Goal: Answer question/provide support

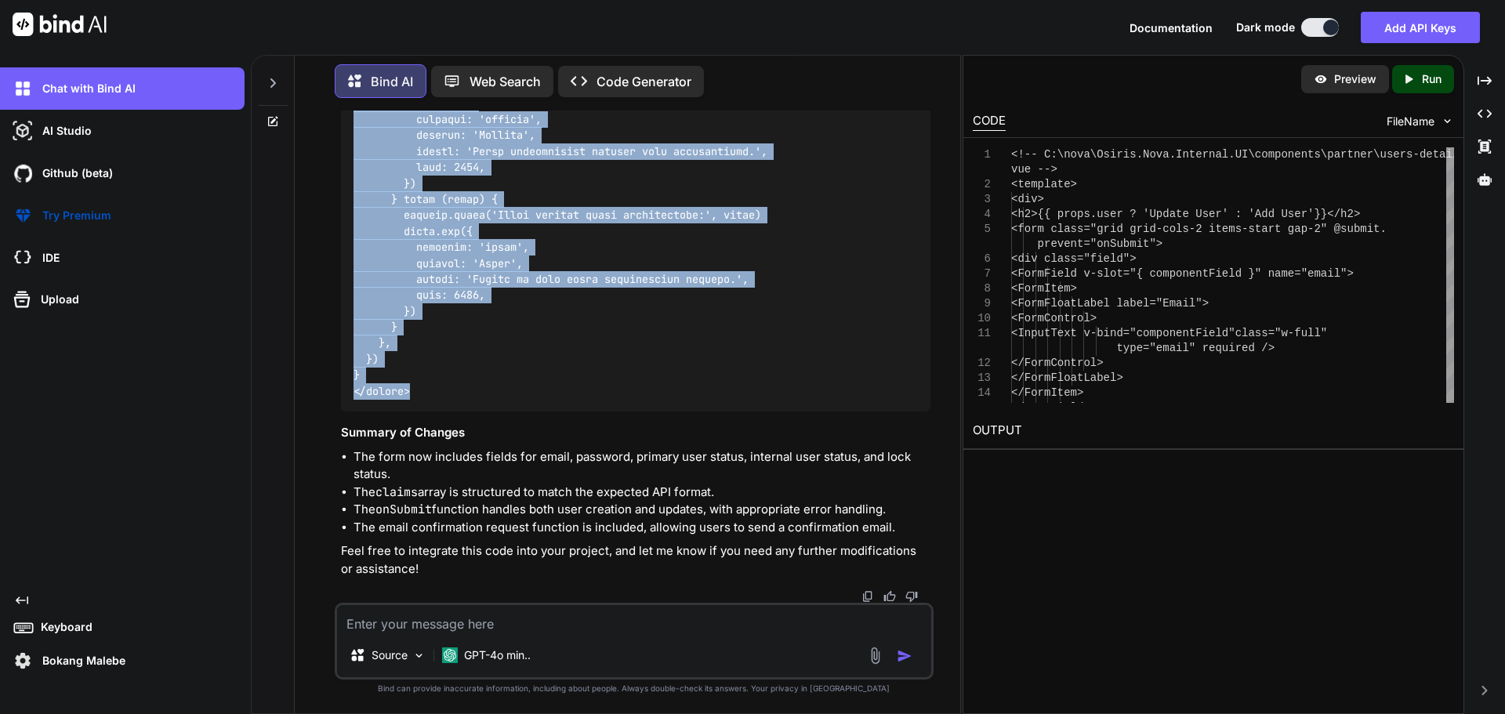
scroll to position [22589, 0]
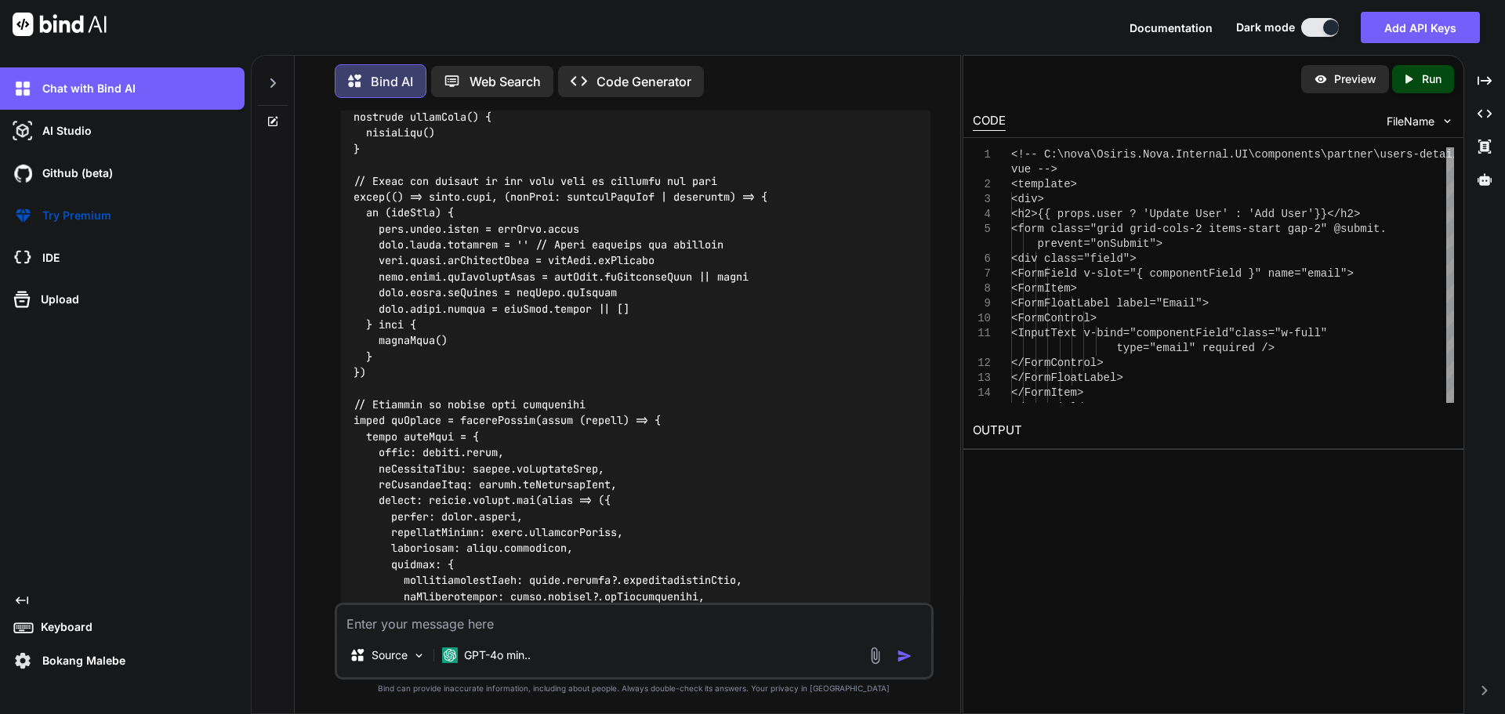
scroll to position [17728, 0]
click at [587, 618] on textarea at bounding box center [634, 619] width 594 height 28
click at [438, 620] on textarea at bounding box center [634, 619] width 594 height 28
paste textarea "<!-- C:\nova\Osiris.Nova.Internal.UI\components\partner\users-details.vue --> <…"
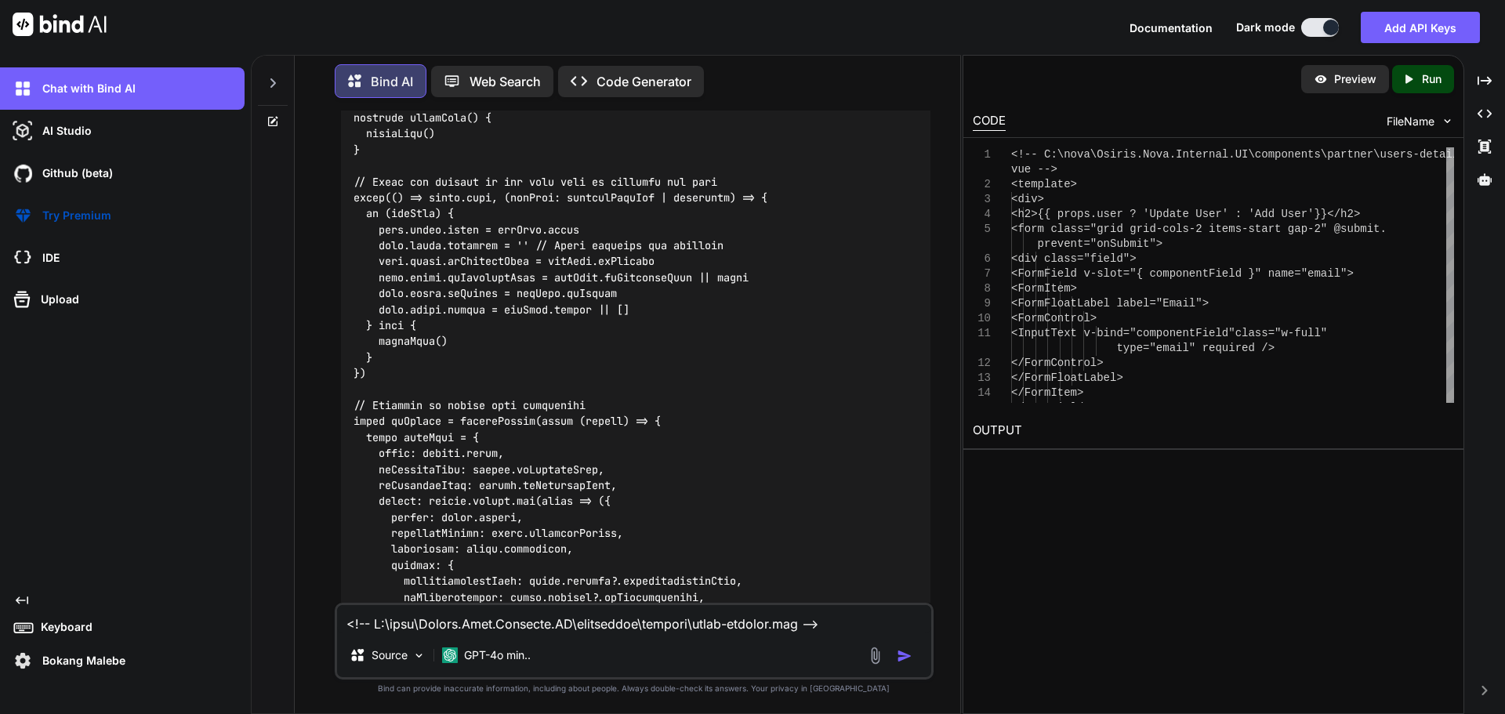
scroll to position [6531, 0]
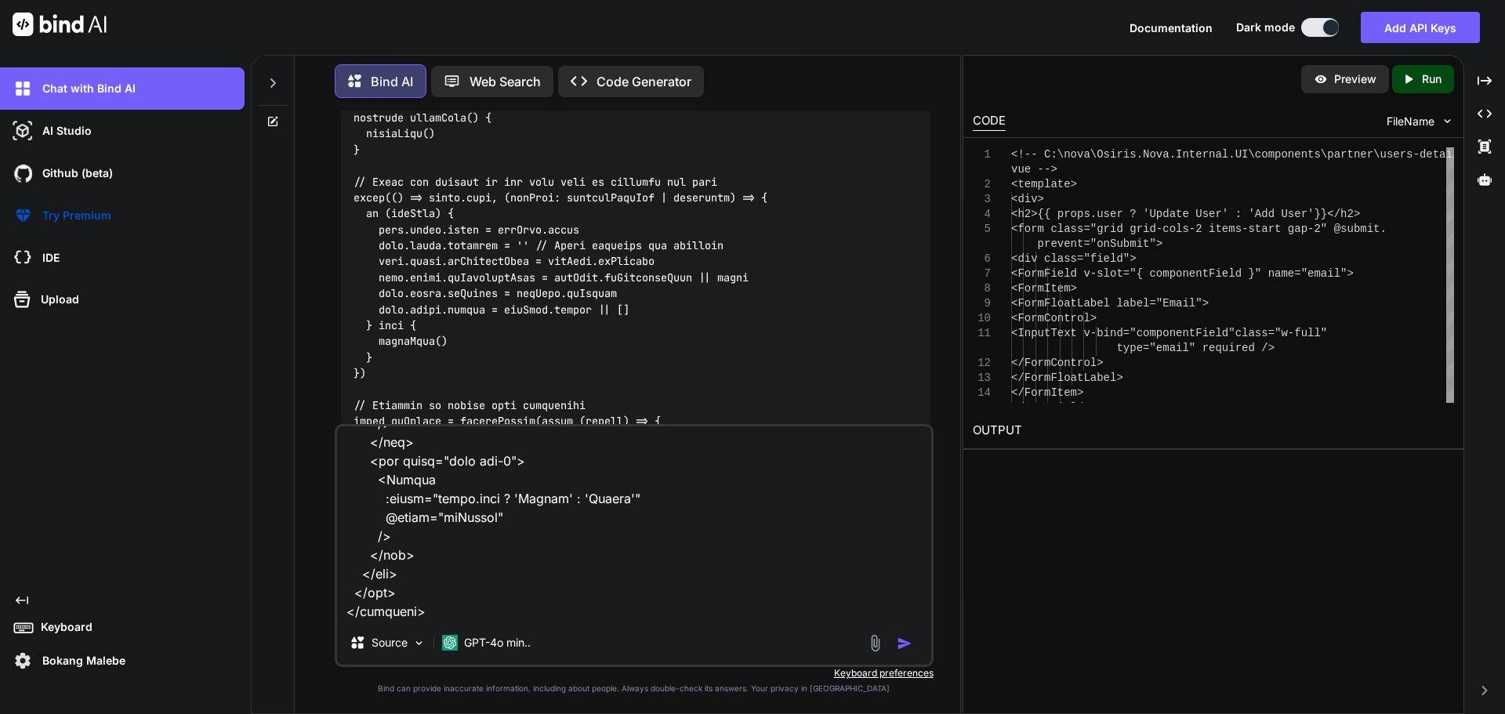
click at [417, 616] on textarea at bounding box center [634, 524] width 594 height 194
paste textarea "[vue-tsc] Property 'data' does not exist on type 'Ref<never[], never[]>'. /nova…"
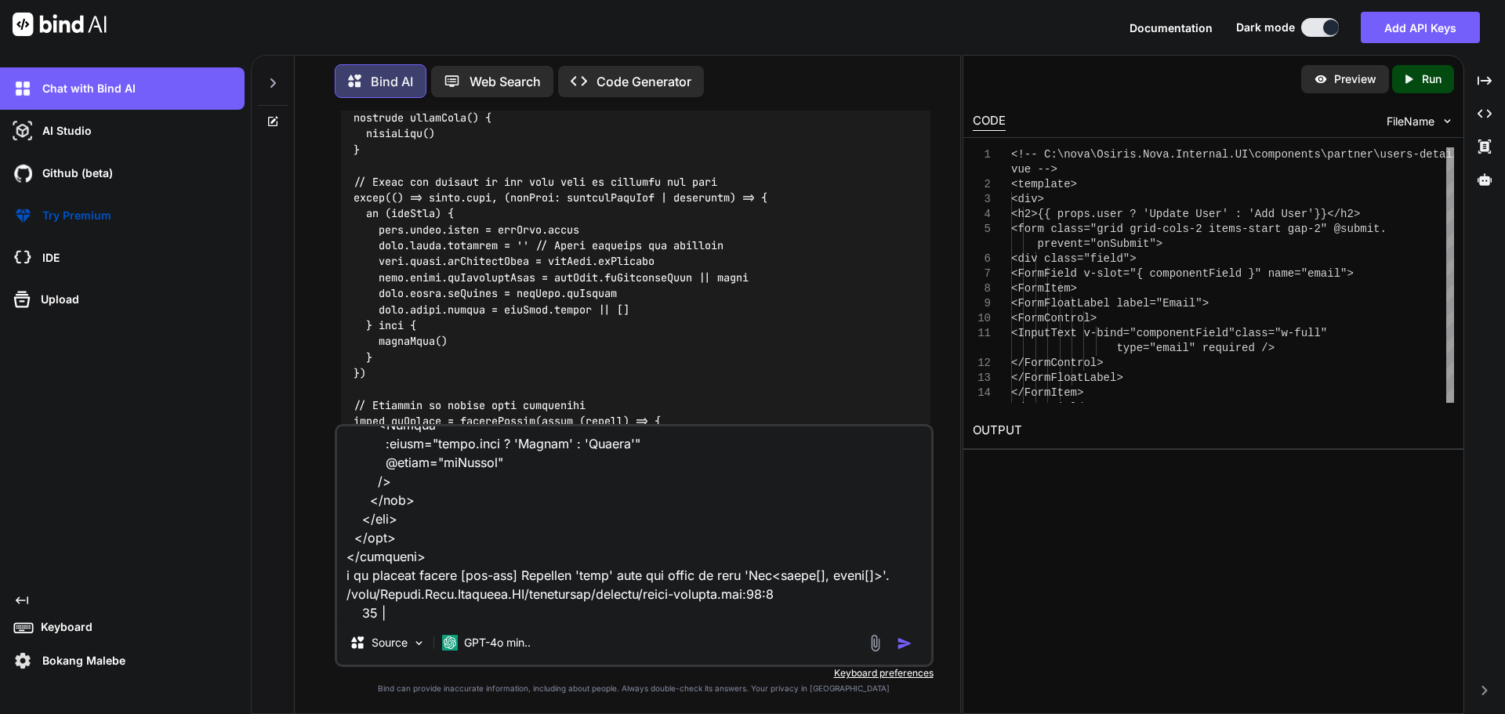
scroll to position [8187, 0]
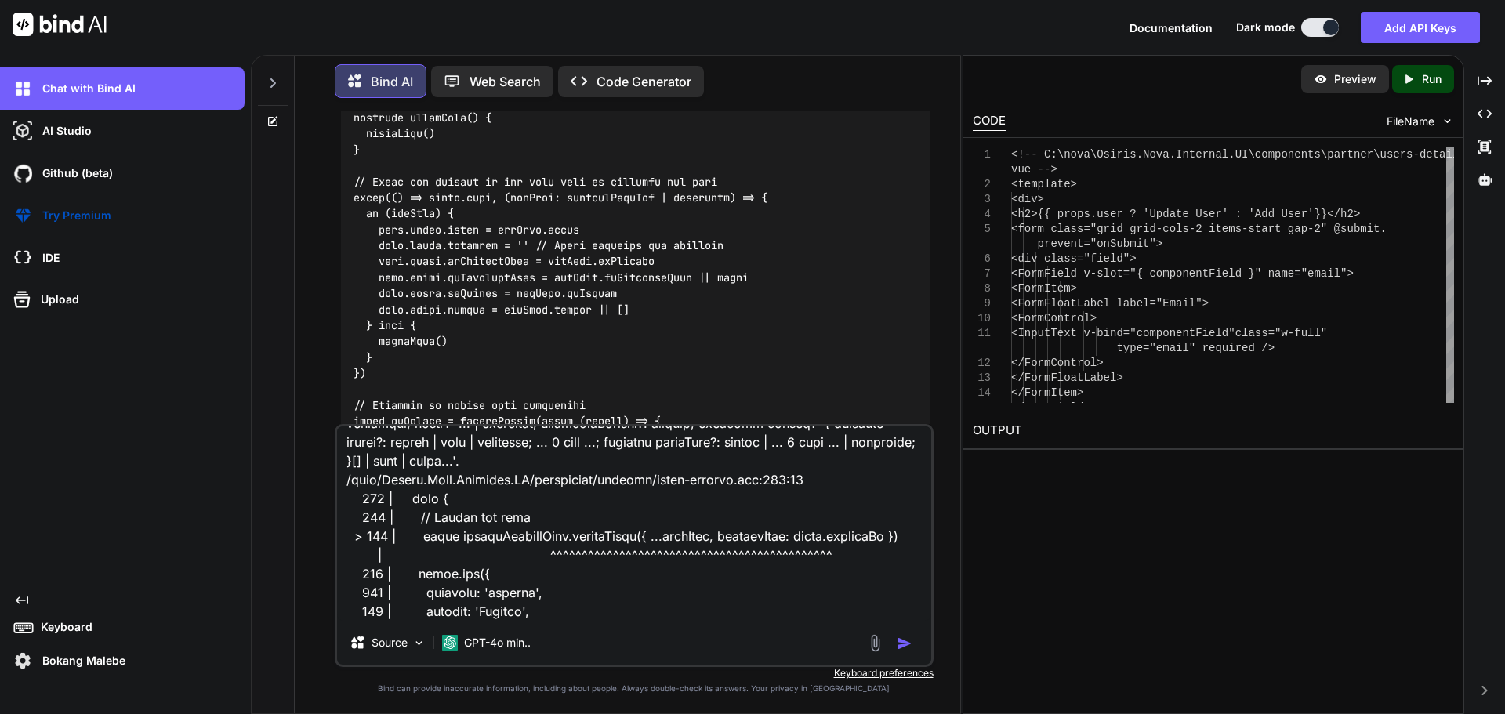
click at [906, 641] on img "button" at bounding box center [905, 644] width 16 height 16
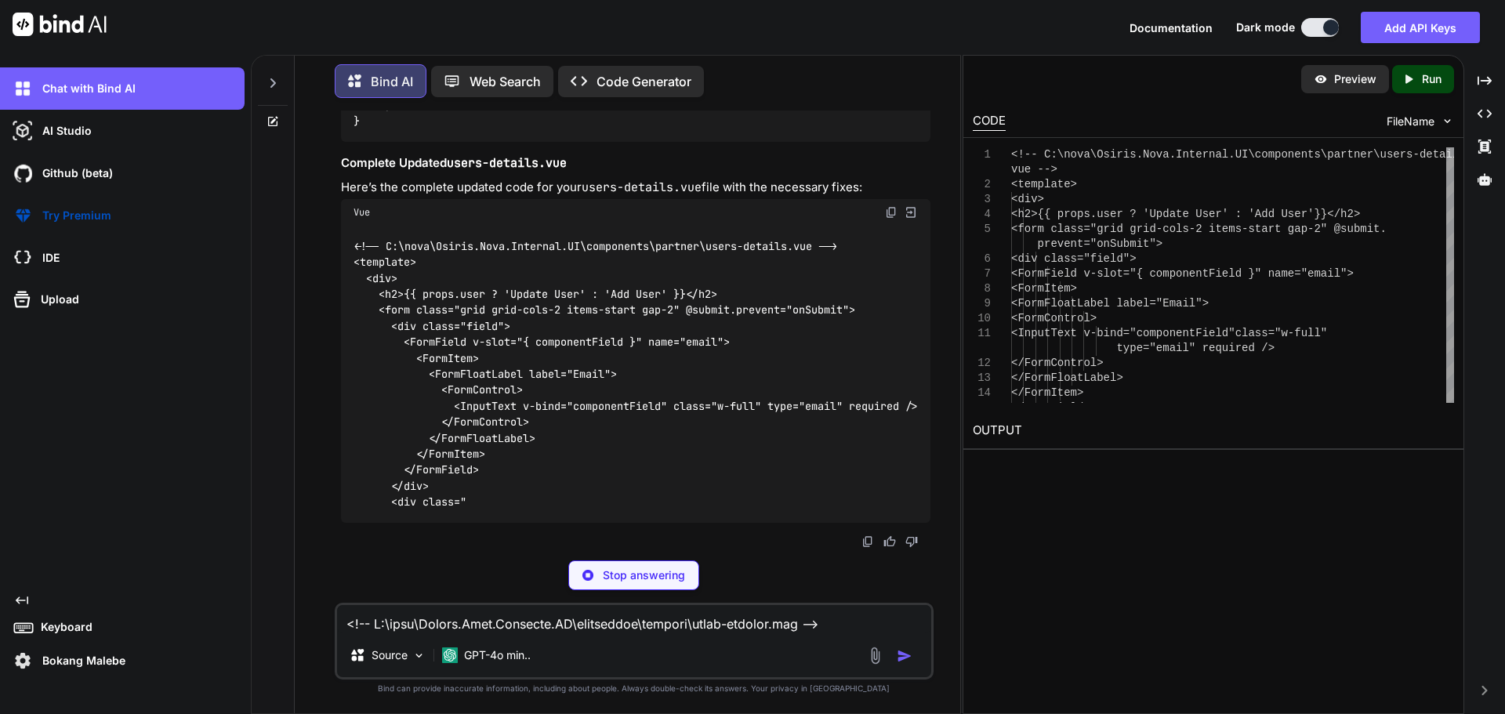
scroll to position [26585, 0]
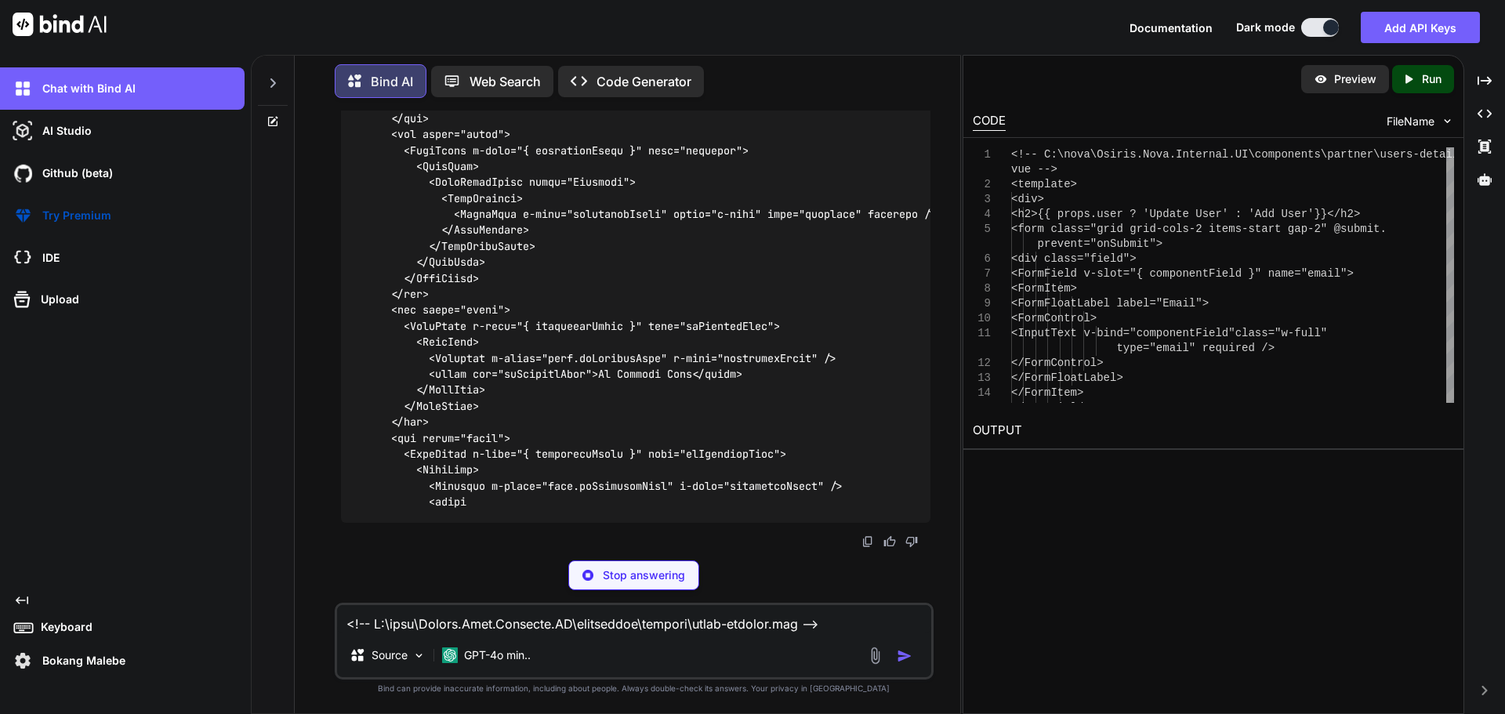
drag, startPoint x: 634, startPoint y: 327, endPoint x: 543, endPoint y: 346, distance: 92.9
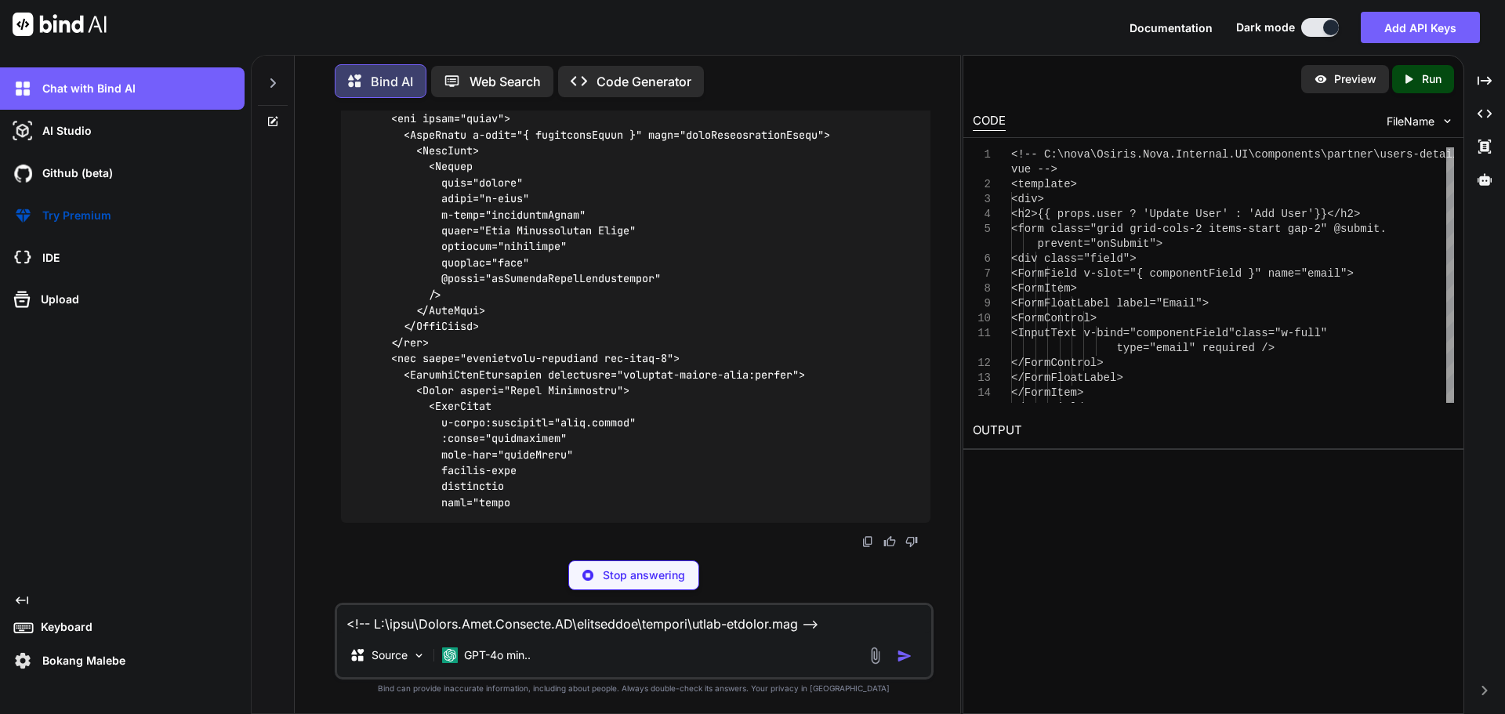
drag, startPoint x: 623, startPoint y: 328, endPoint x: 354, endPoint y: 313, distance: 270.1
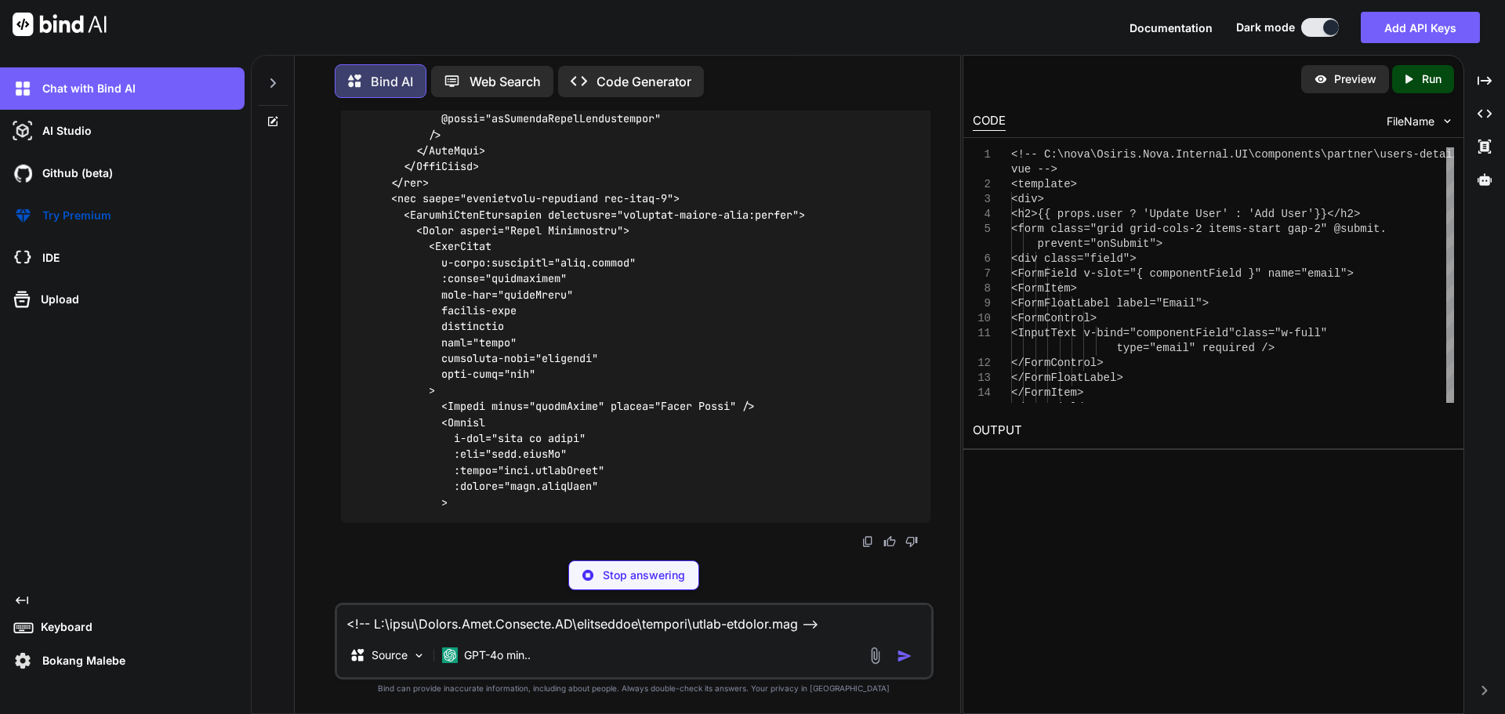
copy code "const { data : permissions } = useGetAllPermissions () const { data : roles } =…"
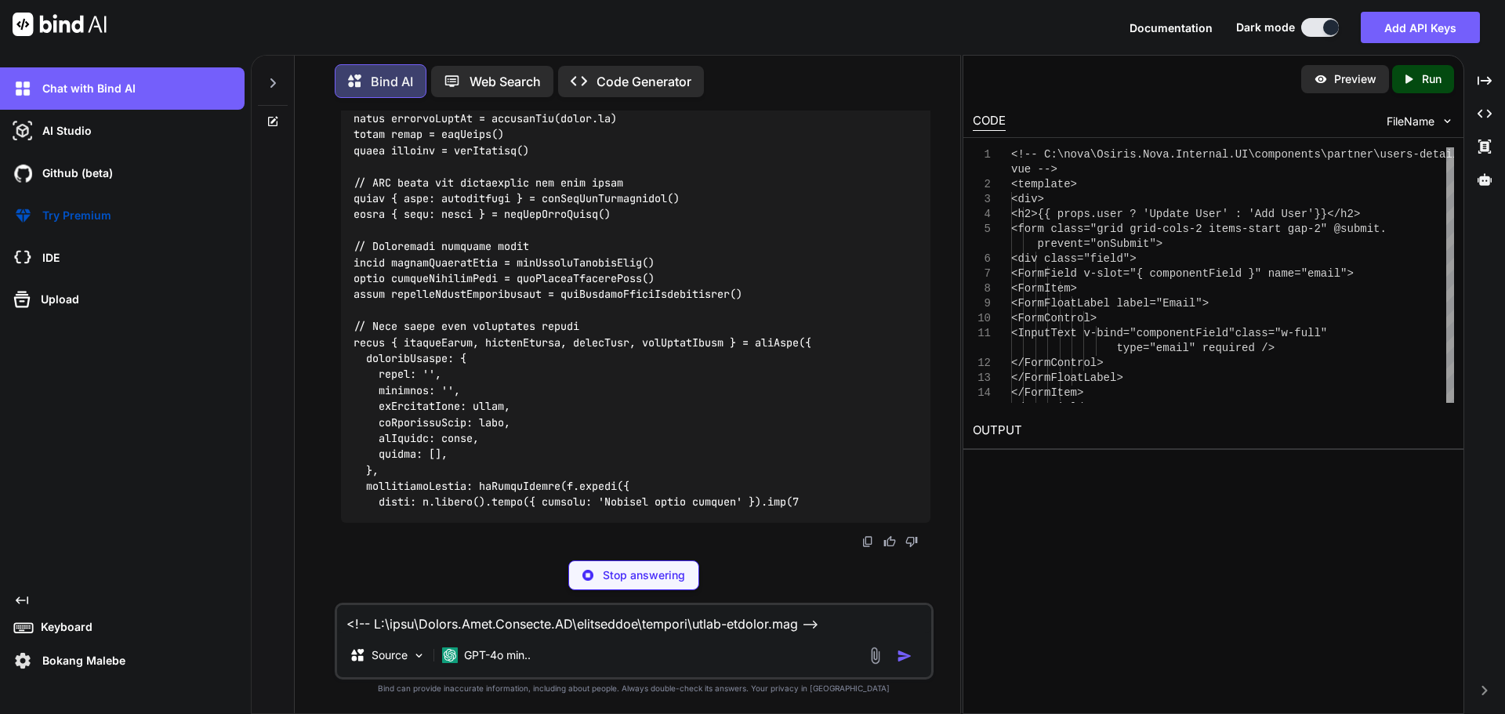
scroll to position [26899, 0]
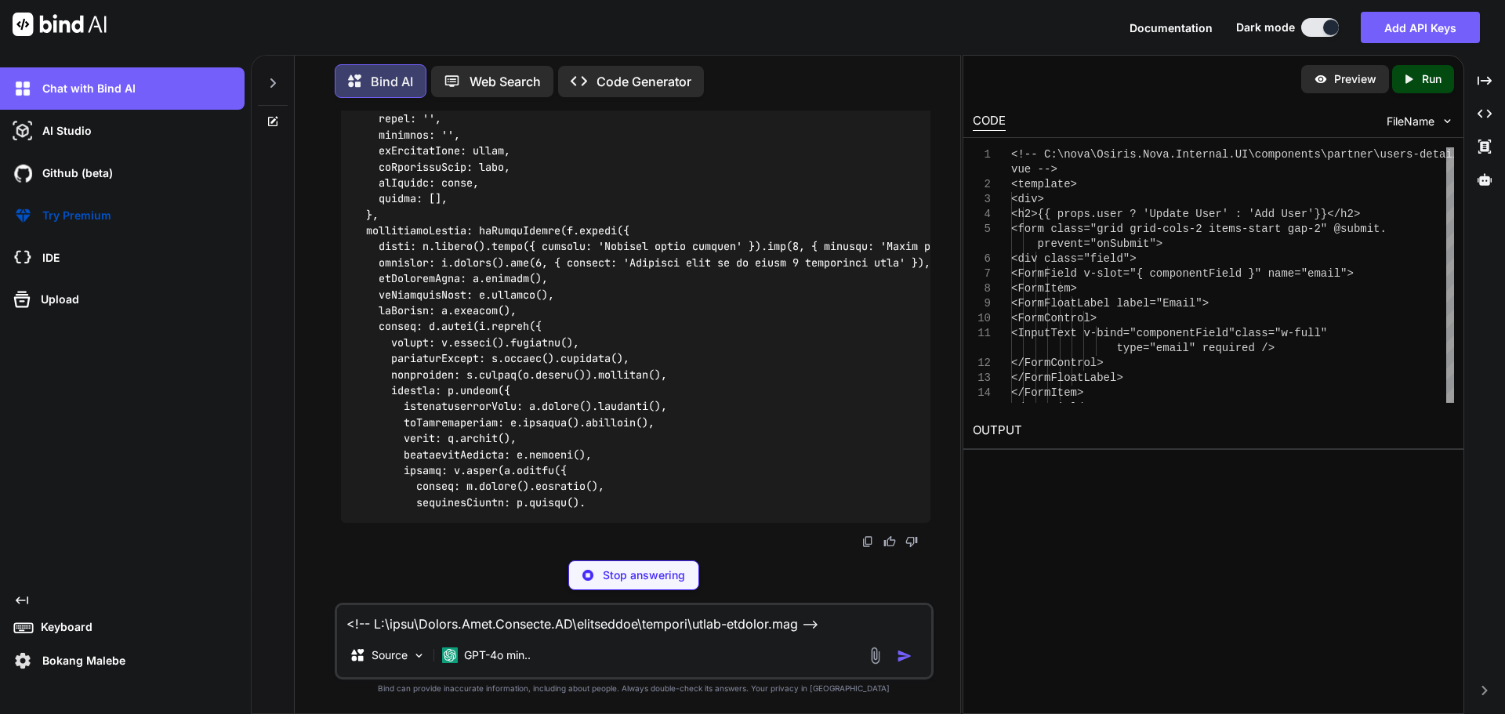
drag, startPoint x: 448, startPoint y: 235, endPoint x: 353, endPoint y: 231, distance: 95.0
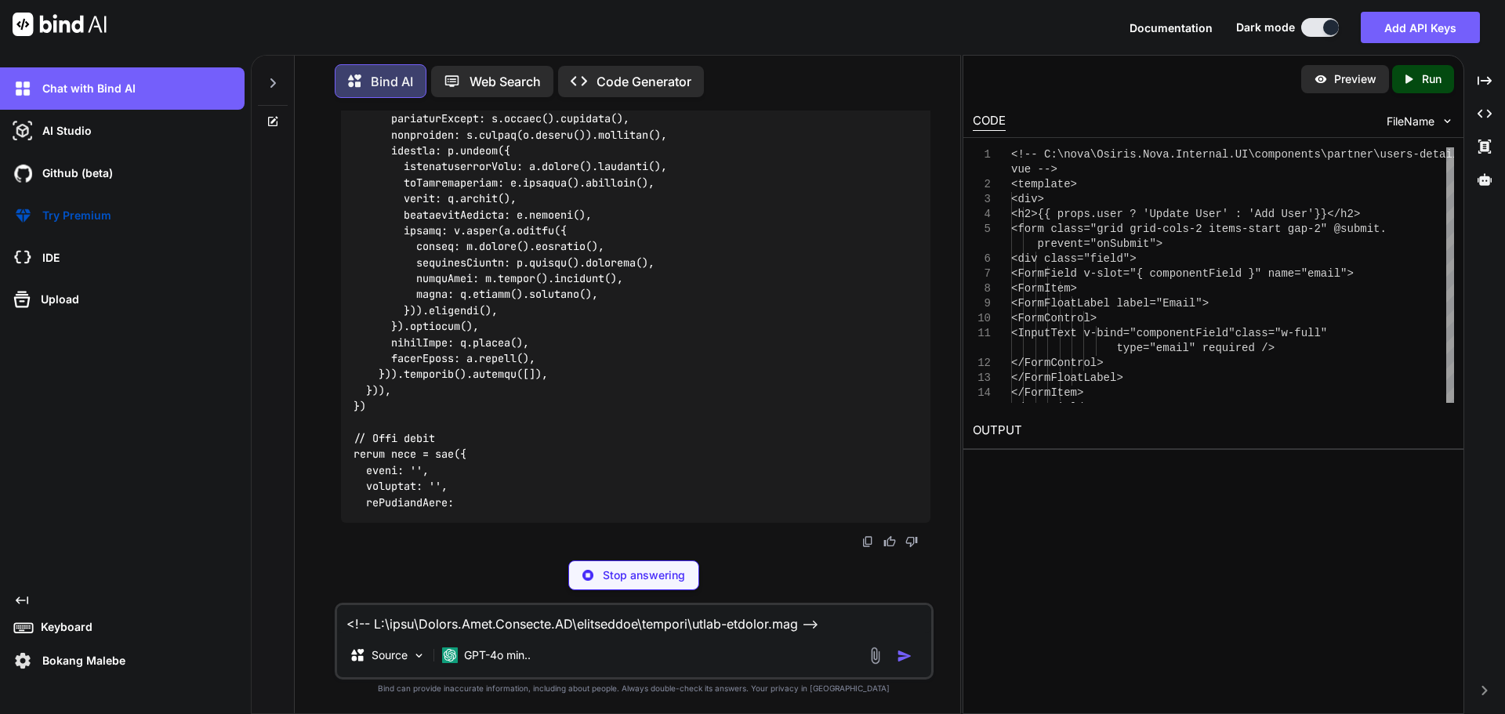
copy code "const userData"
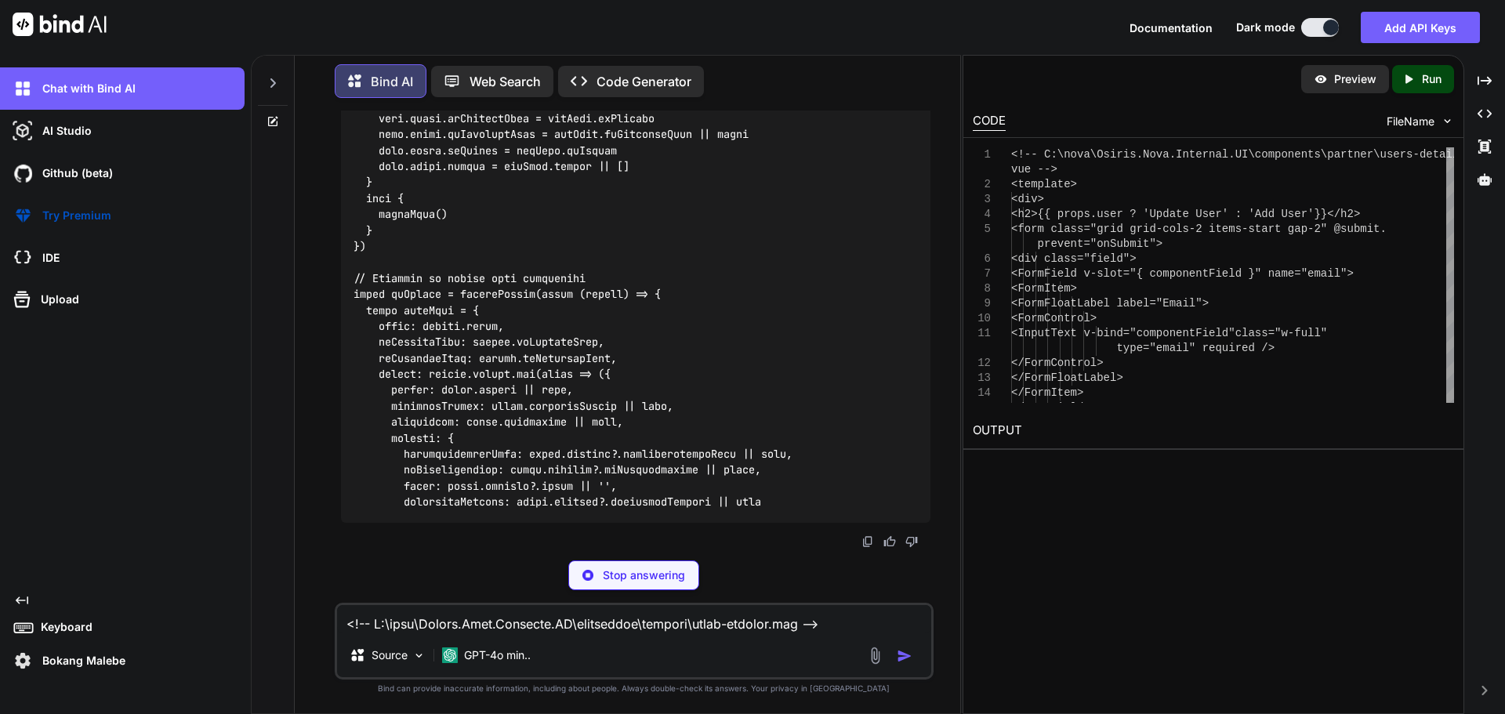
scroll to position [26977, 0]
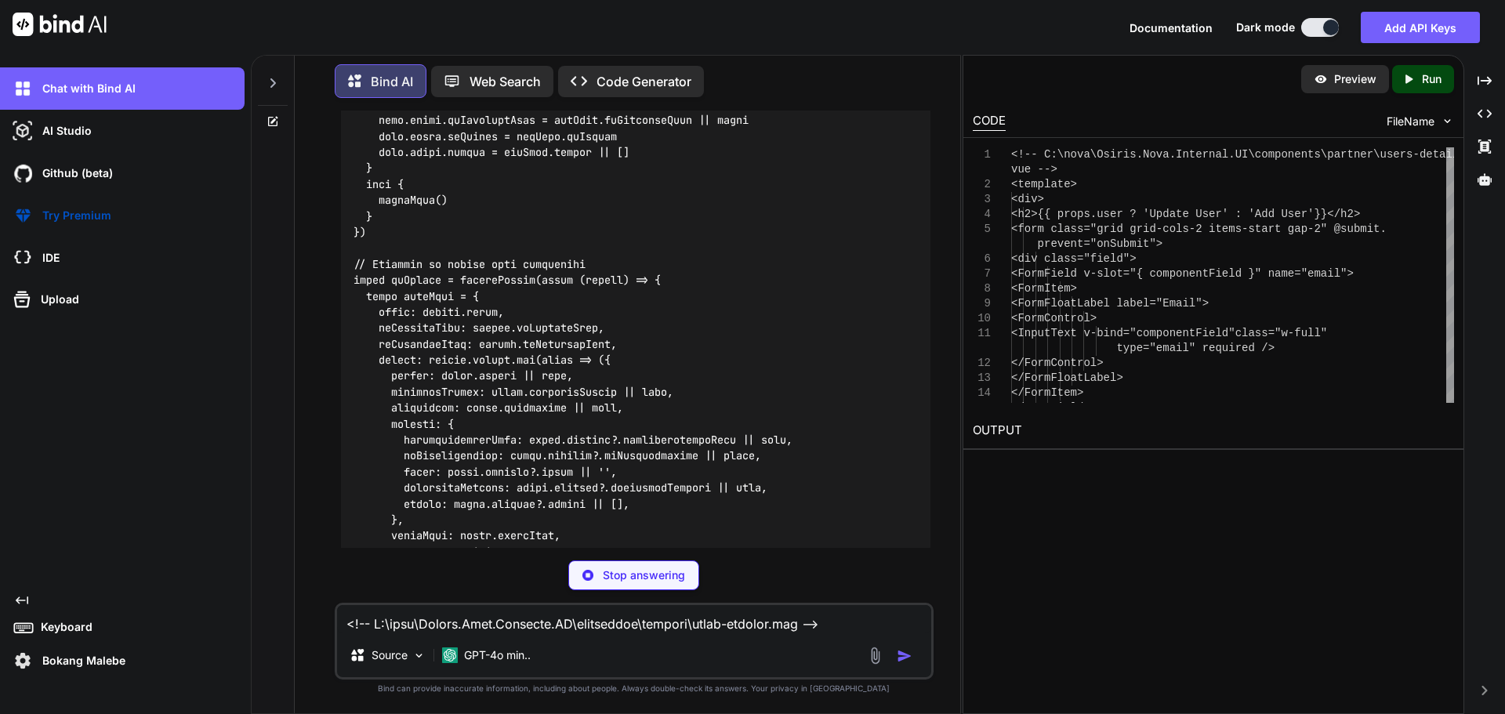
drag, startPoint x: 370, startPoint y: 441, endPoint x: 352, endPoint y: 155, distance: 286.8
copy code "const userData = { email : values. email , isPrimaryUser : values. isPrimaryUse…"
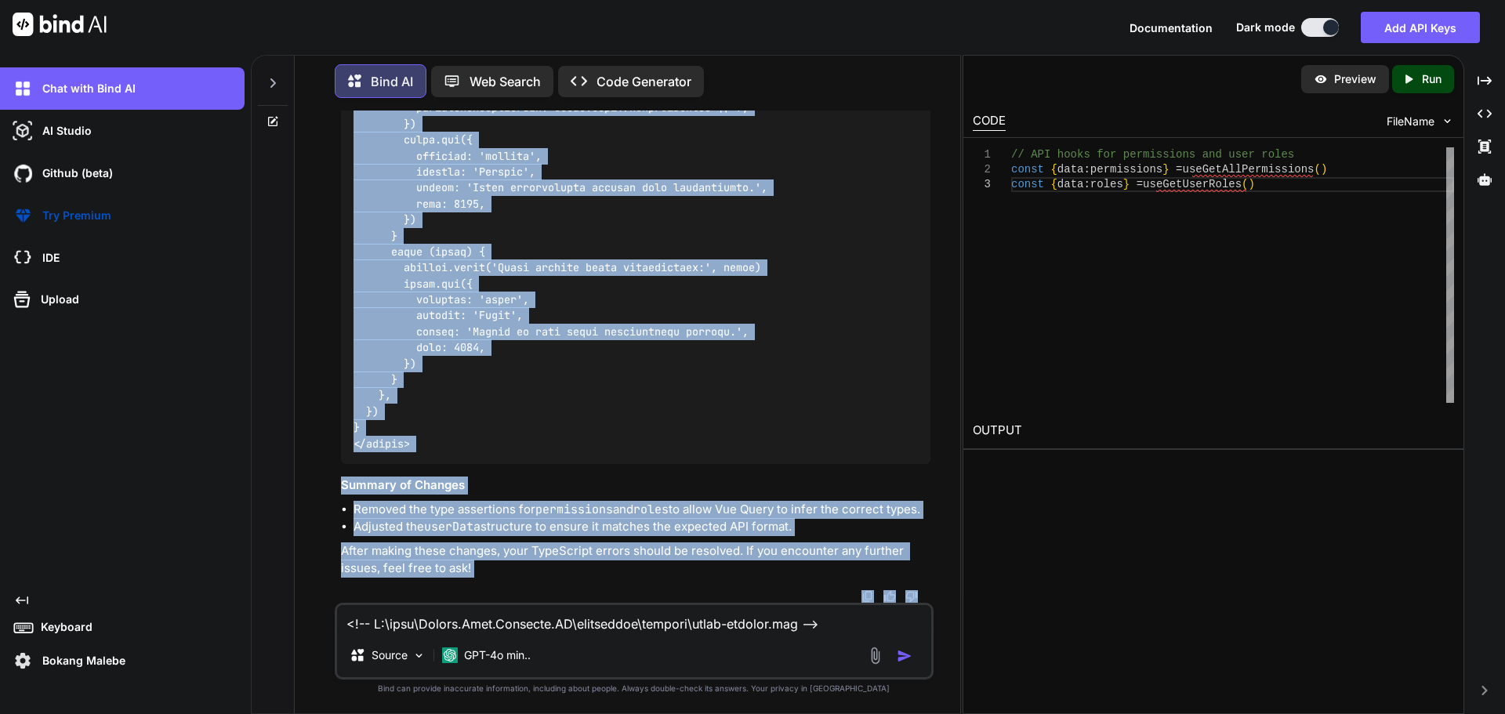
scroll to position [32726, 0]
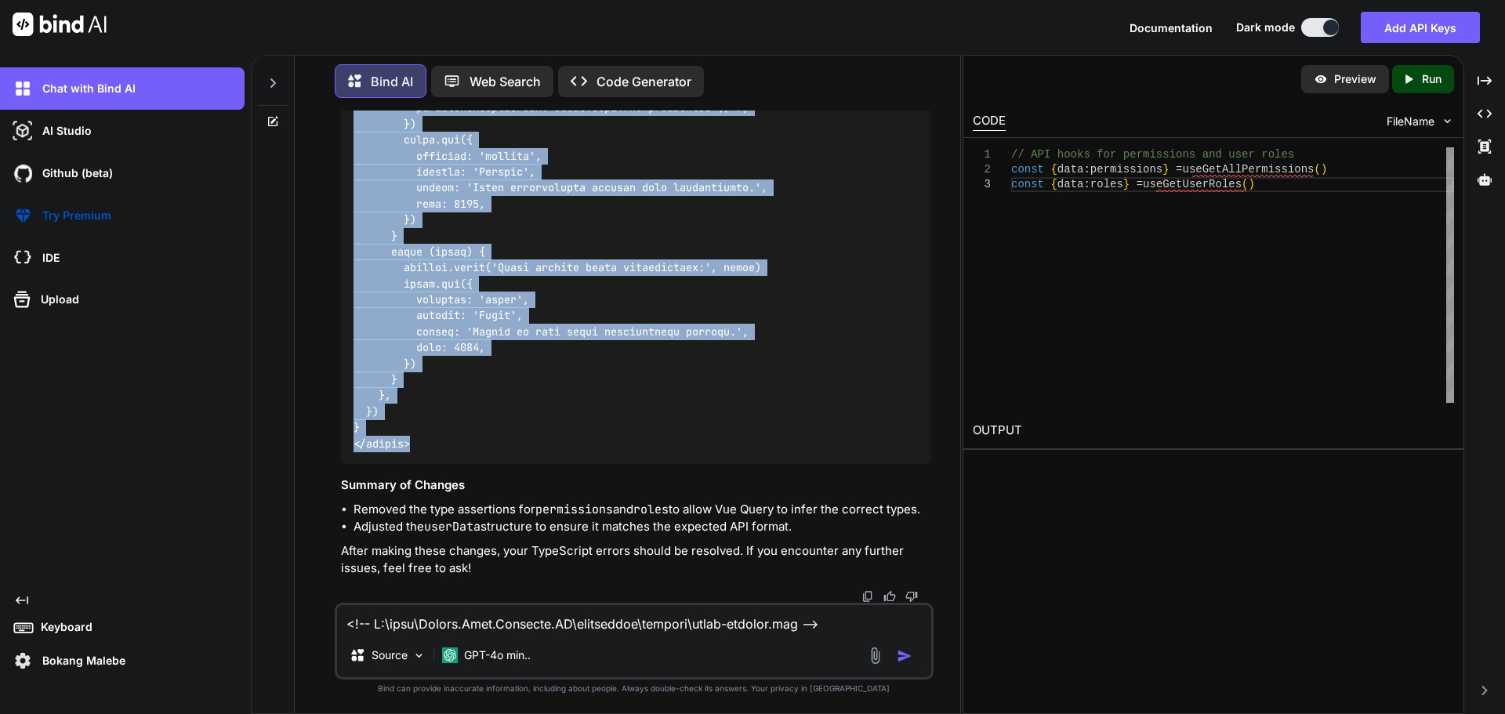
drag, startPoint x: 354, startPoint y: 268, endPoint x: 432, endPoint y: 390, distance: 145.3
copy code "<template> <div> <h2>{{ props.user ? 'Update User' : 'Add User' }}</h2> <form c…"
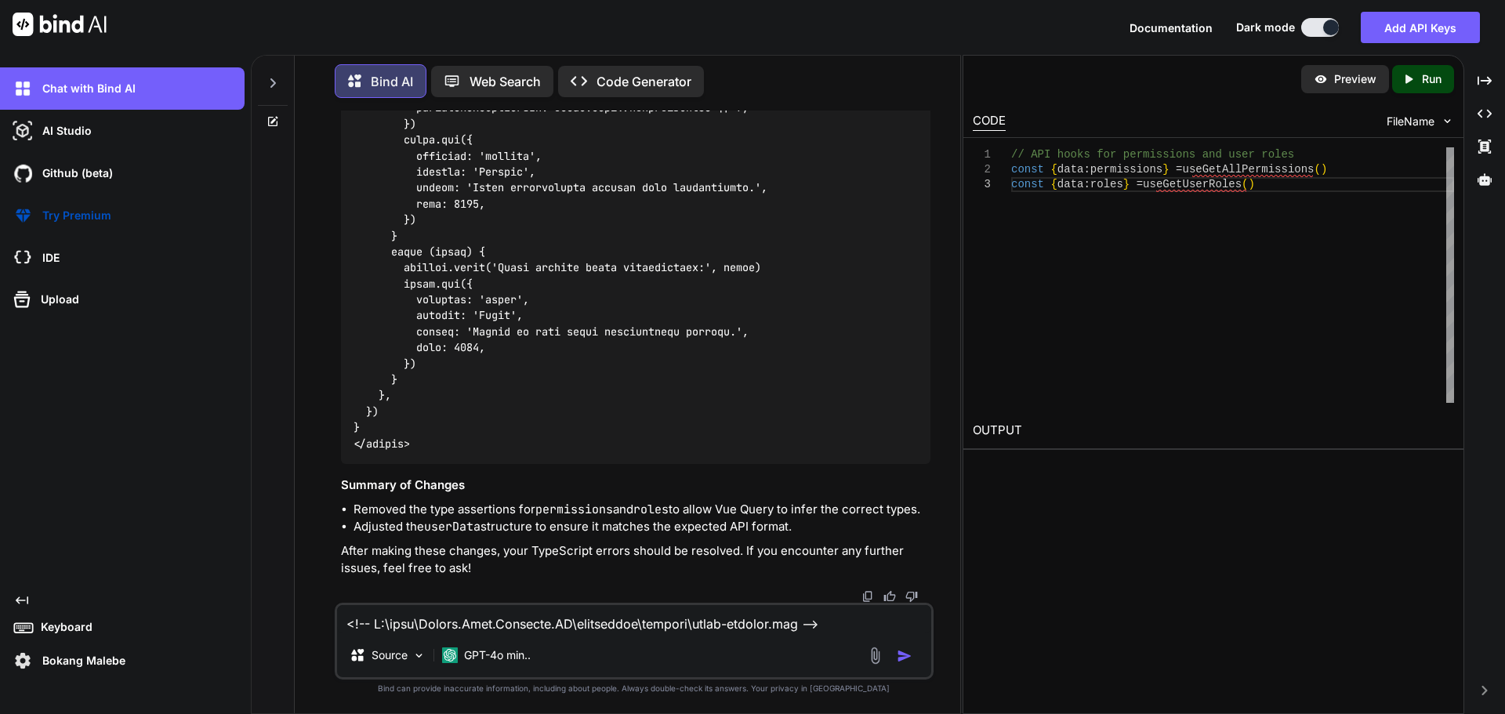
click at [590, 616] on textarea at bounding box center [634, 619] width 594 height 28
paste textarea "[vue-tsc] Property 'roleId' does not exist on type 'never'. /nova/Osiris.Nova.I…"
type textarea "[vue-tsc] Property 'roleId' does not exist on type 'never'. /nova/Osiris.Nova.I…"
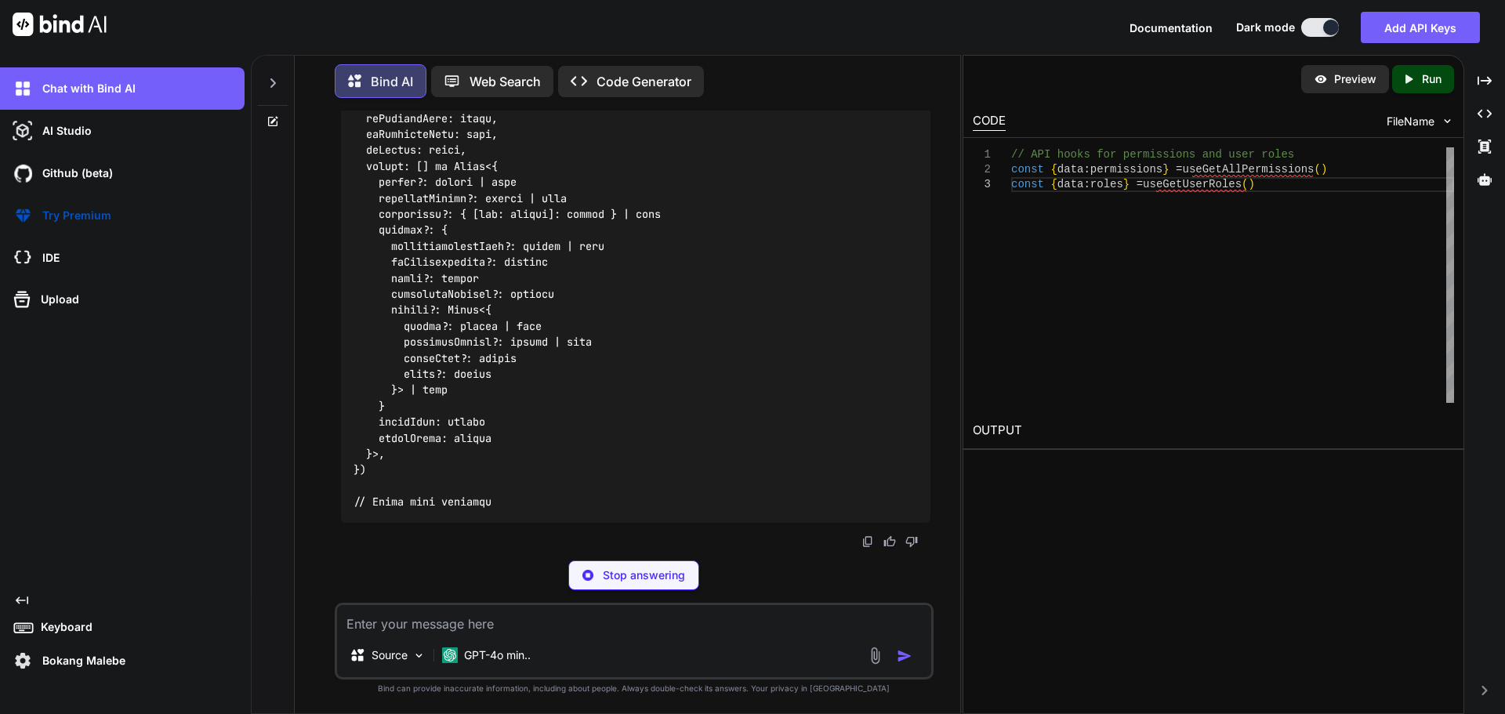
scroll to position [34105, 0]
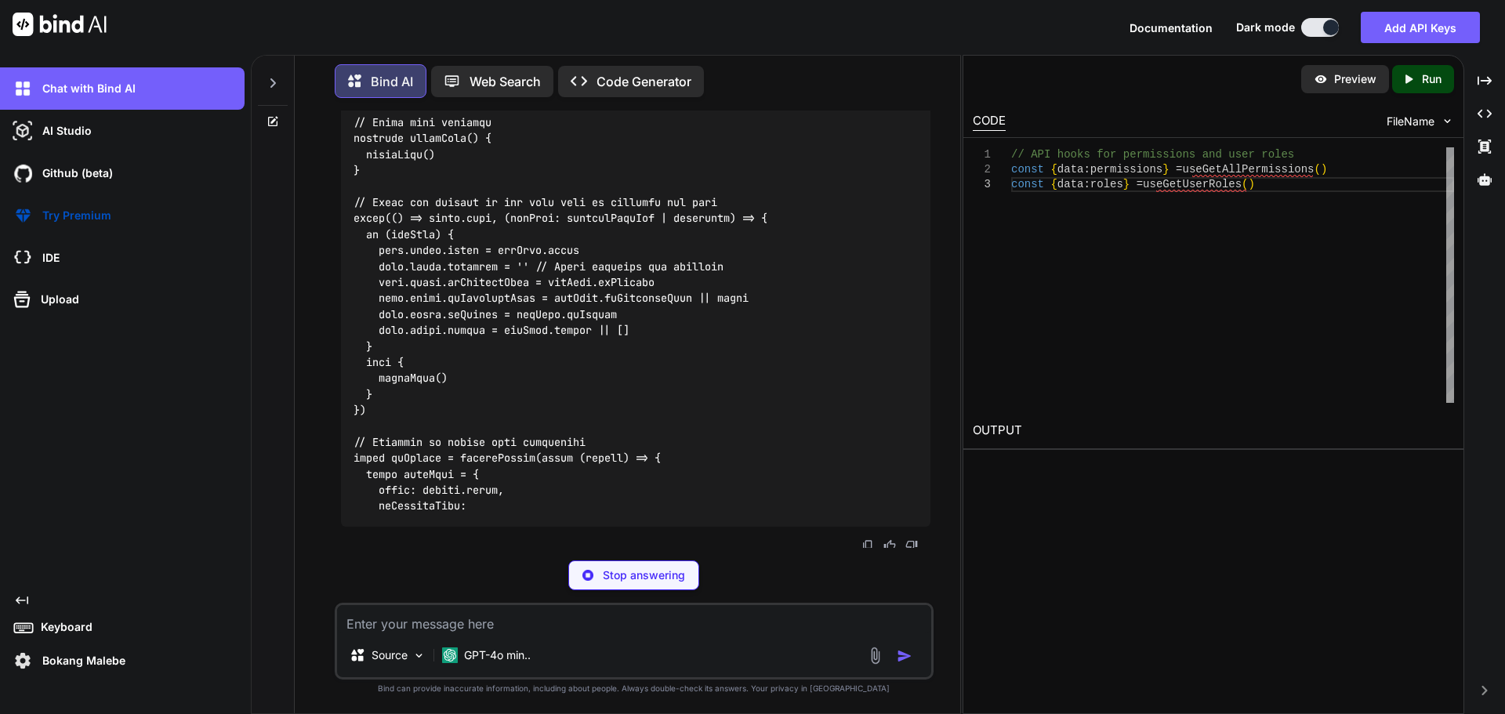
scroll to position [34026, 0]
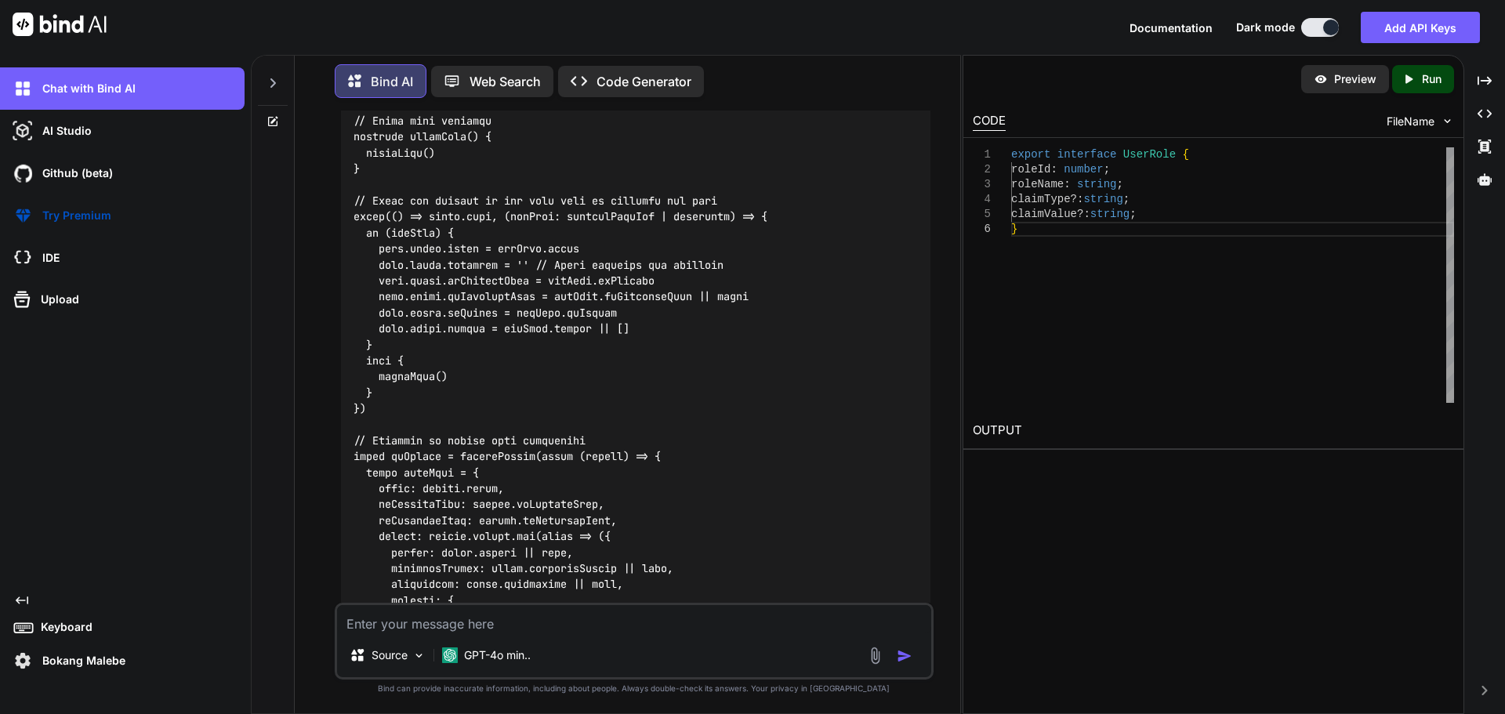
drag, startPoint x: 365, startPoint y: 547, endPoint x: 347, endPoint y: 429, distance: 119.0
copy code "export function useGetUserRoles ( ) { const { $baseApi } = useNuxtApp () return…"
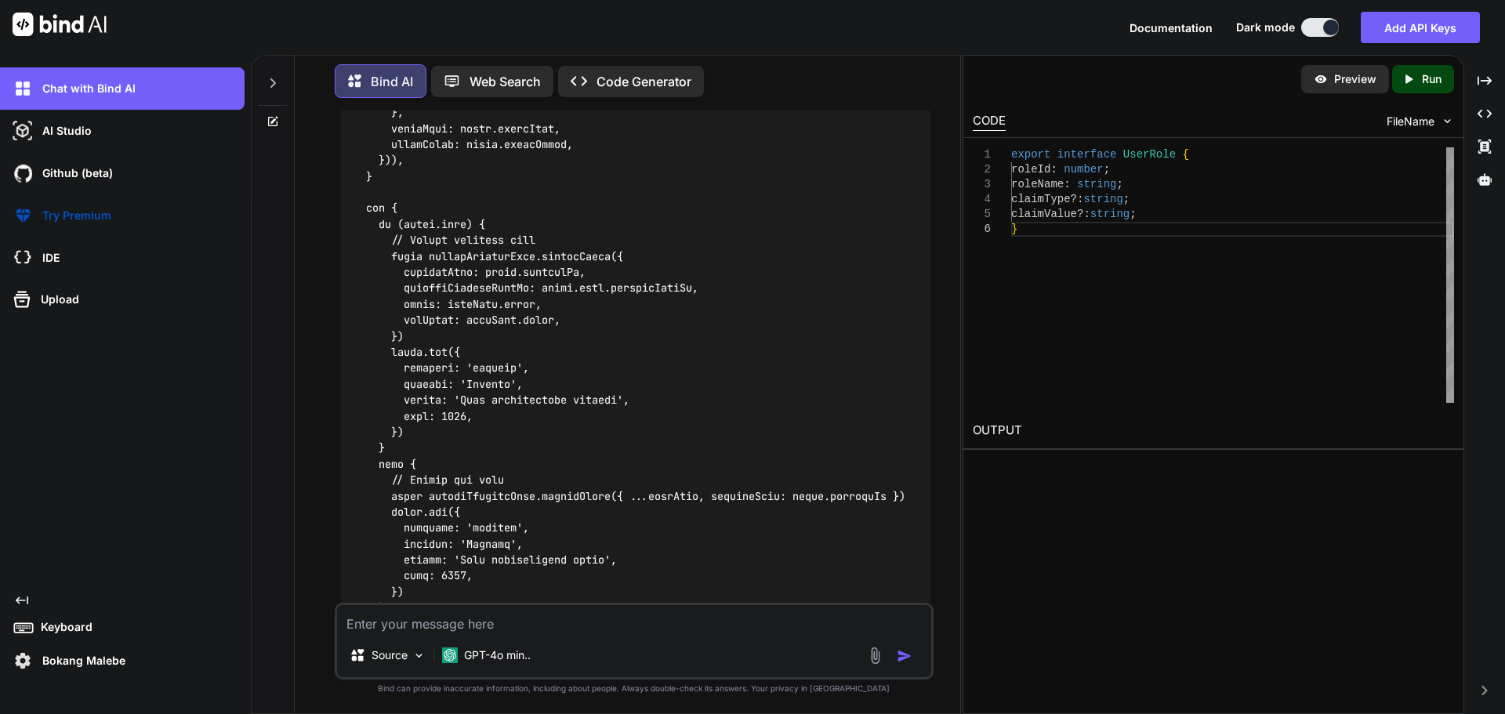
scroll to position [34654, 0]
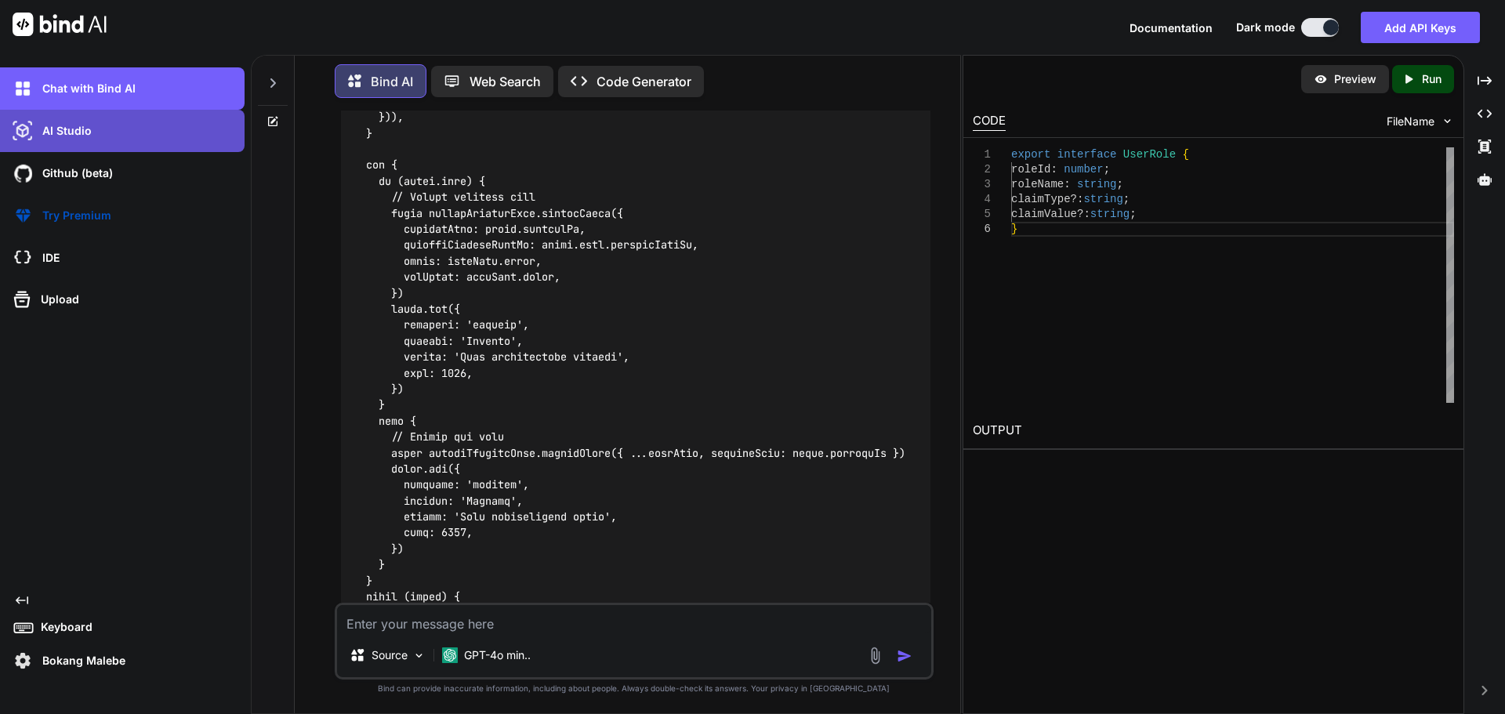
copy code "userData"
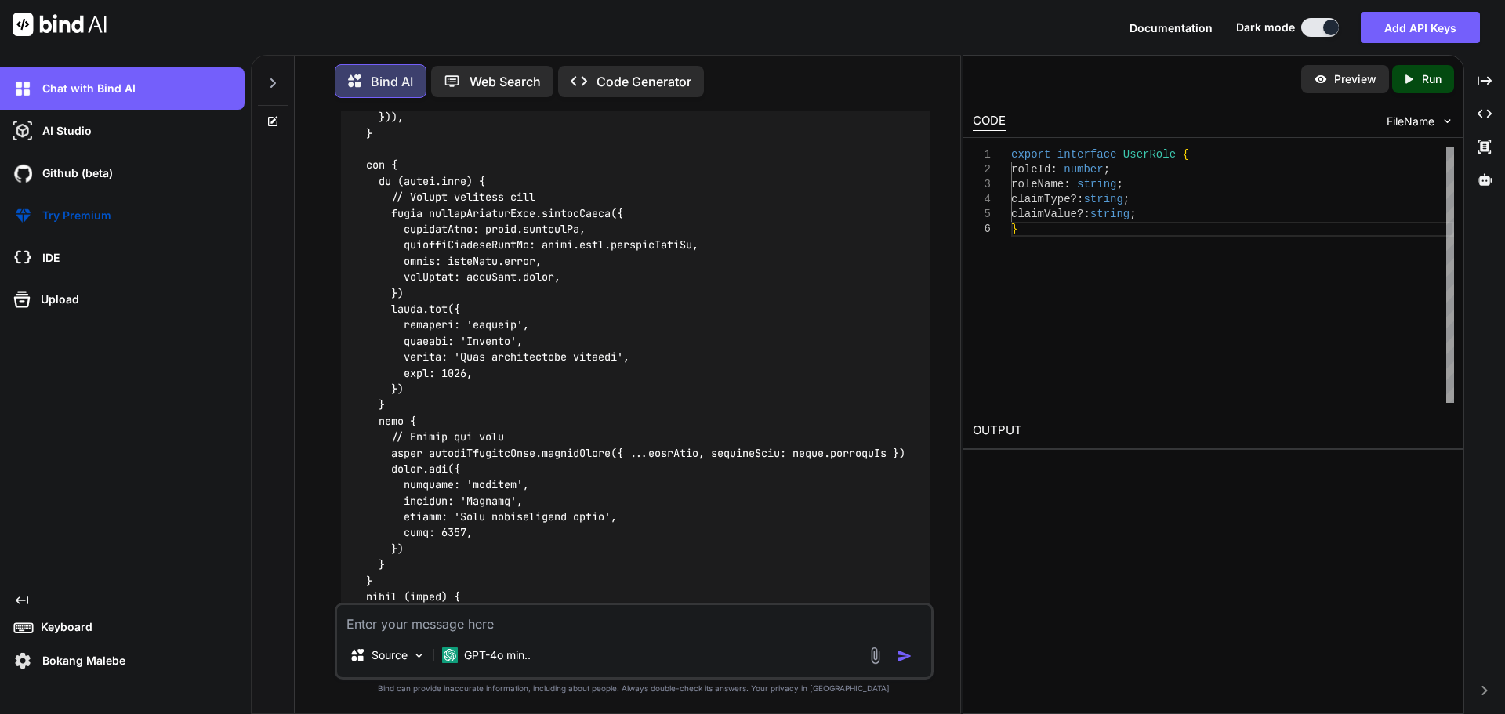
drag, startPoint x: 372, startPoint y: 423, endPoint x: 347, endPoint y: 133, distance: 290.3
copy code "const userData = { email : values. email , isPrimaryUser : values. isPrimaryUse…"
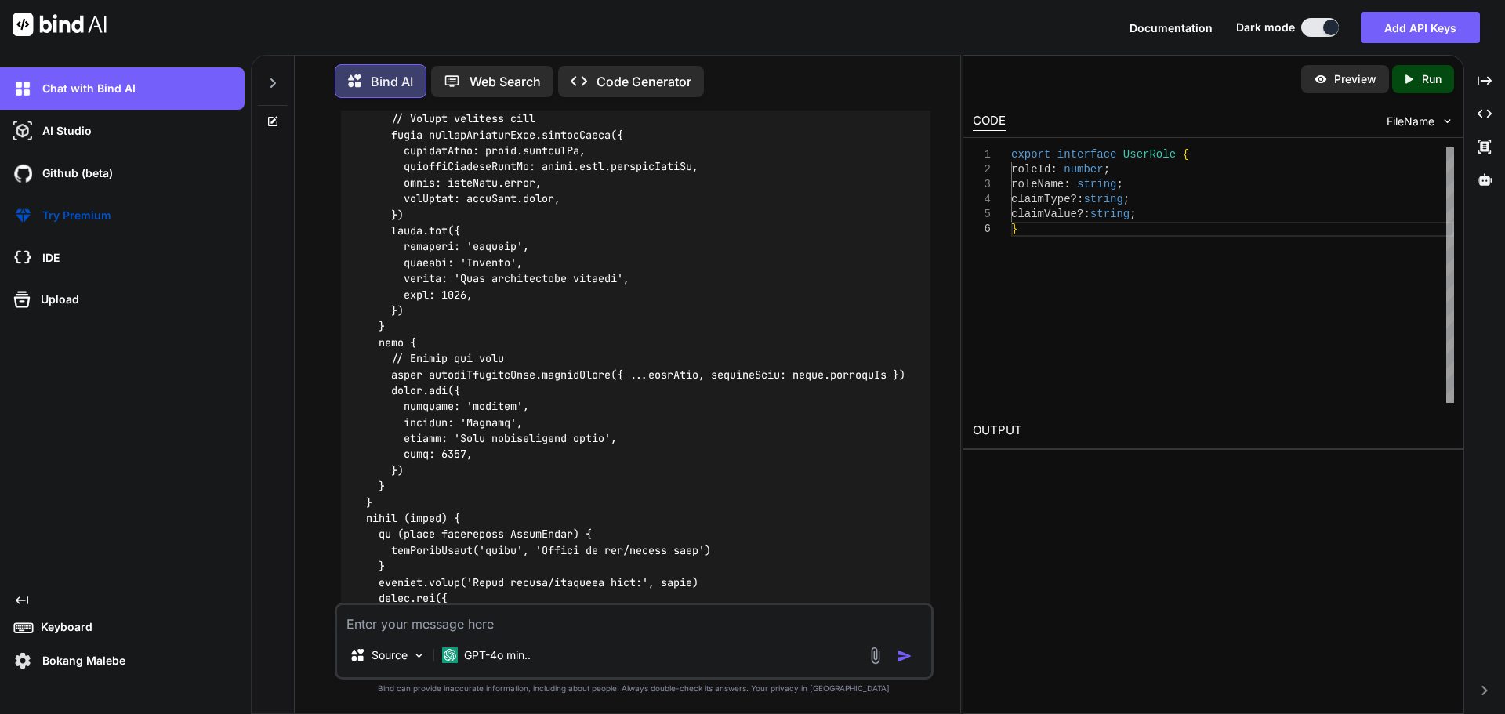
scroll to position [34811, 0]
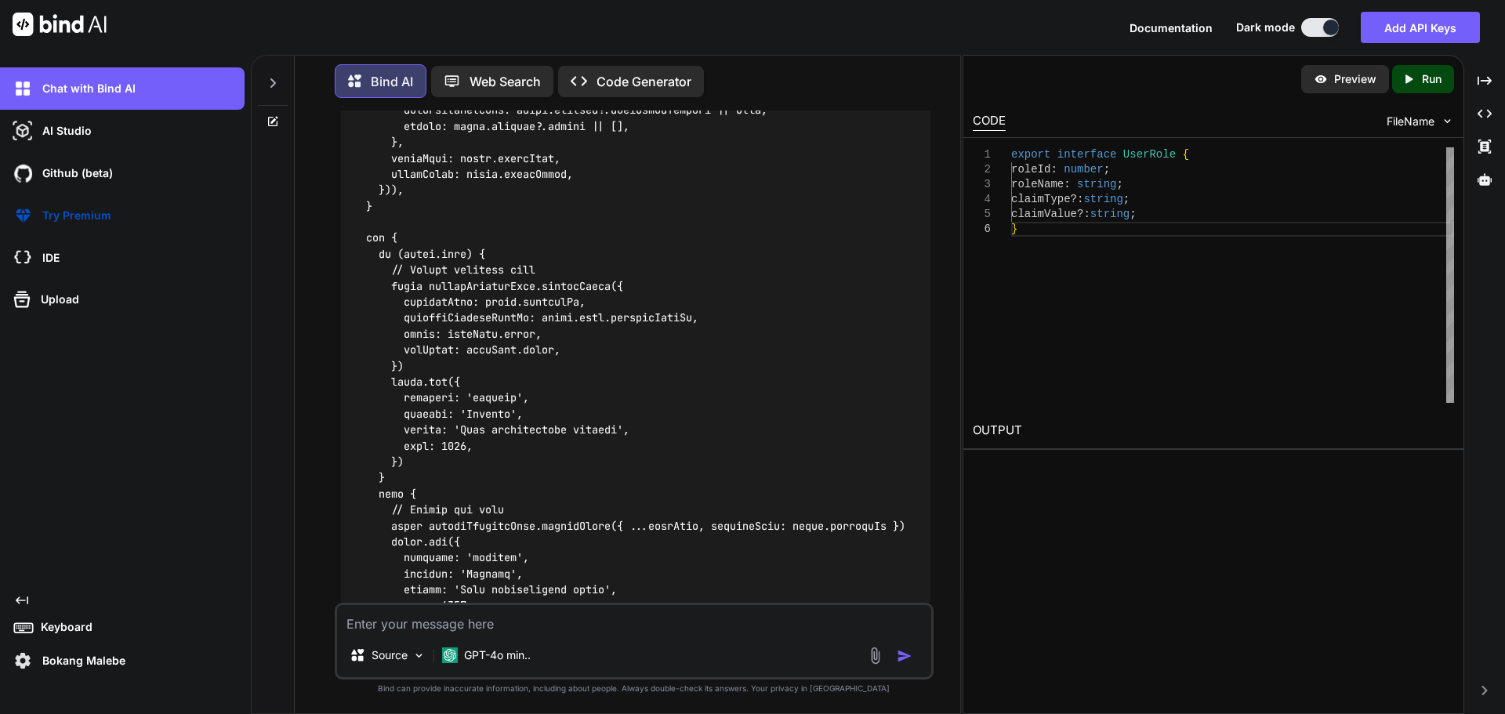
scroll to position [34032, 0]
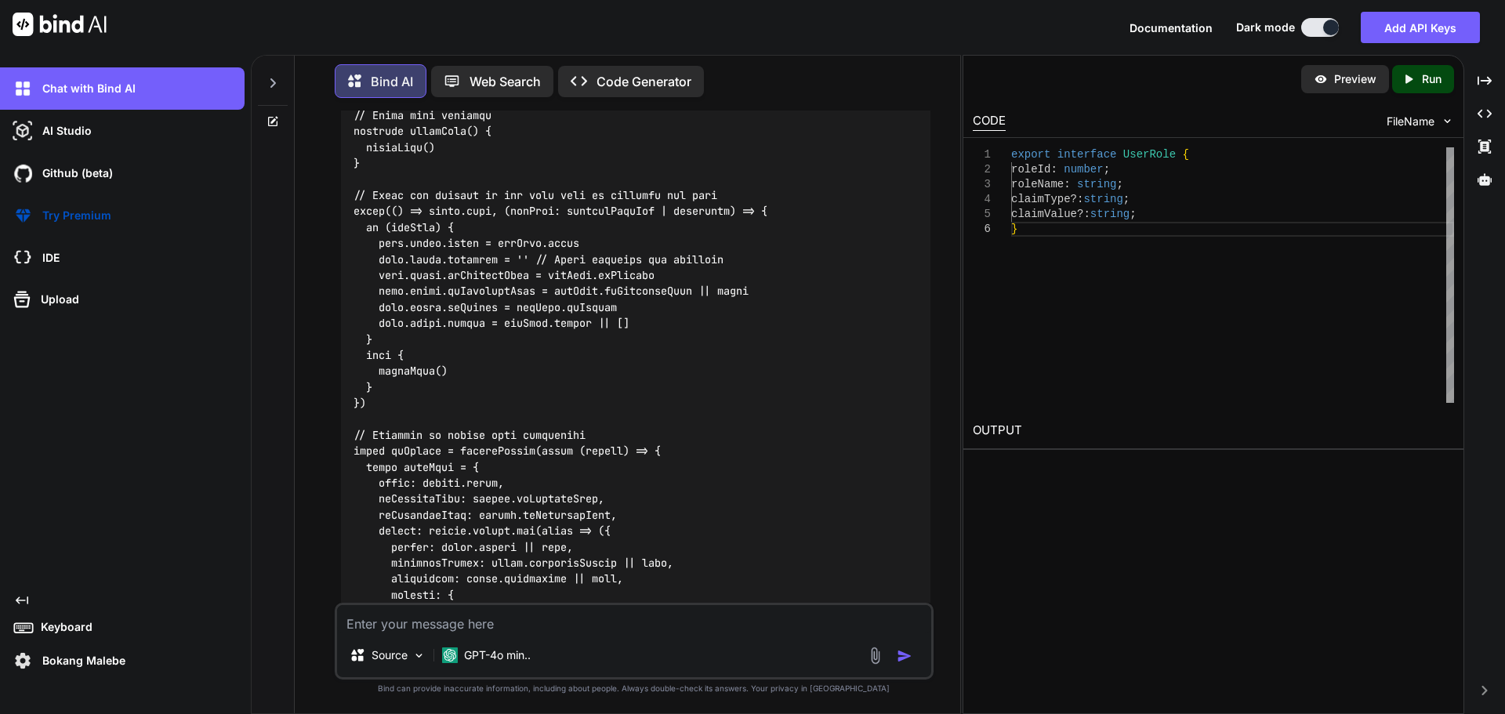
drag, startPoint x: 362, startPoint y: 325, endPoint x: 365, endPoint y: 259, distance: 66.7
copy code "export interface UserRole { roleId : number ; roleName : string ; claimType ?: …"
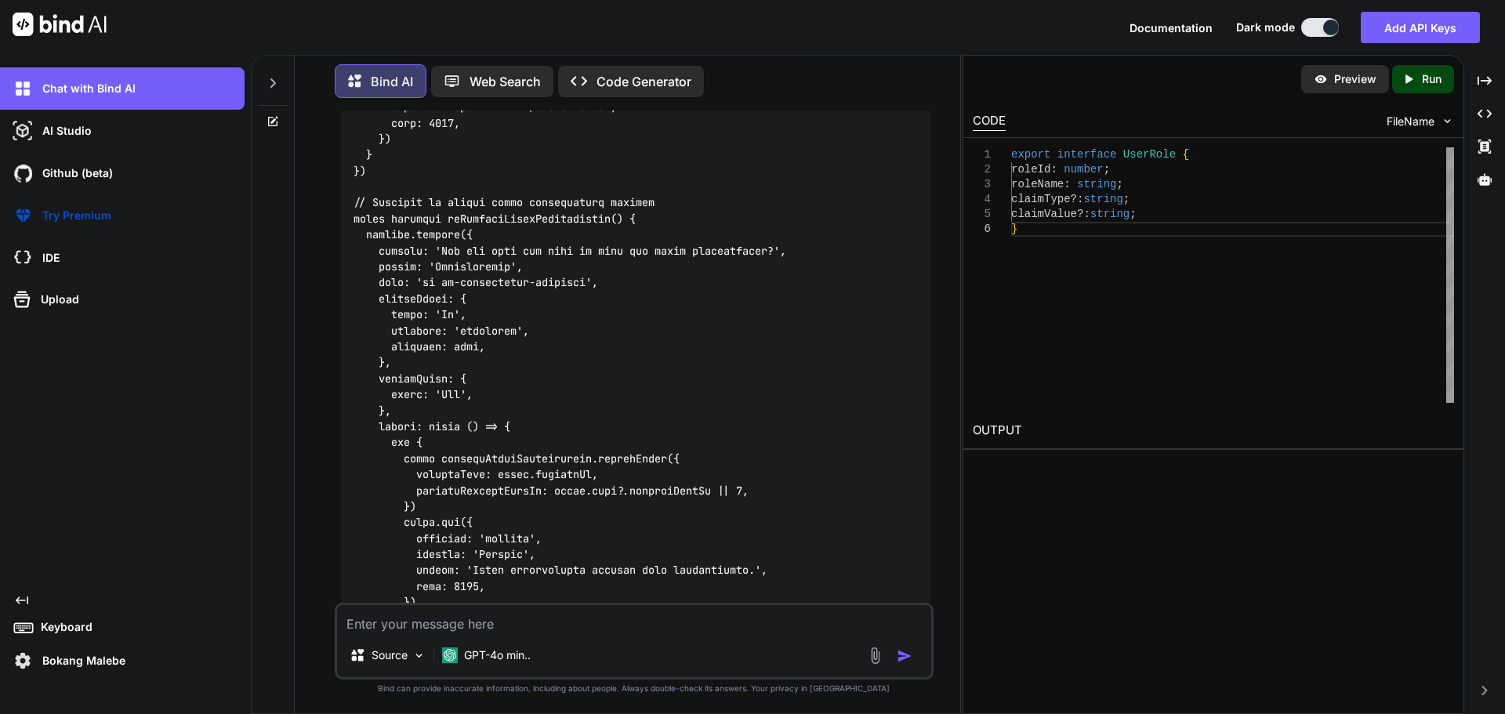
scroll to position [35286, 0]
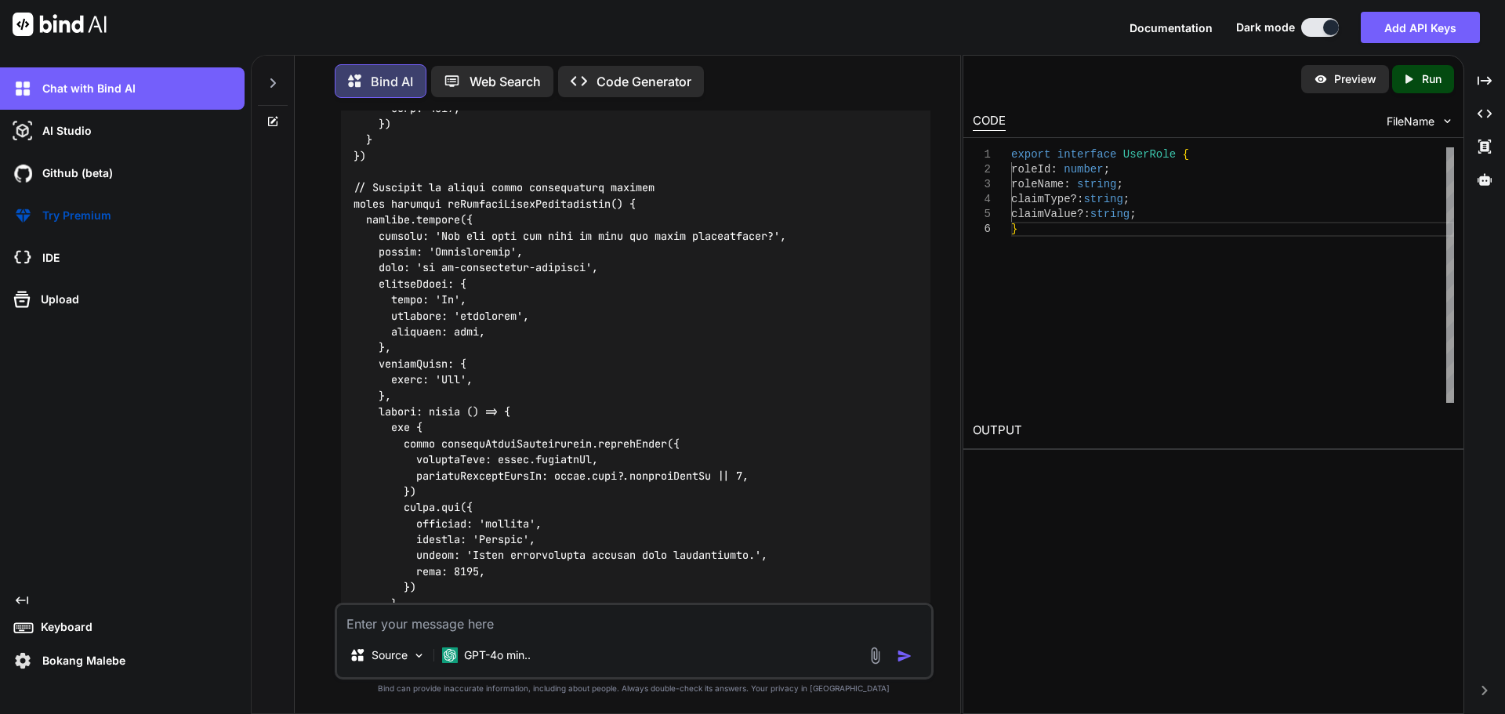
click at [459, 621] on textarea at bounding box center [634, 619] width 594 height 28
click at [718, 627] on textarea "when i click edit the form is not populating the clicked user" at bounding box center [634, 619] width 594 height 28
paste textarea "<!-- C:\nova\Osiris.Nova.Internal.UI\components\partner\users-details.vue --> <…"
type textarea "when i click edit the form is not populating the clicked user <!-- C:\nova\Osir…"
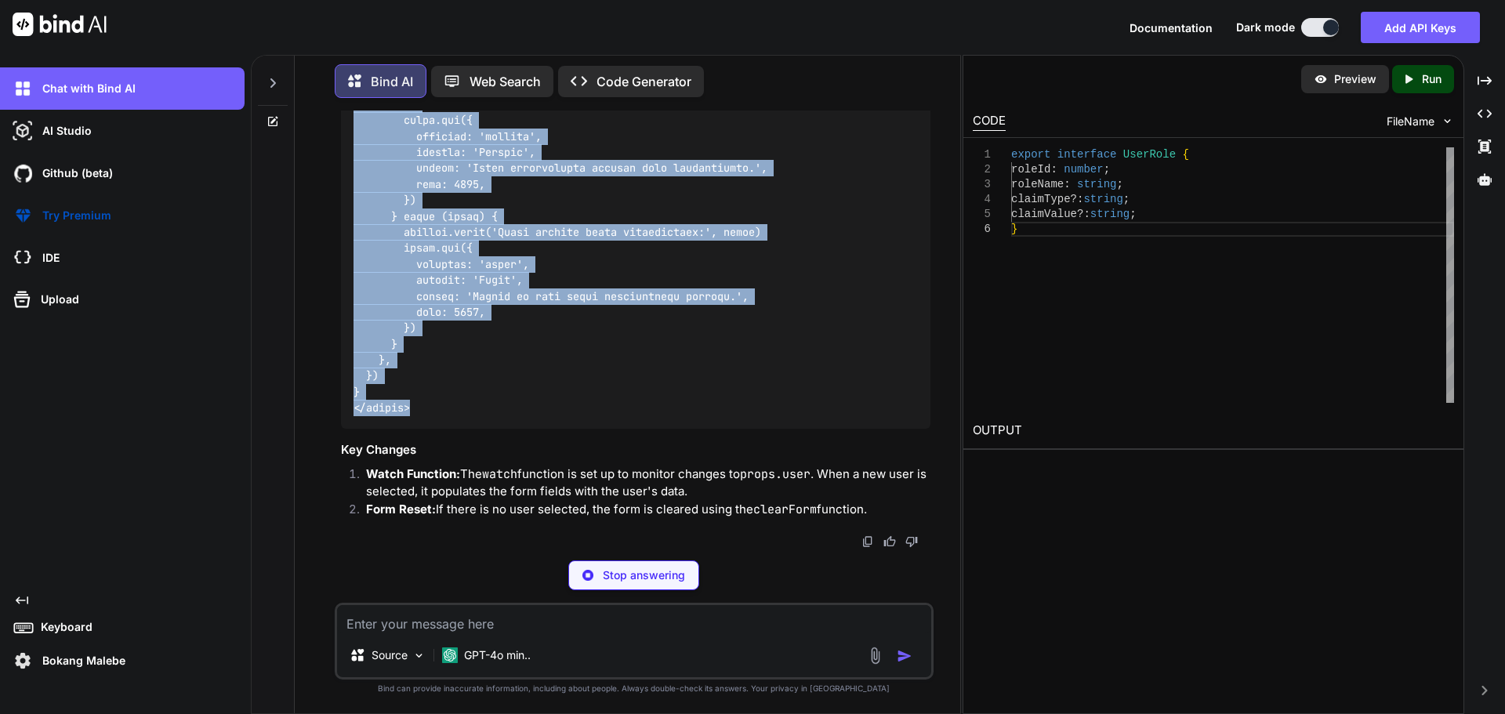
scroll to position [48070, 0]
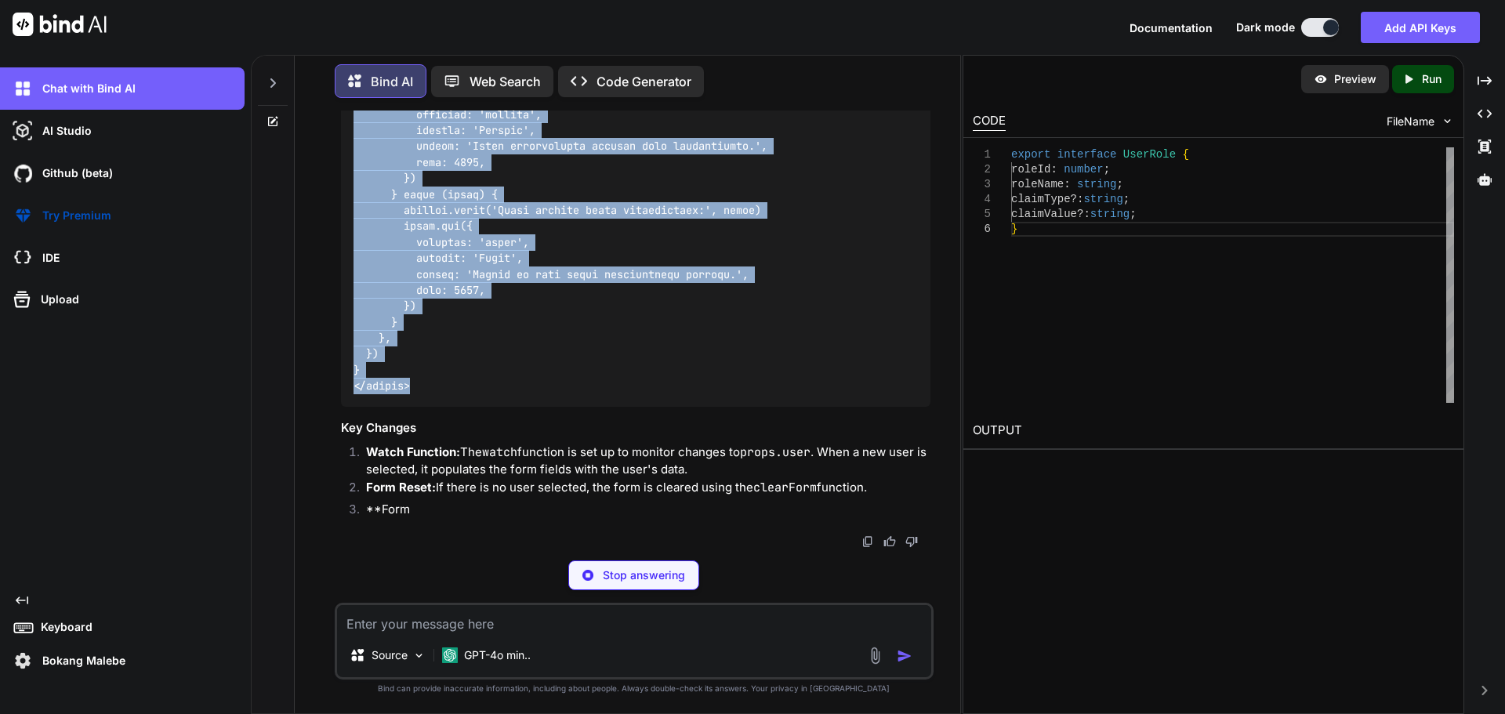
drag, startPoint x: 350, startPoint y: 354, endPoint x: 434, endPoint y: 412, distance: 102.0
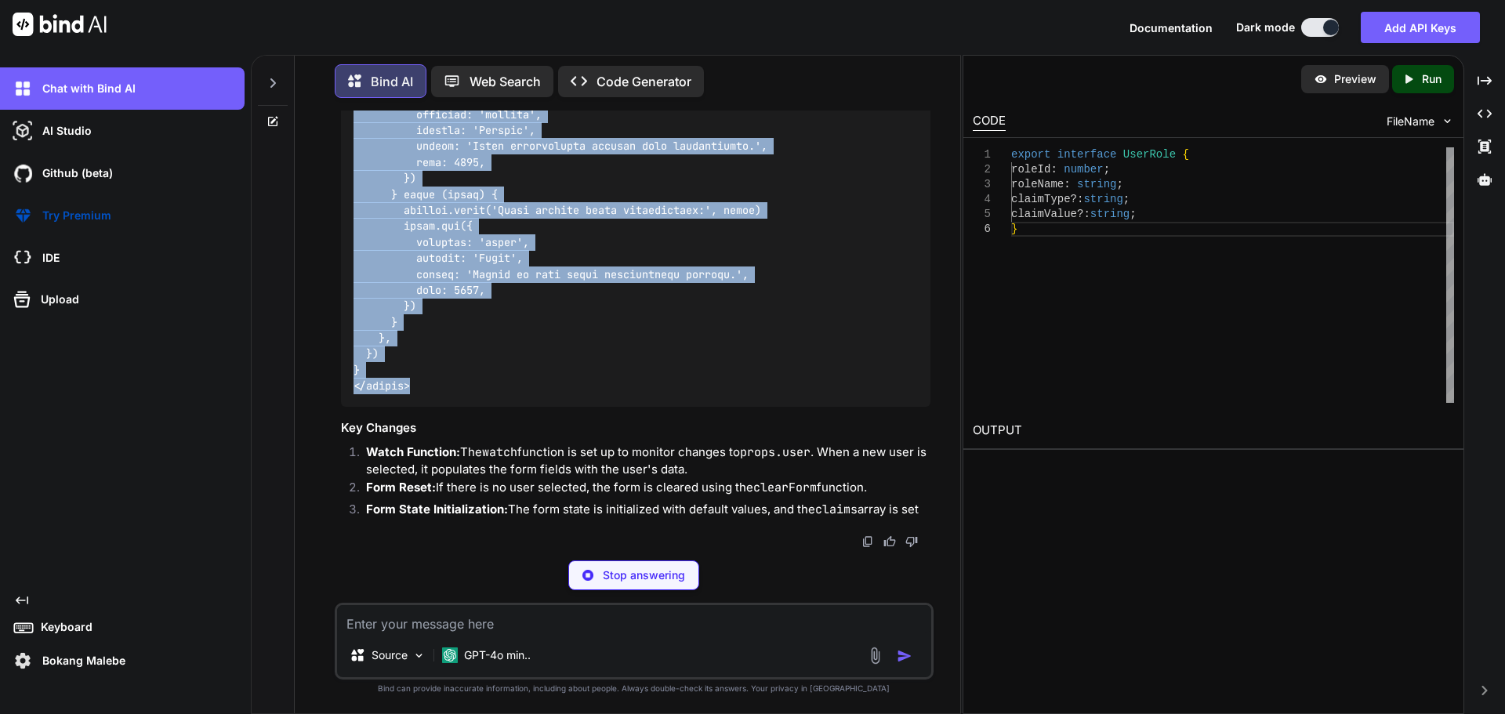
copy code "<!-- C:\nova\Osiris.Nova.Internal.UI\components\partner\users-details.vue --> <…"
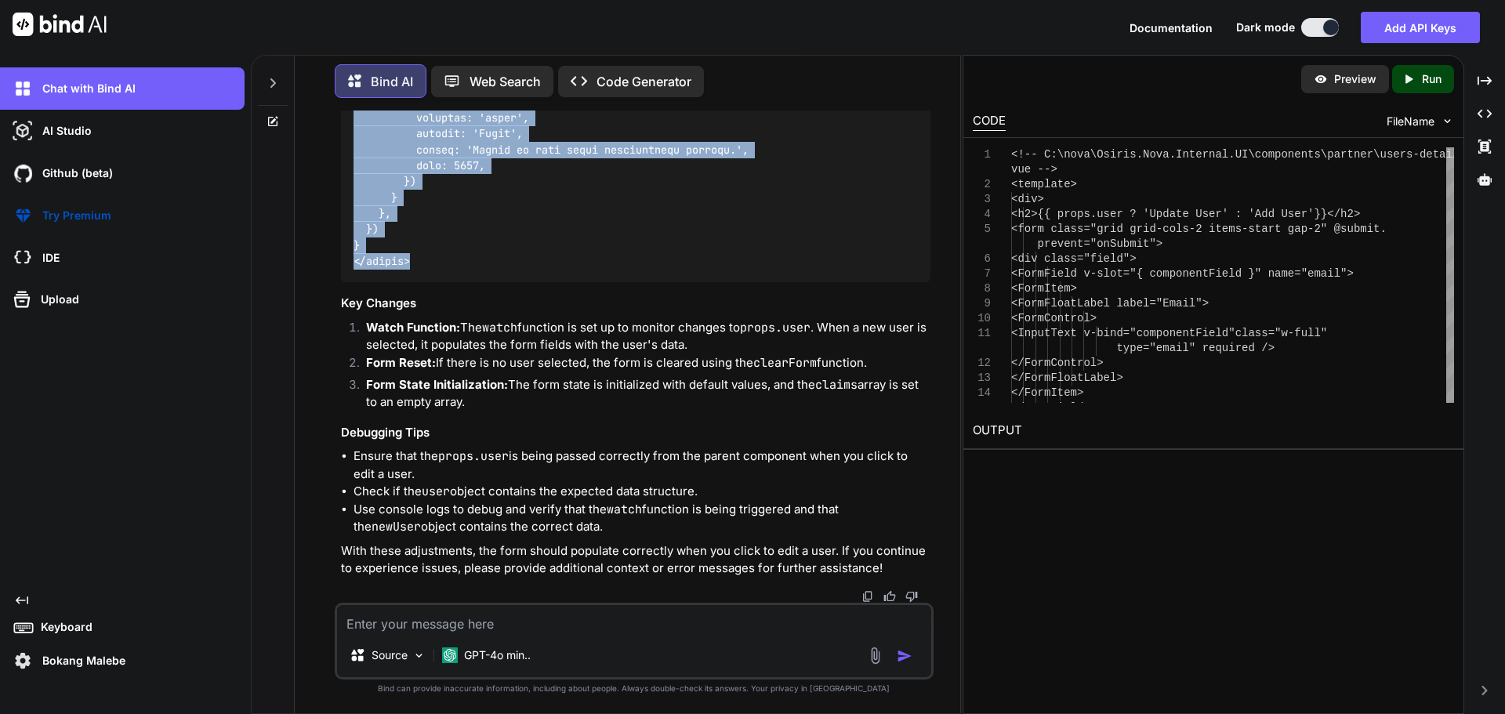
click at [460, 628] on textarea at bounding box center [634, 619] width 594 height 28
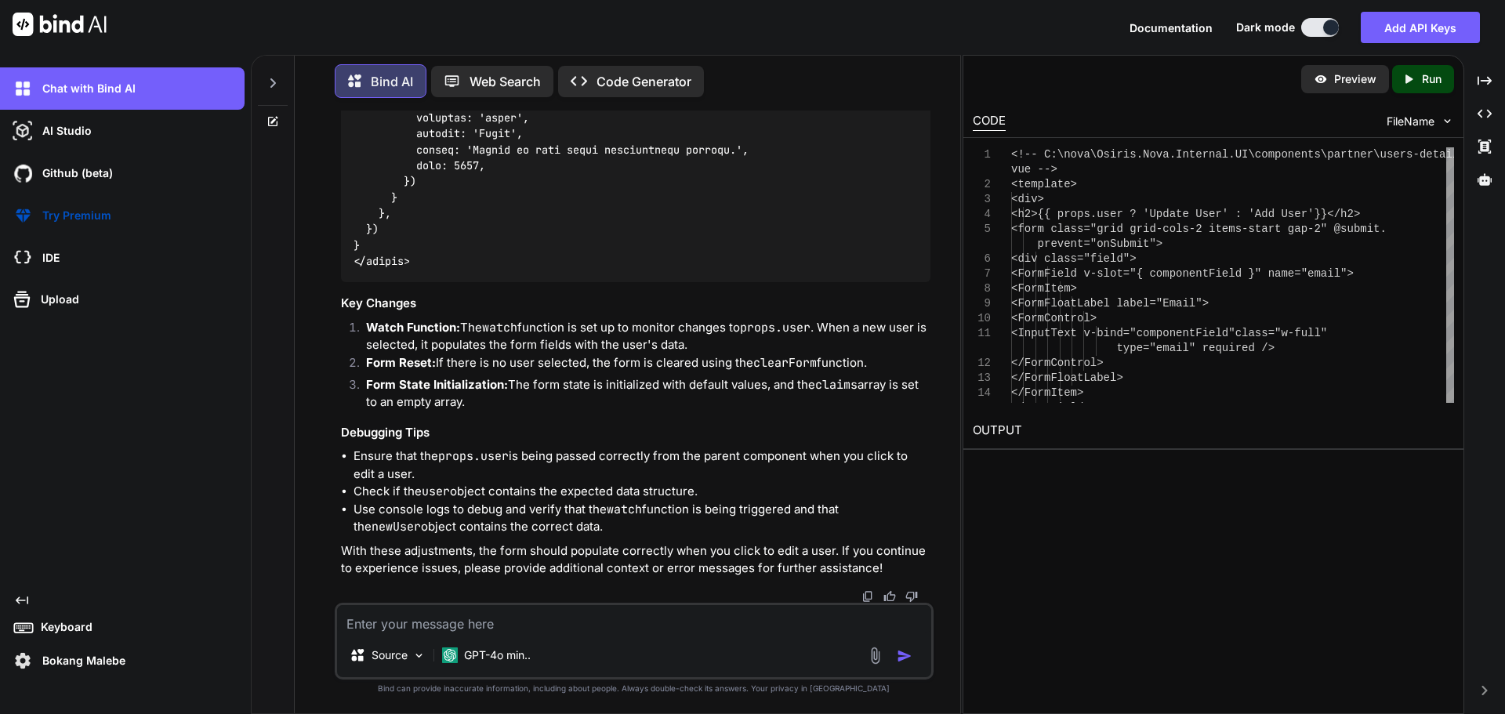
paste textarea "<!-- C:\nova\Osiris.Nova.Internal.UI\components\partner\users-details.vue --> <…"
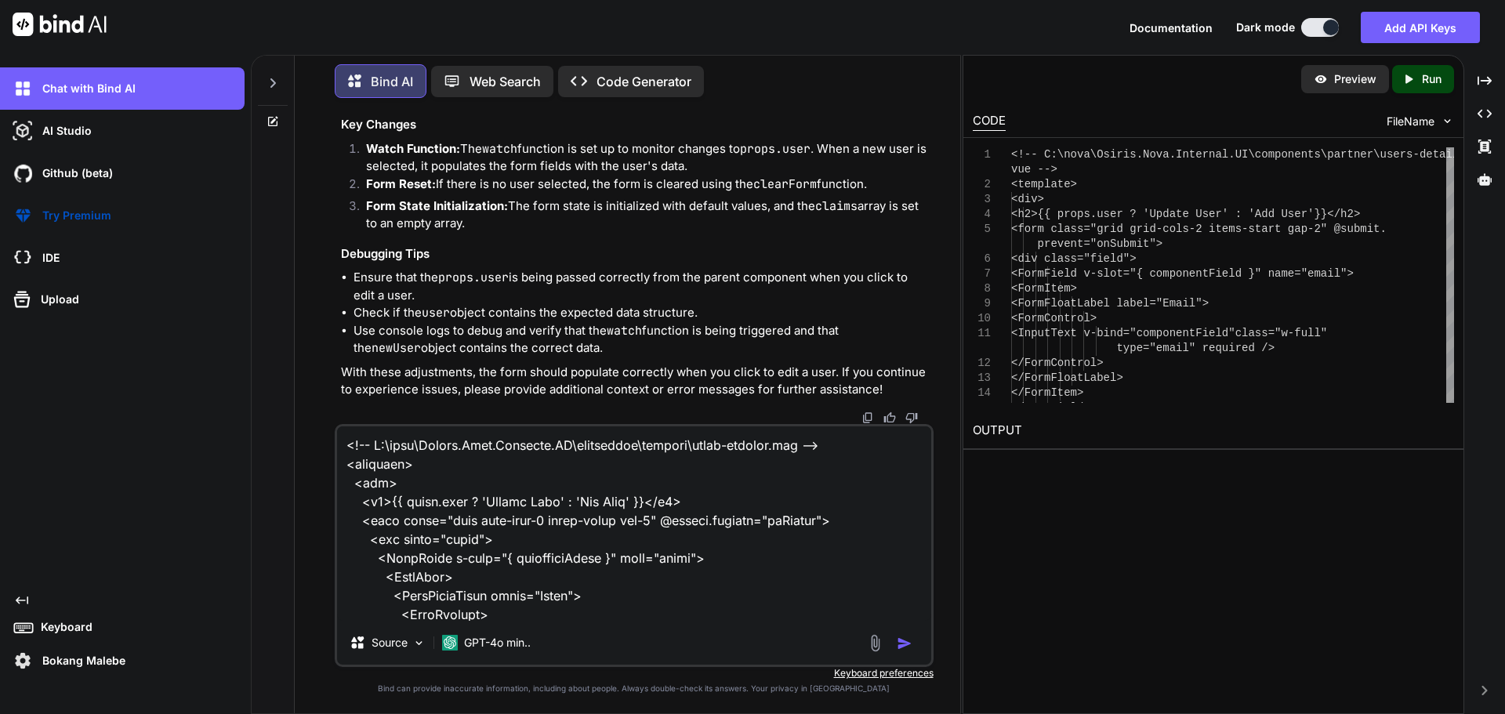
scroll to position [6419, 0]
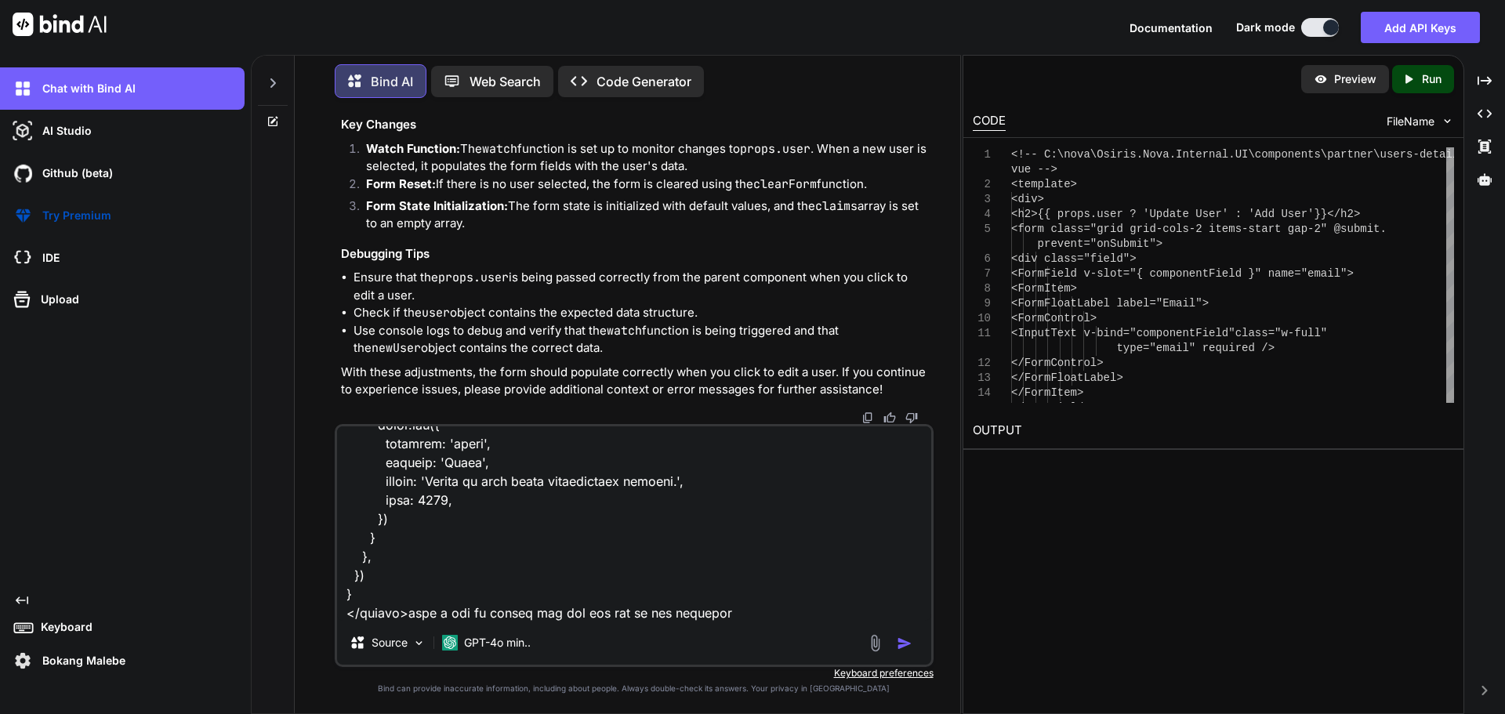
type textarea "<!-- C:\nova\Osiris.Nova.Internal.UI\components\partner\users-details.vue --> <…"
click at [904, 642] on img "button" at bounding box center [905, 644] width 16 height 16
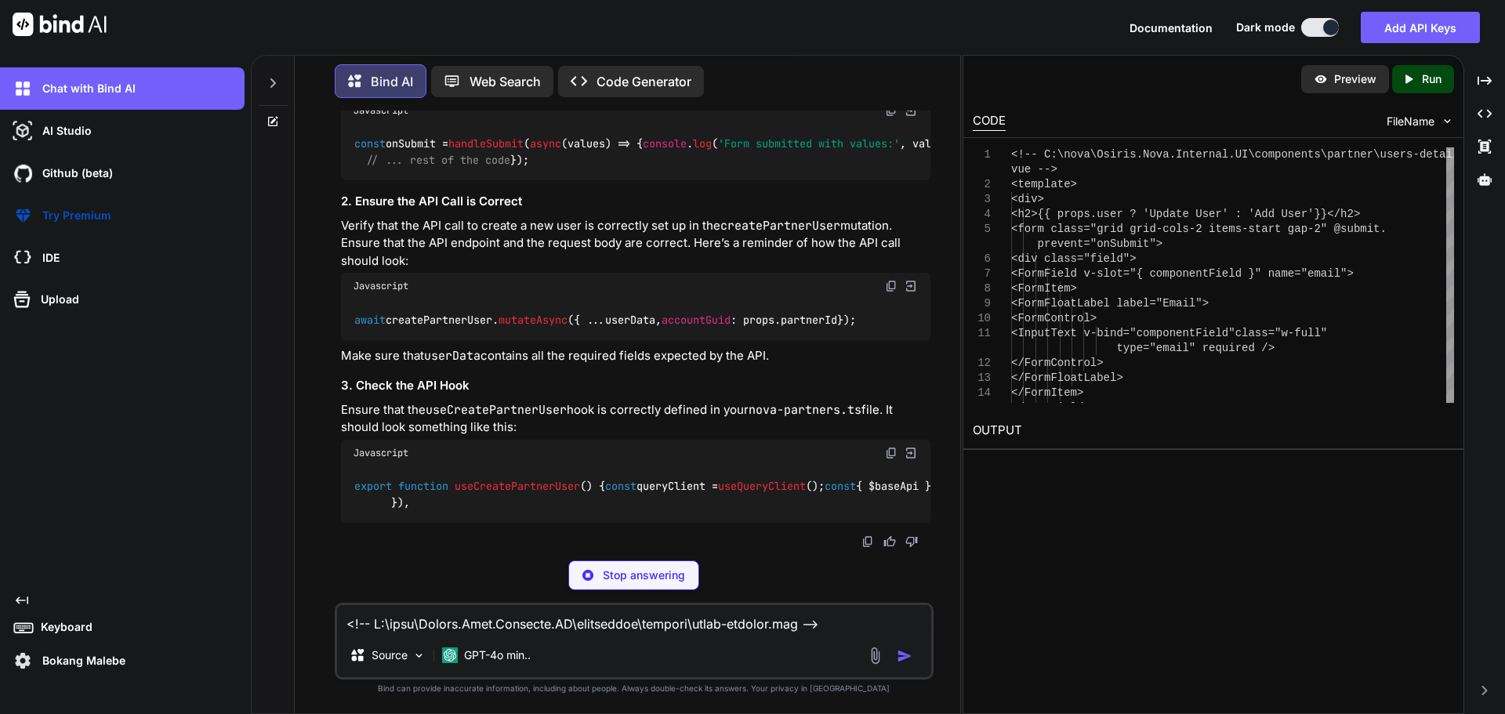
scroll to position [50290, 0]
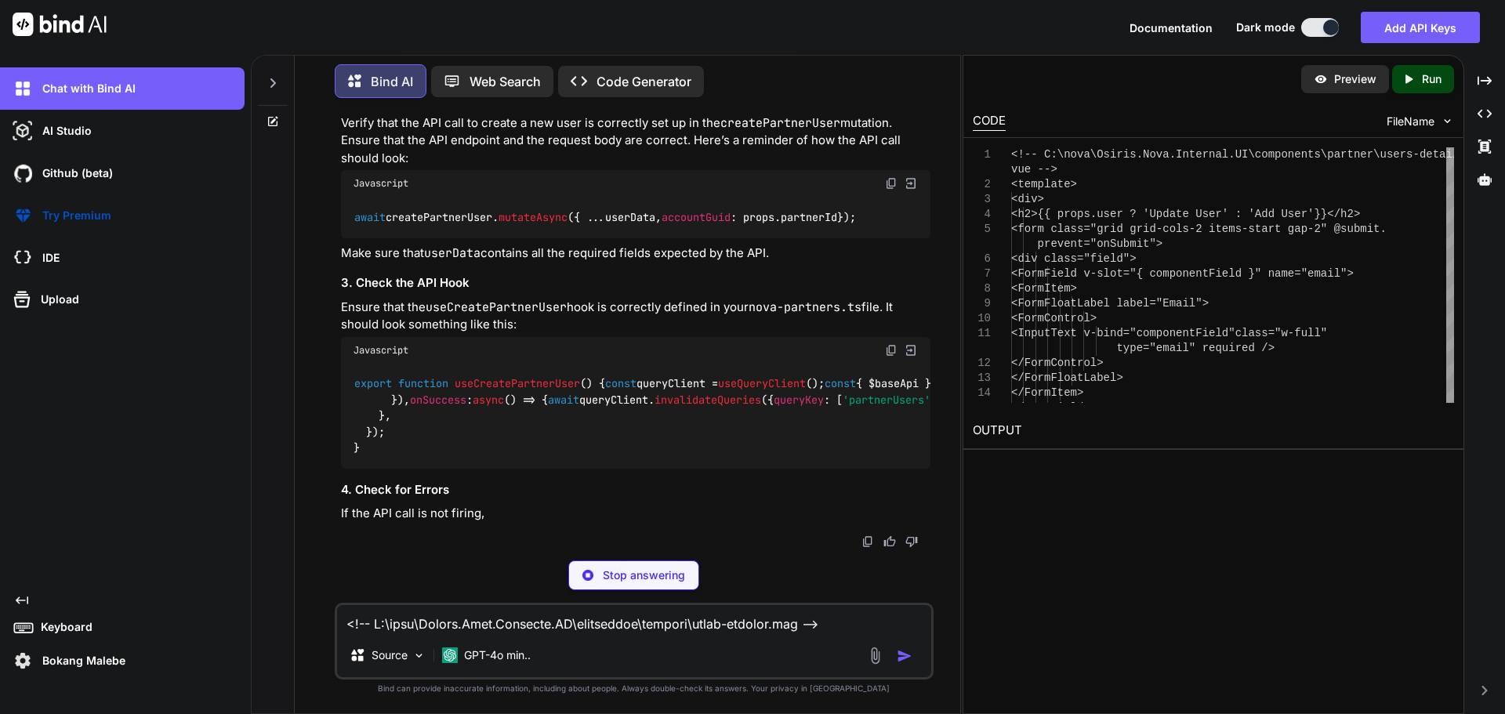
click at [524, 49] on span "handleSubmit" at bounding box center [486, 42] width 75 height 14
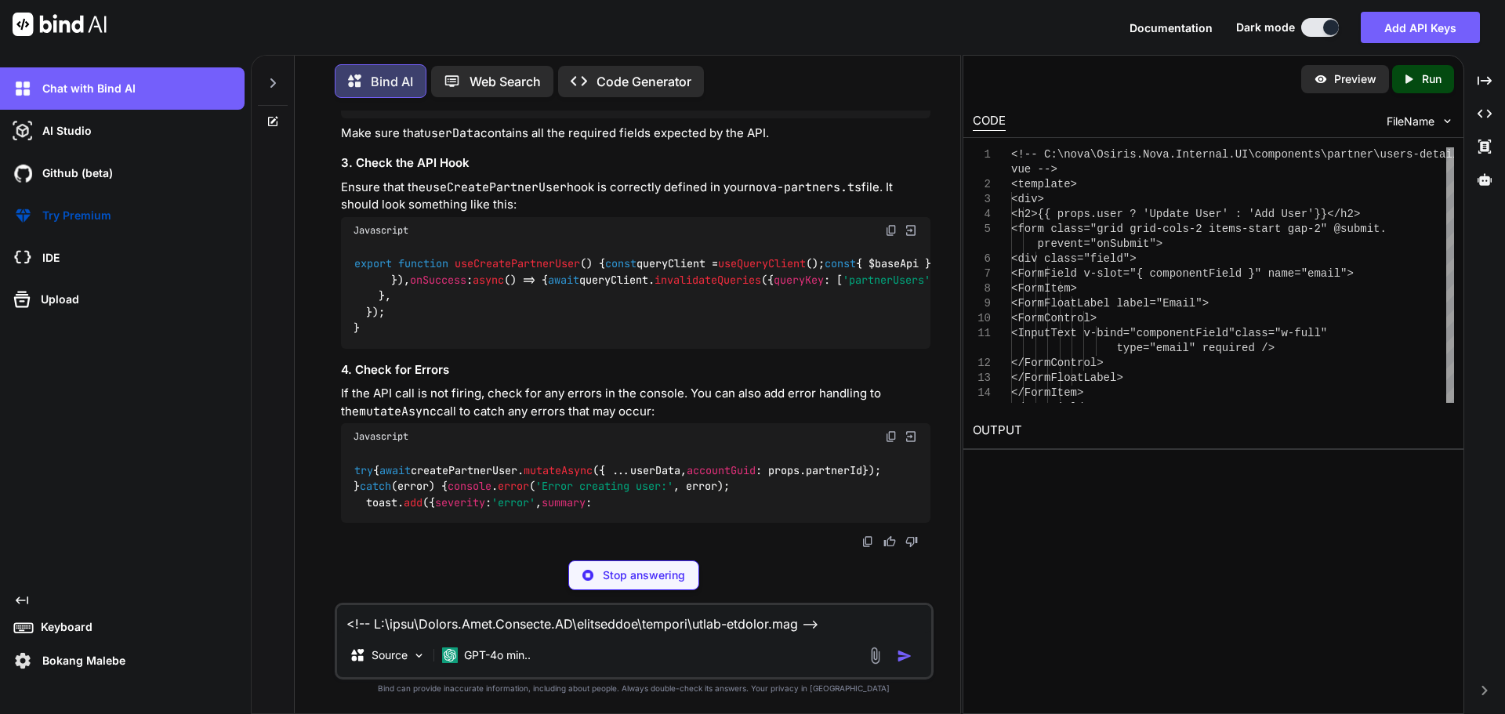
copy span "handleSubmit"
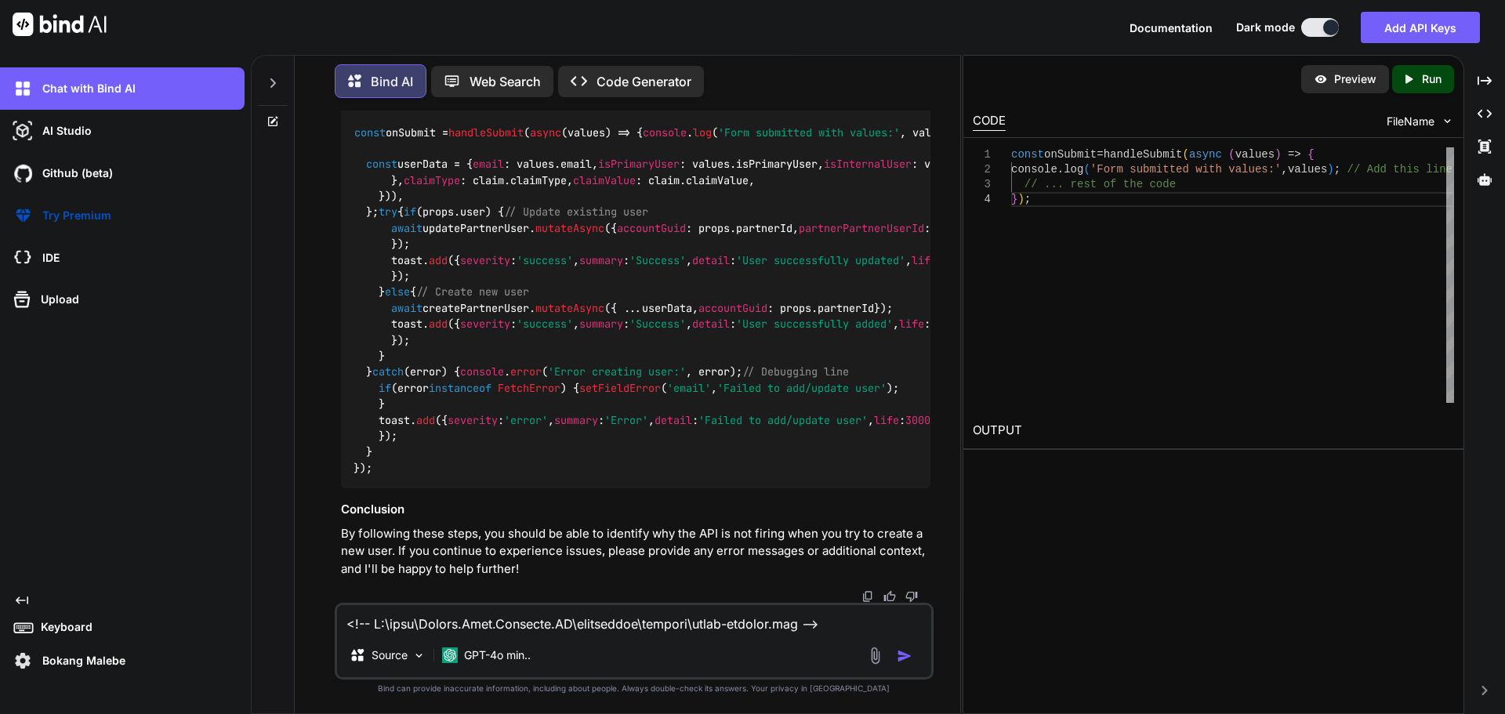
drag, startPoint x: 358, startPoint y: 329, endPoint x: 700, endPoint y: 335, distance: 342.7
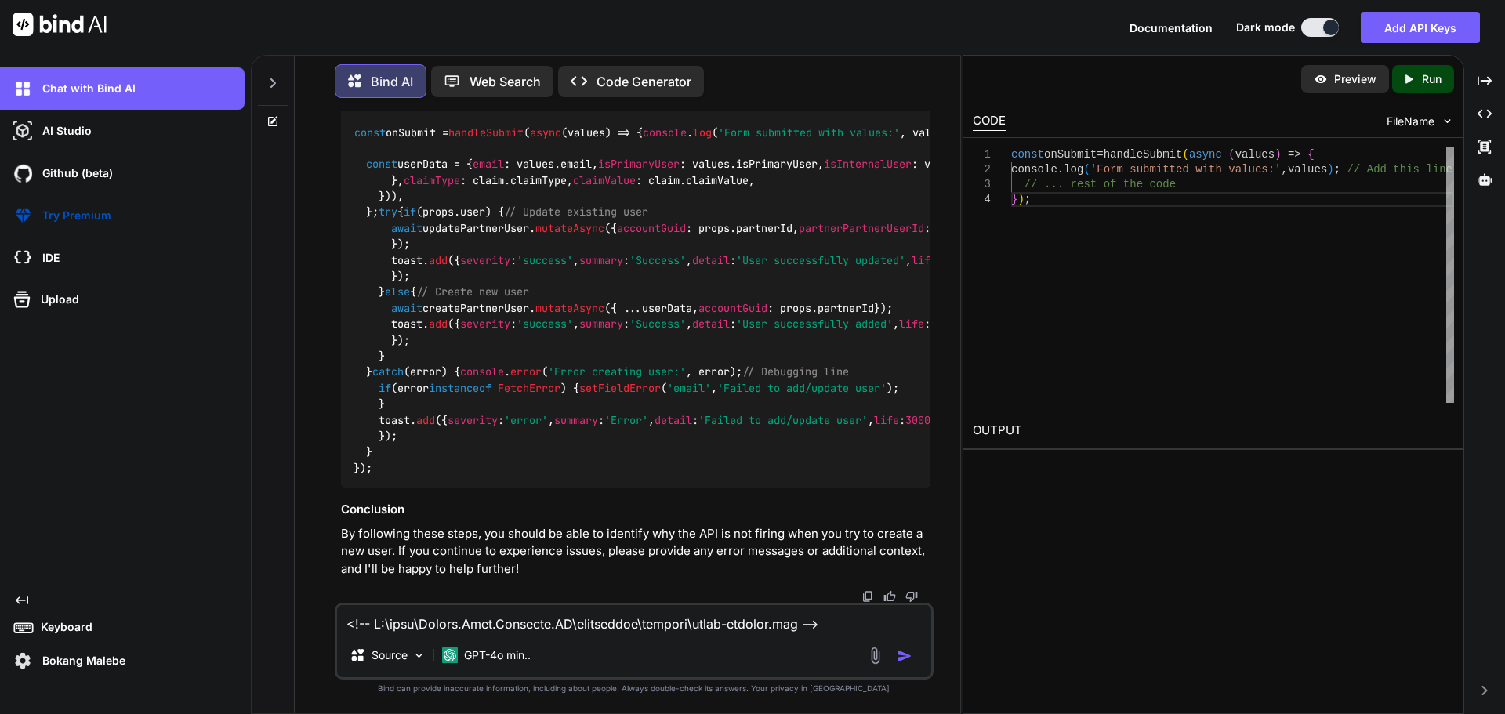
drag, startPoint x: 897, startPoint y: 289, endPoint x: 354, endPoint y: 296, distance: 543.4
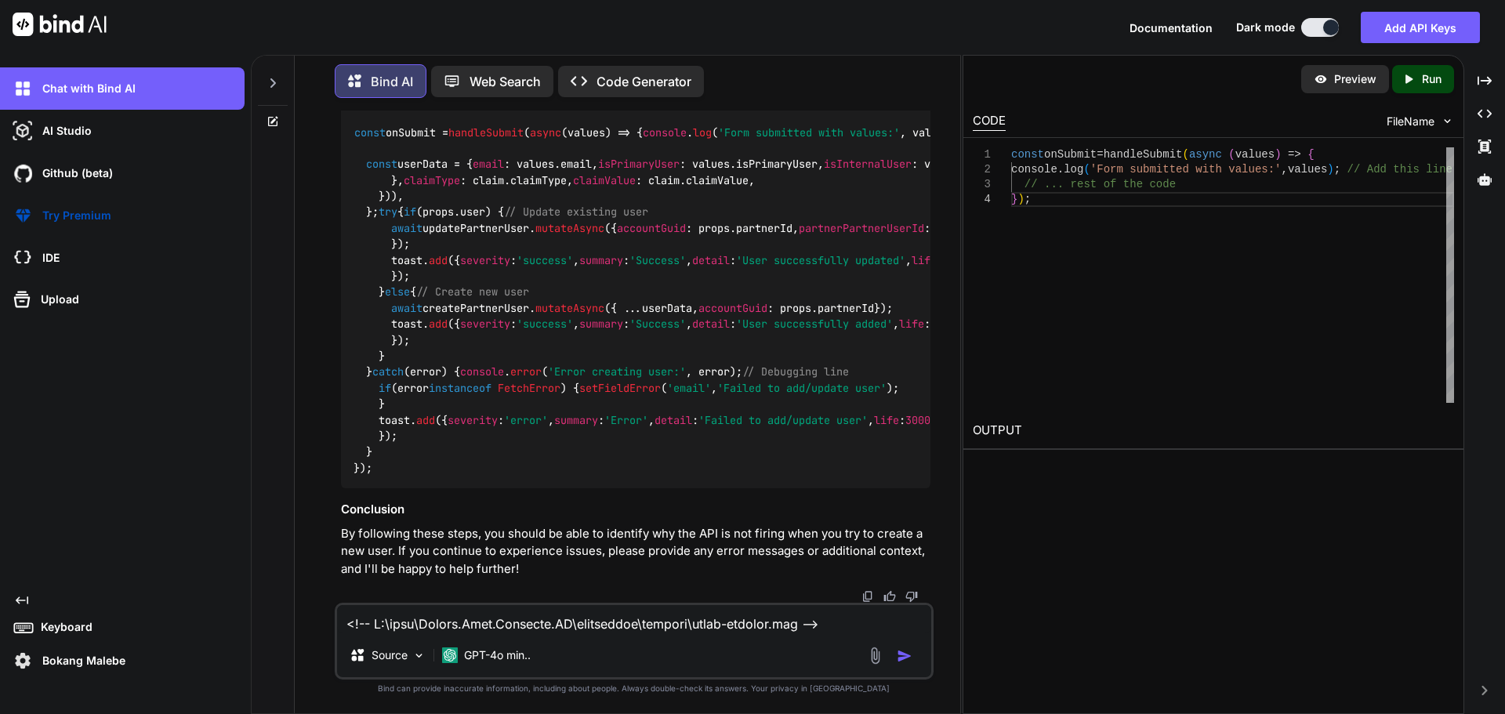
drag, startPoint x: 359, startPoint y: 518, endPoint x: 354, endPoint y: 292, distance: 225.1
drag, startPoint x: 358, startPoint y: 432, endPoint x: 354, endPoint y: 274, distance: 158.4
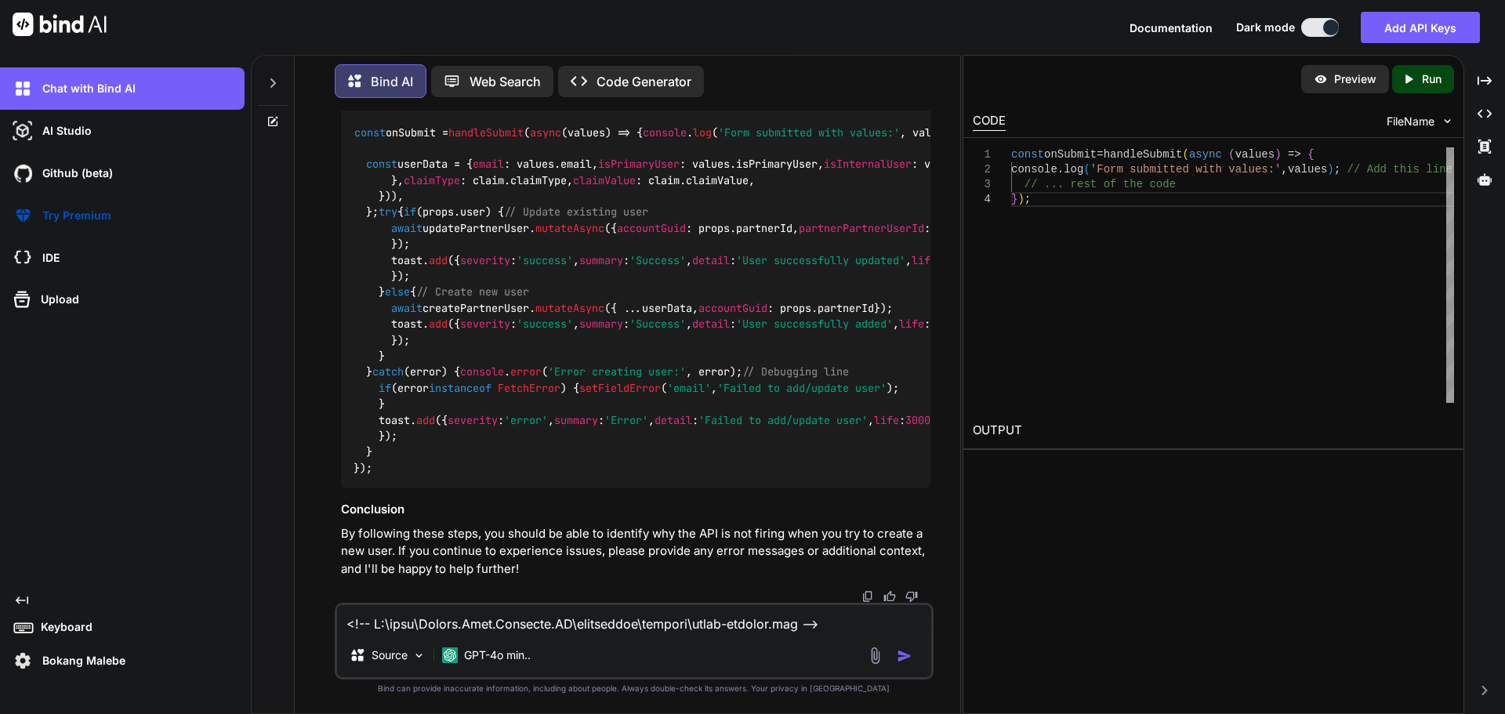
scroll to position [51388, 0]
click at [890, 105] on img at bounding box center [891, 99] width 13 height 13
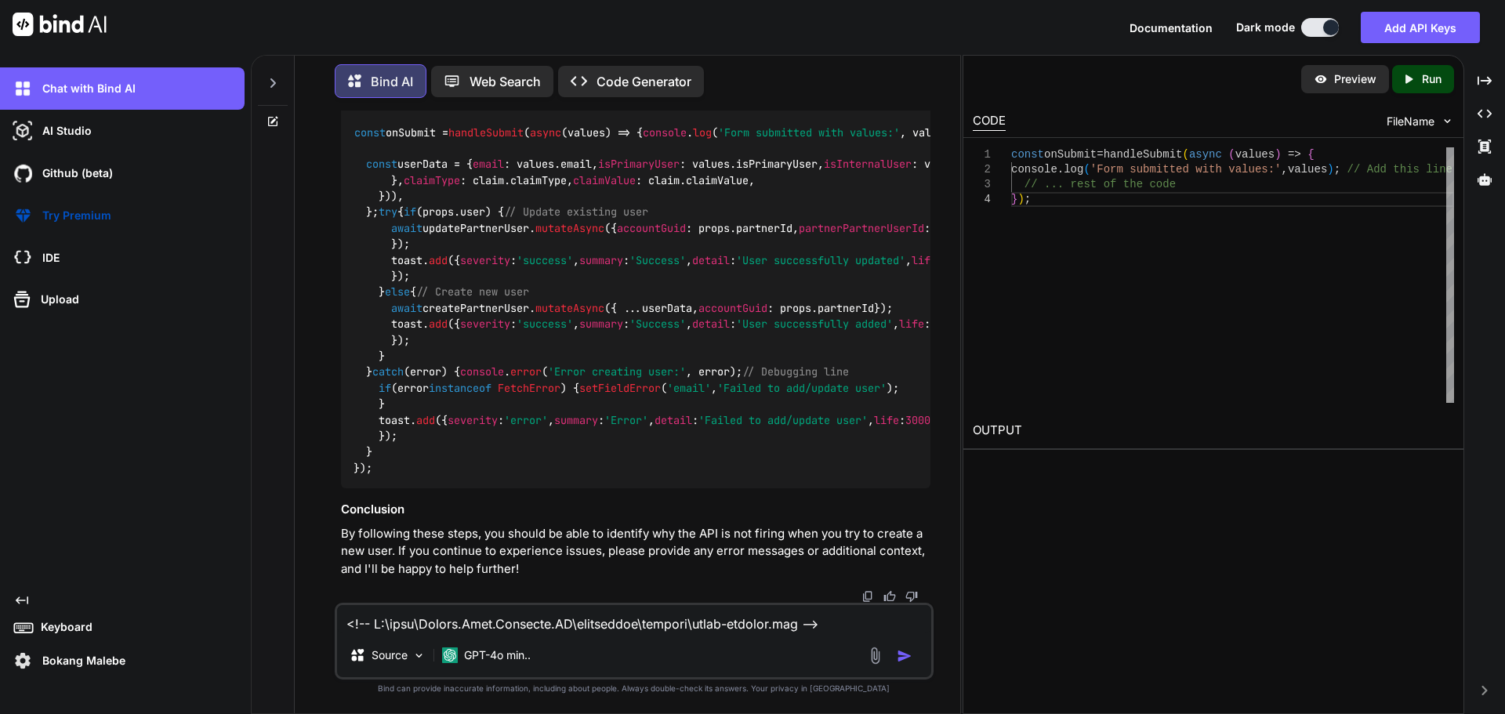
scroll to position [52534, 0]
click at [427, 624] on textarea at bounding box center [634, 619] width 594 height 28
paste textarea "await createPartnerUser.mutateAsync({ ...userData, accountGuid: props.partnerId…"
click at [888, 625] on textarea "await createPartnerUser.mutateAsync({ ...userData, accountGuid: props.partnerId…" at bounding box center [634, 619] width 594 height 28
paste textarea "[vue-tsc] Argument of type '{ accountGuid: string; email: string; isPrimaryUser…"
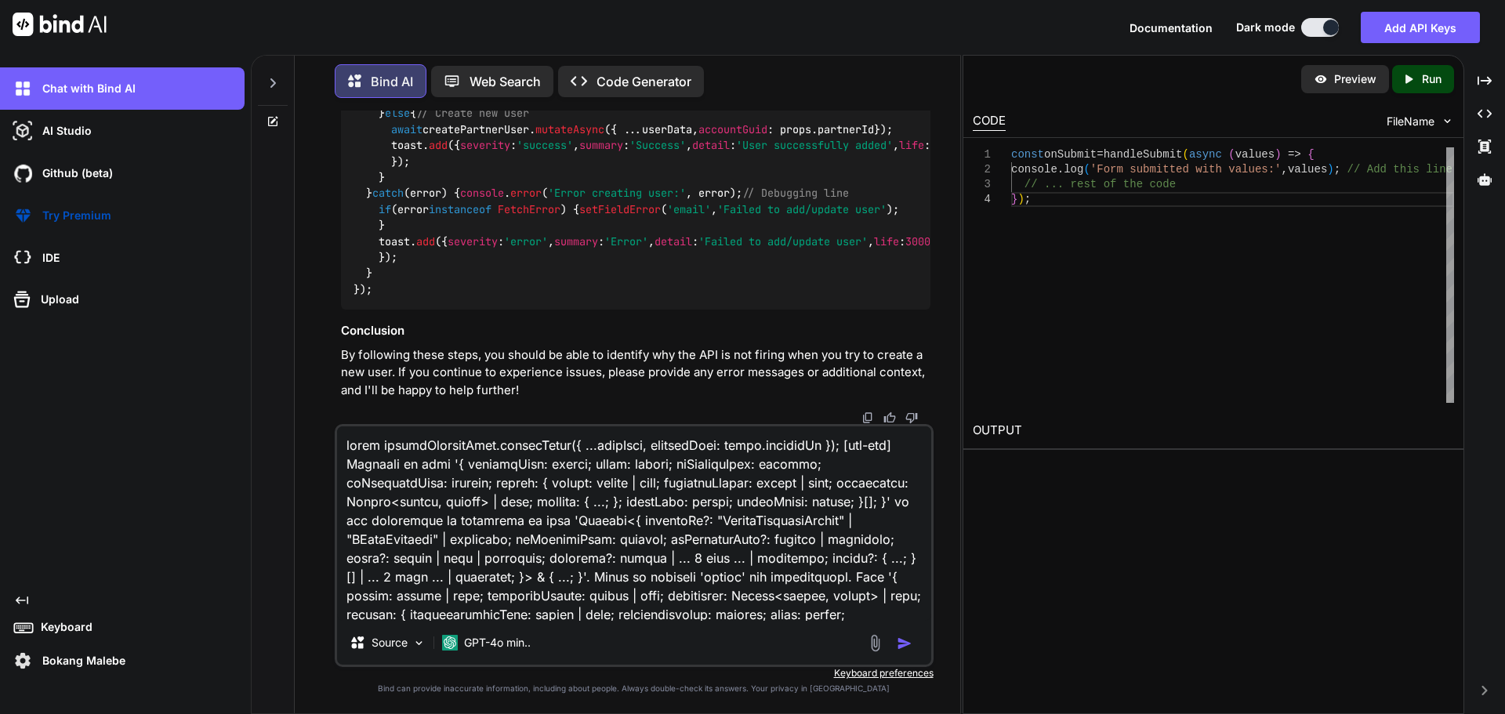
scroll to position [472, 0]
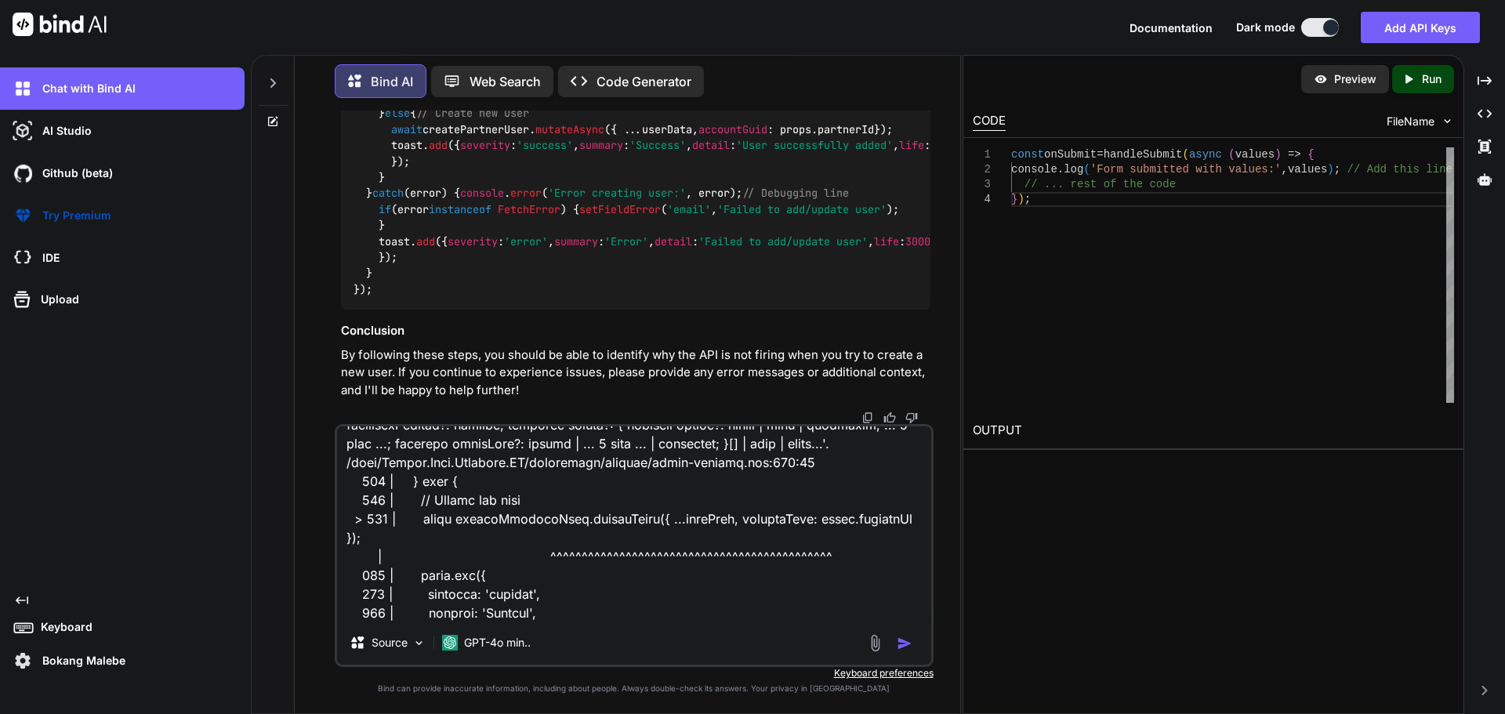
type textarea "await createPartnerUser.mutateAsync({ ...userData, accountGuid: props.partnerId…"
click at [910, 634] on div "Source GPT-4o min.." at bounding box center [634, 545] width 599 height 243
click at [907, 642] on img "button" at bounding box center [905, 644] width 16 height 16
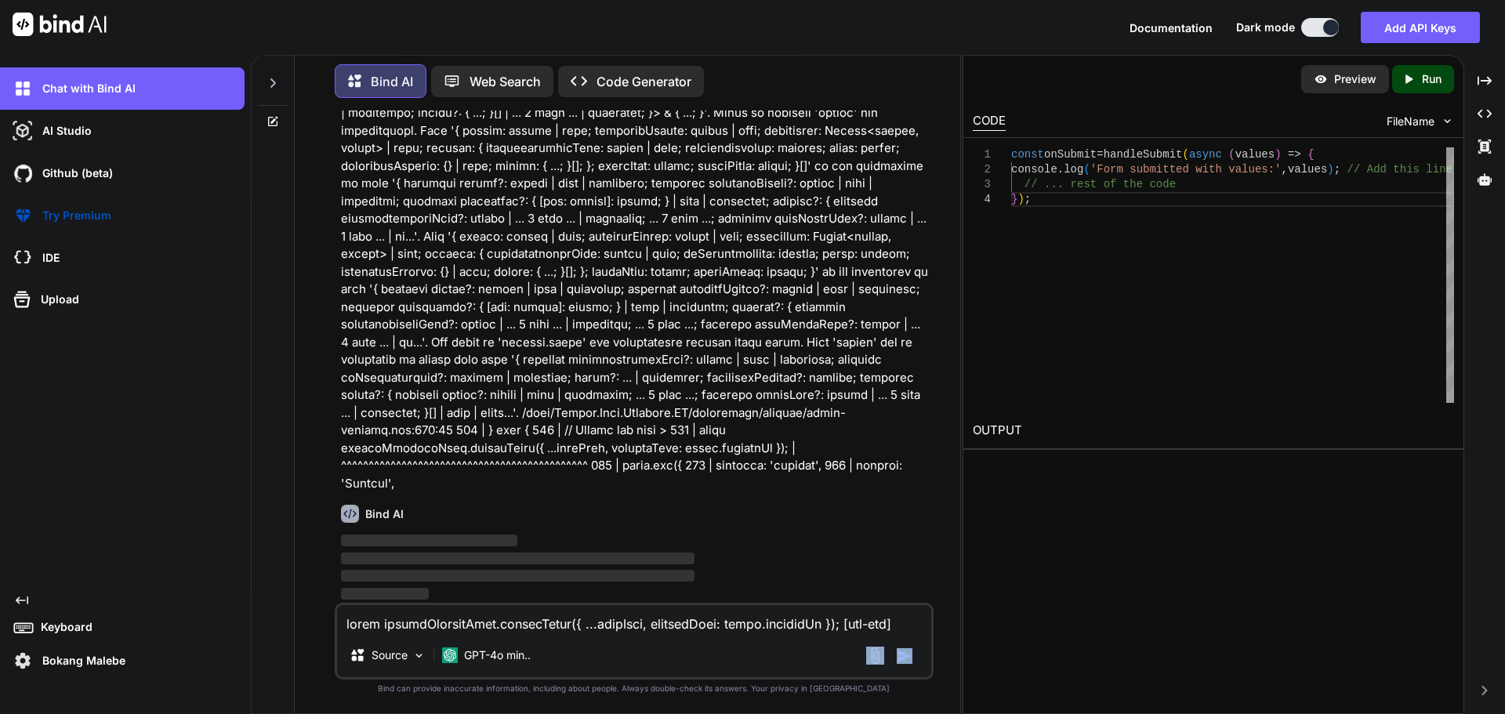
scroll to position [53027, 0]
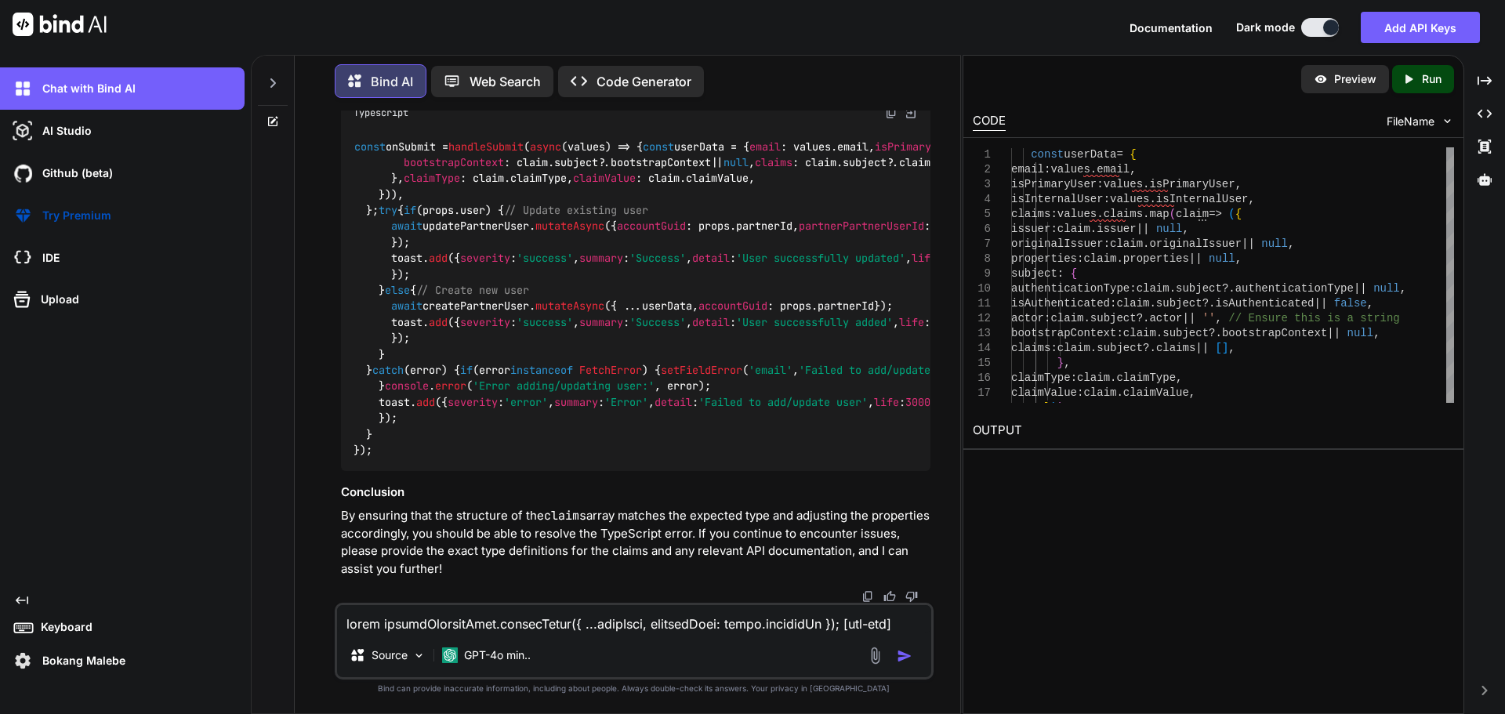
click at [467, 631] on textarea at bounding box center [634, 619] width 594 height 28
paste textarea "[vue-tsc] Argument of type '{ accountGuid: string; email: string; isPrimaryUser…"
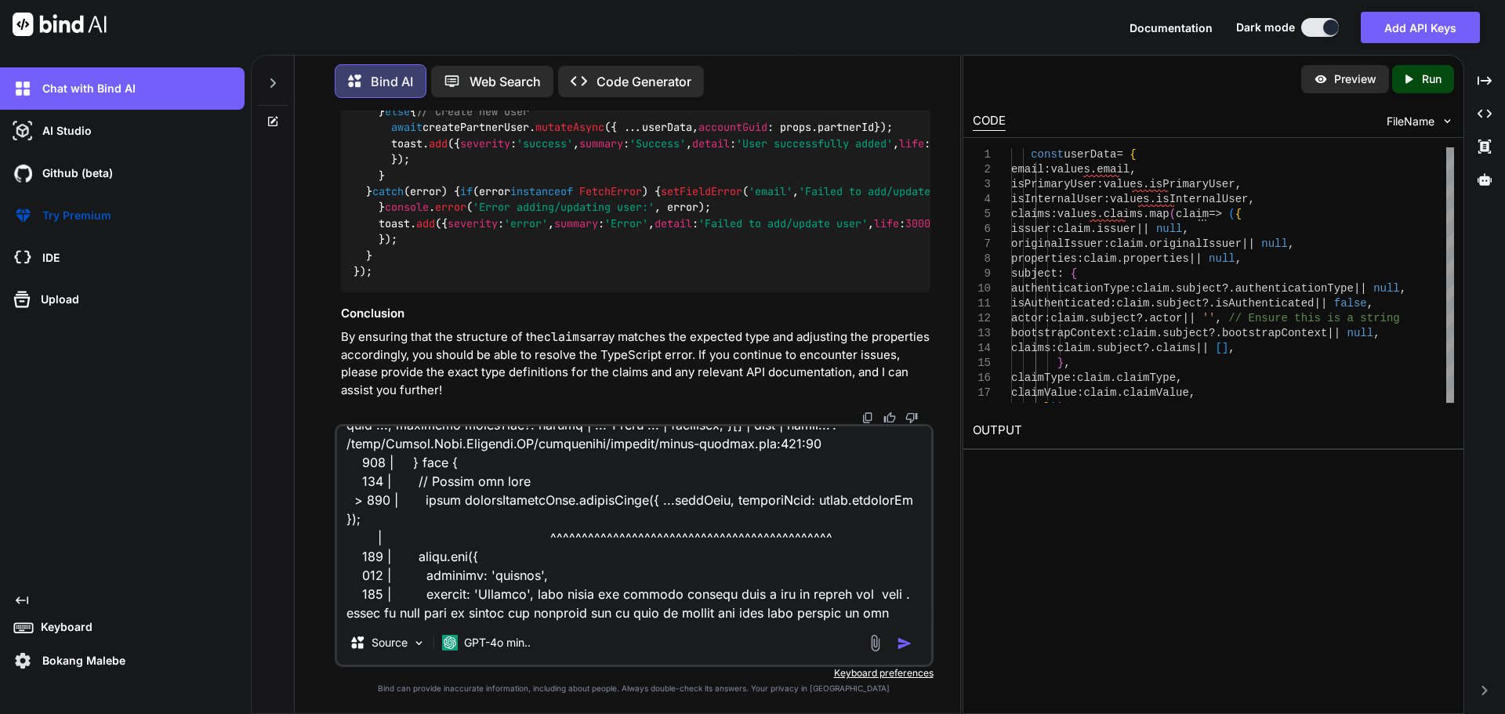
scroll to position [491, 0]
type textarea "[vue-tsc] Argument of type '{ accountGuid: string; email: string; isPrimaryUser…"
click at [899, 645] on img "button" at bounding box center [905, 644] width 16 height 16
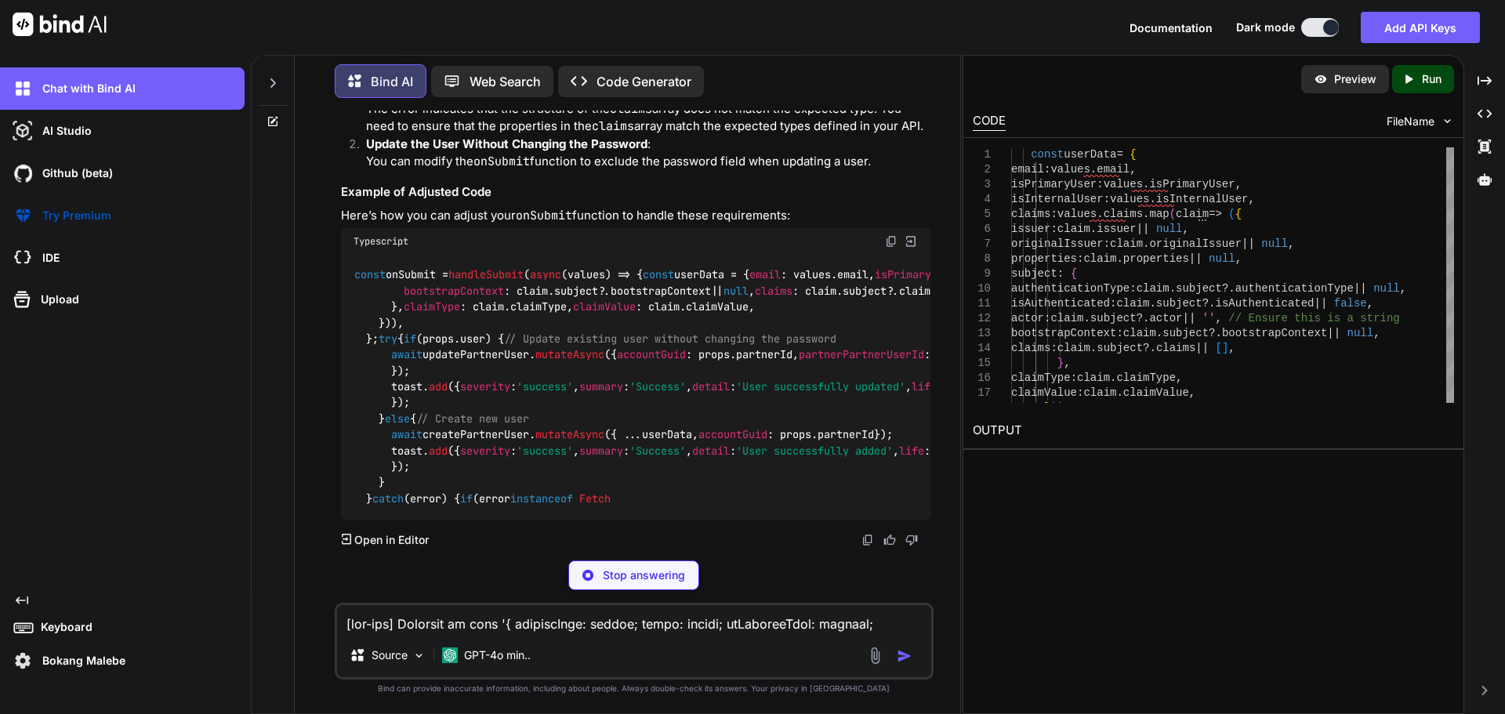
scroll to position [56546, 0]
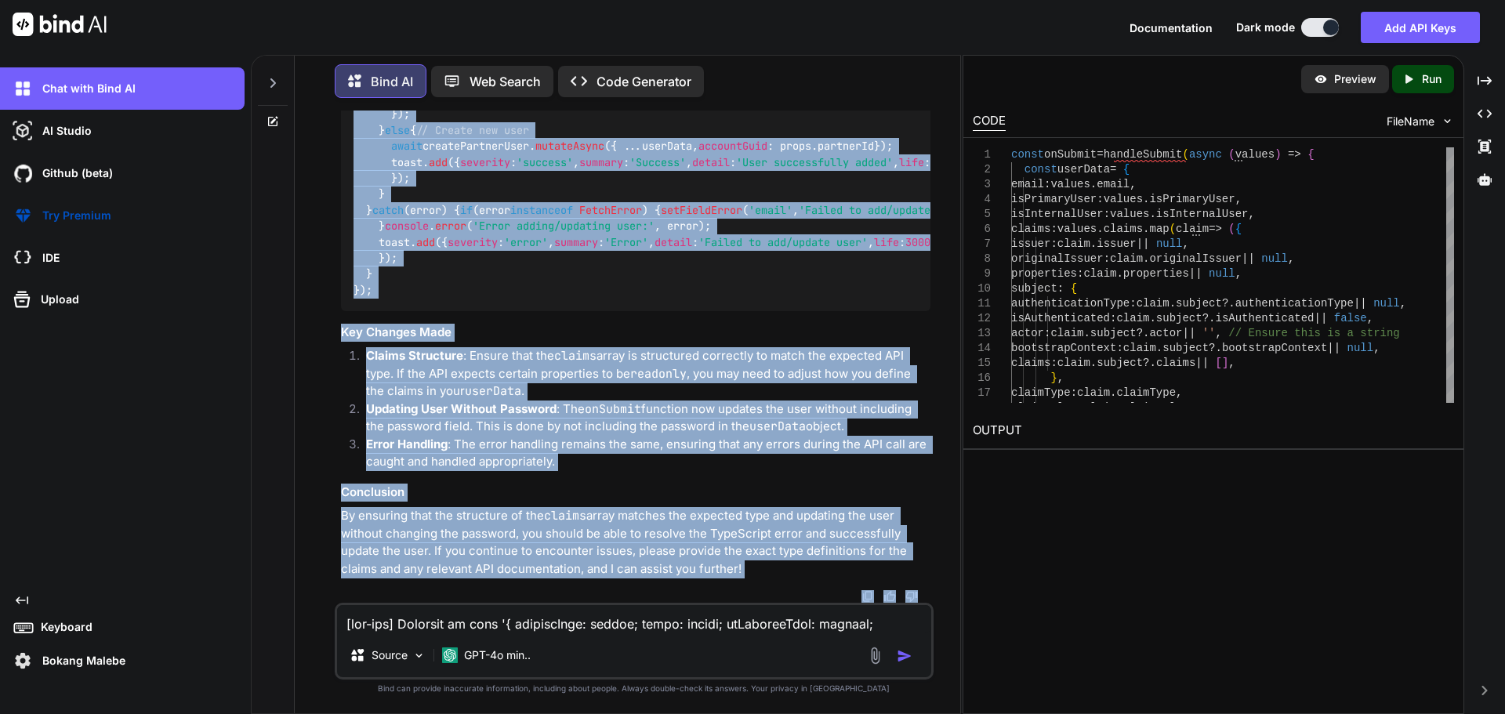
scroll to position [57410, 0]
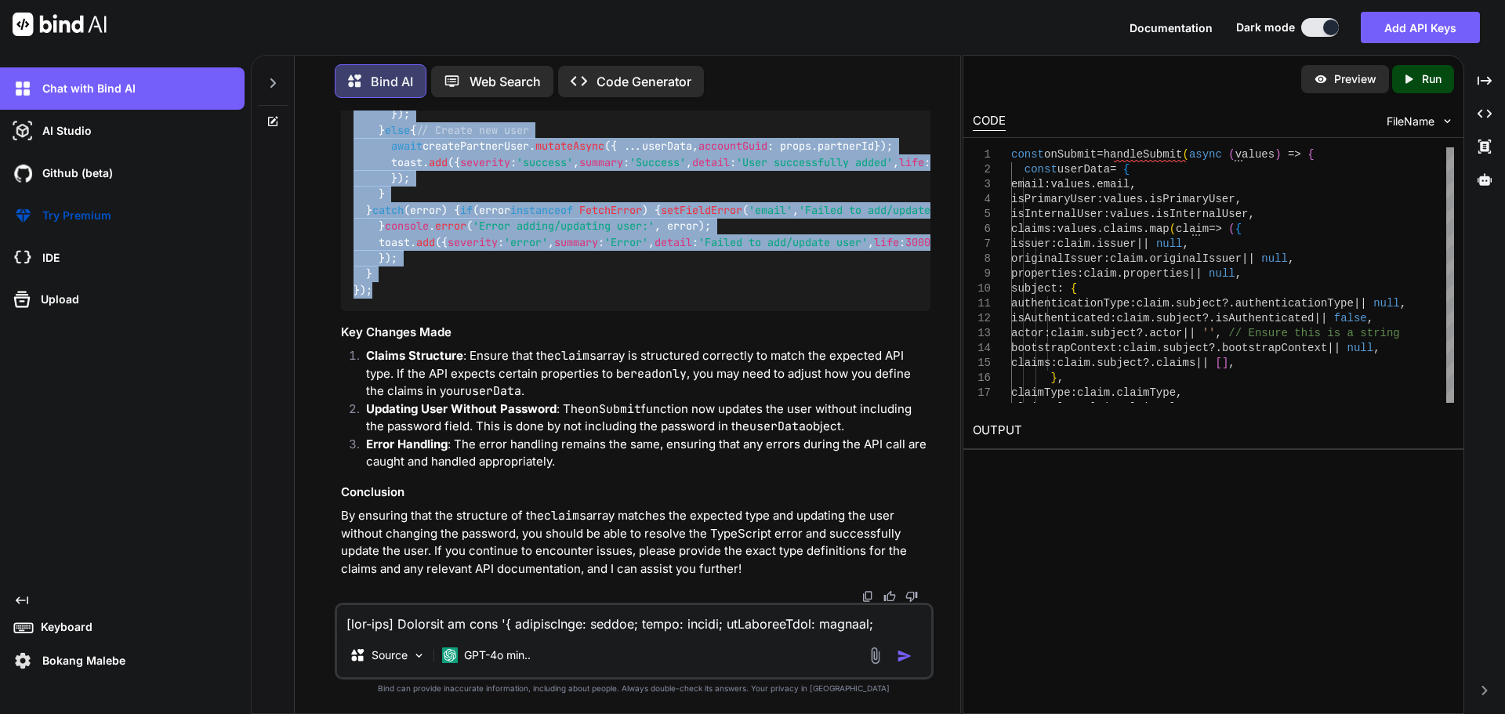
drag, startPoint x: 357, startPoint y: 181, endPoint x: 412, endPoint y: 280, distance: 113.4
click at [412, 280] on div "const onSubmit = handleSubmit ( async (values) => { const userData = { email : …" at bounding box center [636, 138] width 590 height 345
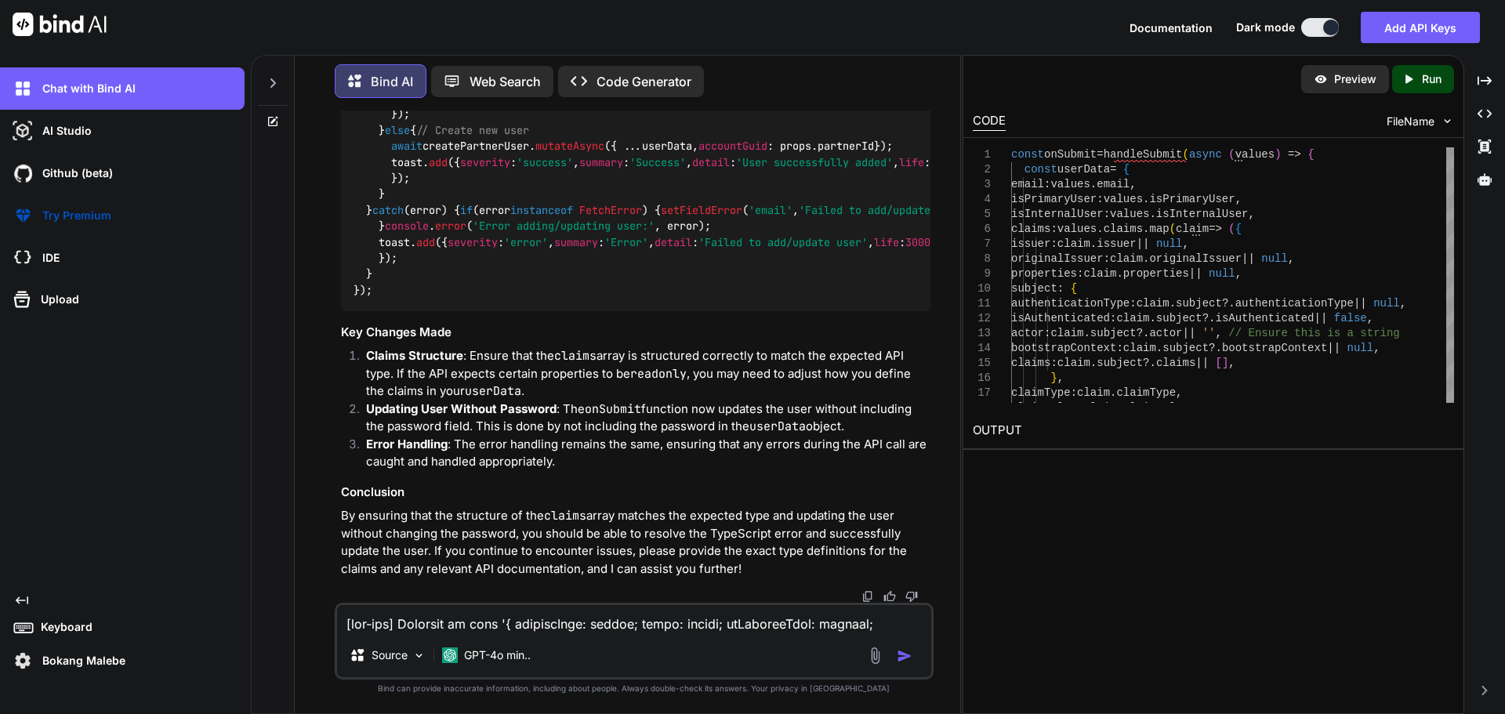
click at [426, 623] on textarea at bounding box center [634, 619] width 594 height 28
paste textarea "[vue-tsc] Cannot find name 'resetForm'. Did you mean 'useResetForm'? /nova/Osir…"
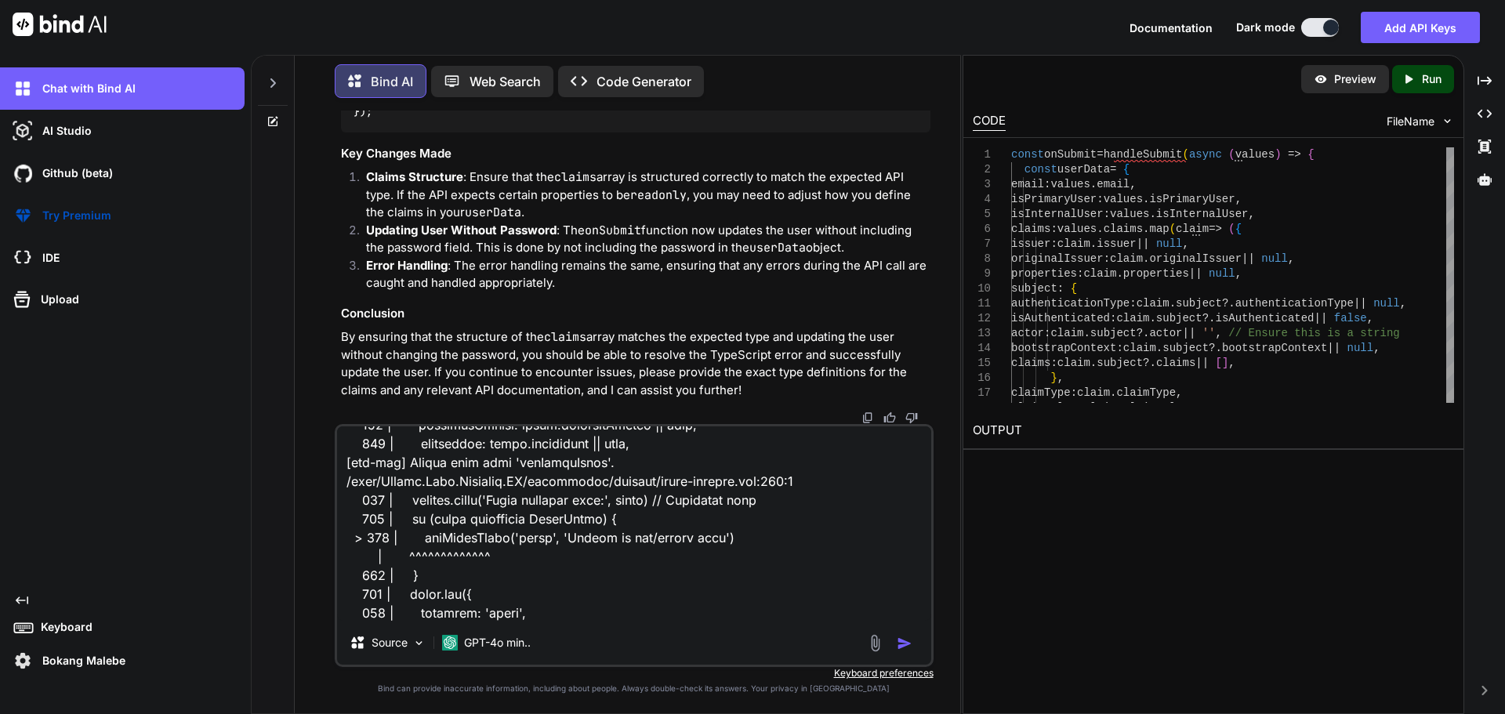
type textarea "[vue-tsc] Cannot find name 'resetForm'. Did you mean 'useResetForm'? /nova/Osir…"
click at [904, 641] on img "button" at bounding box center [905, 644] width 16 height 16
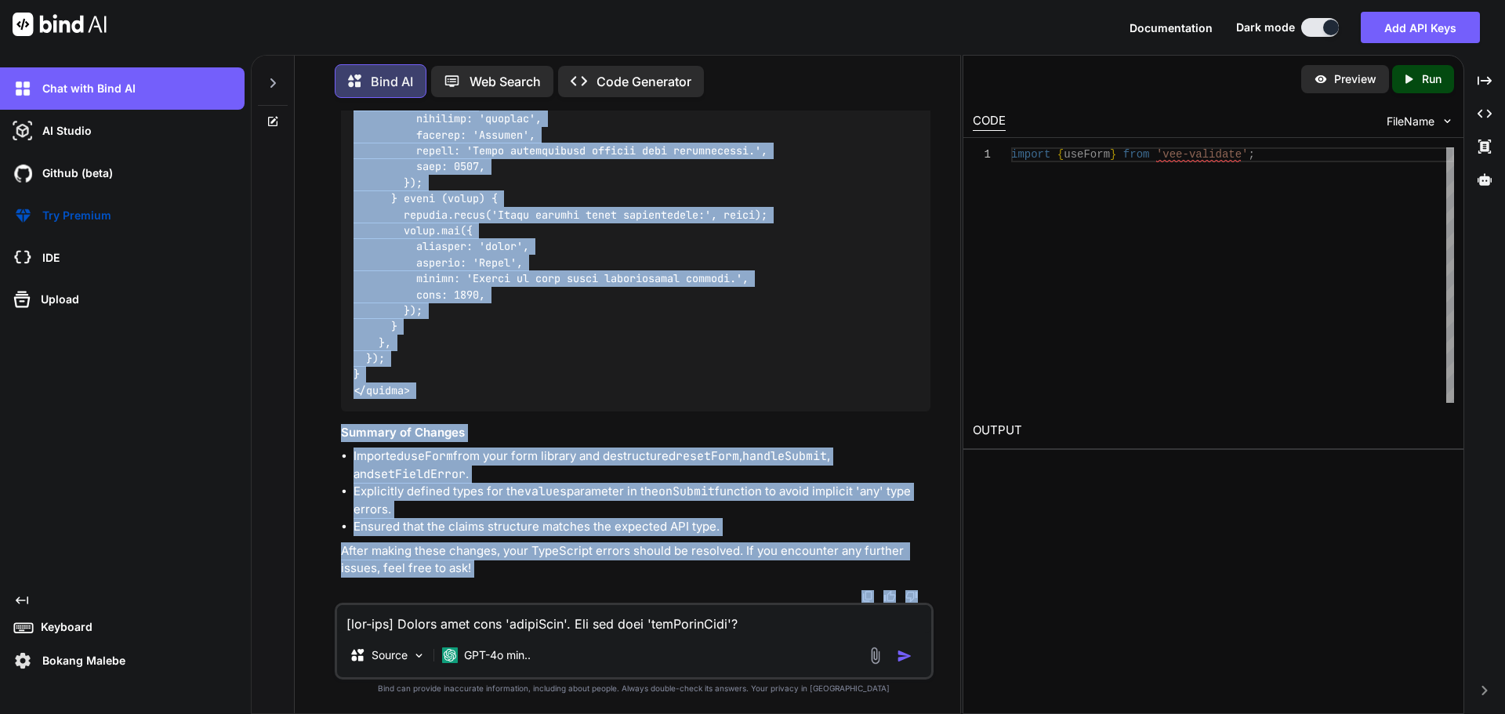
scroll to position [64950, 0]
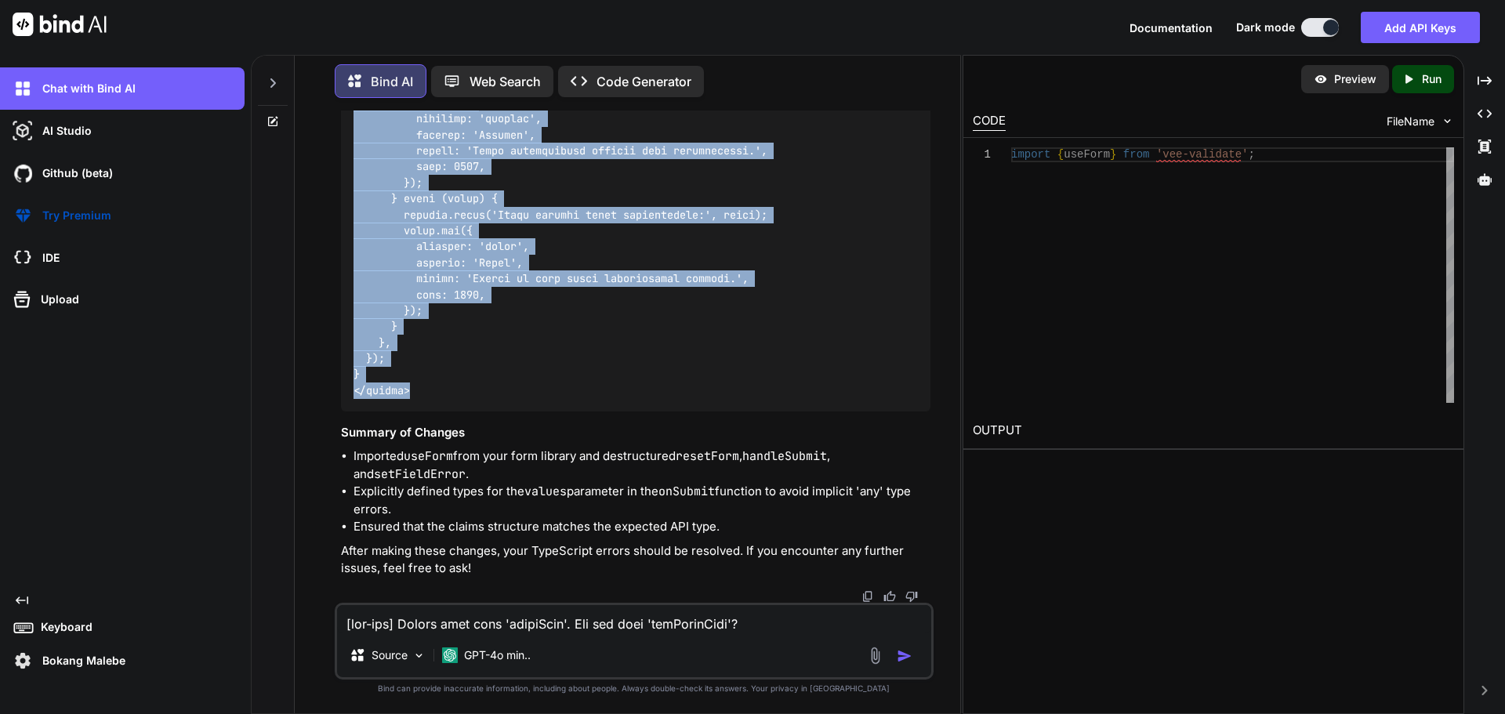
drag, startPoint x: 354, startPoint y: 343, endPoint x: 455, endPoint y: 385, distance: 108.9
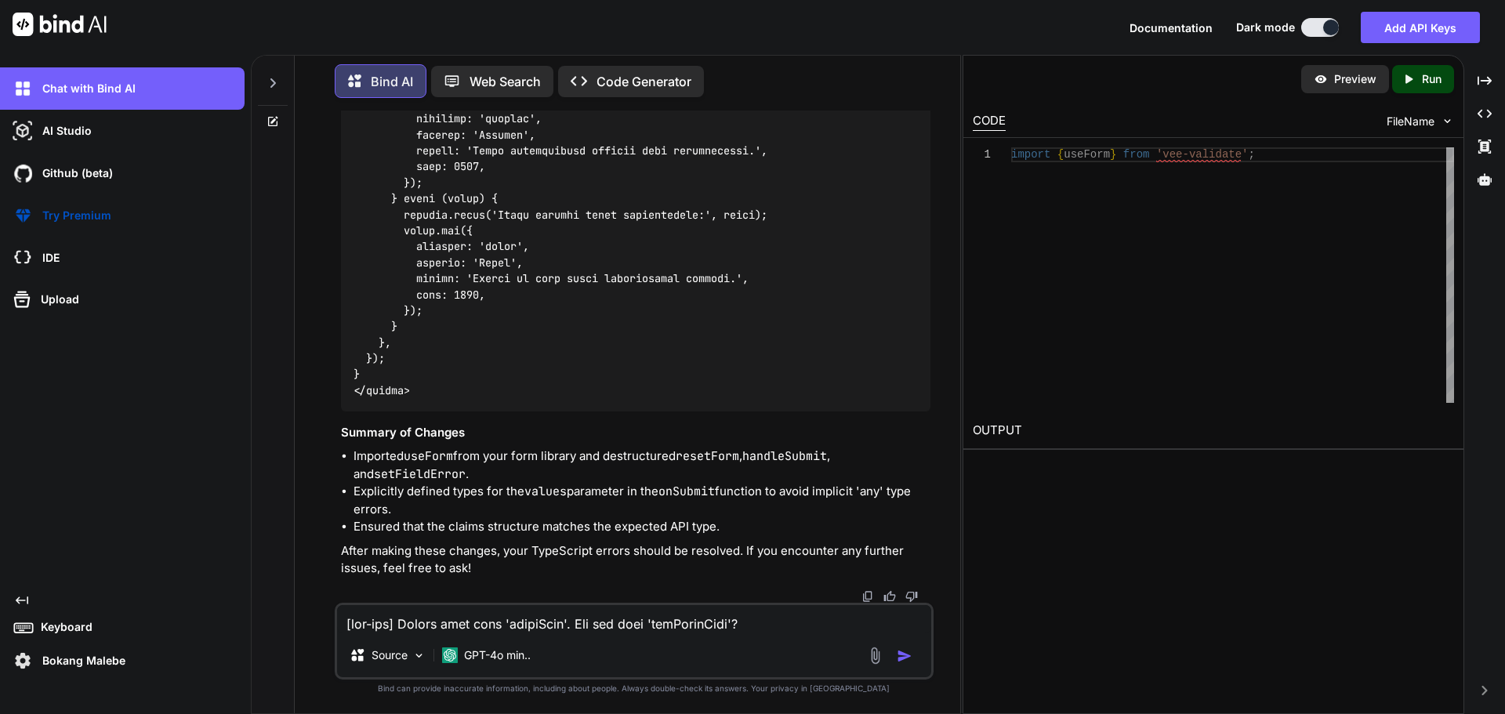
click at [449, 623] on textarea at bounding box center [634, 619] width 594 height 28
paste textarea "<!-- C:\nova\Osiris.Nova.Internal.UI\components\partner\users-details.vue --> <…"
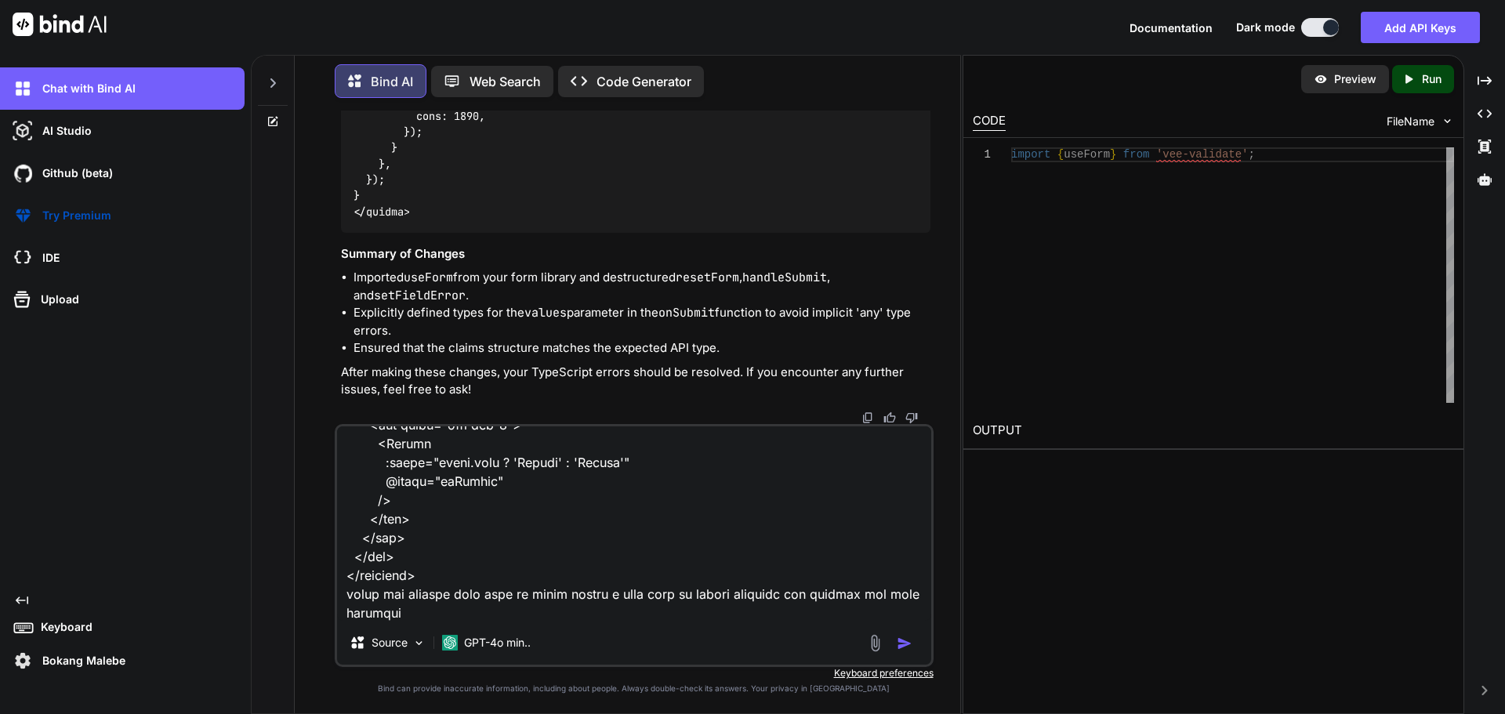
scroll to position [7700, 0]
drag, startPoint x: 808, startPoint y: 592, endPoint x: 833, endPoint y: 619, distance: 36.1
click at [833, 619] on textarea at bounding box center [634, 524] width 594 height 194
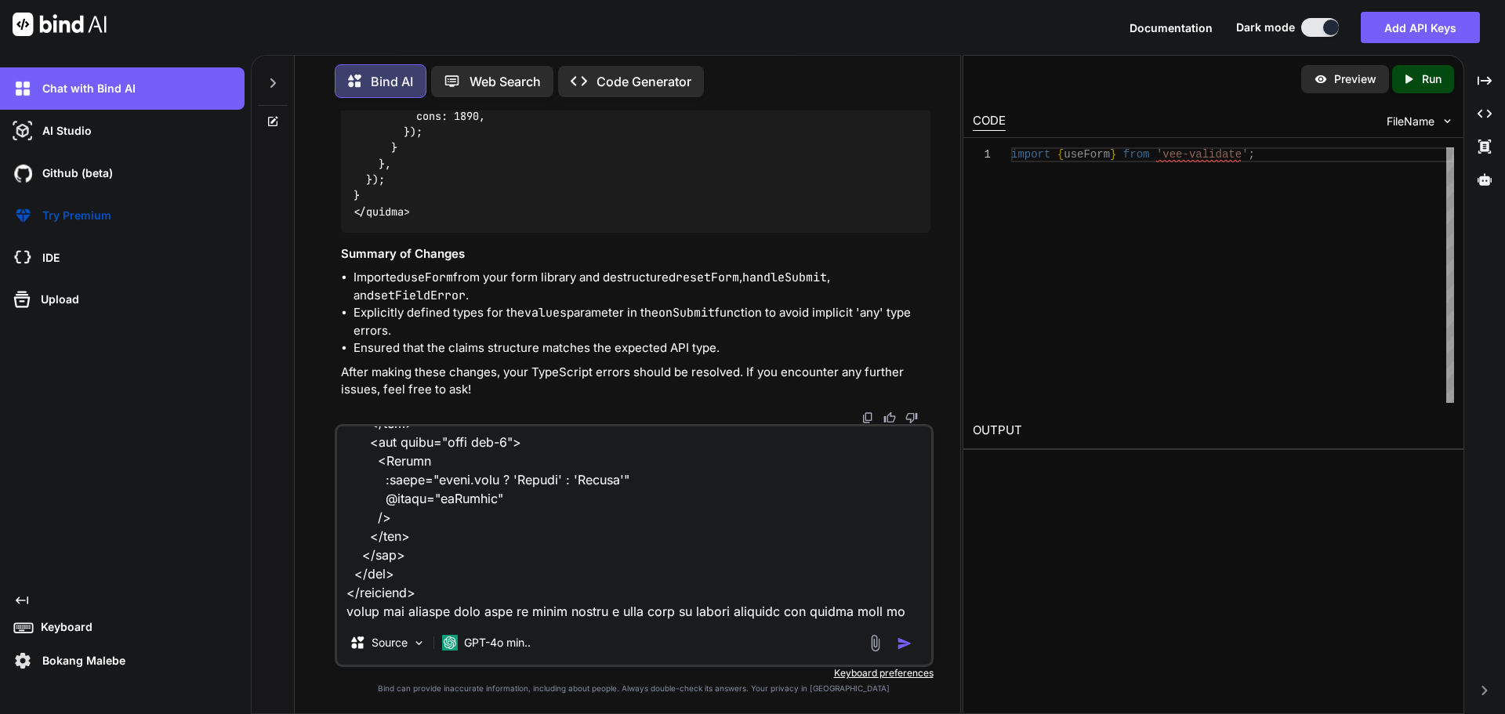
scroll to position [7698, 0]
paste textarea "isPrimary"
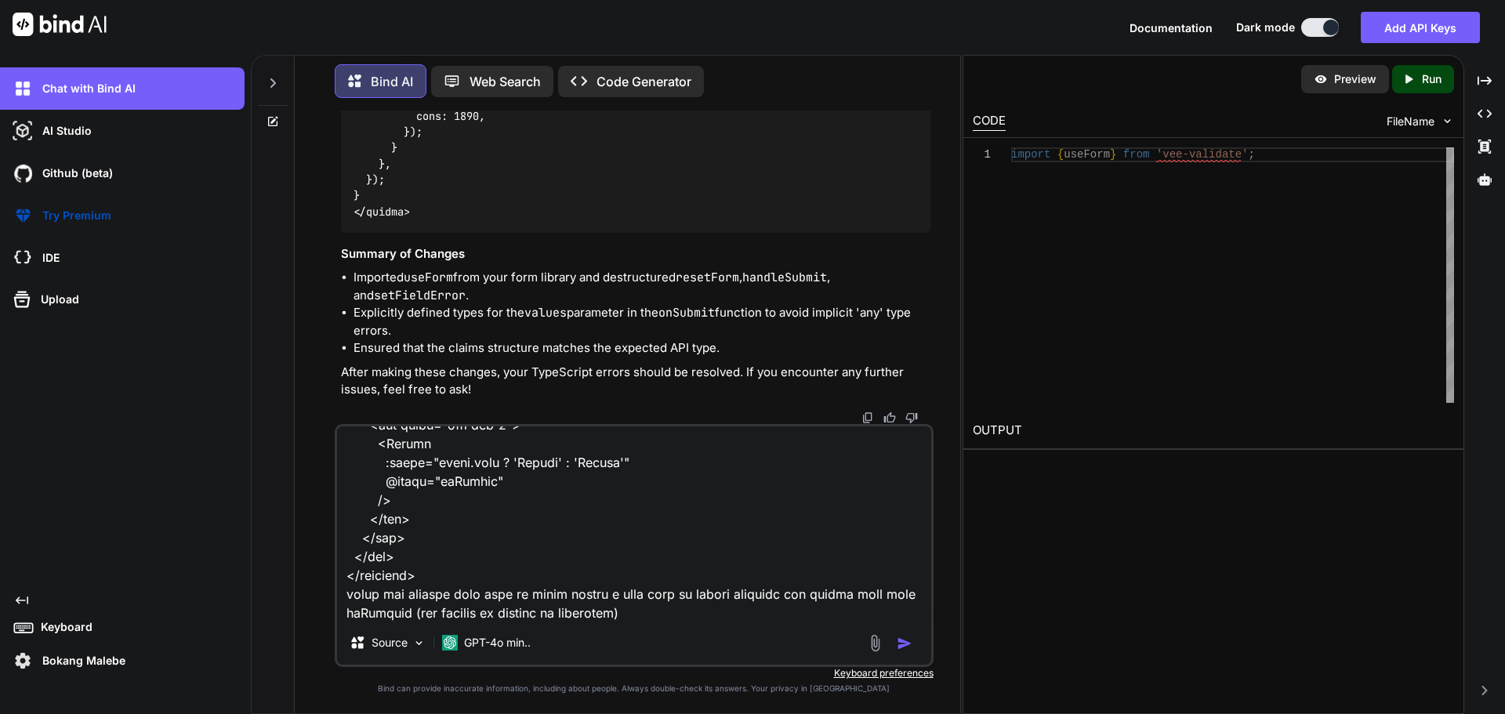
type textarea "<!-- C:\nova\Osiris.Nova.Internal.UI\components\partner\users-details.vue --> <…"
click at [904, 643] on img "button" at bounding box center [905, 644] width 16 height 16
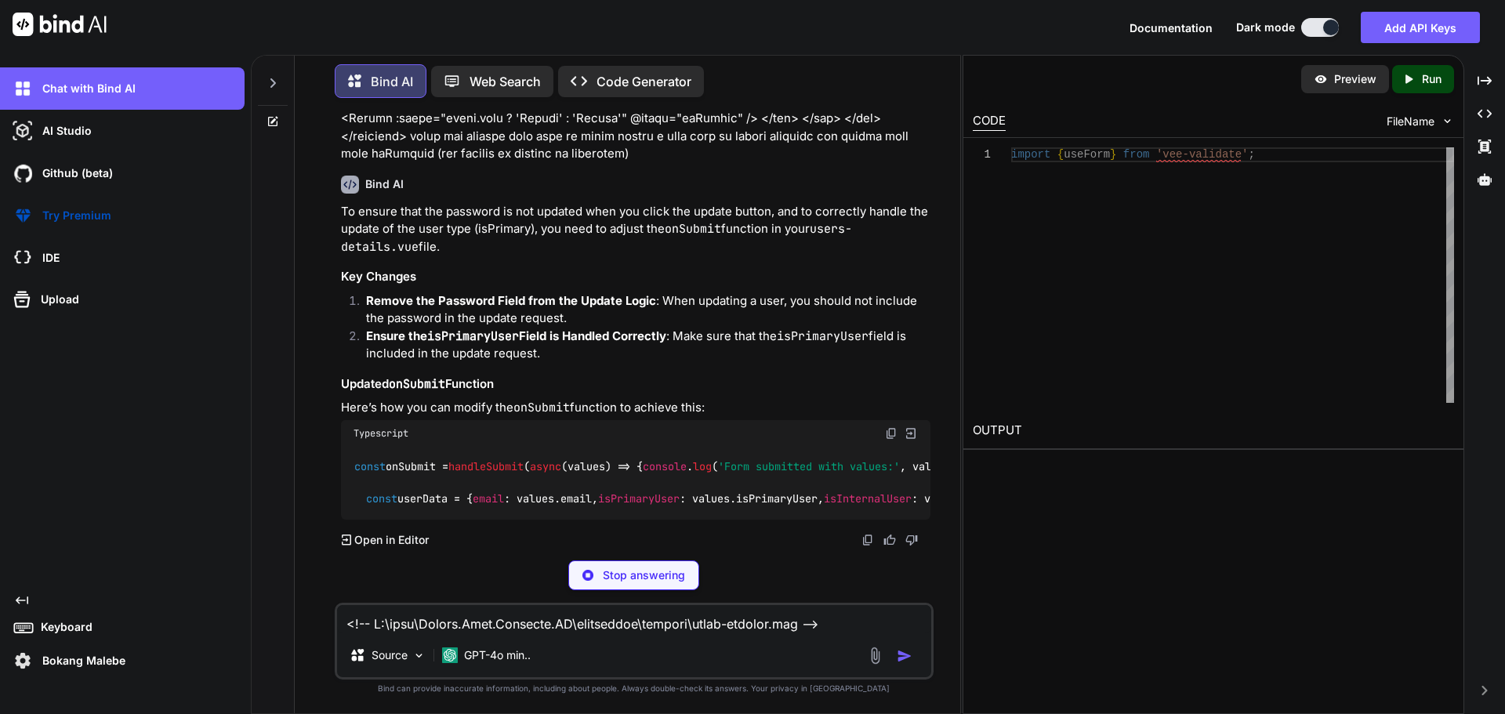
scroll to position [67470, 0]
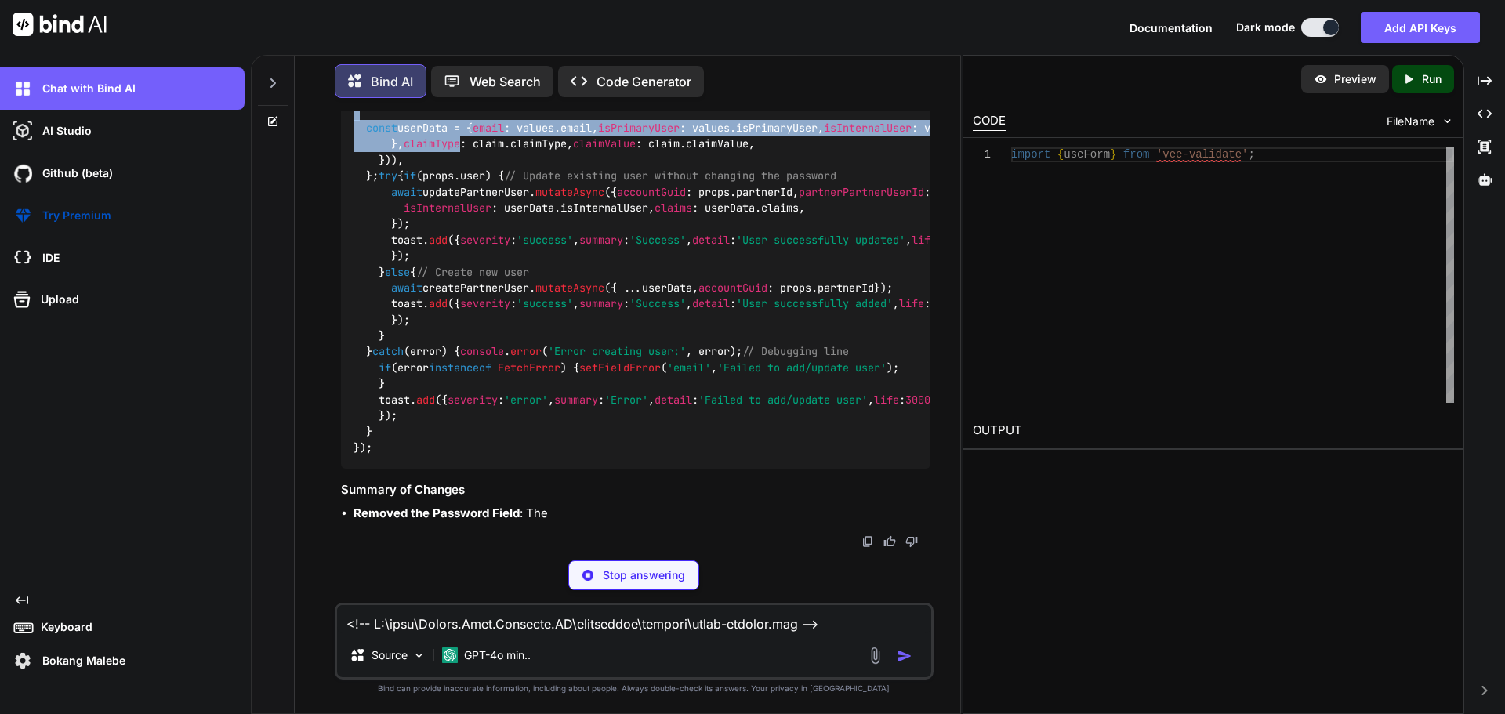
drag, startPoint x: 354, startPoint y: 260, endPoint x: 452, endPoint y: 527, distance: 283.8
click at [452, 469] on div "const onSubmit = handleSubmit ( async (values) => { console . log ( 'Form submi…" at bounding box center [636, 272] width 590 height 393
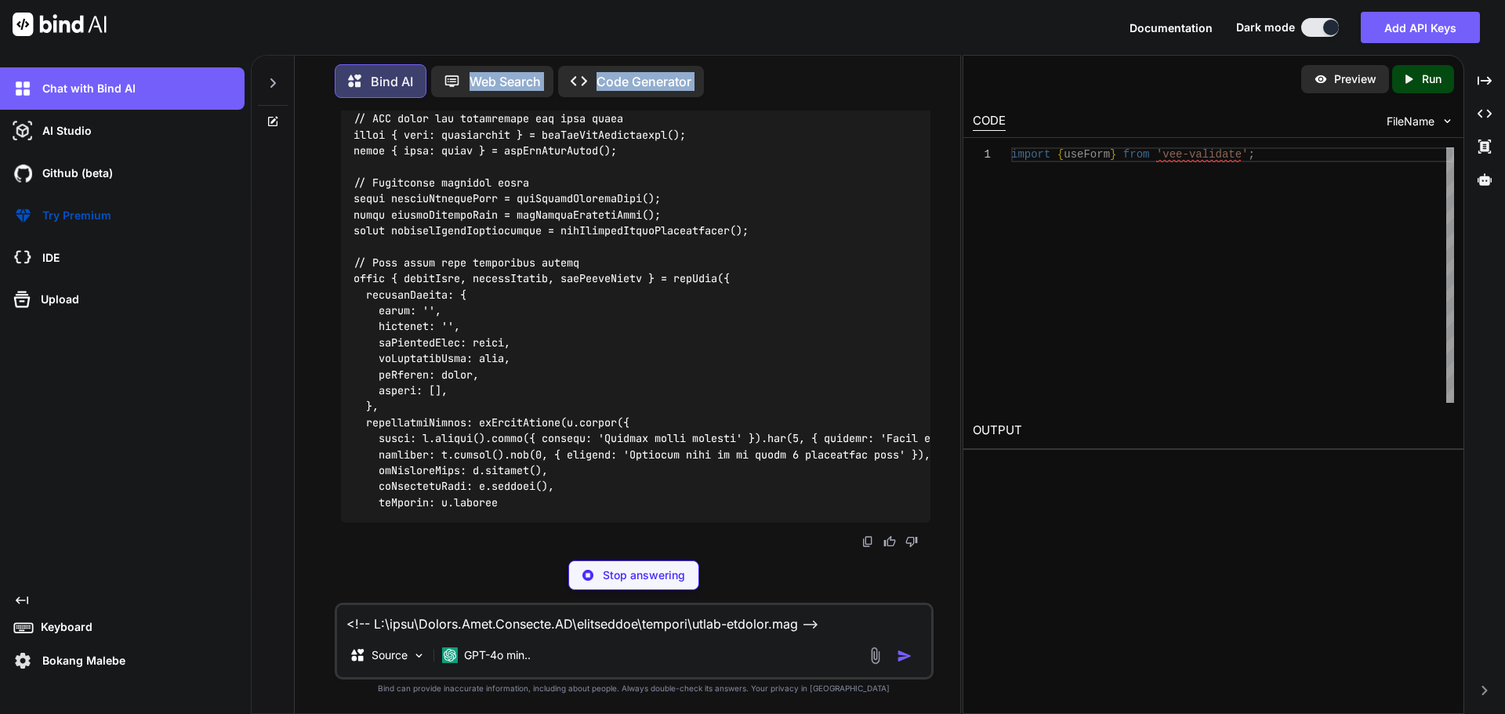
scroll to position [68566, 0]
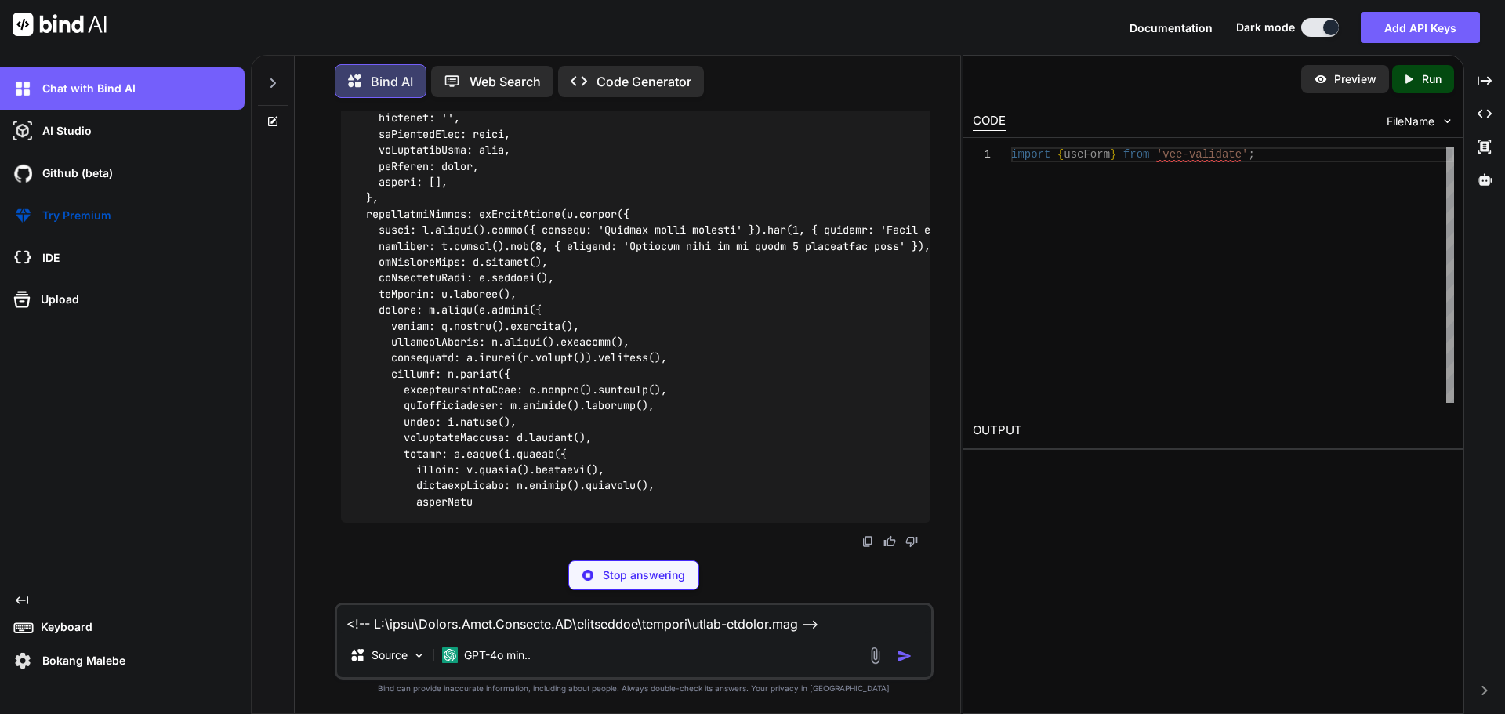
drag, startPoint x: 354, startPoint y: 256, endPoint x: 443, endPoint y: 153, distance: 136.2
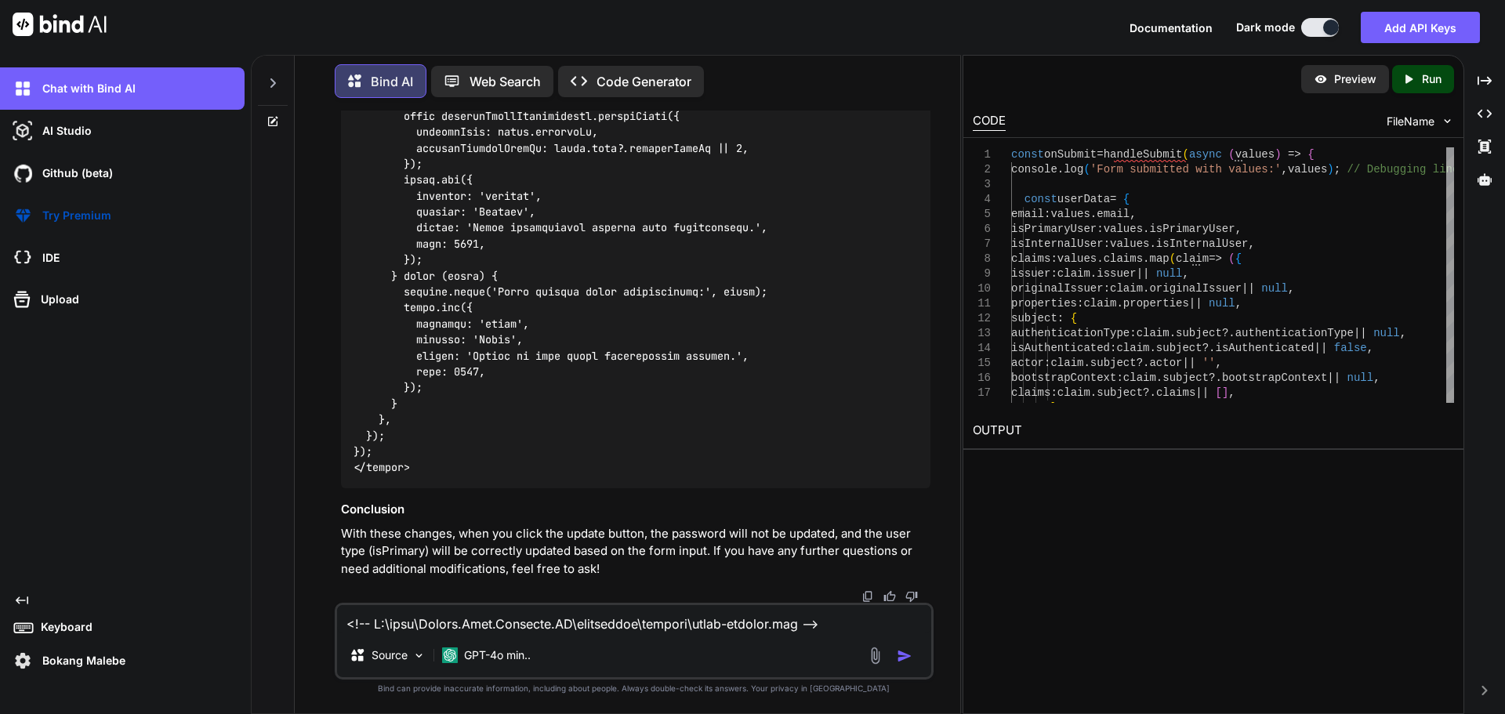
click at [445, 611] on textarea at bounding box center [634, 619] width 594 height 28
paste textarea "<!-- C:\nova\Osiris.Nova.Internal.UI\components\partner\users-details.vue --> <…"
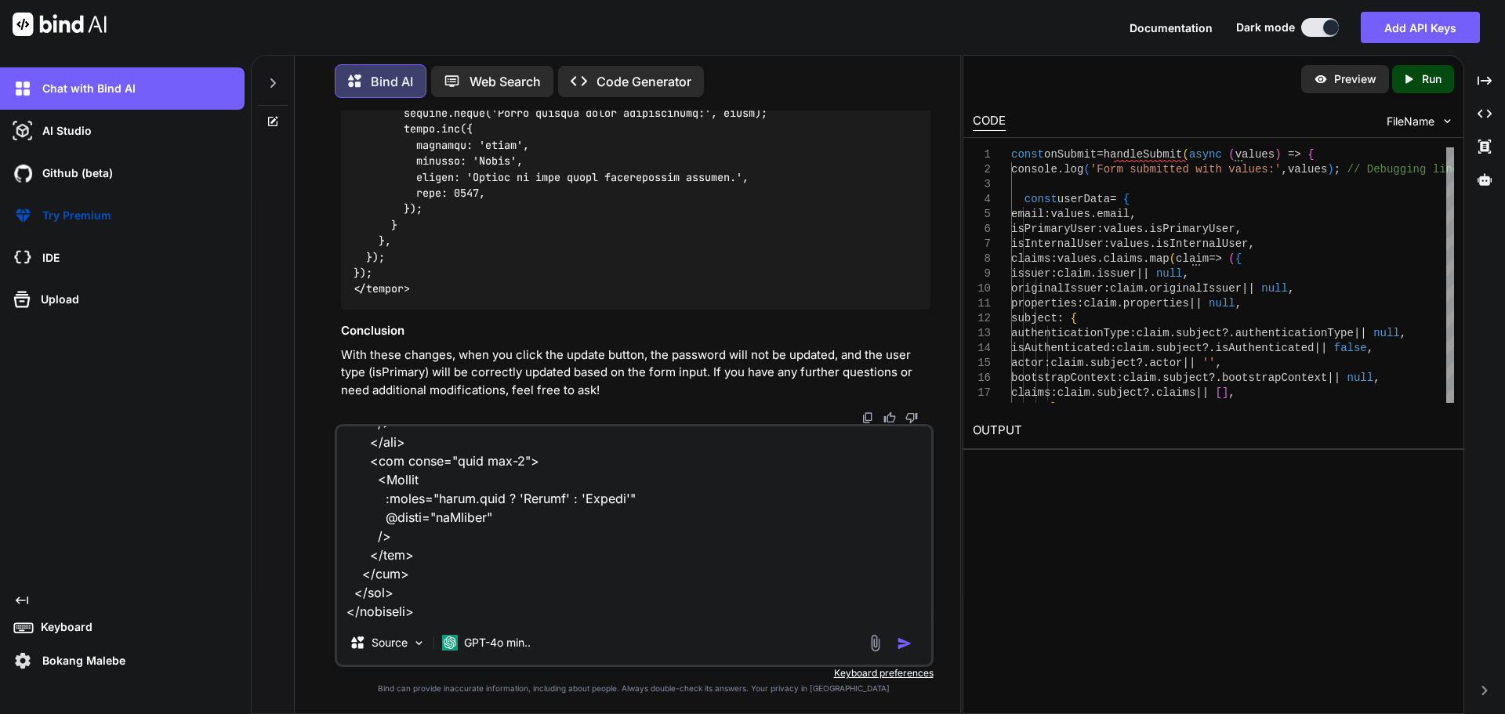
scroll to position [70761, 0]
type textarea "<!-- C:\nova\Osiris.Nova.Internal.UI\components\partner\users-details.vue --> <…"
click at [903, 642] on img "button" at bounding box center [905, 644] width 16 height 16
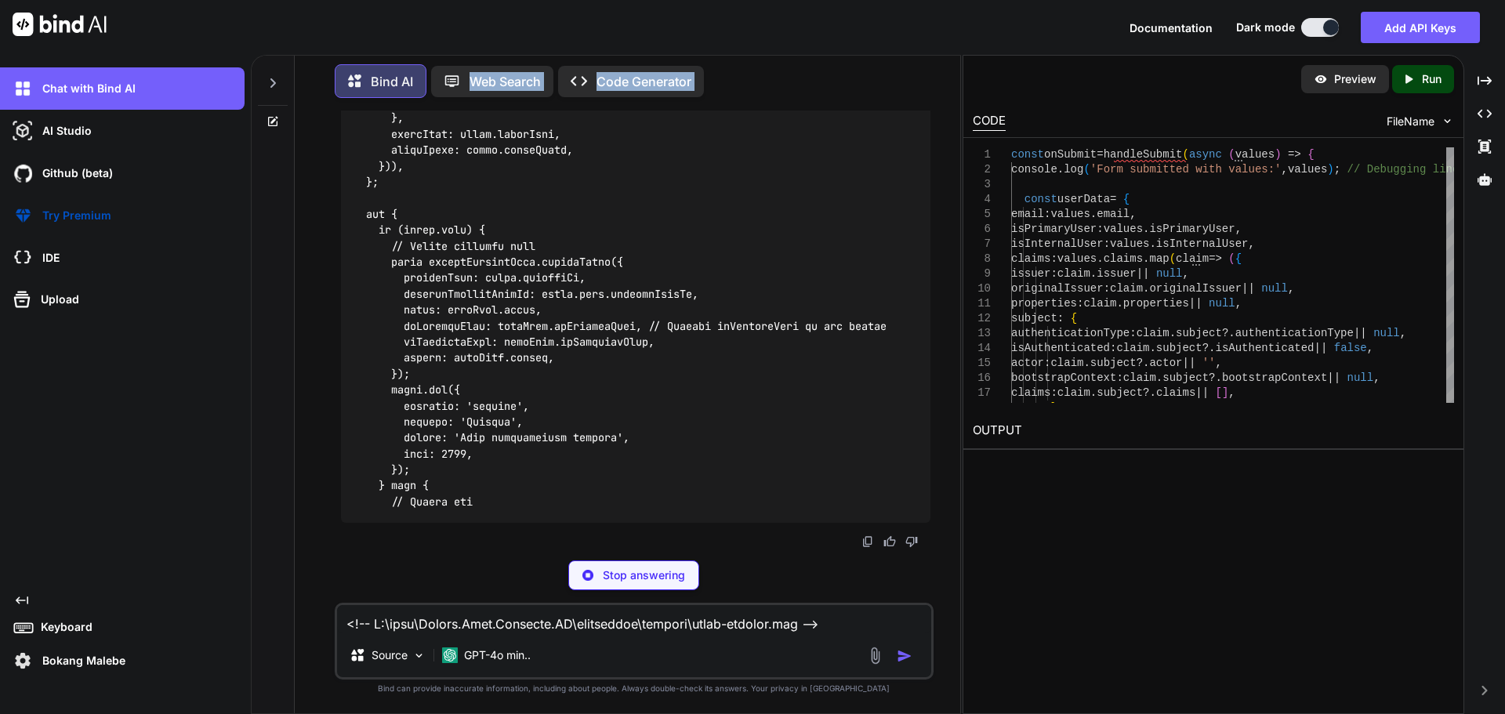
scroll to position [75229, 0]
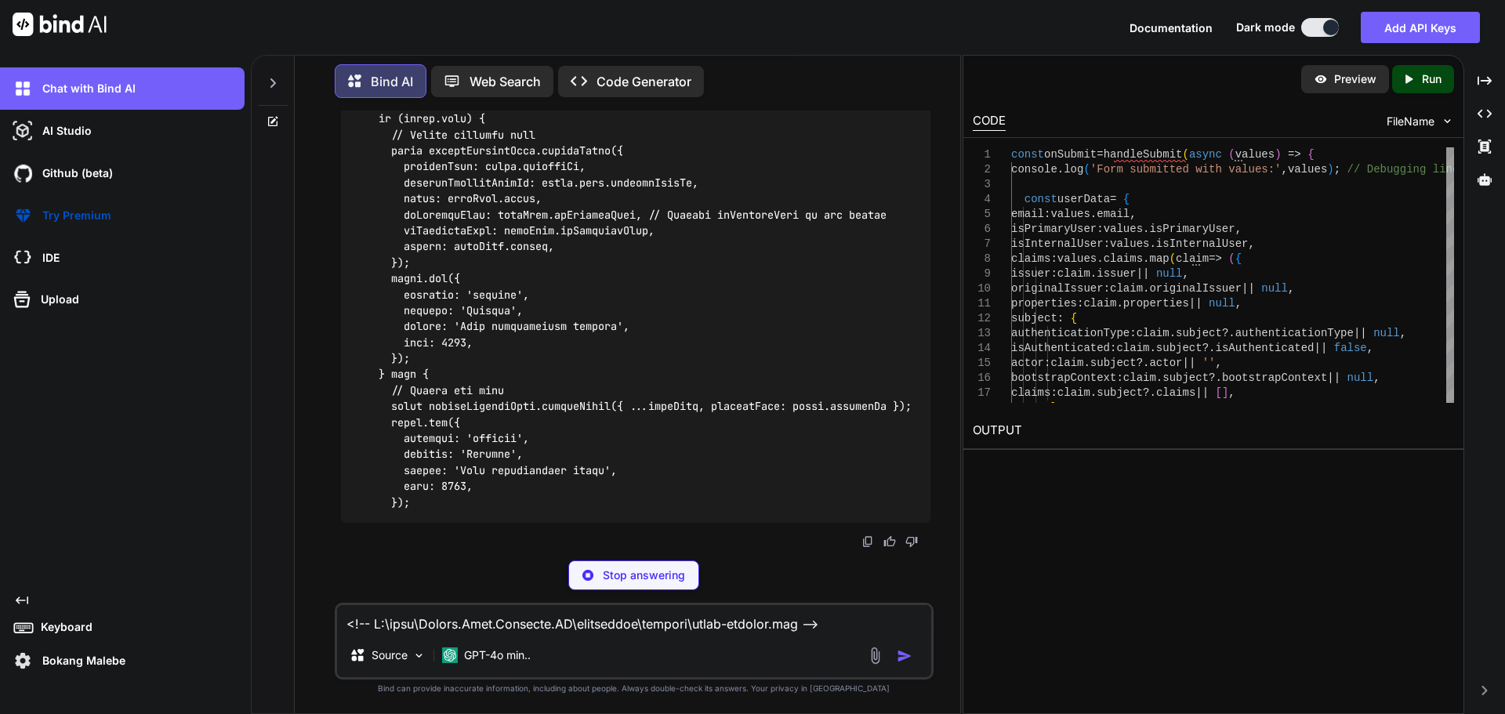
drag, startPoint x: 355, startPoint y: 278, endPoint x: 441, endPoint y: 454, distance: 196.0
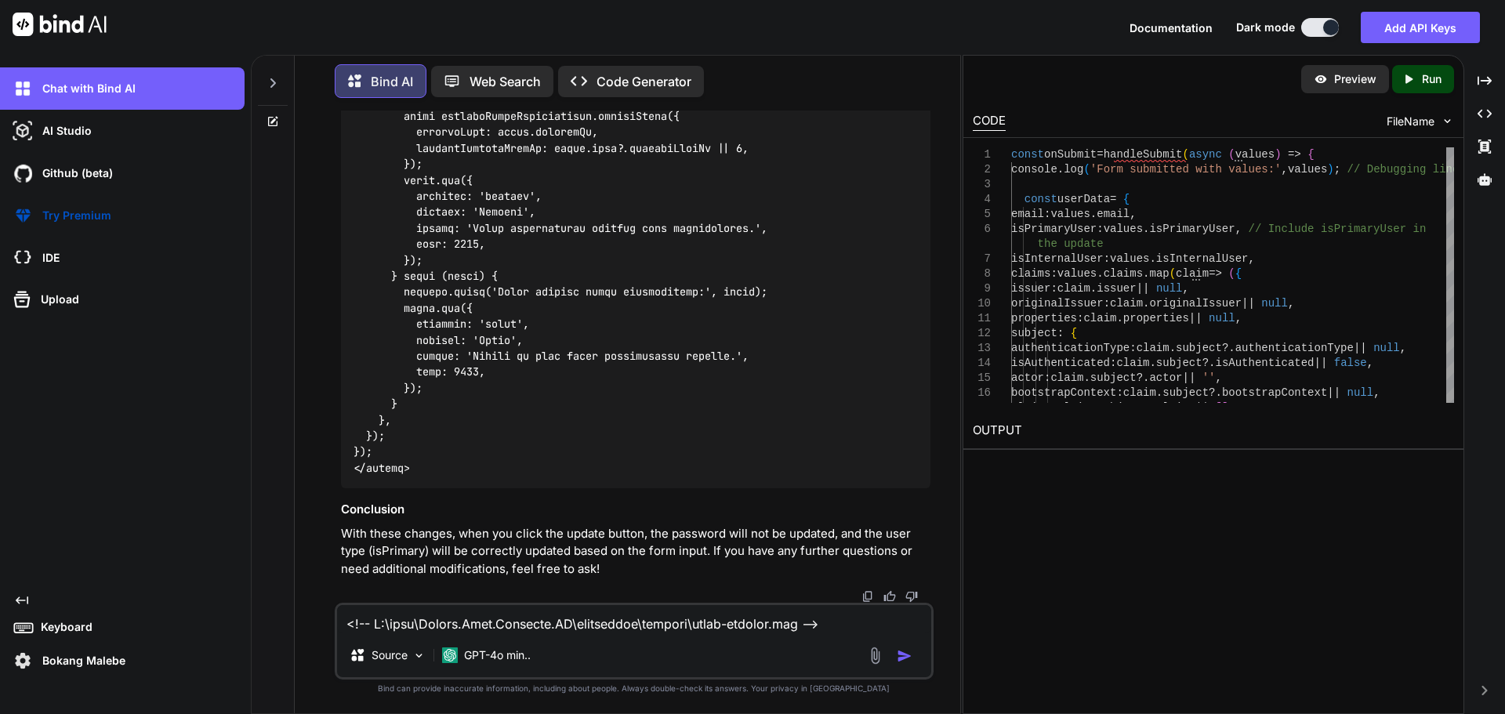
scroll to position [78208, 0]
click at [412, 625] on textarea at bounding box center [634, 619] width 594 height 28
paste textarea "C:\nova\Osiris.Nova.Internal.UI\composables\queries\nova-partners.ts"
click at [808, 626] on textarea "on C:\nova\Osiris.Nova.Internal.UI\composables\queries\nova-partners.ts" at bounding box center [634, 619] width 594 height 28
paste textarea "import type { NovaPartnerUser, NovaPartnerUserCreate, NovaPartnerUserEmailConfi…"
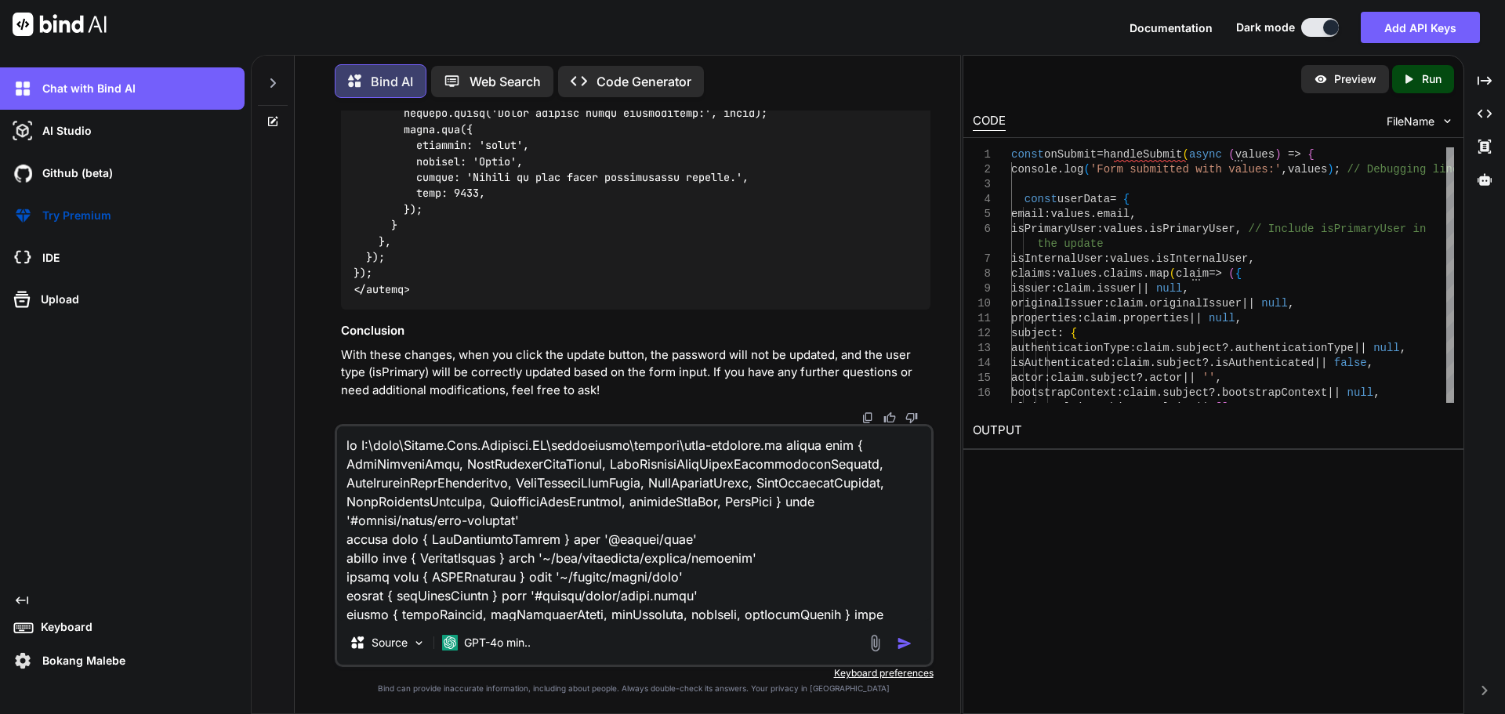
scroll to position [3219, 0]
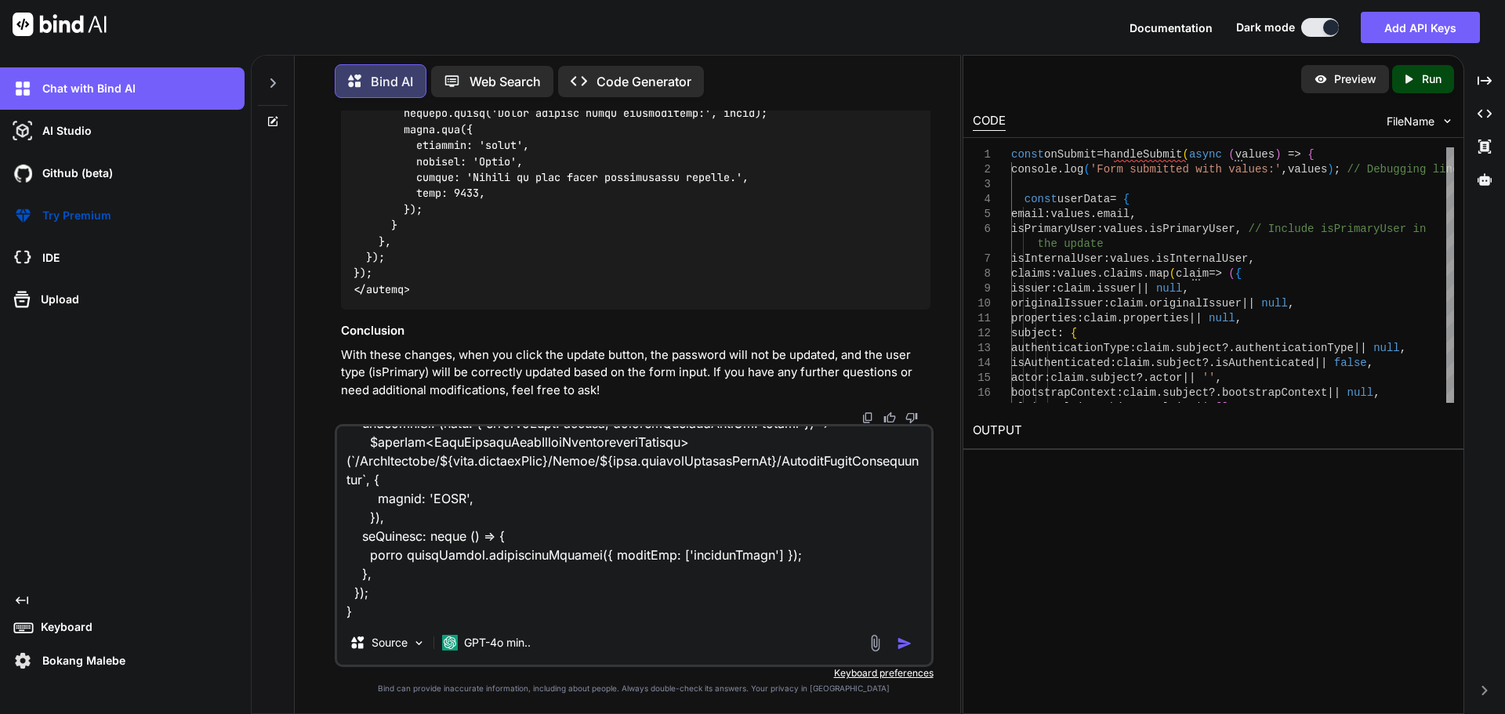
click at [363, 609] on textarea at bounding box center [634, 524] width 594 height 194
type textarea "on C:\nova\Osiris.Nova.Internal.UI\composables\queries\nova-partners.ts import …"
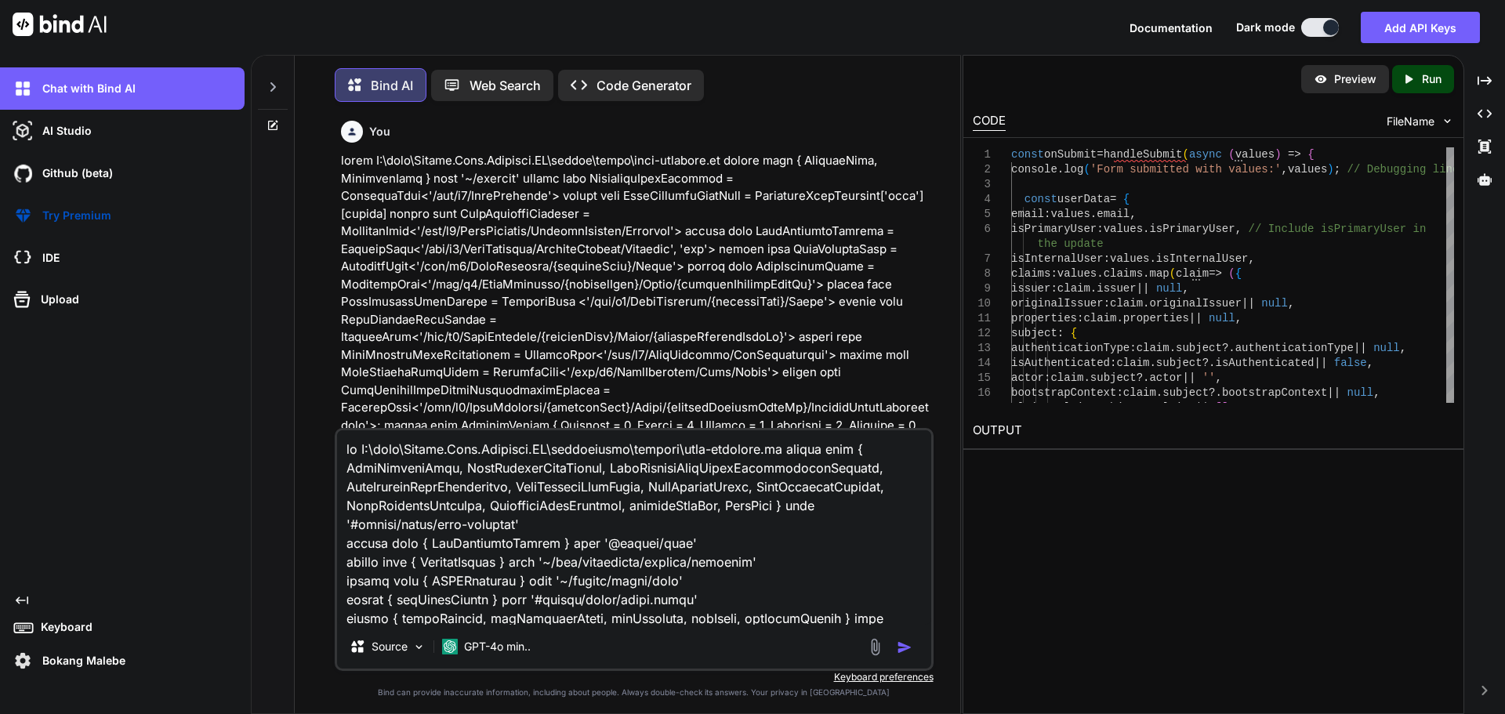
scroll to position [3219, 0]
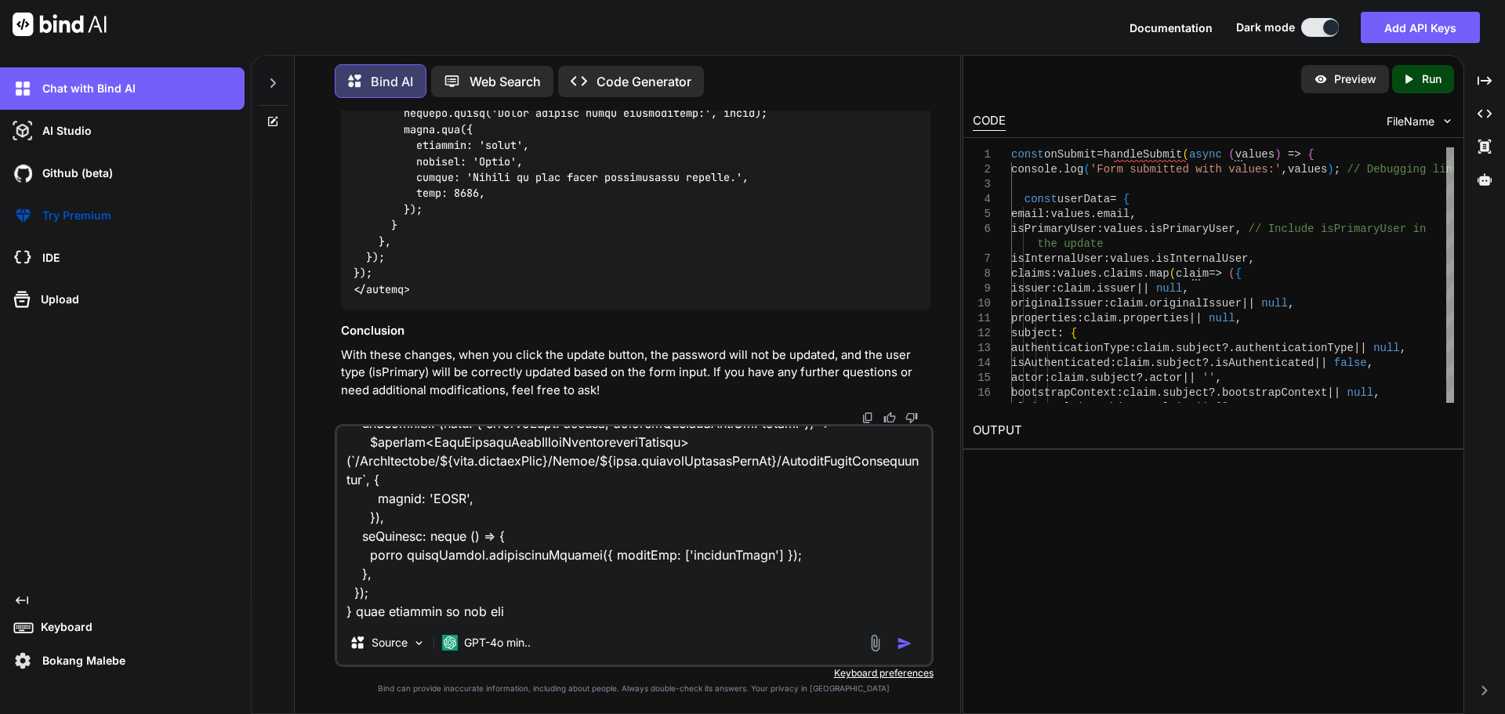
type textarea "x"
type textarea "on C:\nova\Osiris.Nova.Internal.UI\composables\queries\nova-partners.ts import …"
type textarea "x"
type textarea "on C:\nova\Osiris.Nova.Internal.UI\composables\queries\nova-partners.ts import …"
type textarea "x"
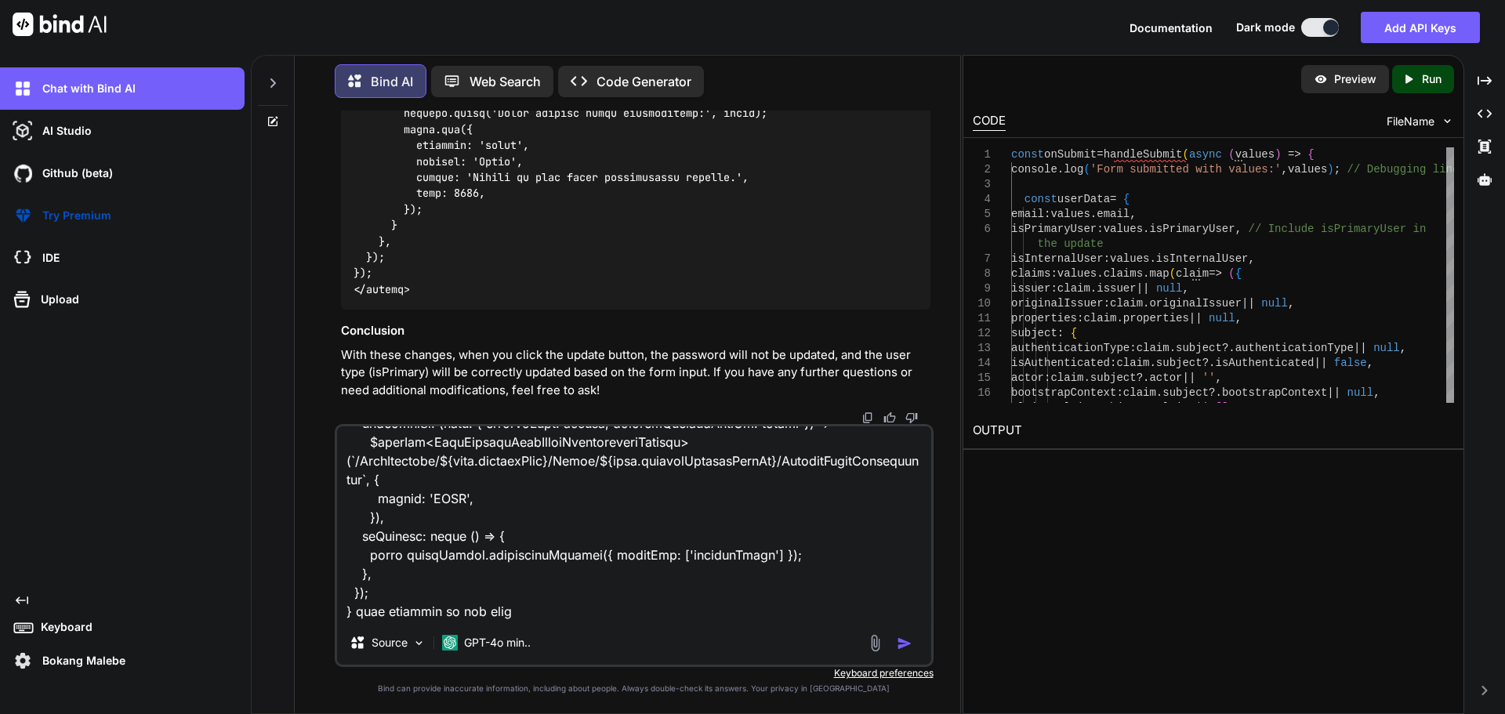
type textarea "on C:\nova\Osiris.Nova.Internal.UI\composables\queries\nova-partners.ts import …"
type textarea "x"
type textarea "on C:\nova\Osiris.Nova.Internal.UI\composables\queries\nova-partners.ts import …"
type textarea "x"
type textarea "on C:\nova\Osiris.Nova.Internal.UI\composables\queries\nova-partners.ts import …"
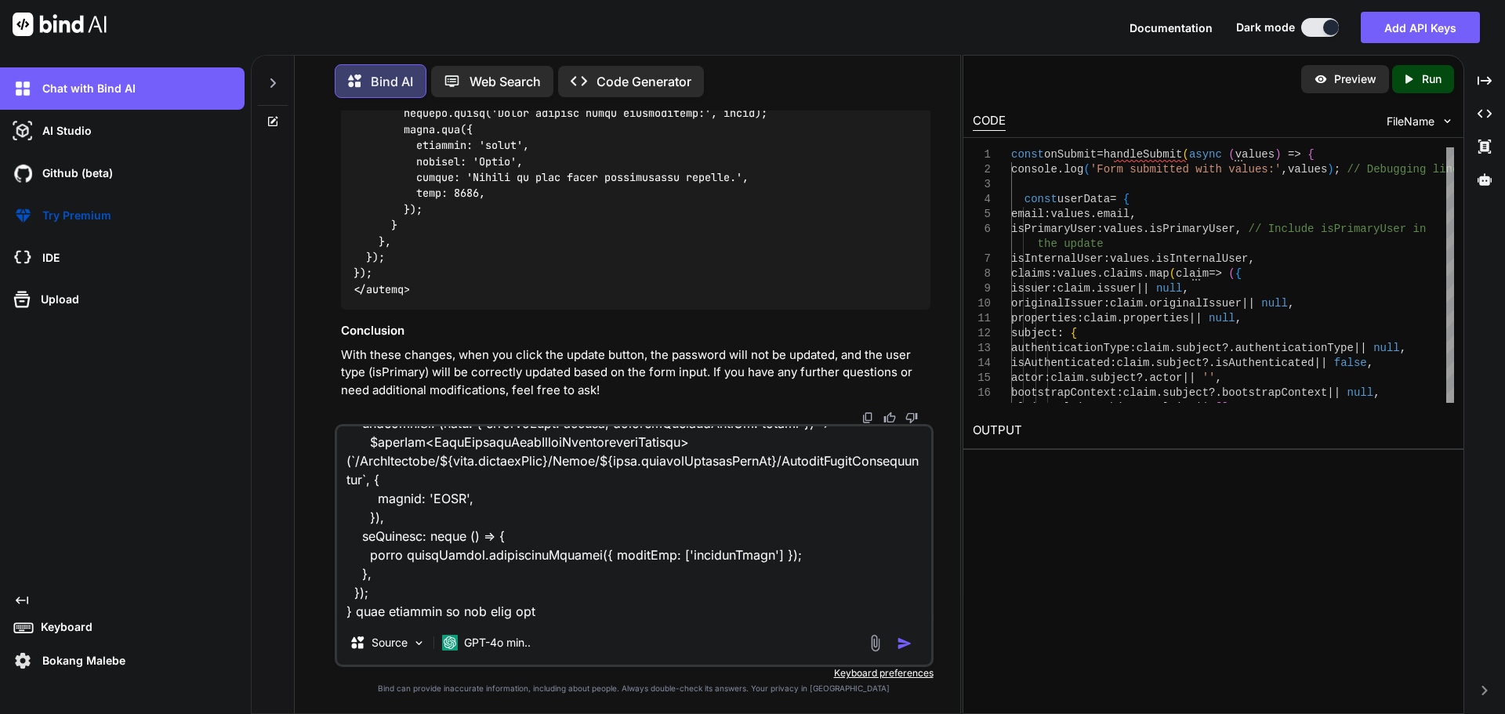
type textarea "x"
type textarea "on C:\nova\Osiris.Nova.Internal.UI\composables\queries\nova-partners.ts import …"
type textarea "x"
type textarea "on C:\nova\Osiris.Nova.Internal.UI\composables\queries\nova-partners.ts import …"
type textarea "x"
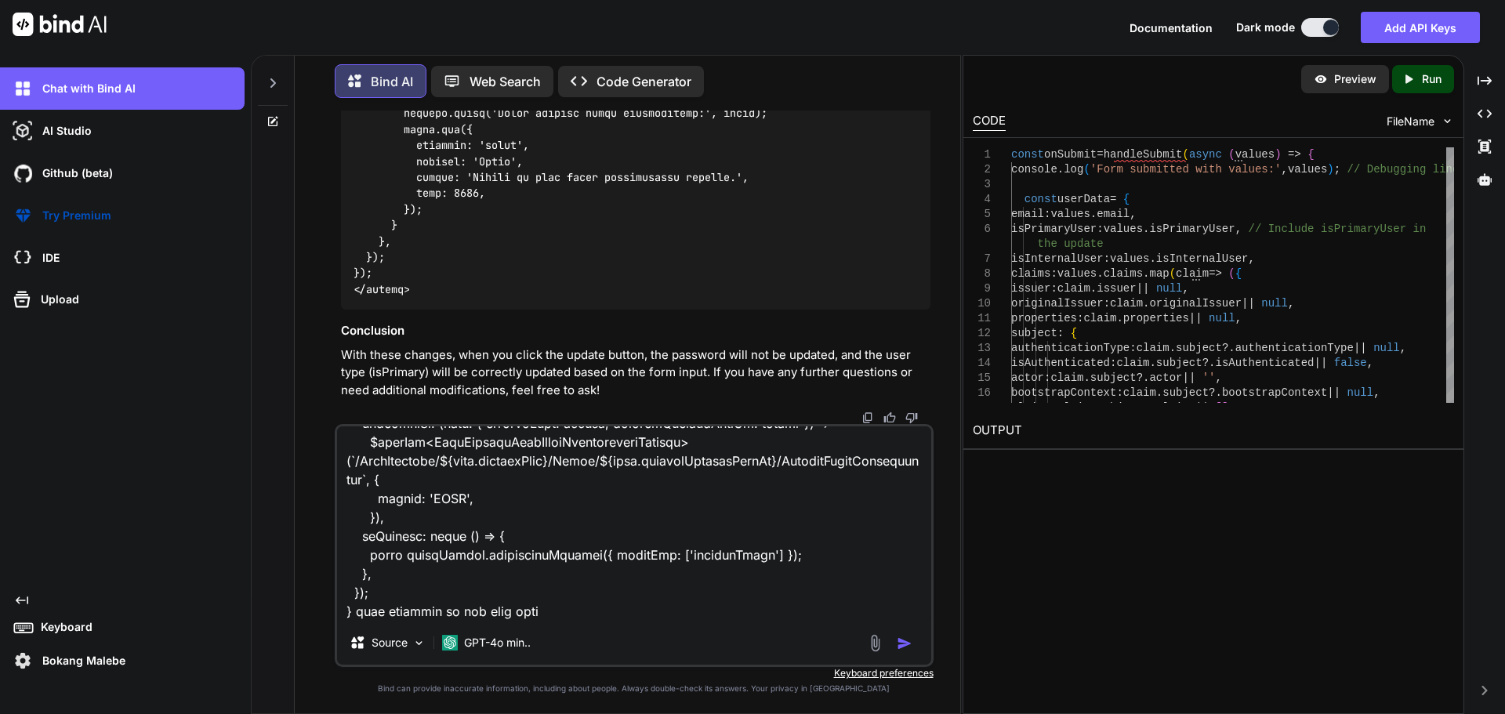
type textarea "on C:\nova\Osiris.Nova.Internal.UI\composables\queries\nova-partners.ts import …"
type textarea "x"
type textarea "on C:\nova\Osiris.Nova.Internal.UI\composables\queries\nova-partners.ts import …"
type textarea "x"
type textarea "on C:\nova\Osiris.Nova.Internal.UI\composables\queries\nova-partners.ts import …"
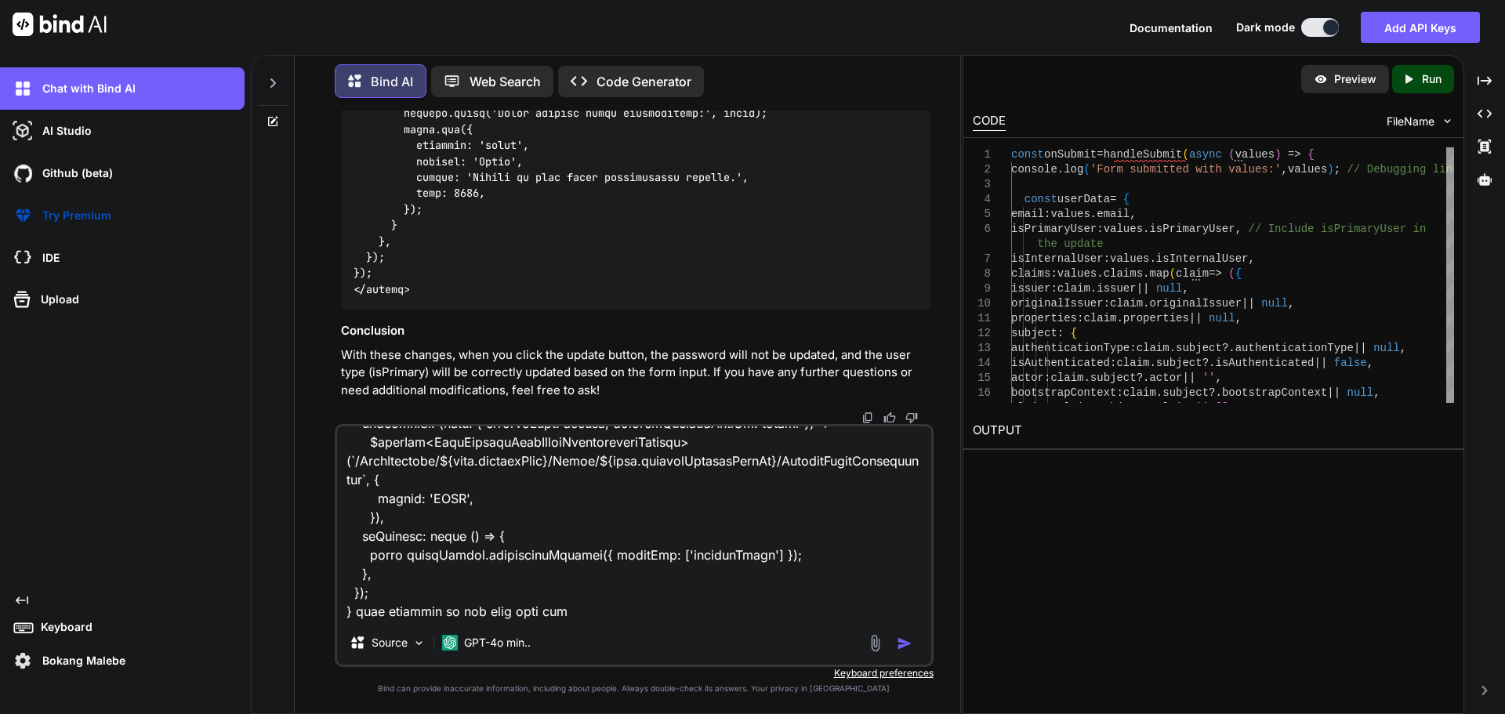
type textarea "x"
type textarea "on C:\nova\Osiris.Nova.Internal.UI\composables\queries\nova-partners.ts import …"
type textarea "x"
type textarea "on C:\nova\Osiris.Nova.Internal.UI\composables\queries\nova-partners.ts import …"
type textarea "x"
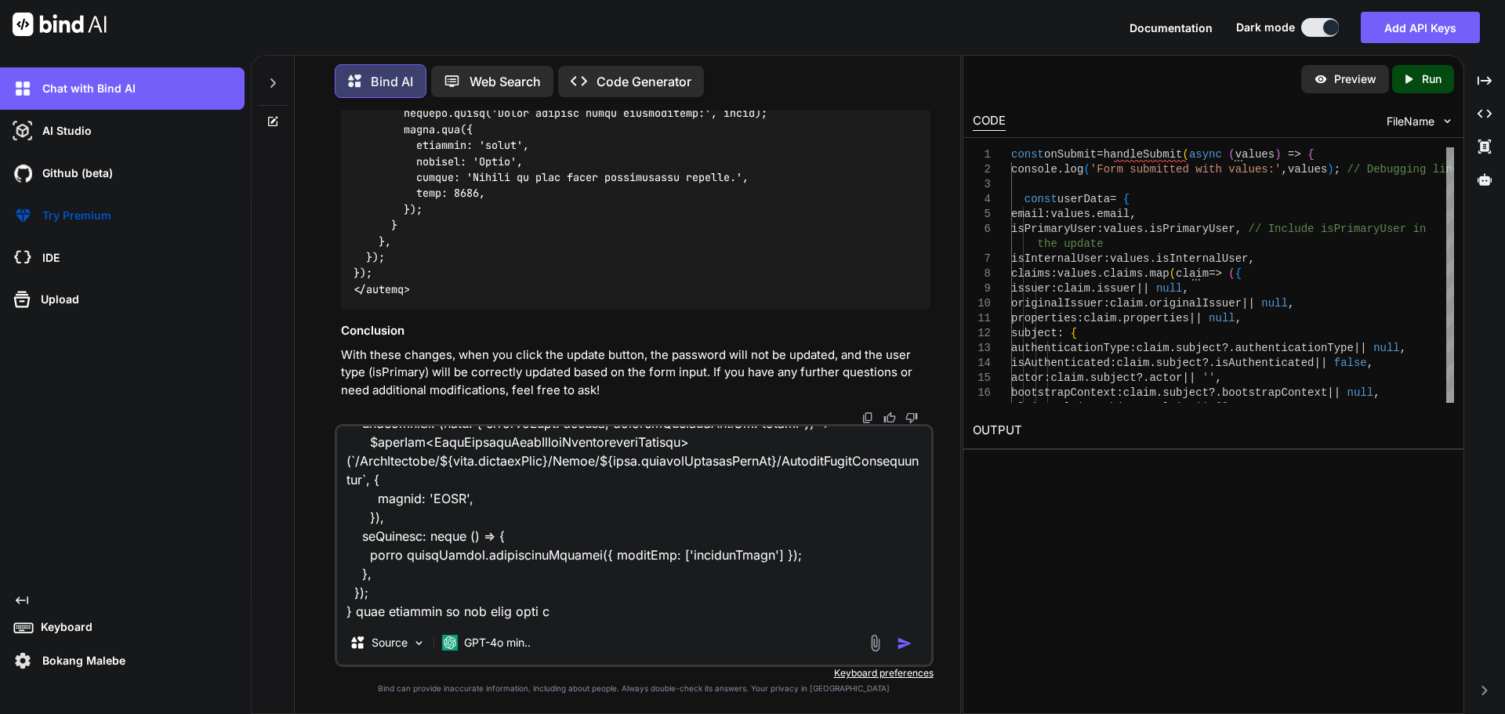
type textarea "on C:\nova\Osiris.Nova.Internal.UI\composables\queries\nova-partners.ts import …"
type textarea "x"
type textarea "on C:\nova\Osiris.Nova.Internal.UI\composables\queries\nova-partners.ts import …"
type textarea "x"
type textarea "on C:\nova\Osiris.Nova.Internal.UI\composables\queries\nova-partners.ts import …"
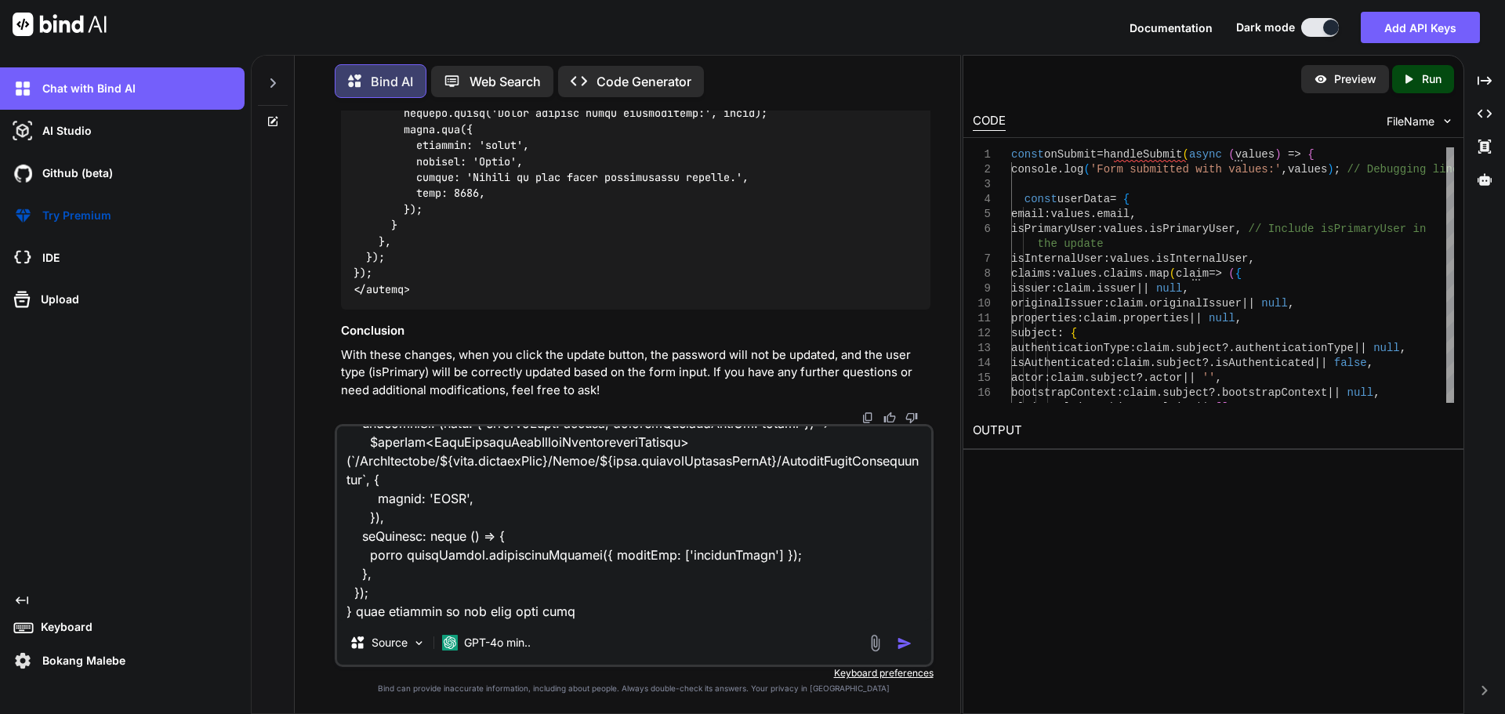
type textarea "x"
type textarea "on C:\nova\Osiris.Nova.Internal.UI\composables\queries\nova-partners.ts import …"
type textarea "x"
type textarea "on C:\nova\Osiris.Nova.Internal.UI\composables\queries\nova-partners.ts import …"
type textarea "x"
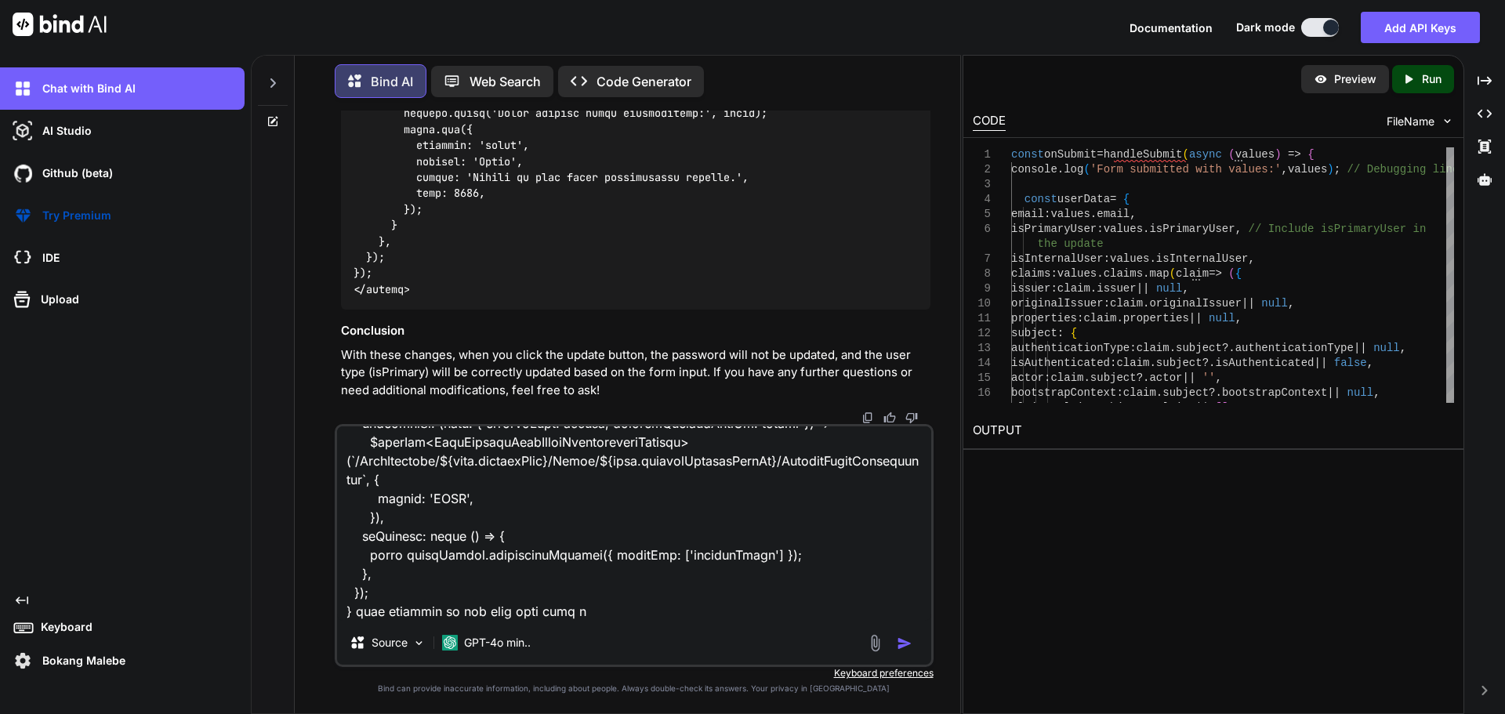
type textarea "on C:\nova\Osiris.Nova.Internal.UI\composables\queries\nova-partners.ts import …"
type textarea "x"
type textarea "on C:\nova\Osiris.Nova.Internal.UI\composables\queries\nova-partners.ts import …"
type textarea "x"
type textarea "on C:\nova\Osiris.Nova.Internal.UI\composables\queries\nova-partners.ts import …"
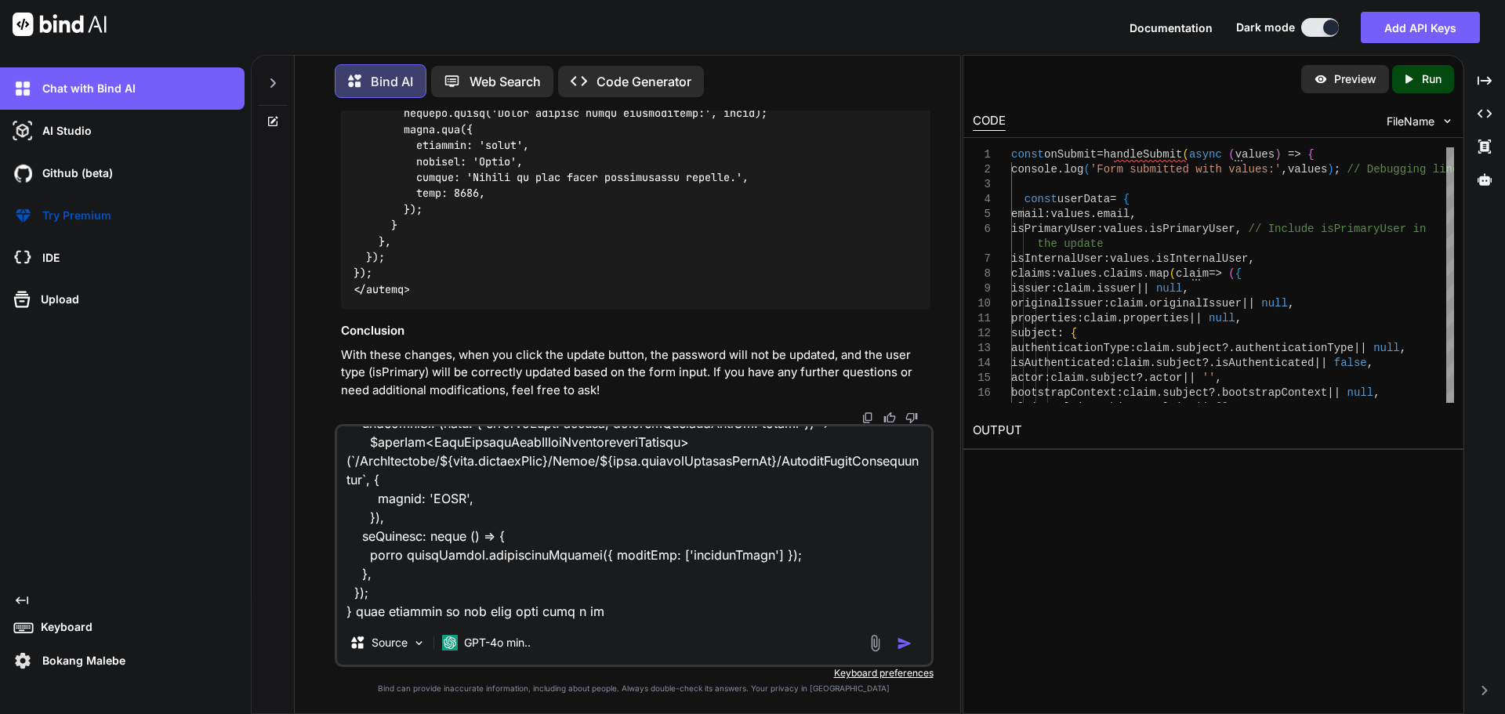
type textarea "x"
type textarea "on C:\nova\Osiris.Nova.Internal.UI\composables\queries\nova-partners.ts import …"
type textarea "x"
type textarea "on C:\nova\Osiris.Nova.Internal.UI\composables\queries\nova-partners.ts import …"
type textarea "x"
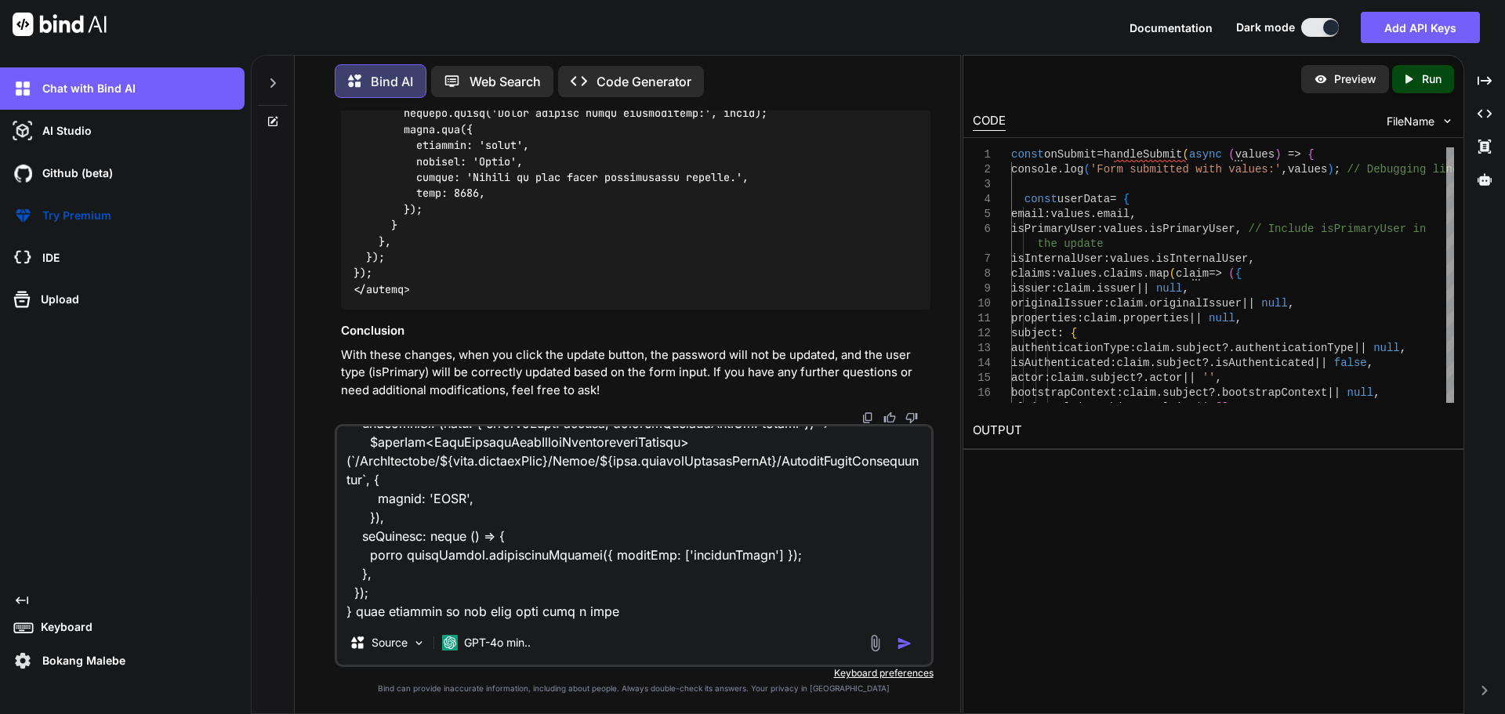
type textarea "on C:\nova\Osiris.Nova.Internal.UI\composables\queries\nova-partners.ts import …"
type textarea "x"
type textarea "on C:\nova\Osiris.Nova.Internal.UI\composables\queries\nova-partners.ts import …"
type textarea "x"
type textarea "on C:\nova\Osiris.Nova.Internal.UI\composables\queries\nova-partners.ts import …"
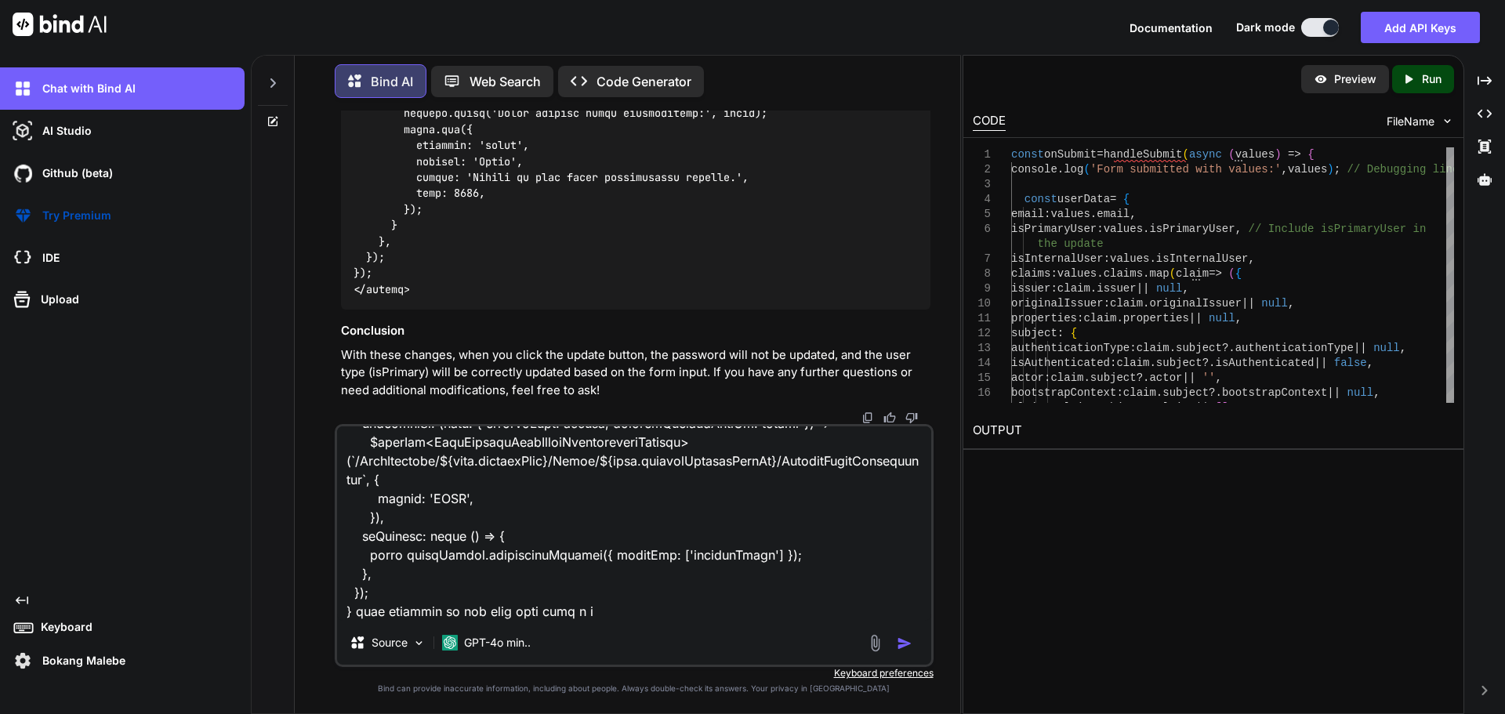
type textarea "x"
type textarea "on C:\nova\Osiris.Nova.Internal.UI\composables\queries\nova-partners.ts import …"
type textarea "x"
type textarea "on C:\nova\Osiris.Nova.Internal.UI\composables\queries\nova-partners.ts import …"
type textarea "x"
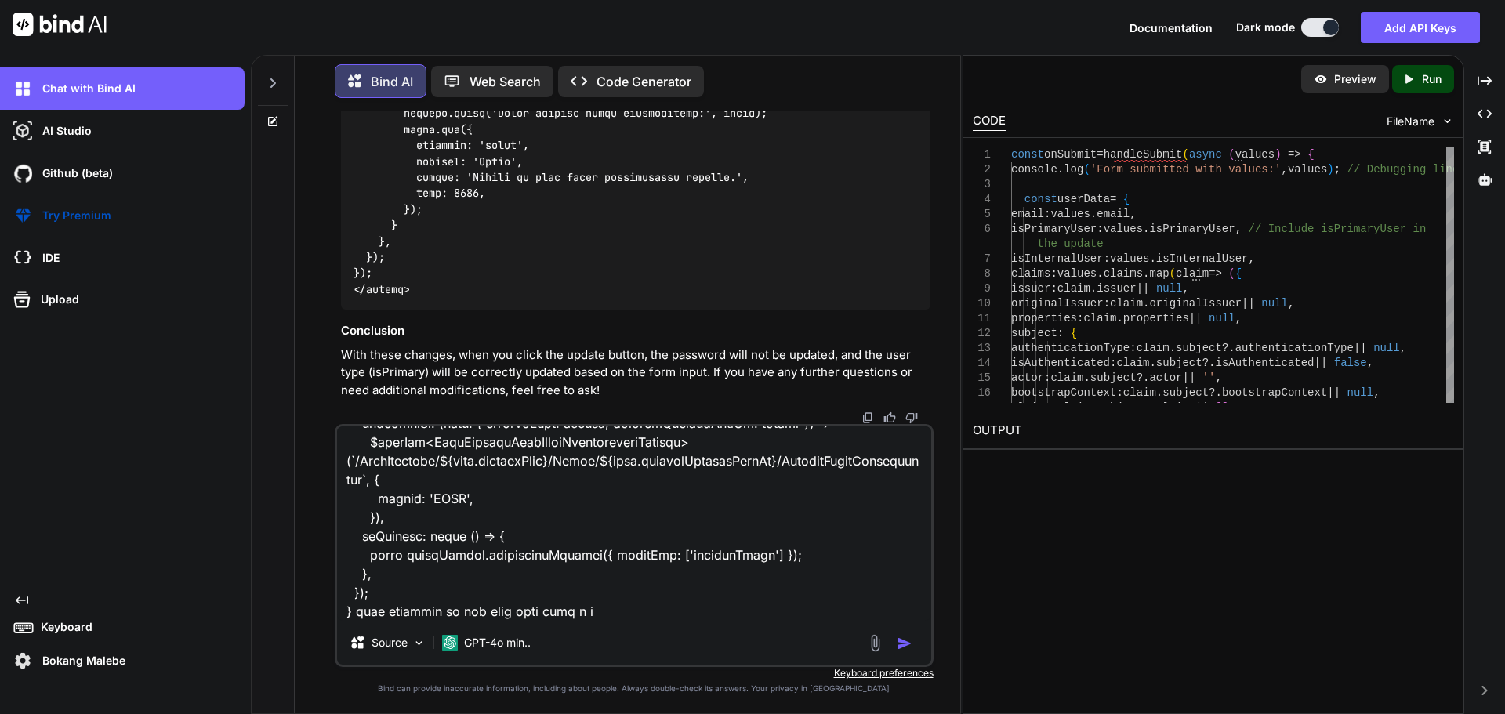
type textarea "on C:\nova\Osiris.Nova.Internal.UI\composables\queries\nova-partners.ts import …"
type textarea "x"
type textarea "on C:\nova\Osiris.Nova.Internal.UI\composables\queries\nova-partners.ts import …"
type textarea "x"
type textarea "on C:\nova\Osiris.Nova.Internal.UI\composables\queries\nova-partners.ts import …"
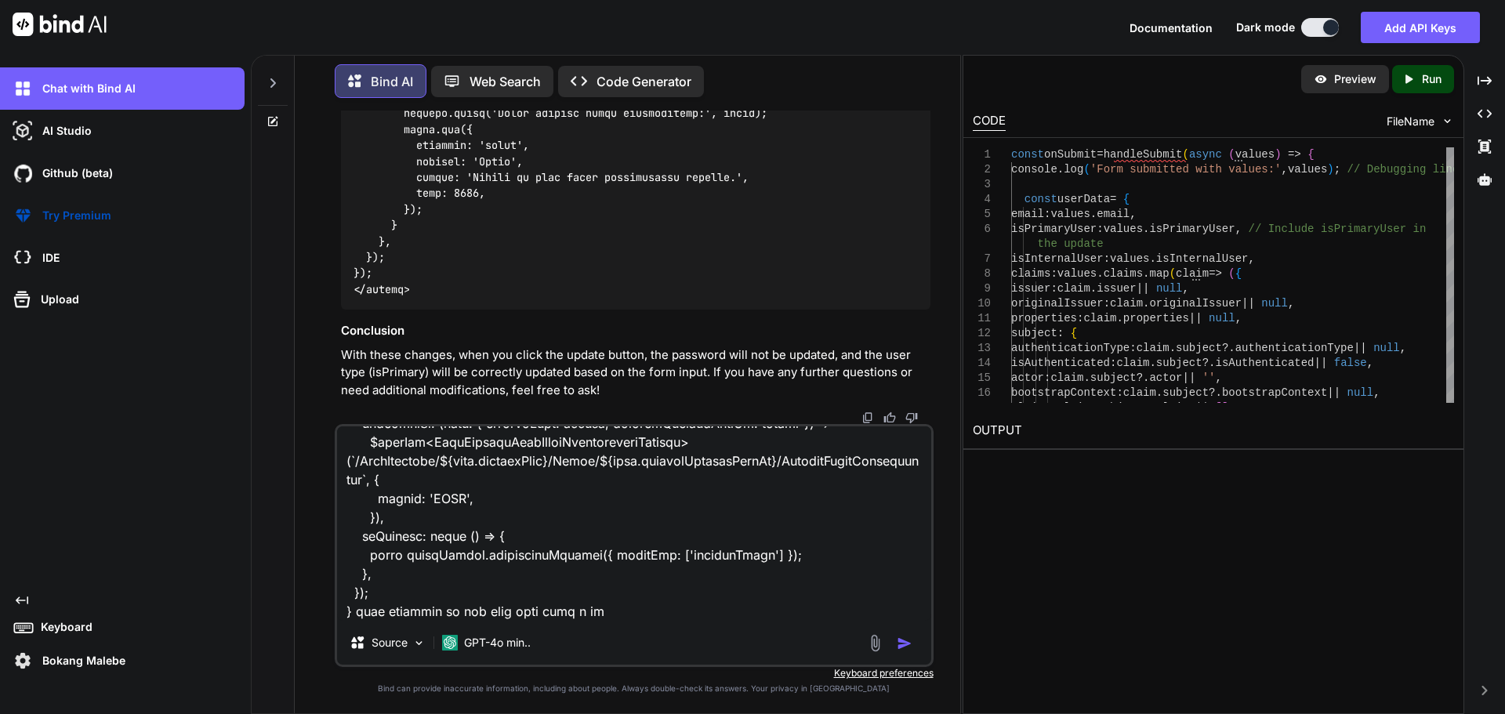
type textarea "x"
type textarea "on C:\nova\Osiris.Nova.Internal.UI\composables\queries\nova-partners.ts import …"
type textarea "x"
type textarea "on C:\nova\Osiris.Nova.Internal.UI\composables\queries\nova-partners.ts import …"
type textarea "x"
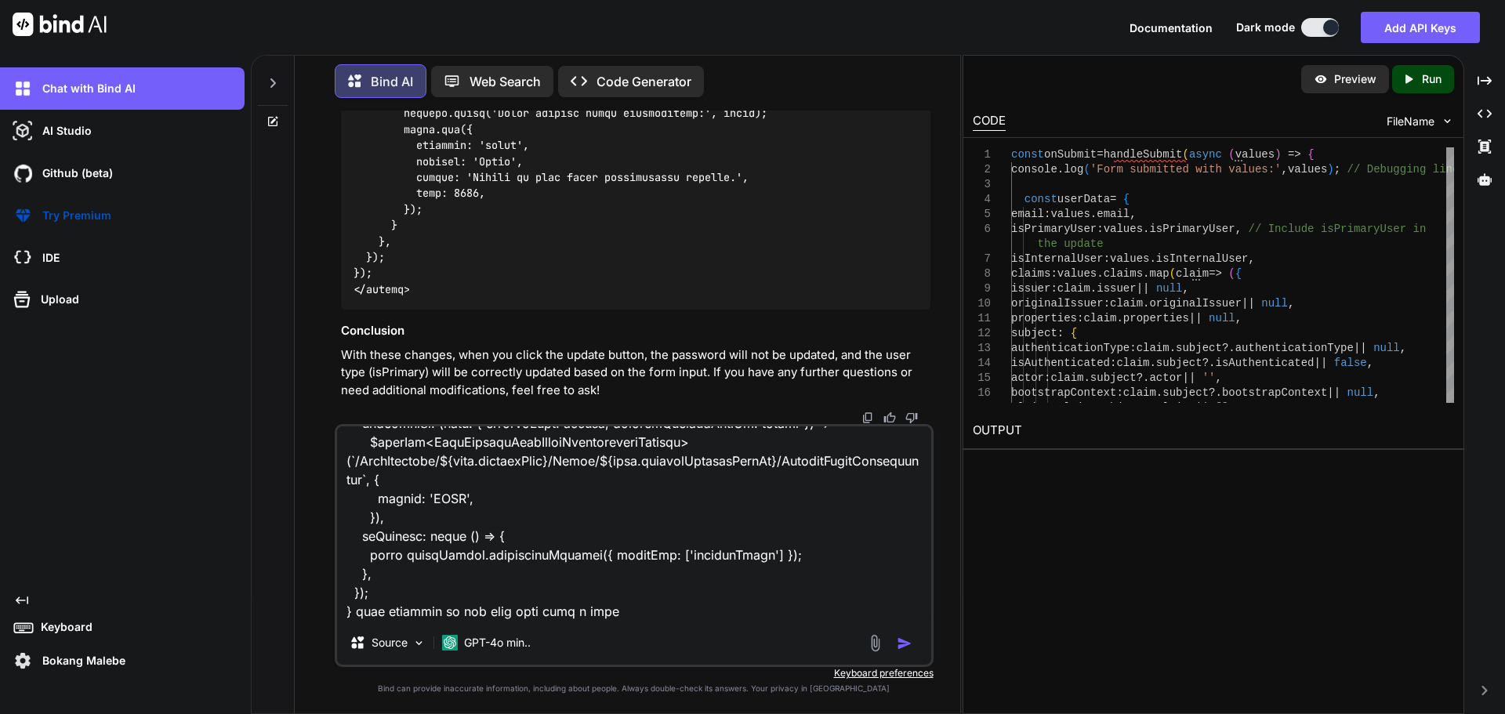
type textarea "on C:\nova\Osiris.Nova.Internal.UI\composables\queries\nova-partners.ts import …"
type textarea "x"
type textarea "on C:\nova\Osiris.Nova.Internal.UI\composables\queries\nova-partners.ts import …"
type textarea "x"
type textarea "on C:\nova\Osiris.Nova.Internal.UI\composables\queries\nova-partners.ts import …"
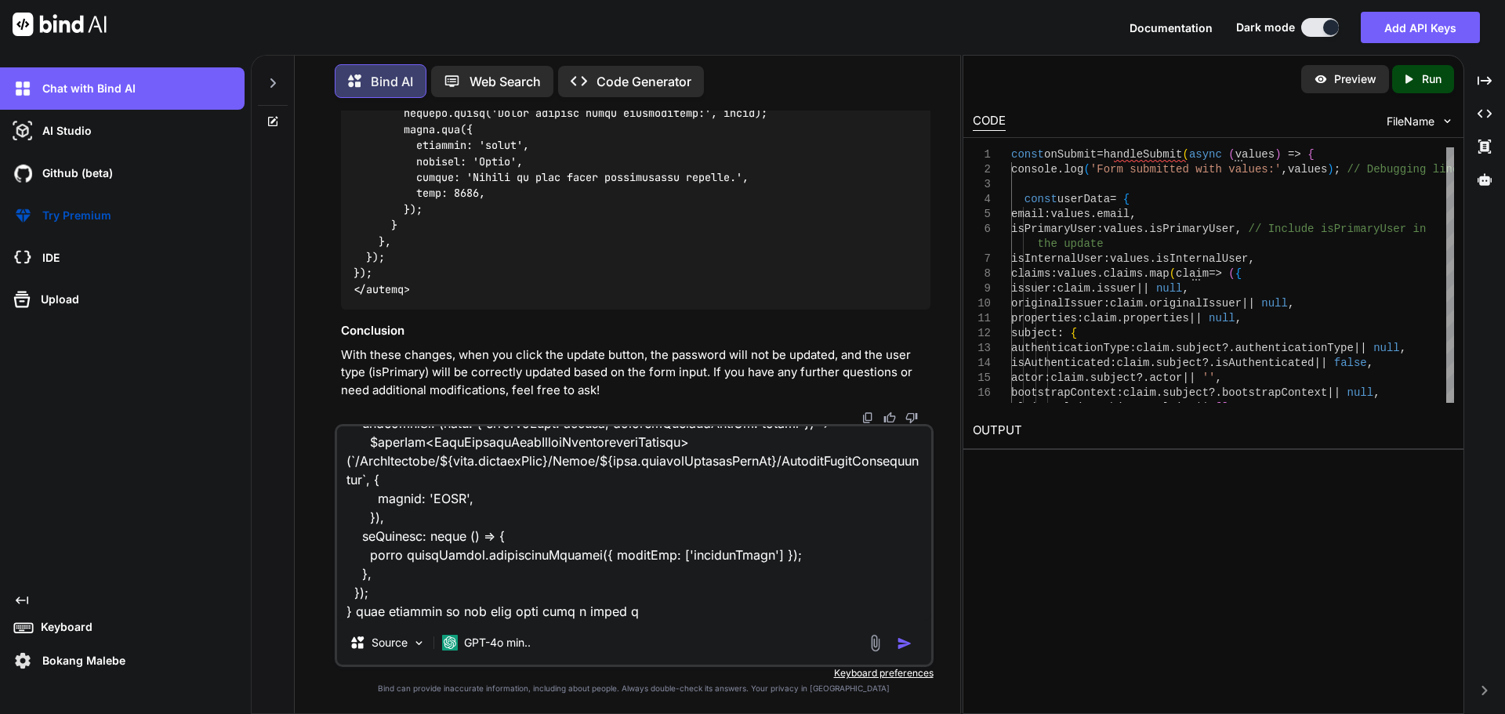
type textarea "x"
type textarea "on C:\nova\Osiris.Nova.Internal.UI\composables\queries\nova-partners.ts import …"
type textarea "x"
type textarea "on C:\nova\Osiris.Nova.Internal.UI\composables\queries\nova-partners.ts import …"
type textarea "x"
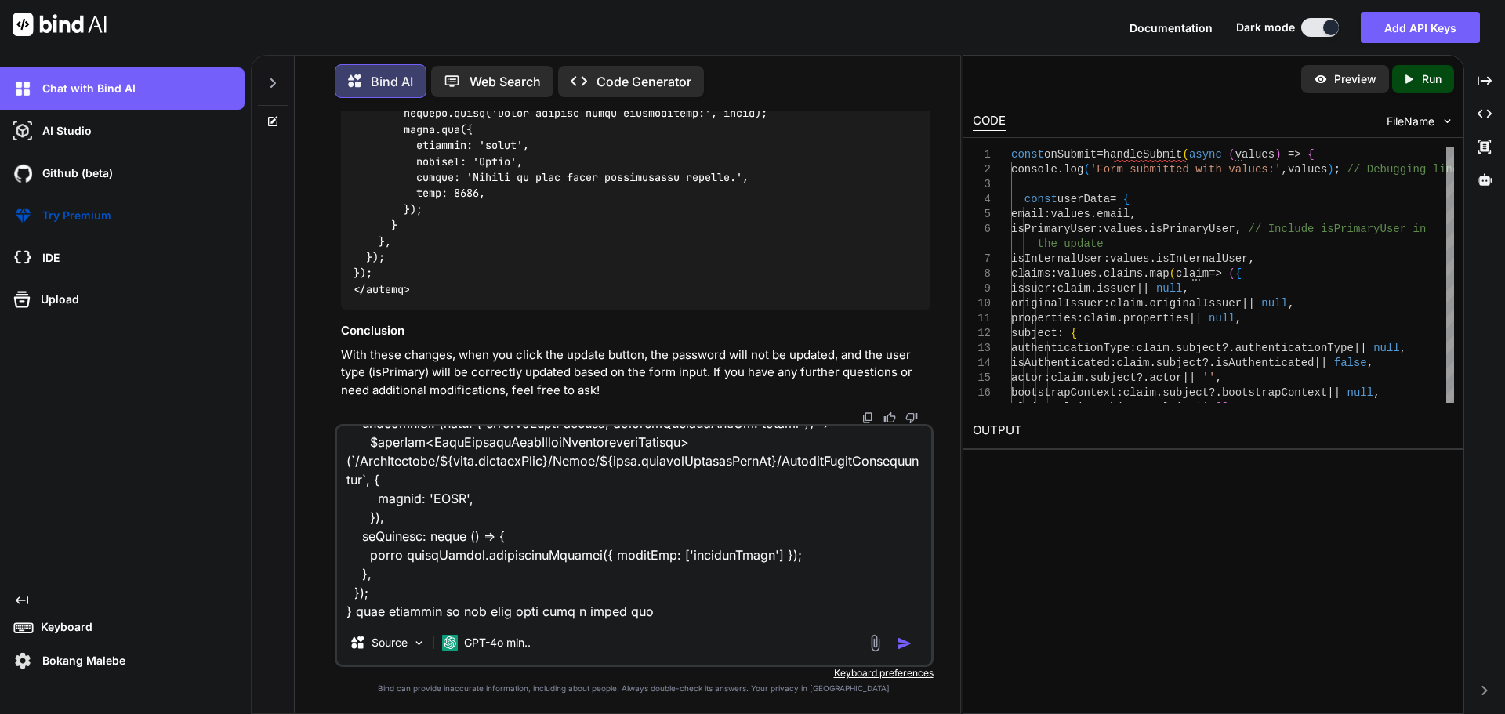
type textarea "on C:\nova\Osiris.Nova.Internal.UI\composables\queries\nova-partners.ts import …"
type textarea "x"
type textarea "on C:\nova\Osiris.Nova.Internal.UI\composables\queries\nova-partners.ts import …"
type textarea "x"
type textarea "on C:\nova\Osiris.Nova.Internal.UI\composables\queries\nova-partners.ts import …"
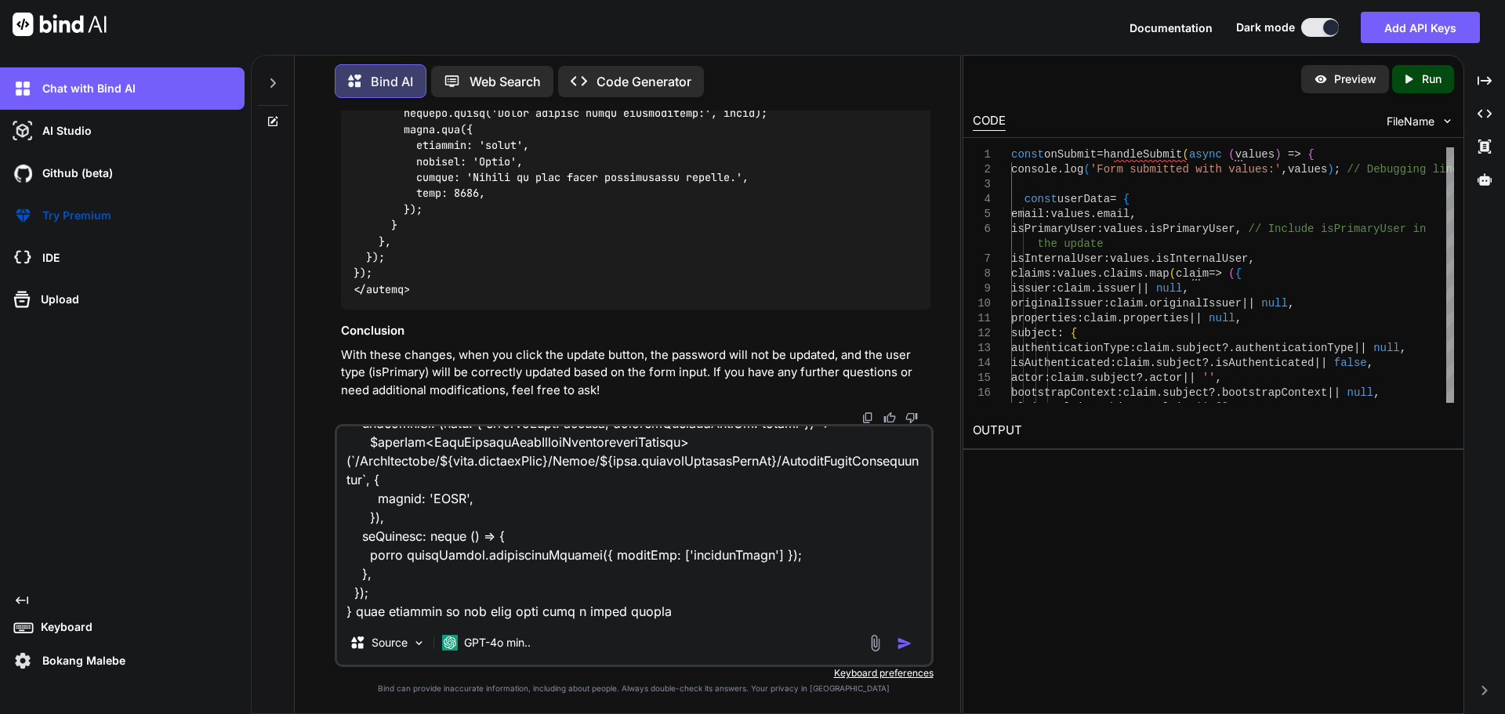
type textarea "x"
type textarea "on C:\nova\Osiris.Nova.Internal.UI\composables\queries\nova-partners.ts import …"
type textarea "x"
type textarea "on C:\nova\Osiris.Nova.Internal.UI\composables\queries\nova-partners.ts import …"
type textarea "x"
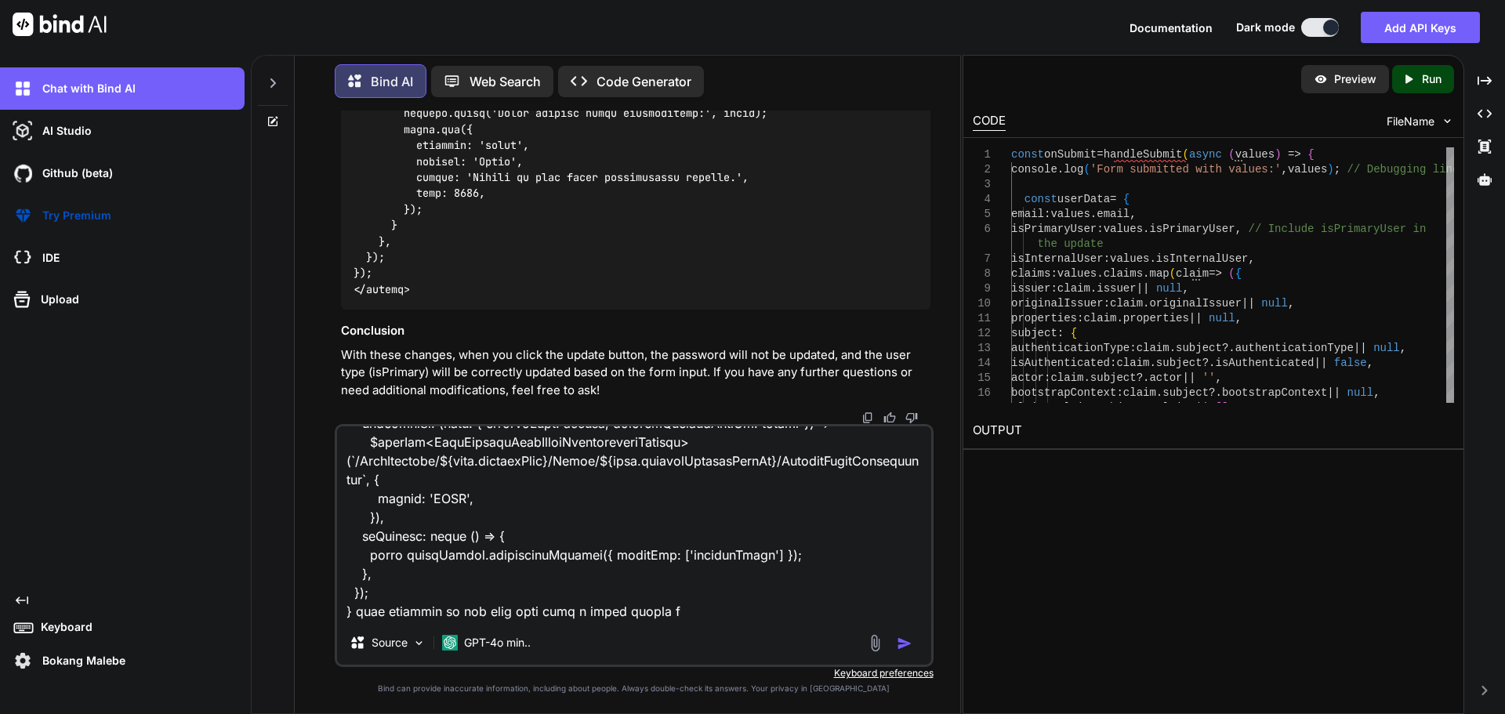
type textarea "on C:\nova\Osiris.Nova.Internal.UI\composables\queries\nova-partners.ts import …"
type textarea "x"
type textarea "on C:\nova\Osiris.Nova.Internal.UI\composables\queries\nova-partners.ts import …"
type textarea "x"
type textarea "on C:\nova\Osiris.Nova.Internal.UI\composables\queries\nova-partners.ts import …"
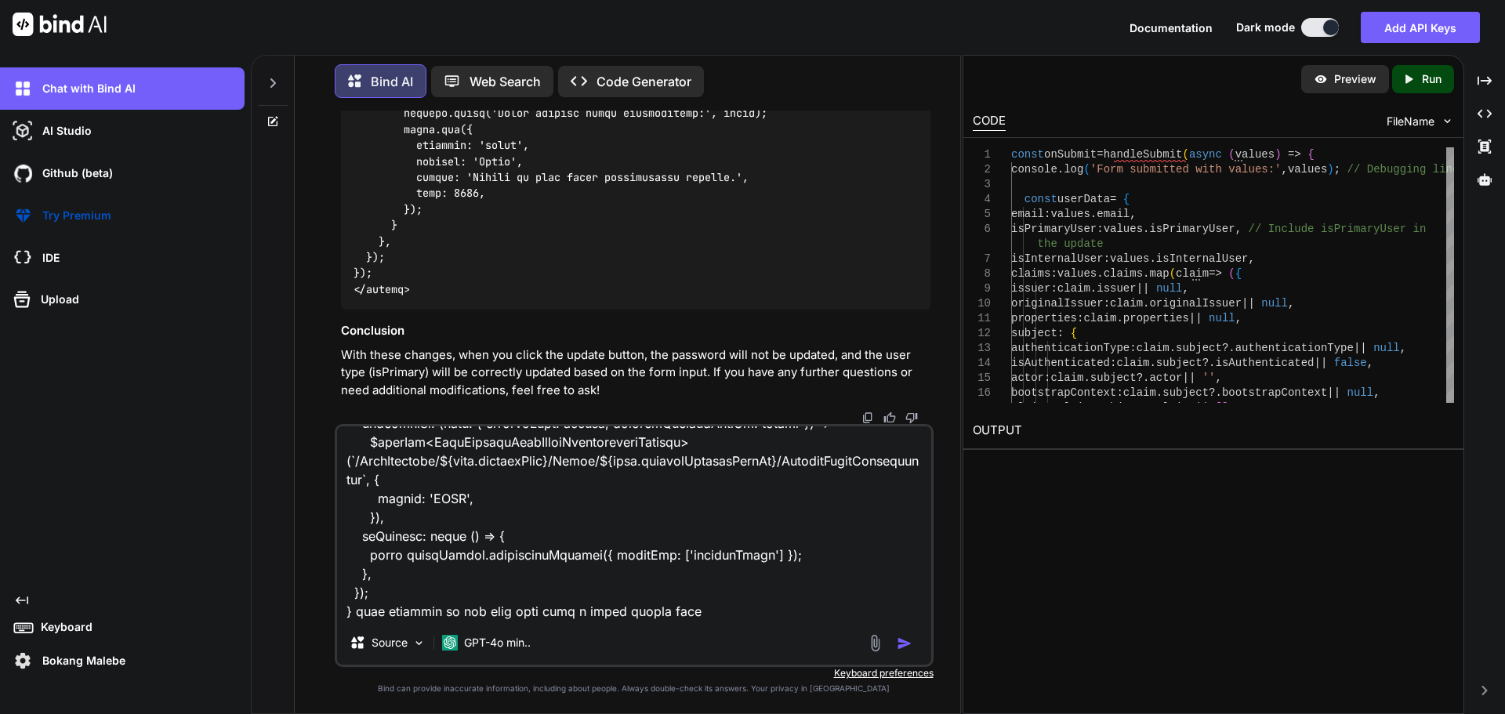
type textarea "x"
type textarea "on C:\nova\Osiris.Nova.Internal.UI\composables\queries\nova-partners.ts import …"
type textarea "x"
type textarea "on C:\nova\Osiris.Nova.Internal.UI\composables\queries\nova-partners.ts import …"
type textarea "x"
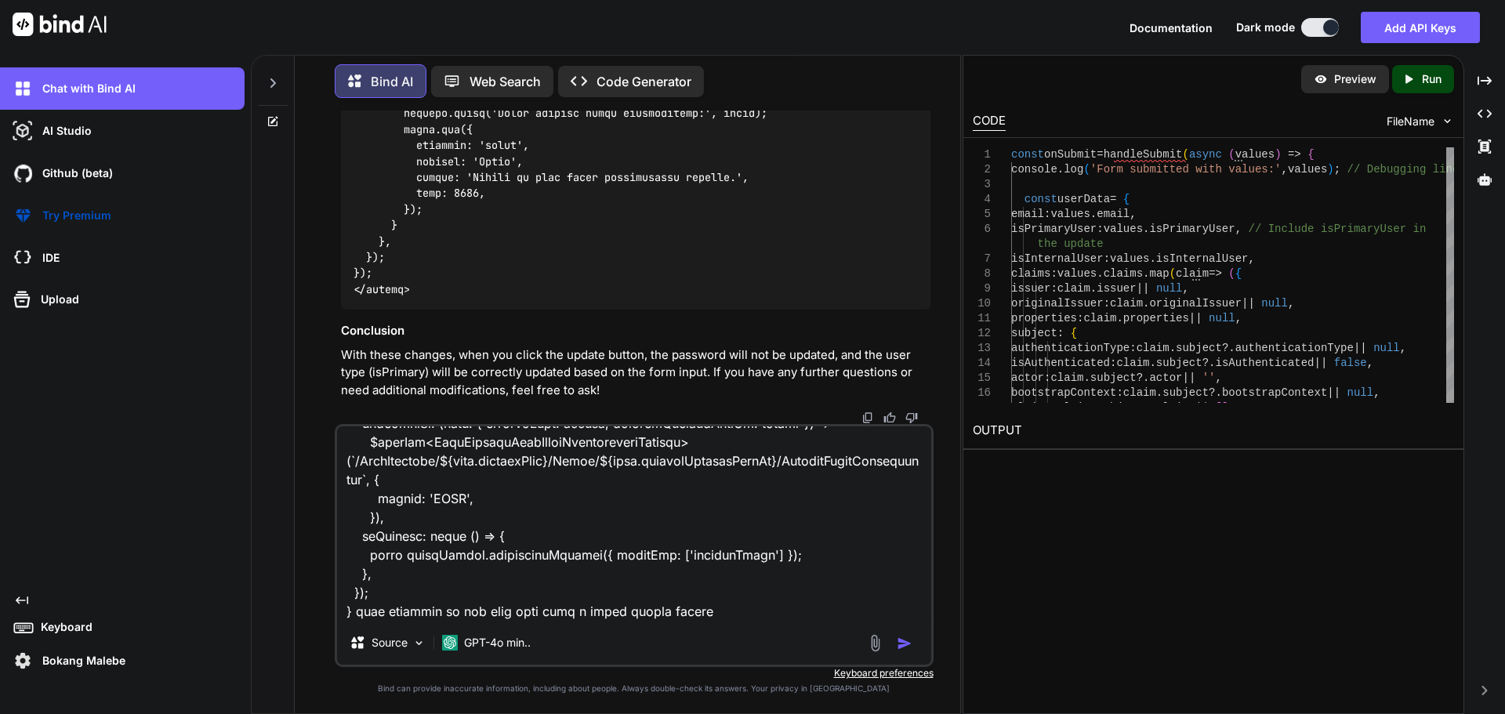
type textarea "on C:\nova\Osiris.Nova.Internal.UI\composables\queries\nova-partners.ts import …"
type textarea "x"
type textarea "on C:\nova\Osiris.Nova.Internal.UI\composables\queries\nova-partners.ts import …"
type textarea "x"
type textarea "on C:\nova\Osiris.Nova.Internal.UI\composables\queries\nova-partners.ts import …"
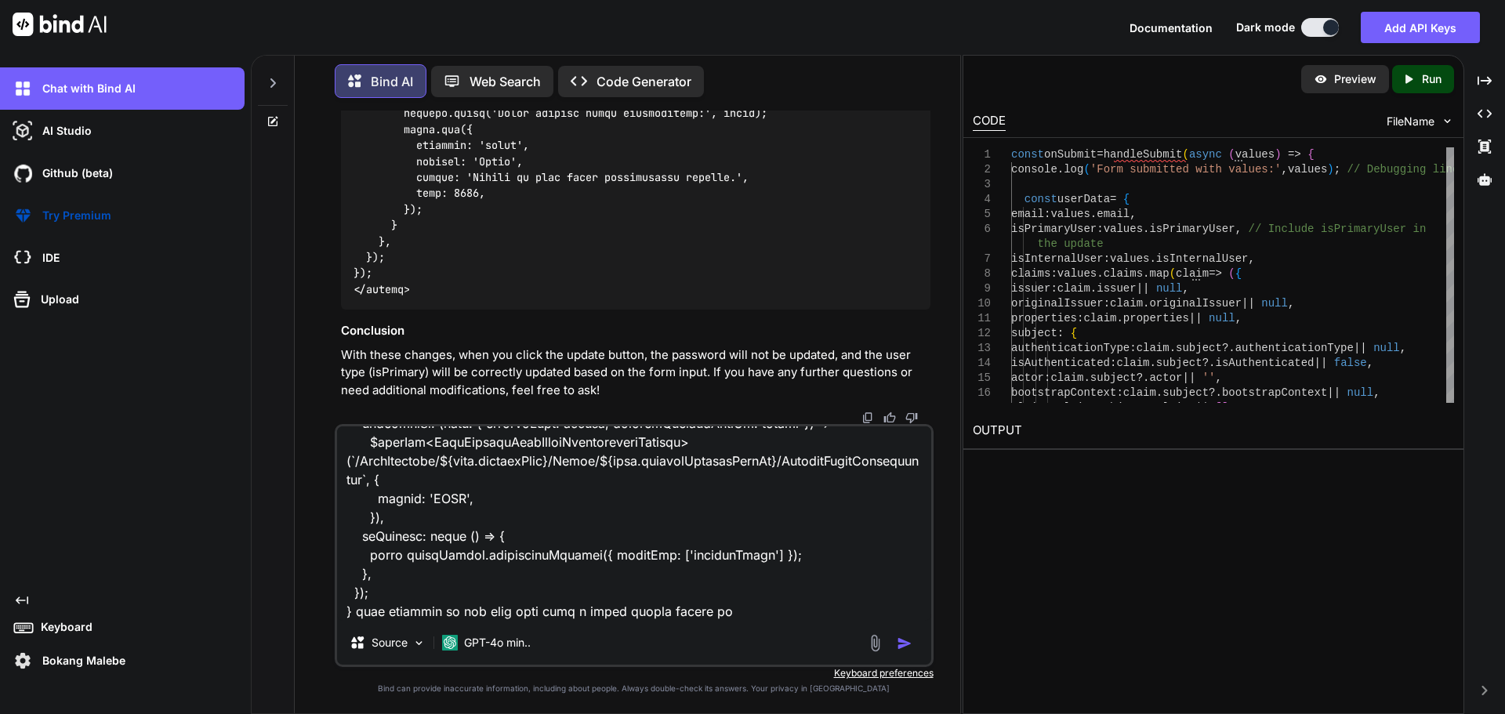
type textarea "x"
click at [718, 606] on textarea at bounding box center [634, 524] width 594 height 194
paste textarea "C:\nova\Osiris.Nova.Internal.UI\components\partner\users-details.vue"
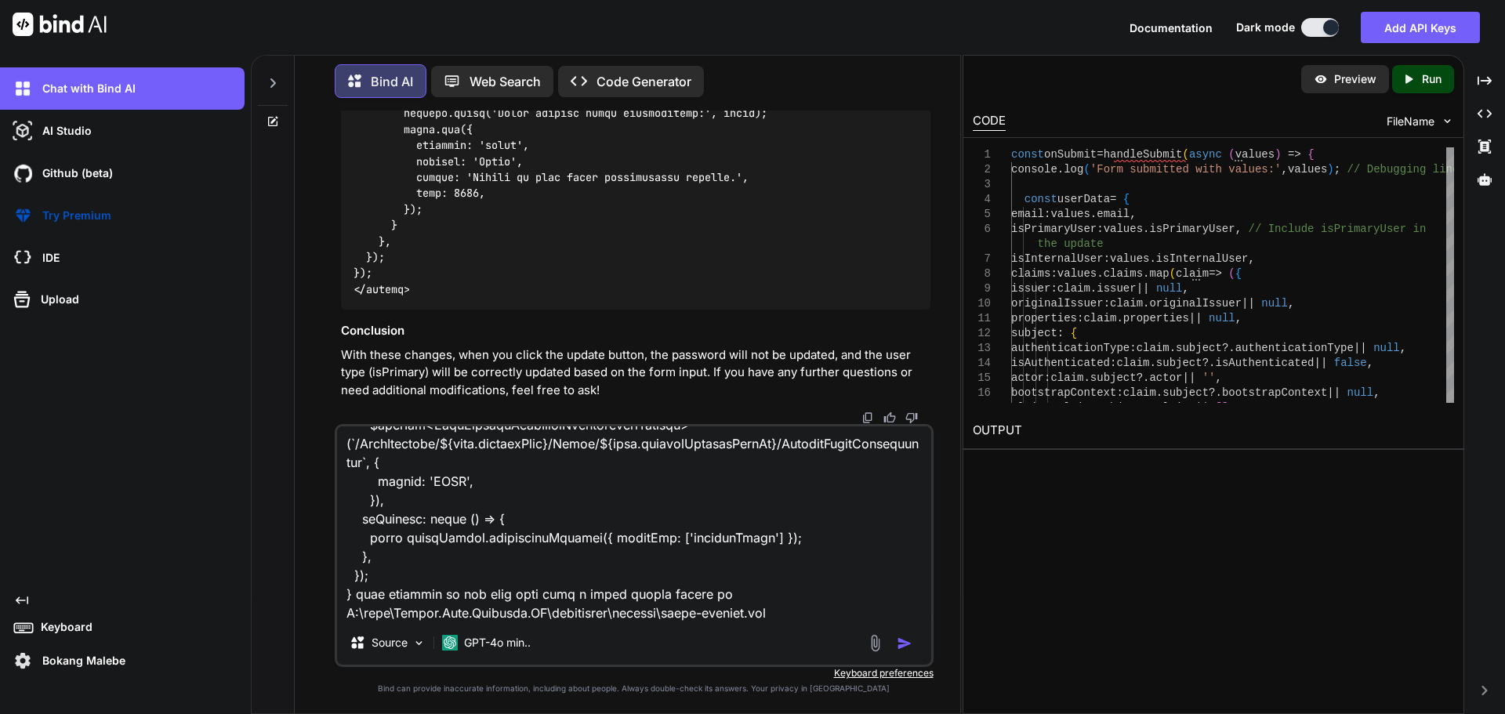
scroll to position [3238, 0]
click at [778, 618] on textarea at bounding box center [634, 524] width 594 height 194
paste textarea "import type { NovaPartnerUser, NovaPartnerUserCreate, NovaPartnerUserEmailConfi…"
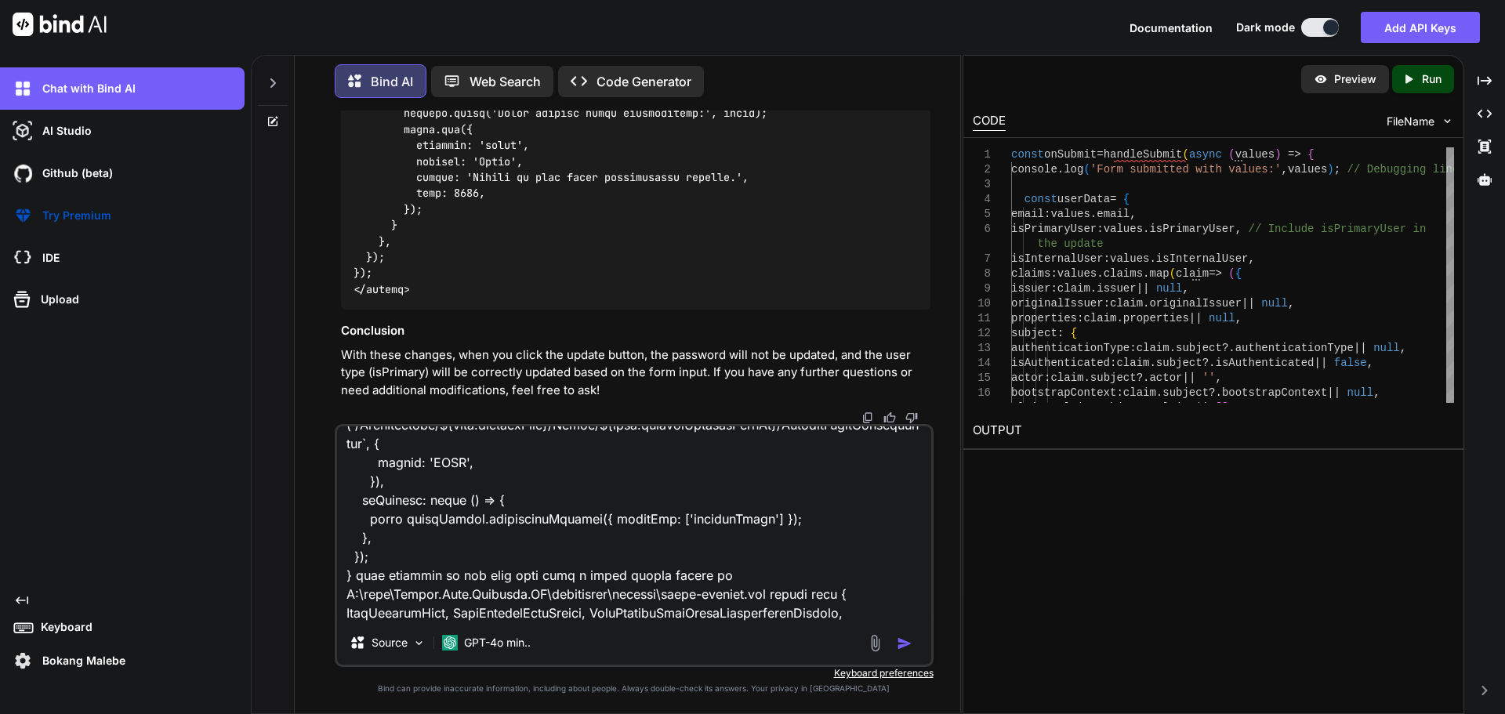
scroll to position [6626, 0]
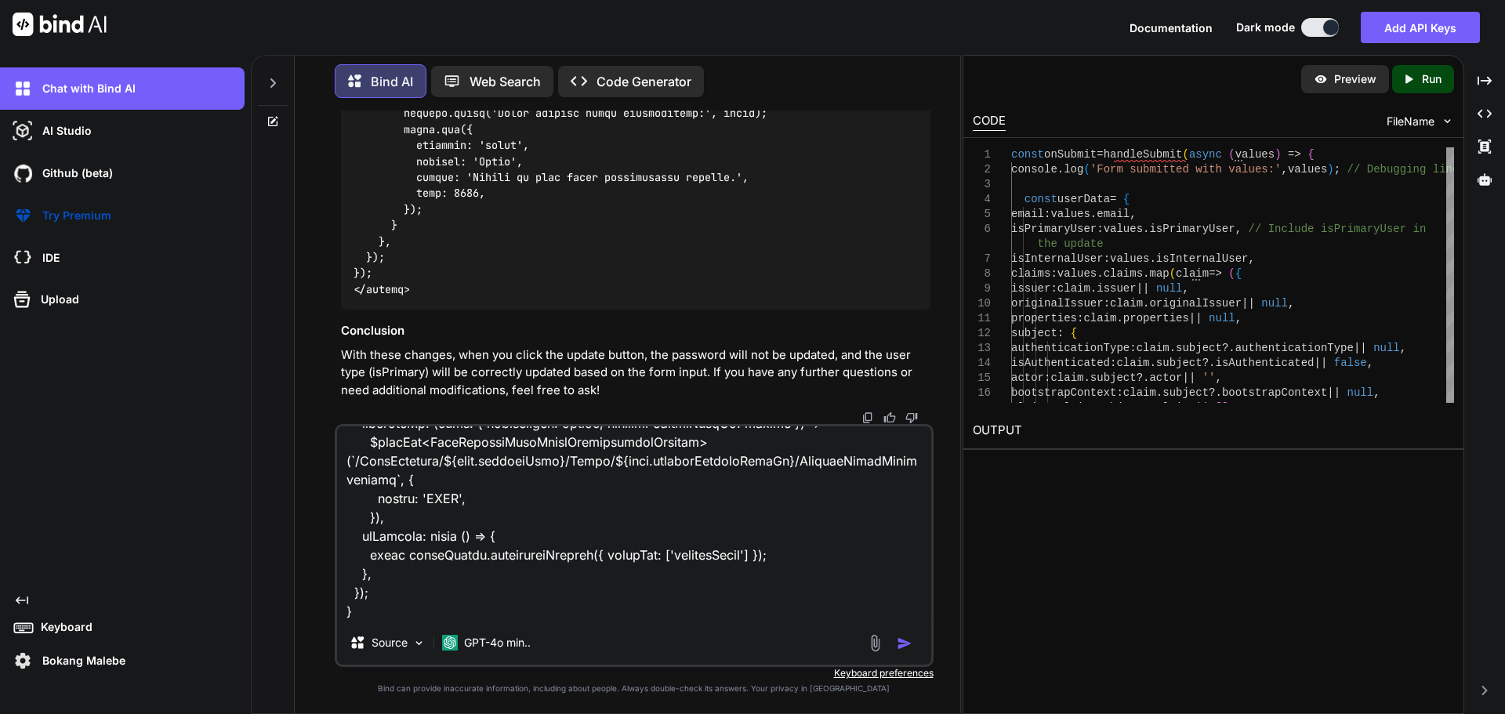
type textarea "on C:\nova\Osiris.Nova.Internal.UI\composables\queries\nova-partners.ts import …"
click at [905, 642] on img "button" at bounding box center [905, 644] width 16 height 16
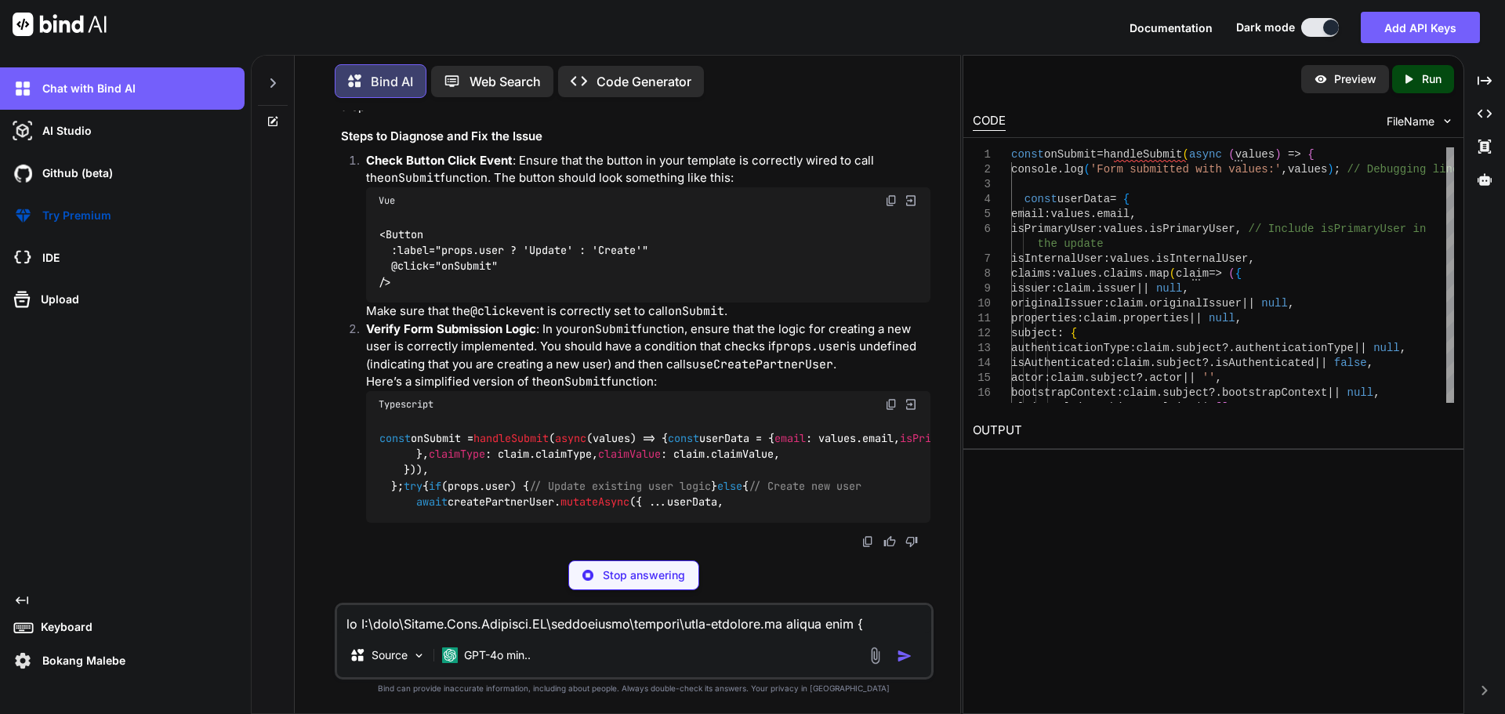
scroll to position [81494, 0]
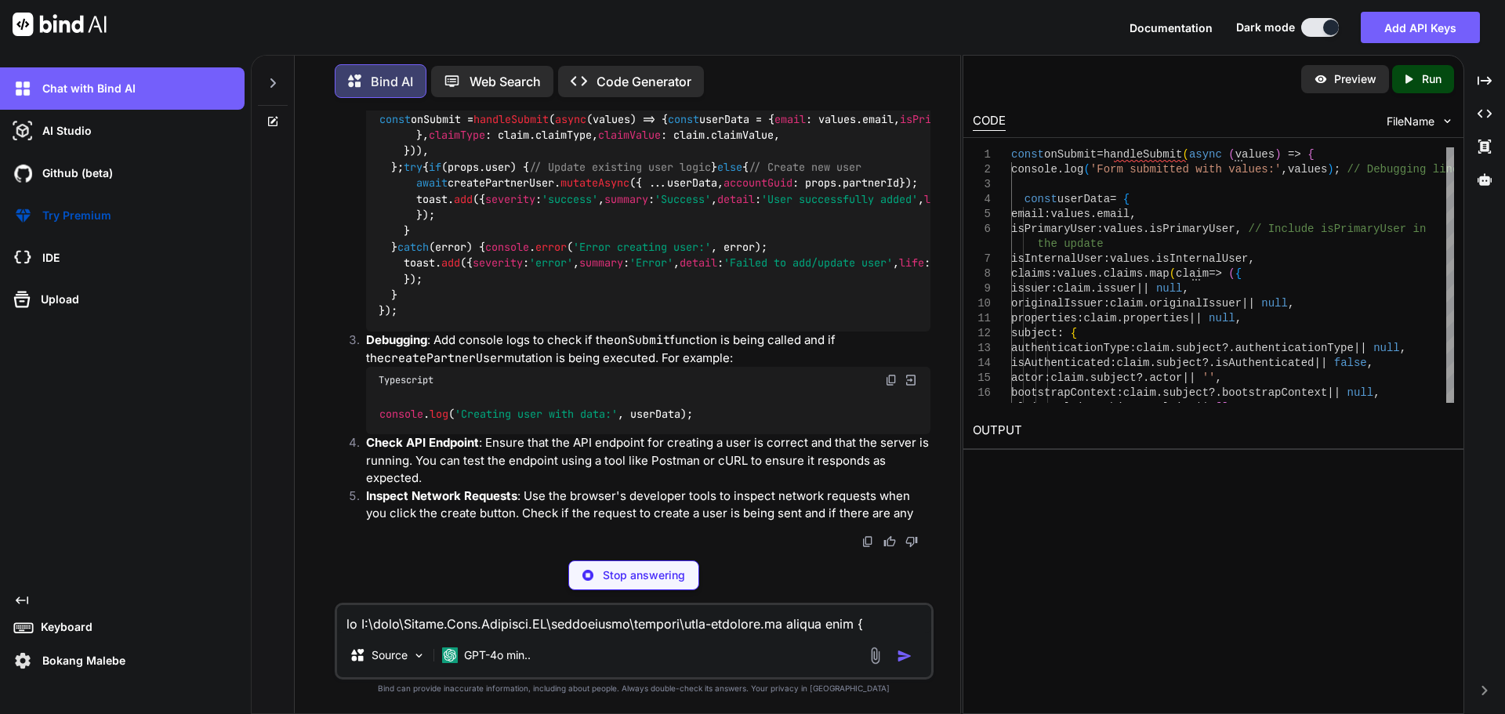
drag, startPoint x: 395, startPoint y: 501, endPoint x: 381, endPoint y: 453, distance: 49.9
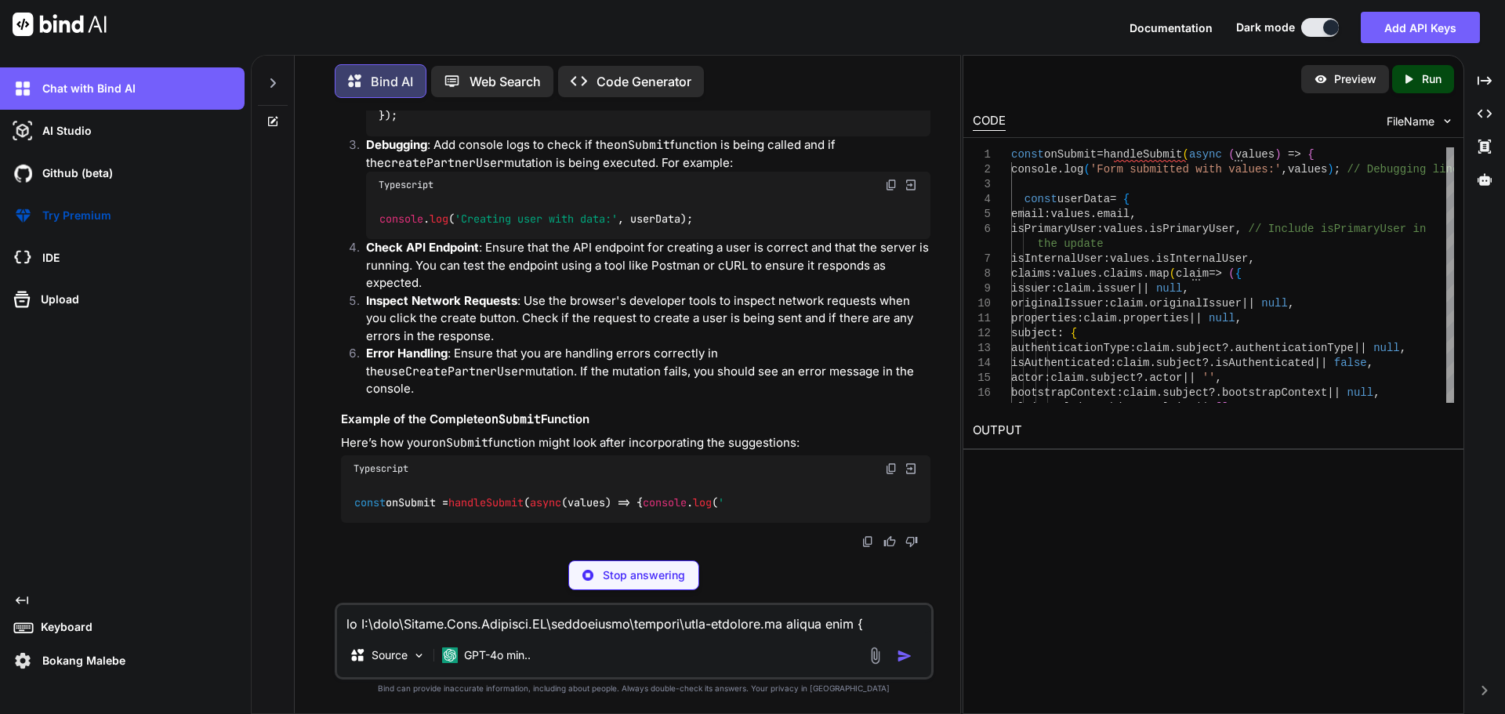
copy code "<Button :label="props.user ? 'Update' : 'Create'" @click="onSubmit" />"
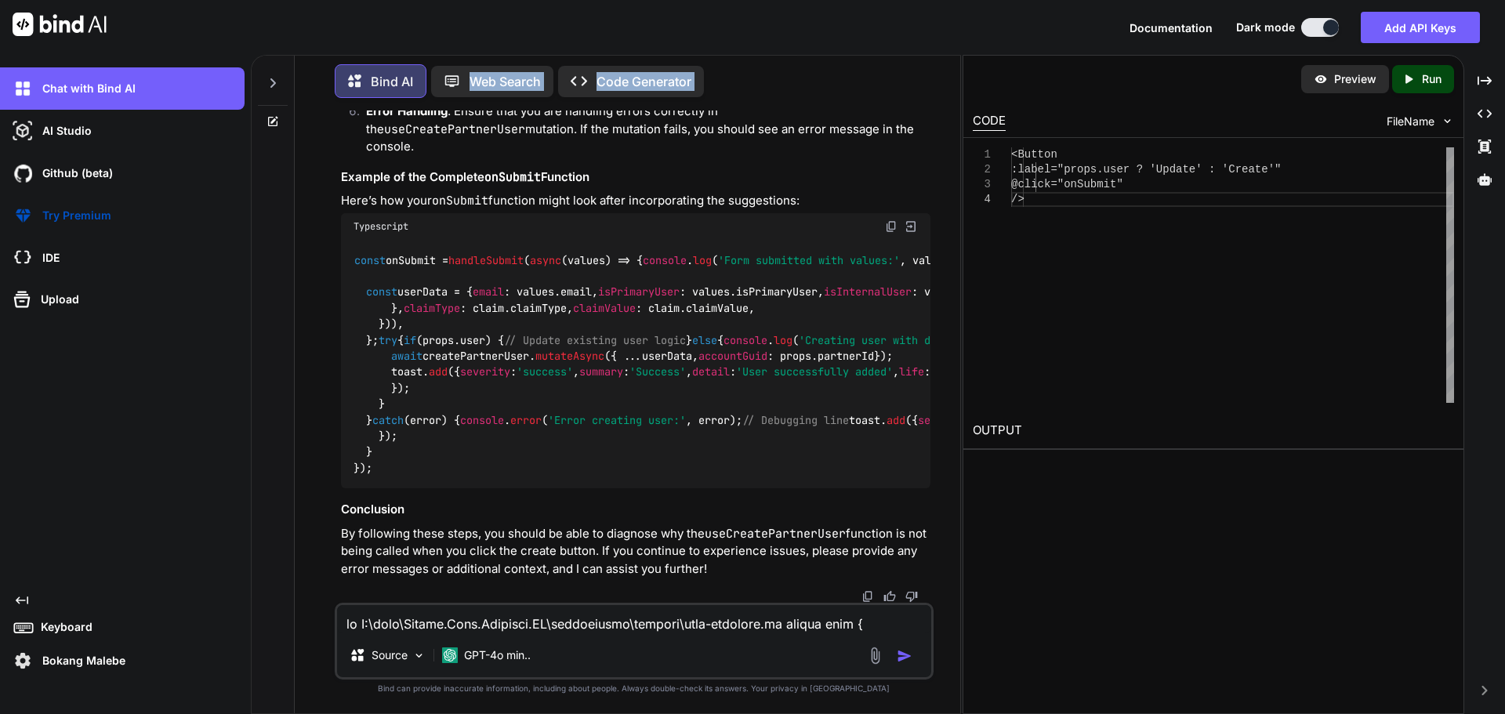
scroll to position [82467, 0]
drag, startPoint x: 380, startPoint y: 344, endPoint x: 514, endPoint y: 381, distance: 138.3
copy code "const onSubmit = handleSubmit ( async (values) => { const userData = { email : …"
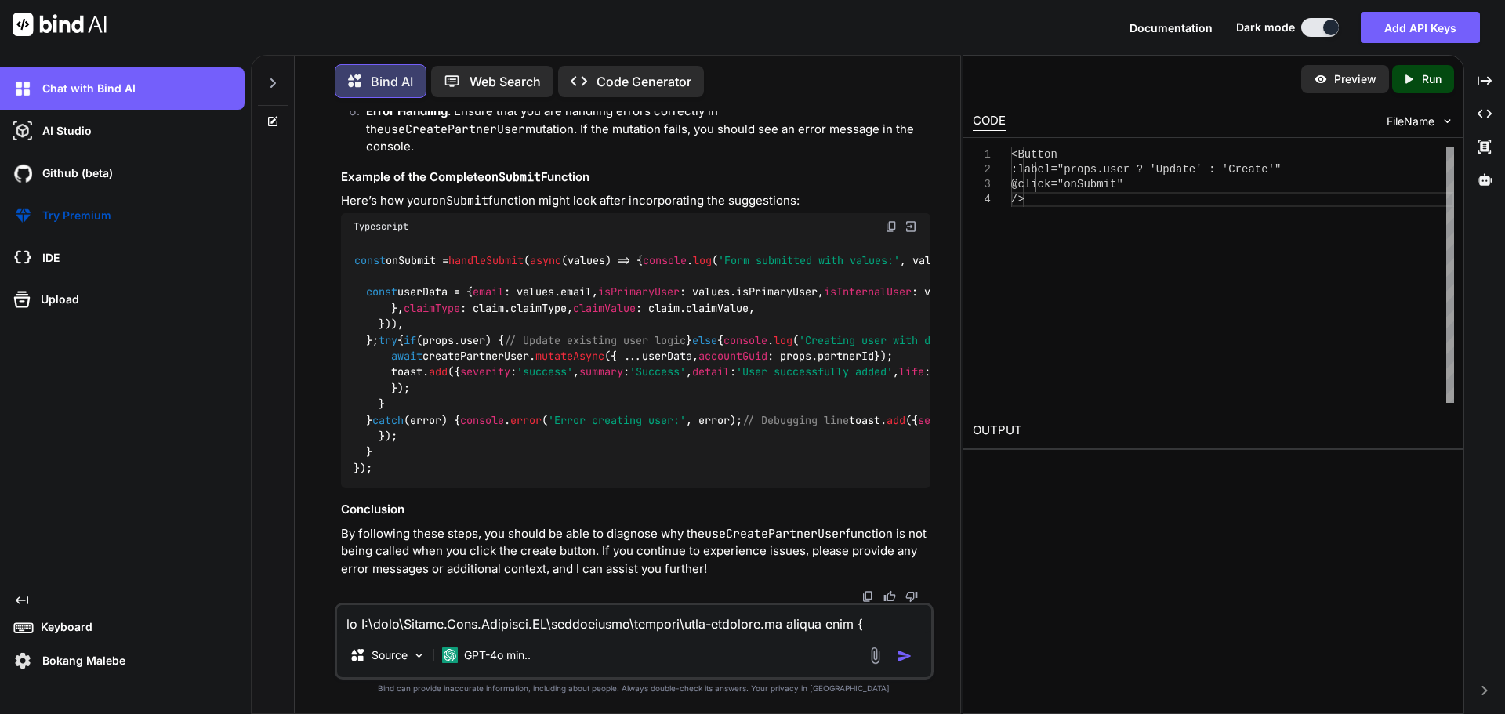
scroll to position [82780, 0]
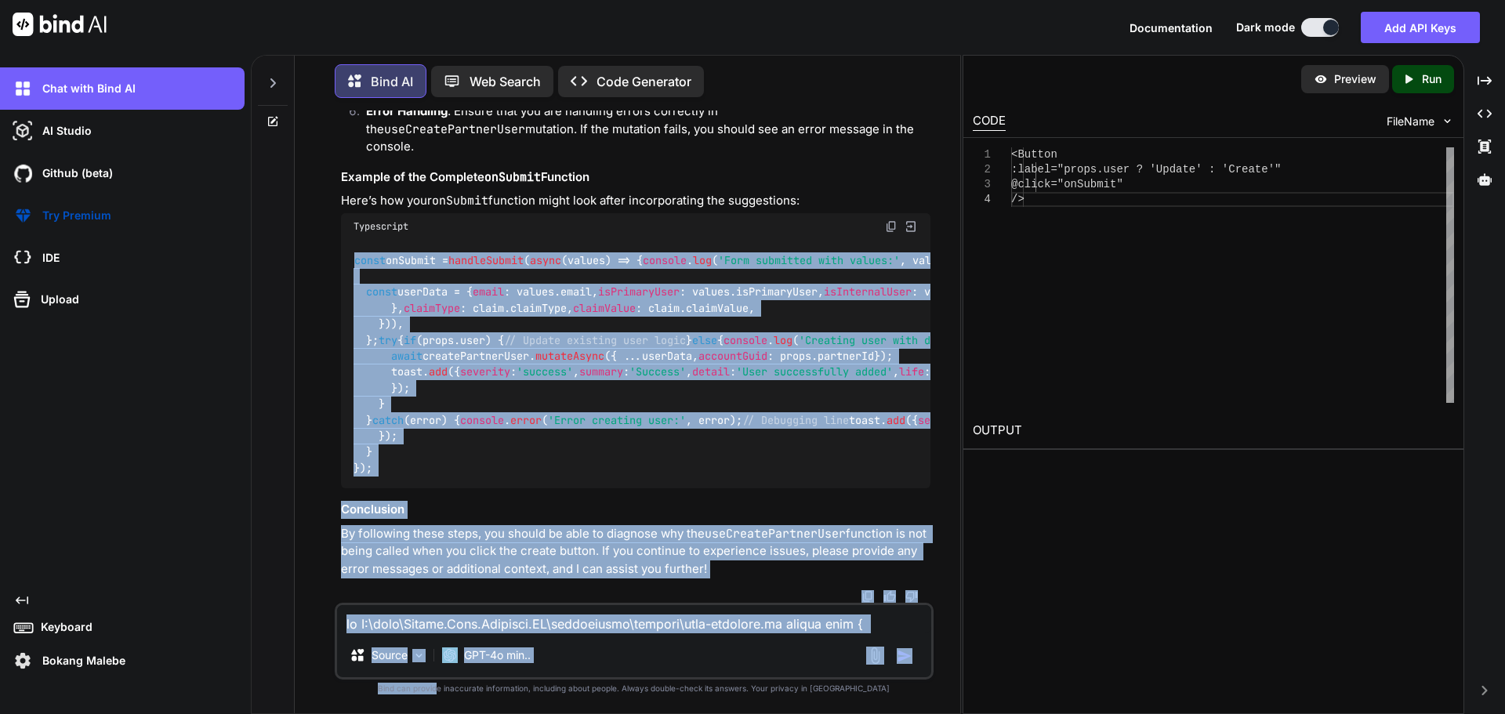
drag, startPoint x: 354, startPoint y: 442, endPoint x: 304, endPoint y: 373, distance: 84.9
click at [448, 641] on div "You Bind AI It looks like you're encountering several TypeScript errors in your…" at bounding box center [634, 412] width 599 height 603
click at [718, 267] on span "'Form submitted with values:'" at bounding box center [809, 260] width 182 height 14
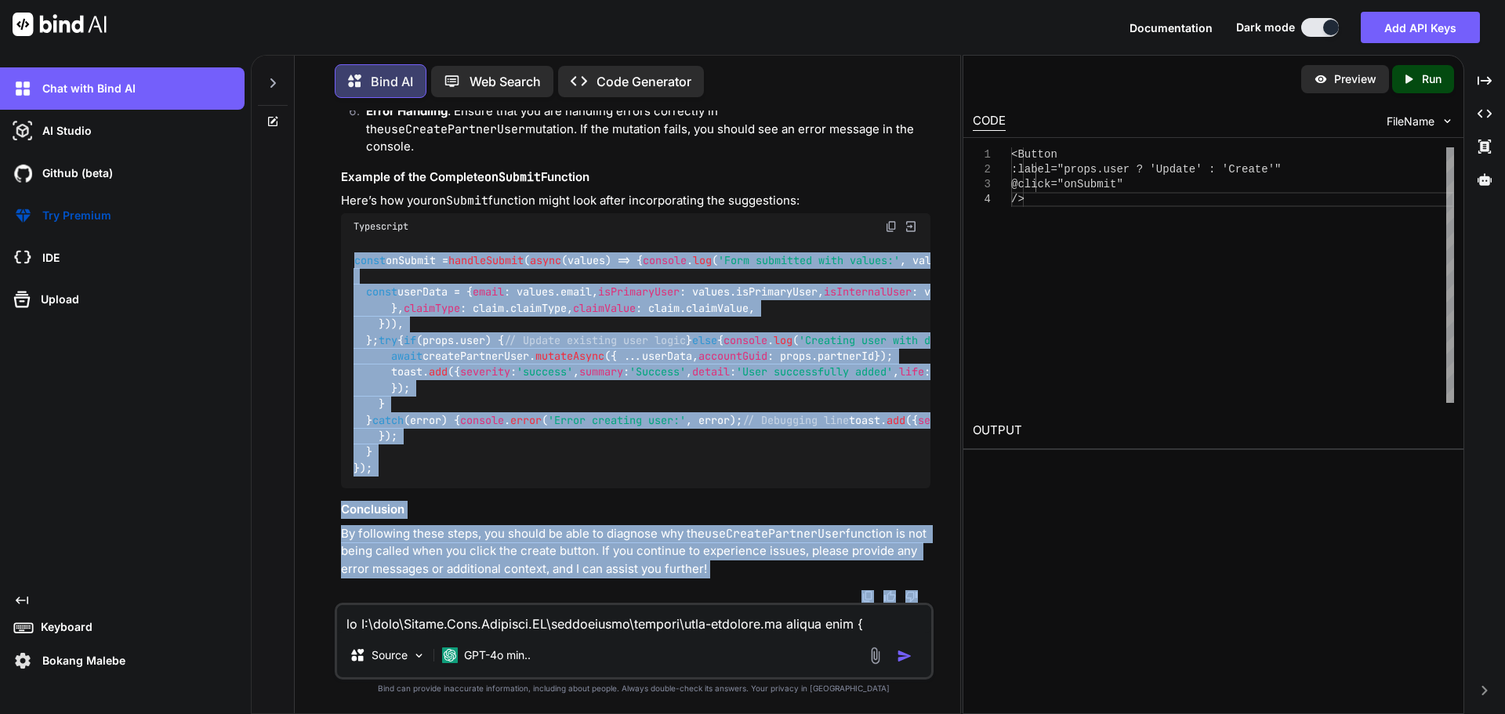
scroll to position [83485, 0]
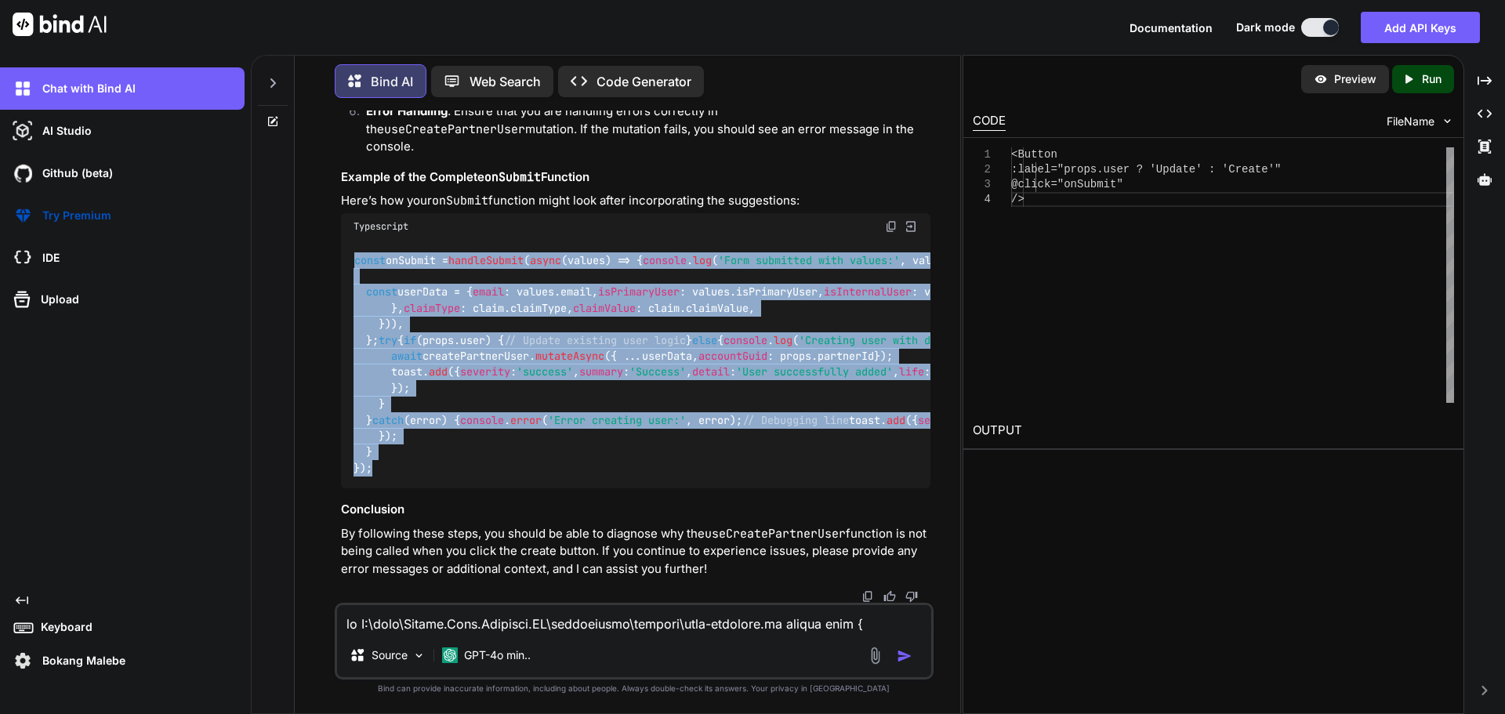
drag, startPoint x: 355, startPoint y: 439, endPoint x: 430, endPoint y: 456, distance: 76.5
click at [430, 456] on div "const onSubmit = handleSubmit ( async (values) => { console . log ( 'Form submi…" at bounding box center [636, 364] width 590 height 249
copy code "const onSubmit = handleSubmit ( async (values) => { console . log ( 'Form submi…"
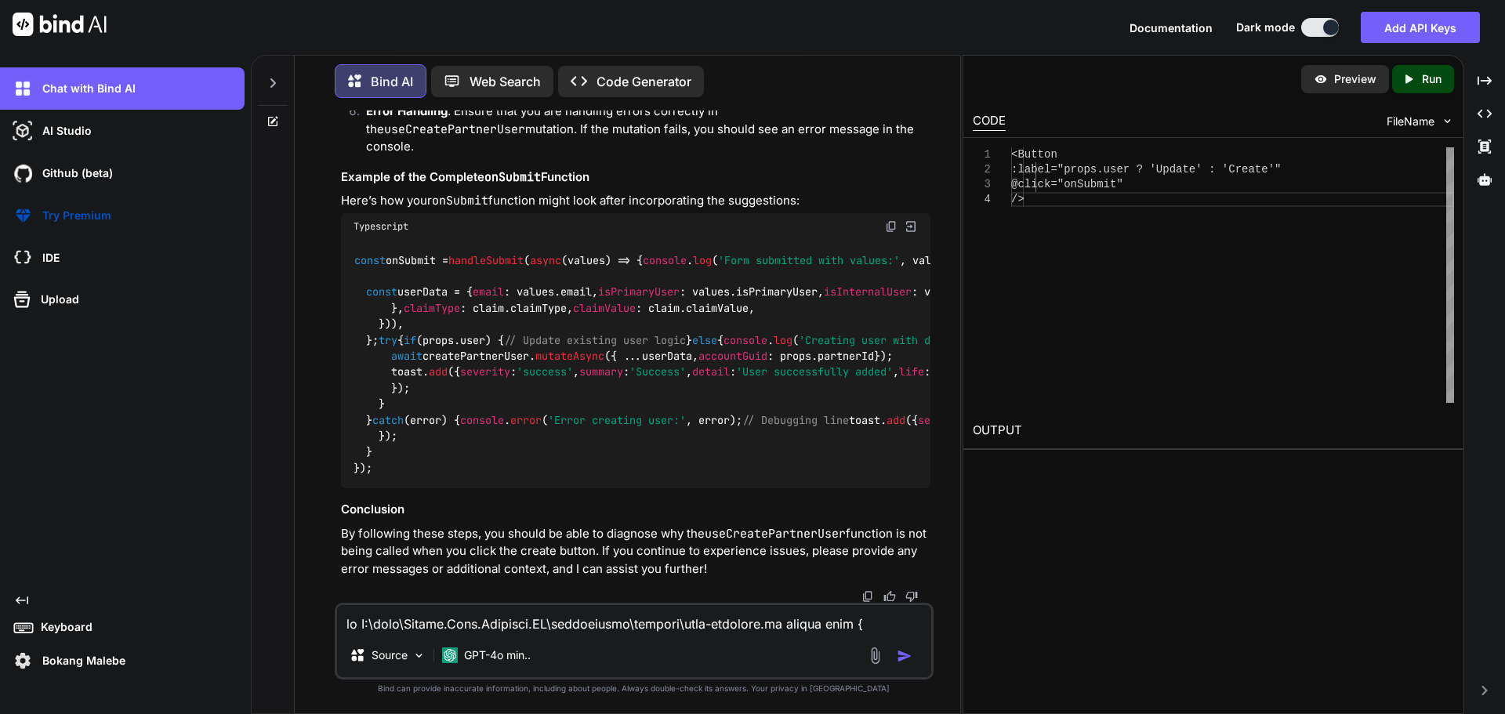
click at [441, 627] on textarea at bounding box center [634, 619] width 594 height 28
paste textarea "const onSubmit = handleSubmit(async (values) => { console.log('Form submitted w…"
type textarea "it is not firing or consoling"
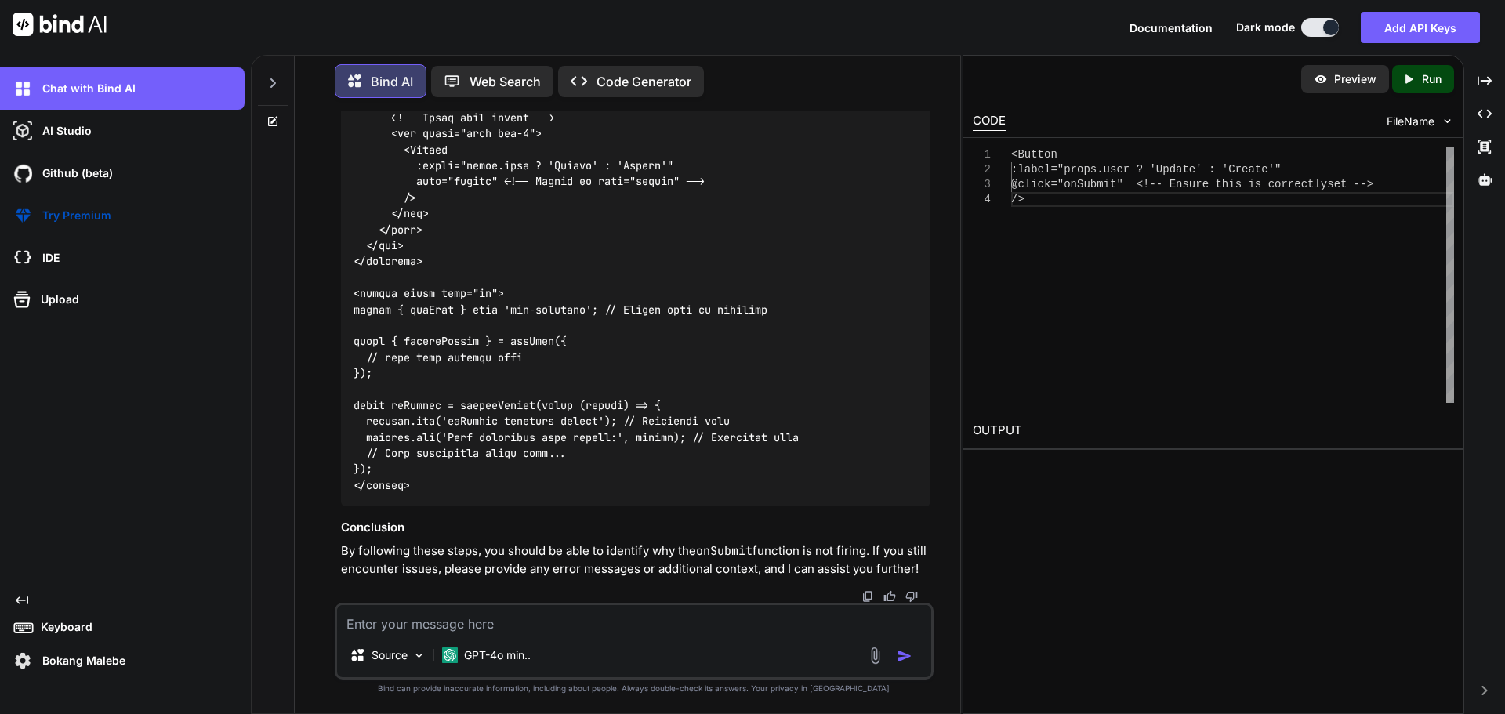
scroll to position [83887, 0]
drag, startPoint x: 371, startPoint y: 503, endPoint x: 354, endPoint y: 455, distance: 51.3
copy code "<Button :label="props.user ? 'Update' : 'Create'" @click="onSubmit" <!-- Ensure…"
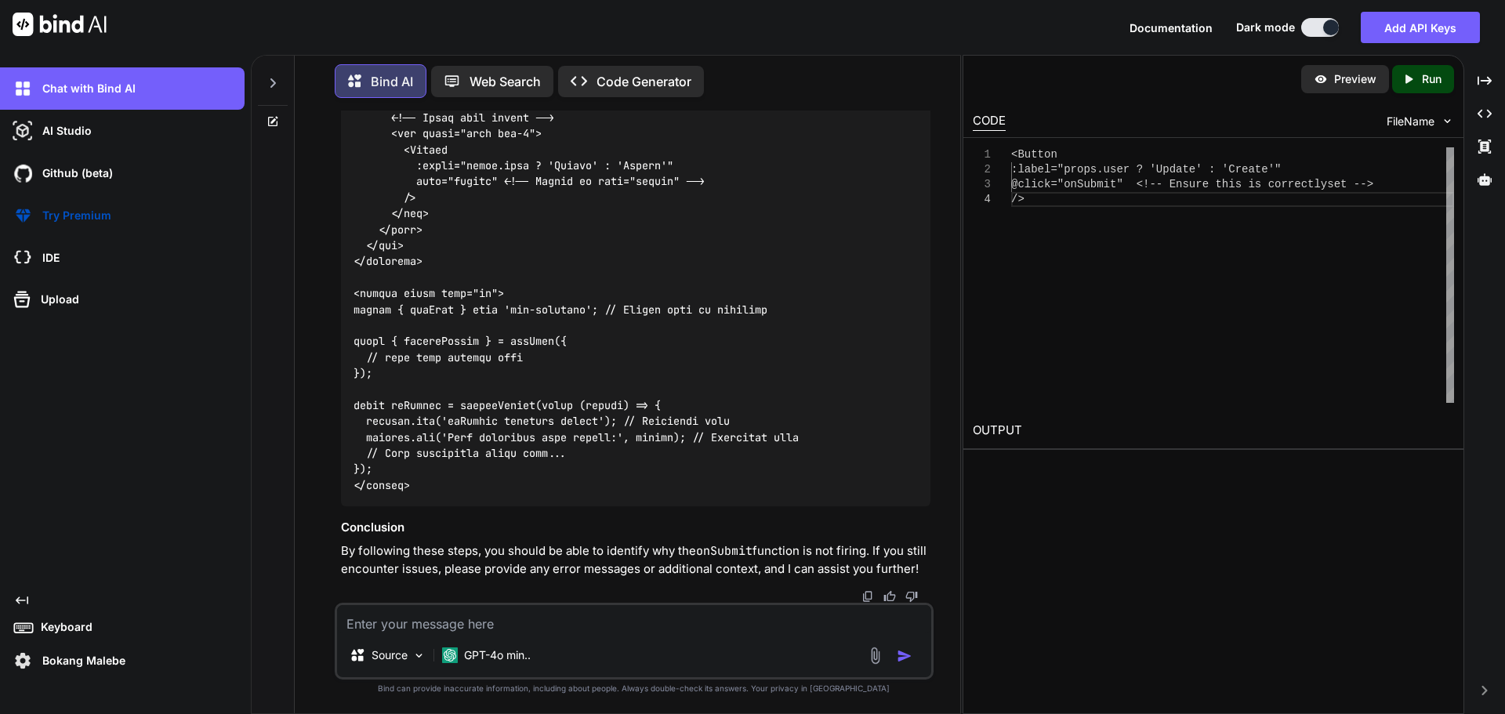
drag, startPoint x: 662, startPoint y: 409, endPoint x: 353, endPoint y: 405, distance: 309.0
copy code "<form class="grid grid-cols-2 items-start gap-2""
drag, startPoint x: 834, startPoint y: 404, endPoint x: 666, endPoint y: 405, distance: 168.6
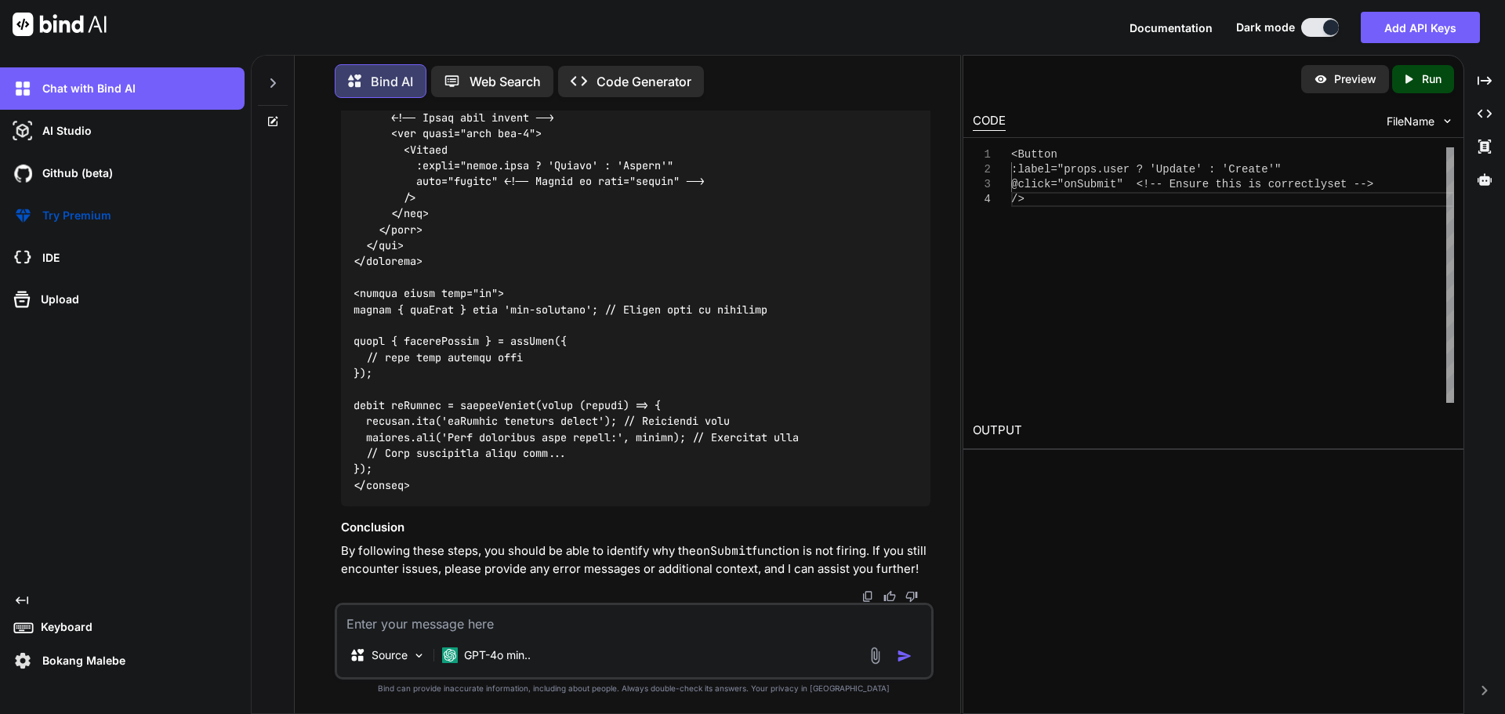
copy code "@submit.prevent="onSubmit""
drag, startPoint x: 354, startPoint y: 350, endPoint x: 576, endPoint y: 351, distance: 221.9
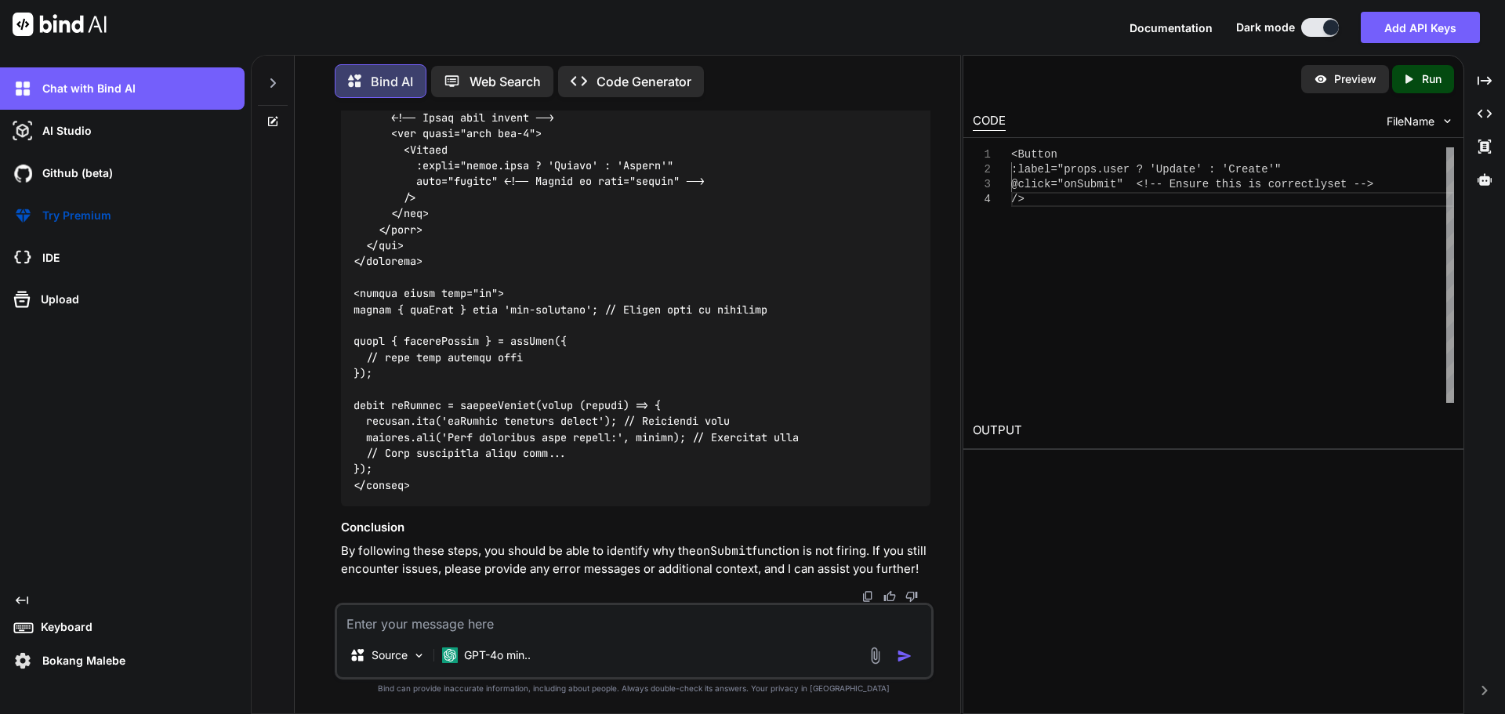
drag, startPoint x: 495, startPoint y: 346, endPoint x: 334, endPoint y: 348, distance: 160.8
click at [335, 348] on div "You Bind AI It looks like you're encountering several TypeScript errors in your…" at bounding box center [634, 412] width 599 height 603
copy code "const { handleSubmit }"
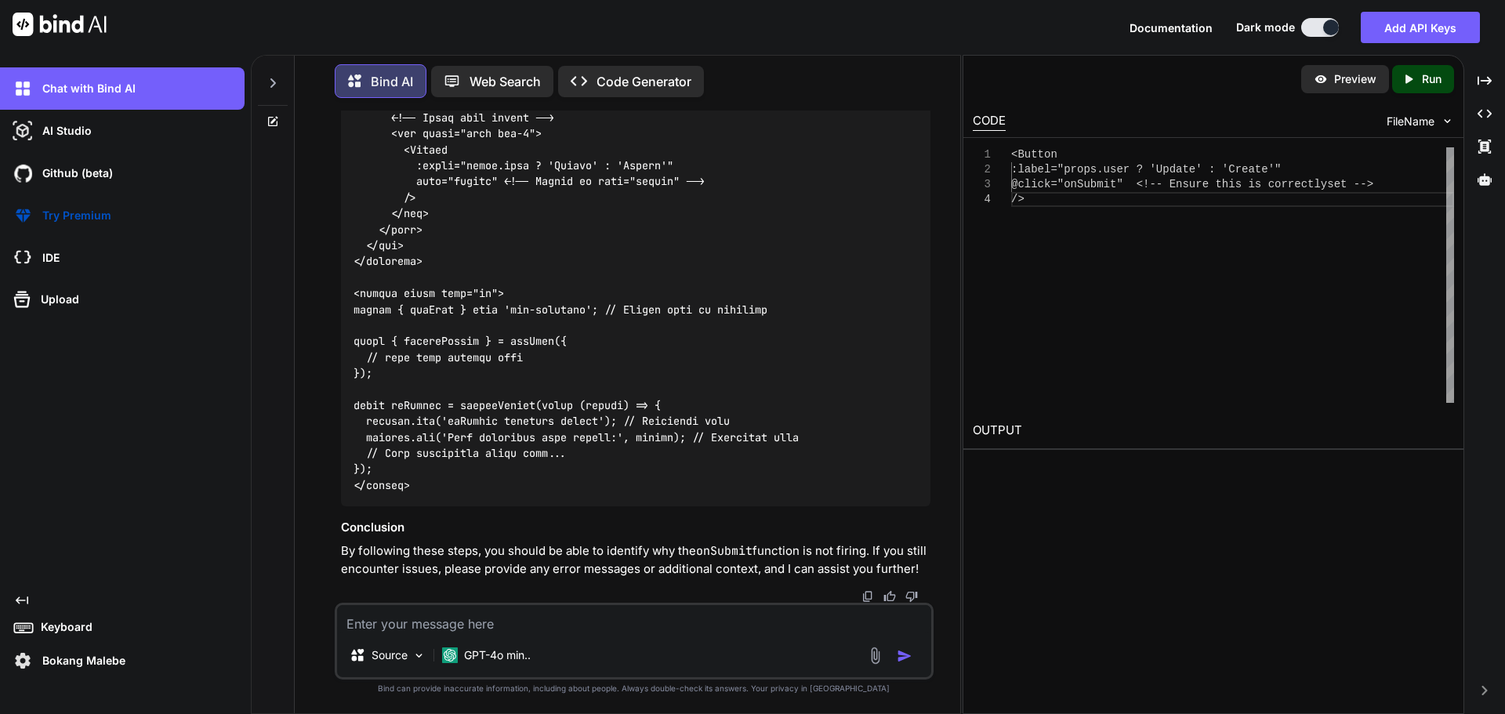
copy span "handleSubmit"
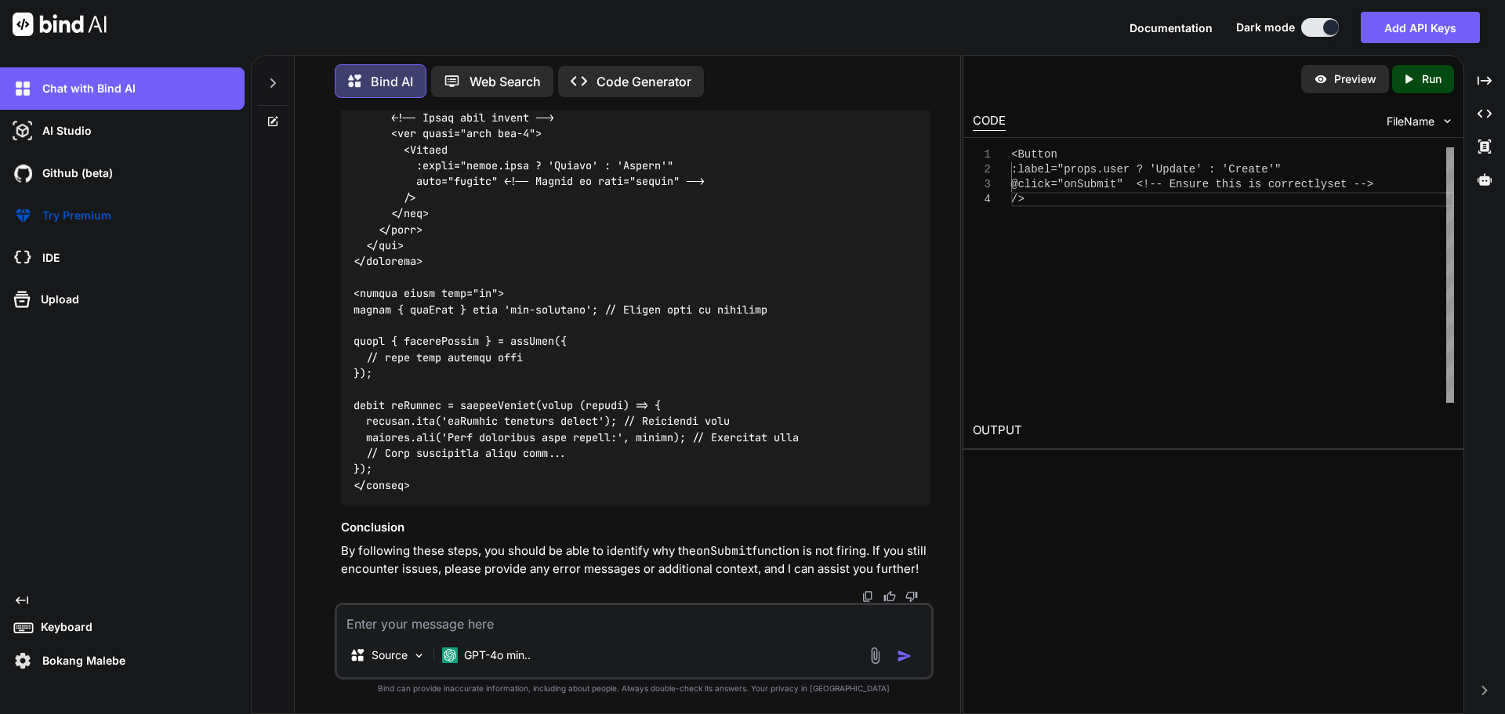
drag, startPoint x: 812, startPoint y: 379, endPoint x: 364, endPoint y: 365, distance: 448.7
copy code "console . log ( 'onSubmit function called' ); // Debugging line console . log (…"
drag, startPoint x: 363, startPoint y: 172, endPoint x: 398, endPoint y: 216, distance: 56.3
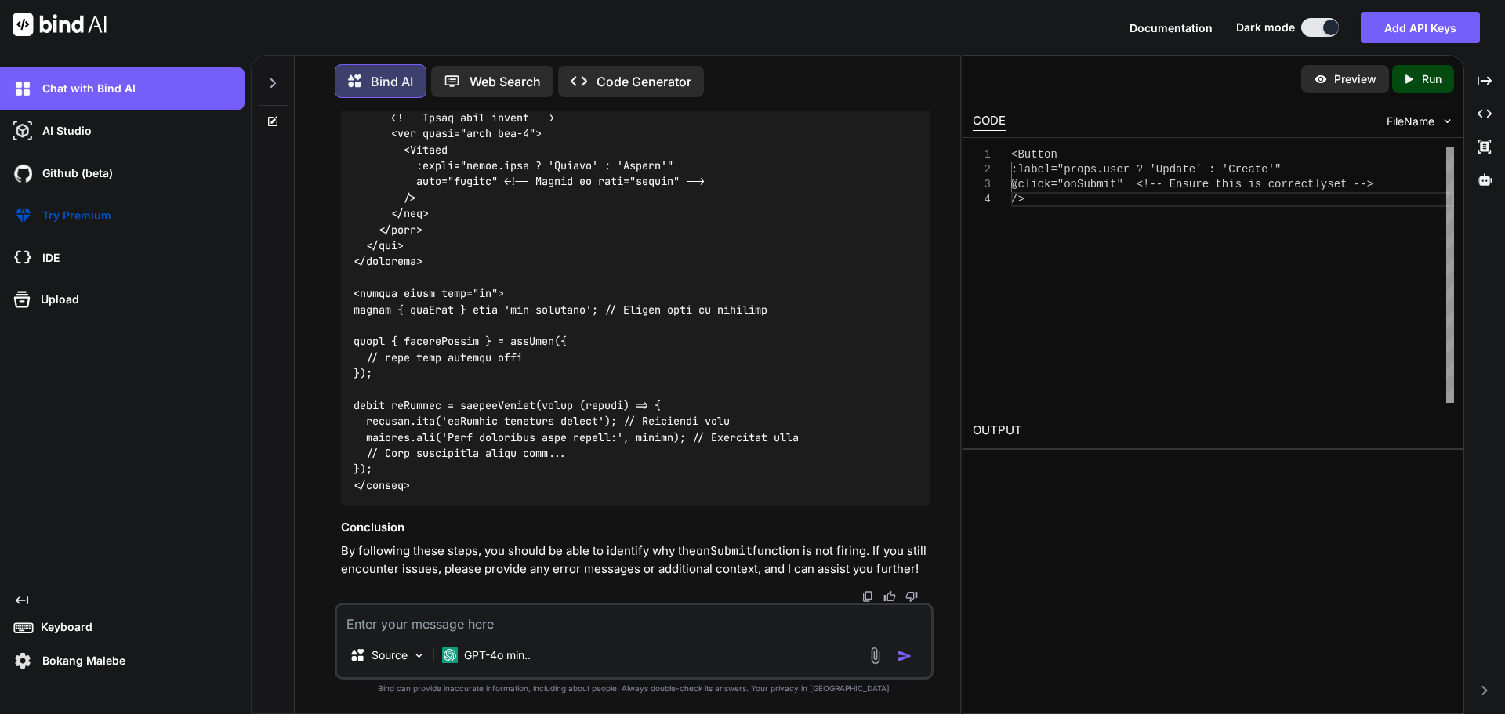
copy code "if (!isValid) { console . log ( 'Form is invalid' ); // Debugging line return ;…"
click at [385, 611] on textarea at bounding box center [634, 619] width 594 height 28
paste textarea "<script setup lang="ts"> import type { partnerUserRow } from '~/shared/types/no…"
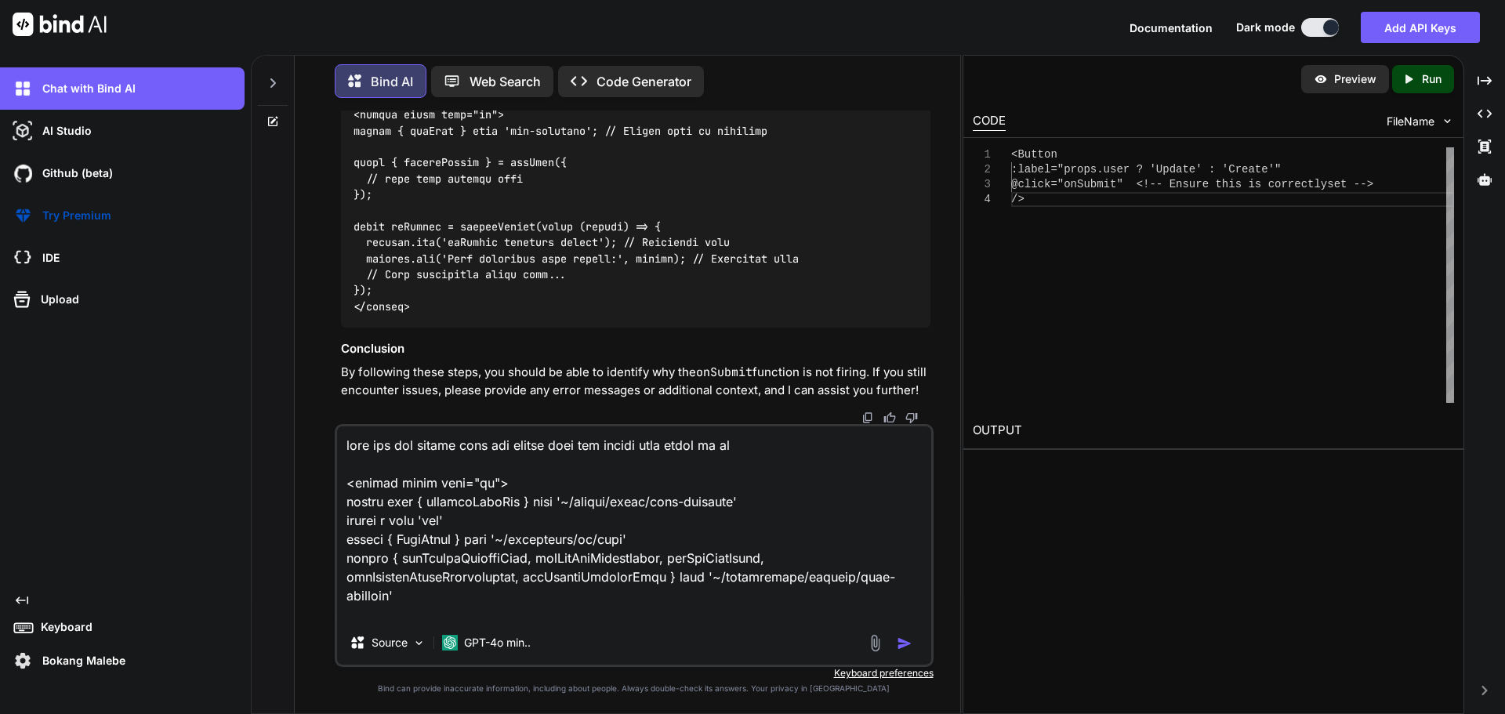
scroll to position [7359, 0]
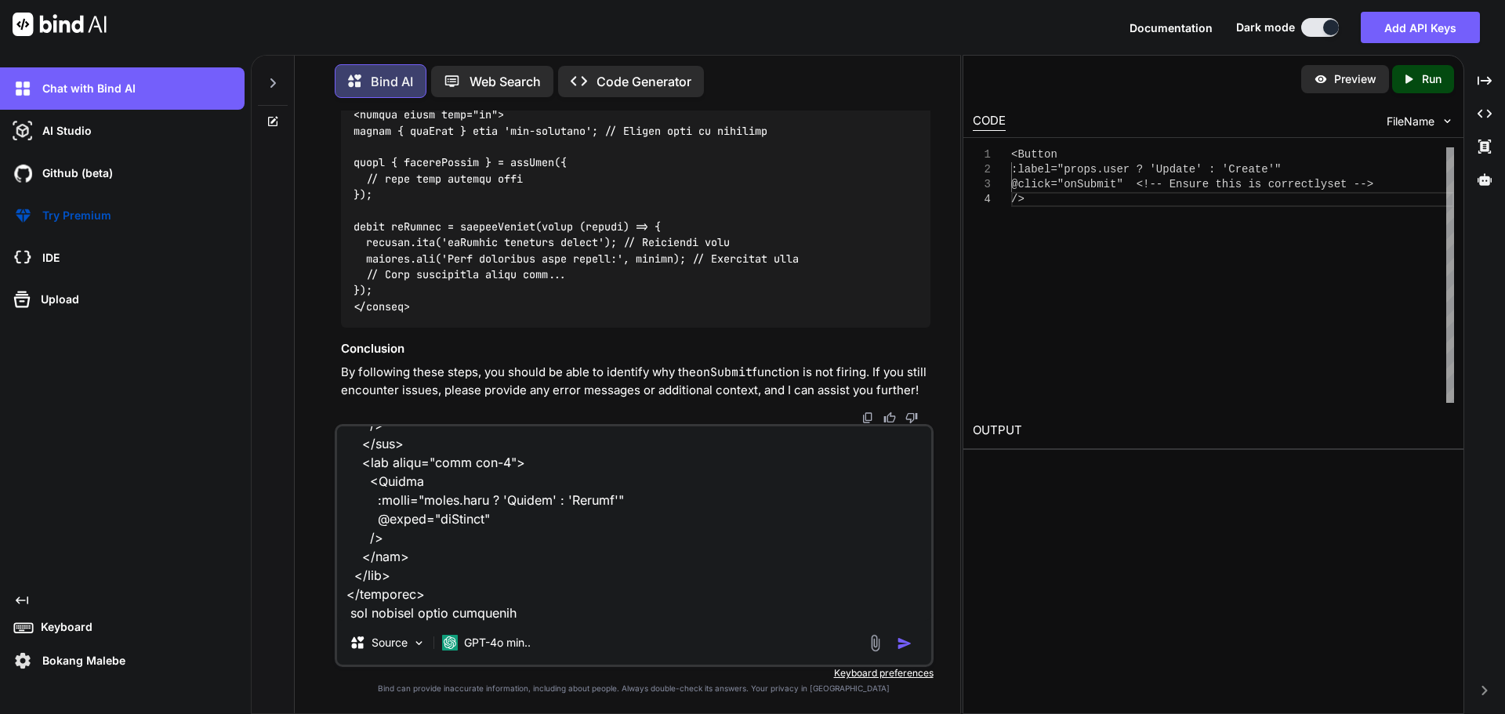
type textarea "this one the update call and create call are firing lets clean it up <script se…"
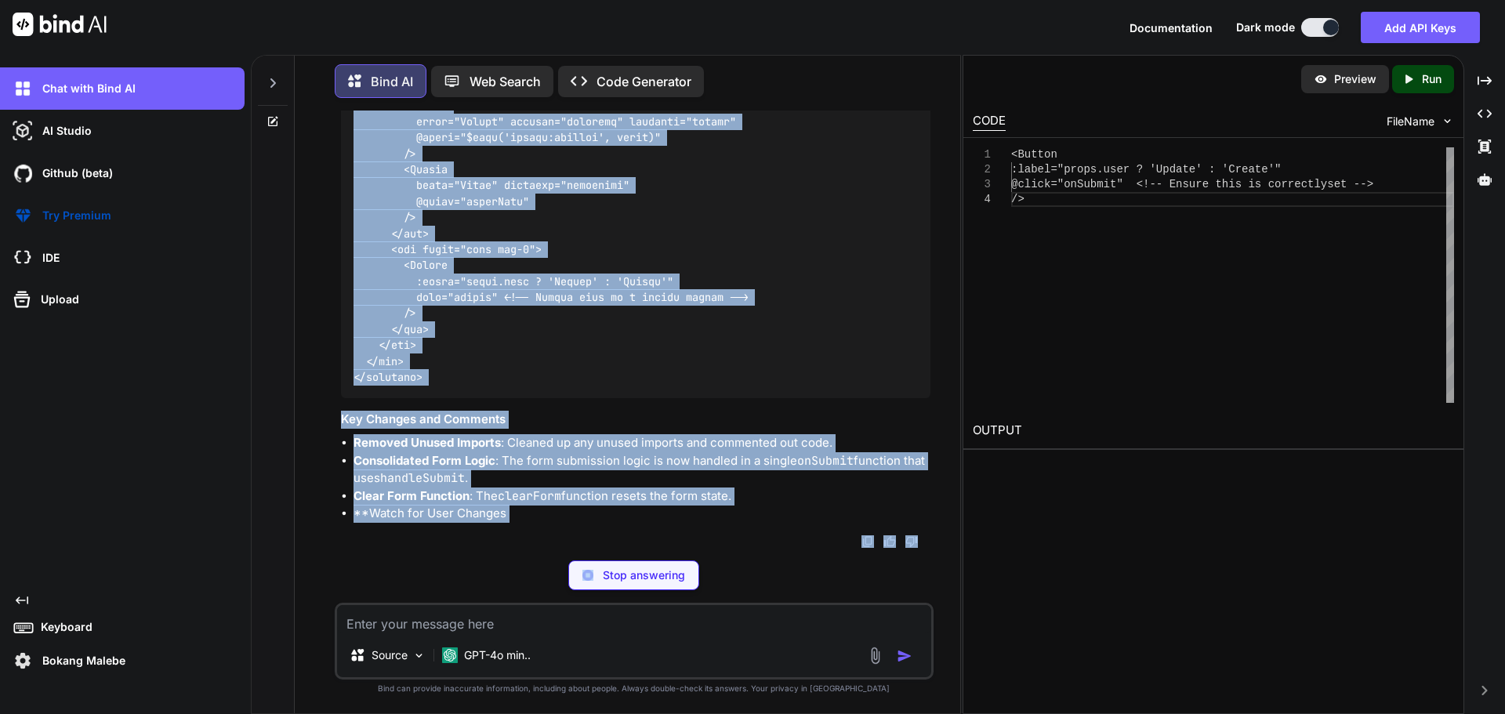
scroll to position [92631, 0]
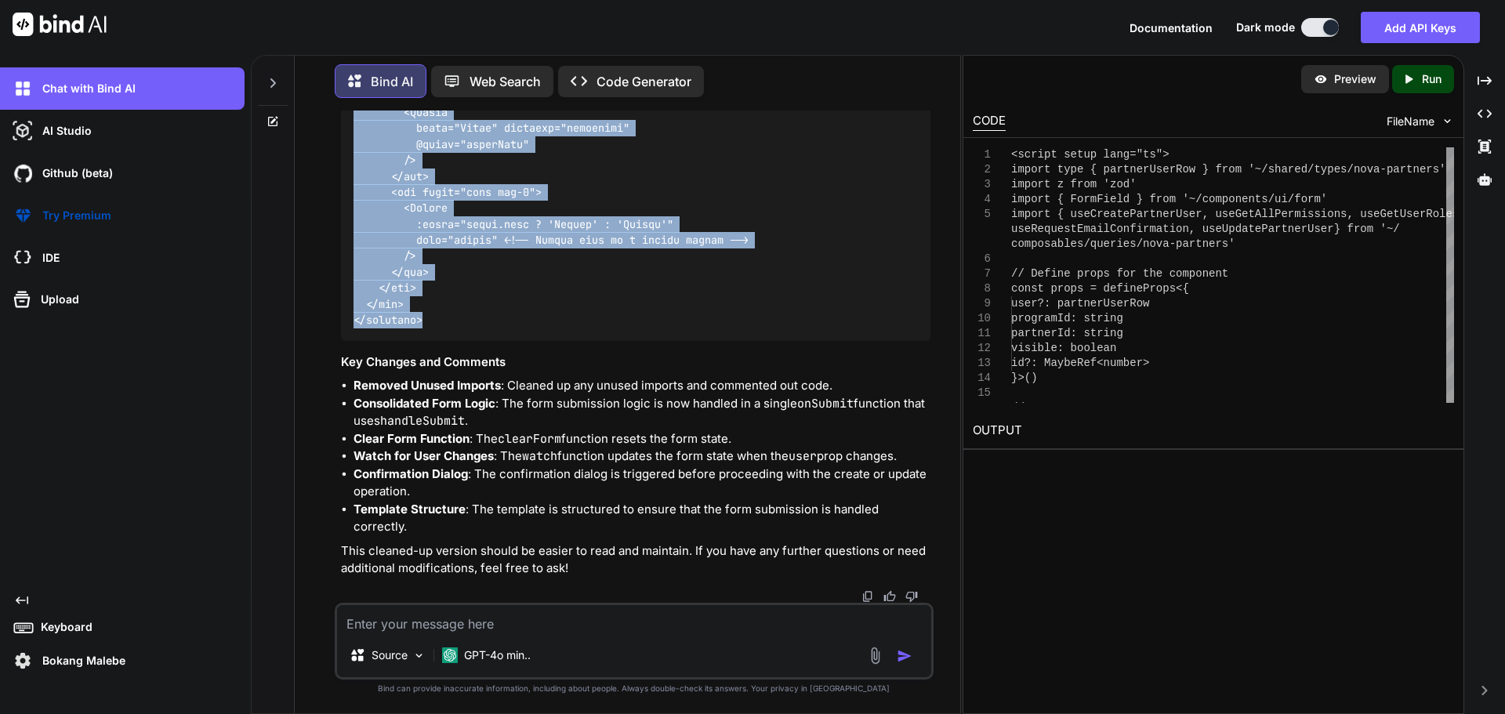
drag, startPoint x: 352, startPoint y: 357, endPoint x: 431, endPoint y: 364, distance: 79.5
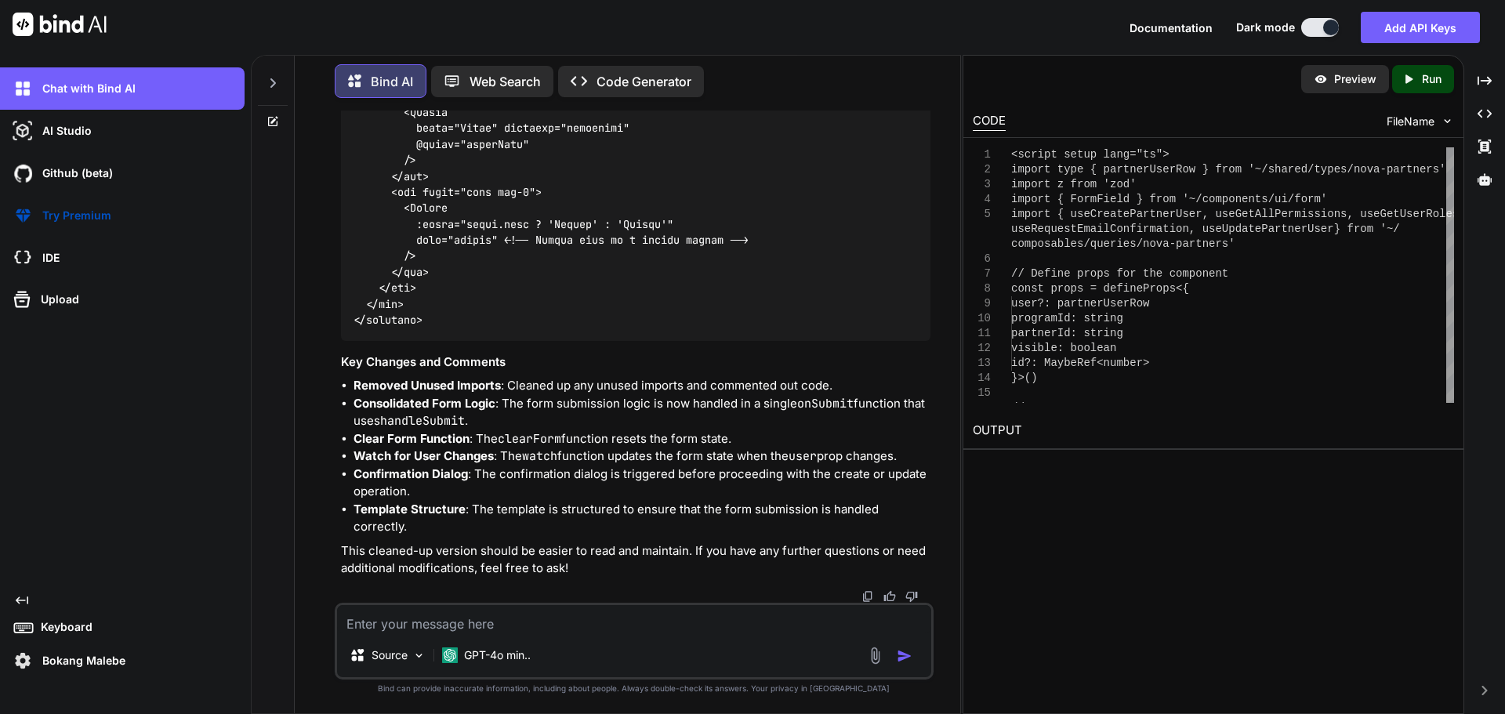
click at [457, 627] on textarea at bounding box center [634, 619] width 594 height 28
type textarea "l"
click at [583, 625] on textarea "this is the segment example of details" at bounding box center [634, 619] width 594 height 28
paste textarea "<script setup lang="ts"> import type { NovaSegmentCreate, NovaSegmentUpdate } f…"
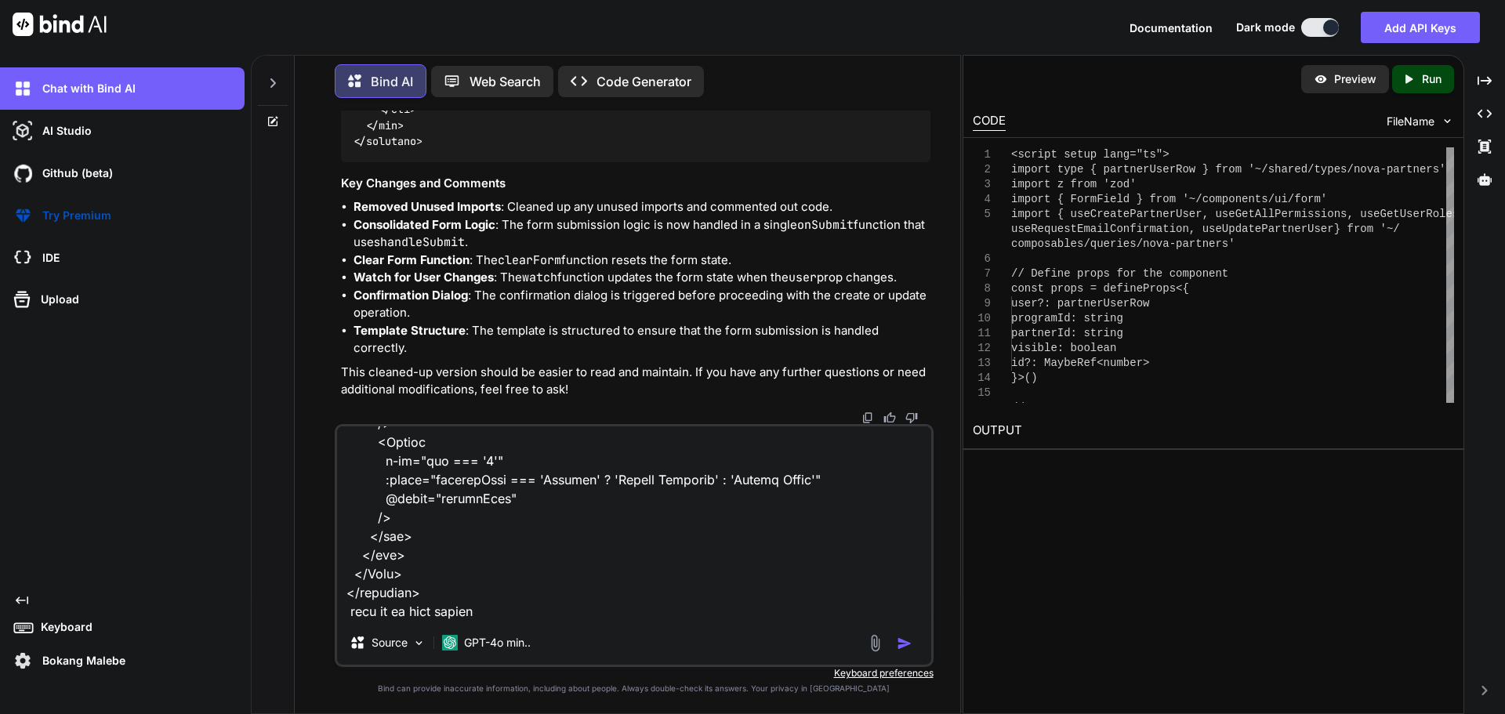
click at [514, 612] on textarea at bounding box center [634, 524] width 594 height 194
paste textarea "<script setup lang="ts"> import type { partnerUserRow } from '~/shared/types/no…"
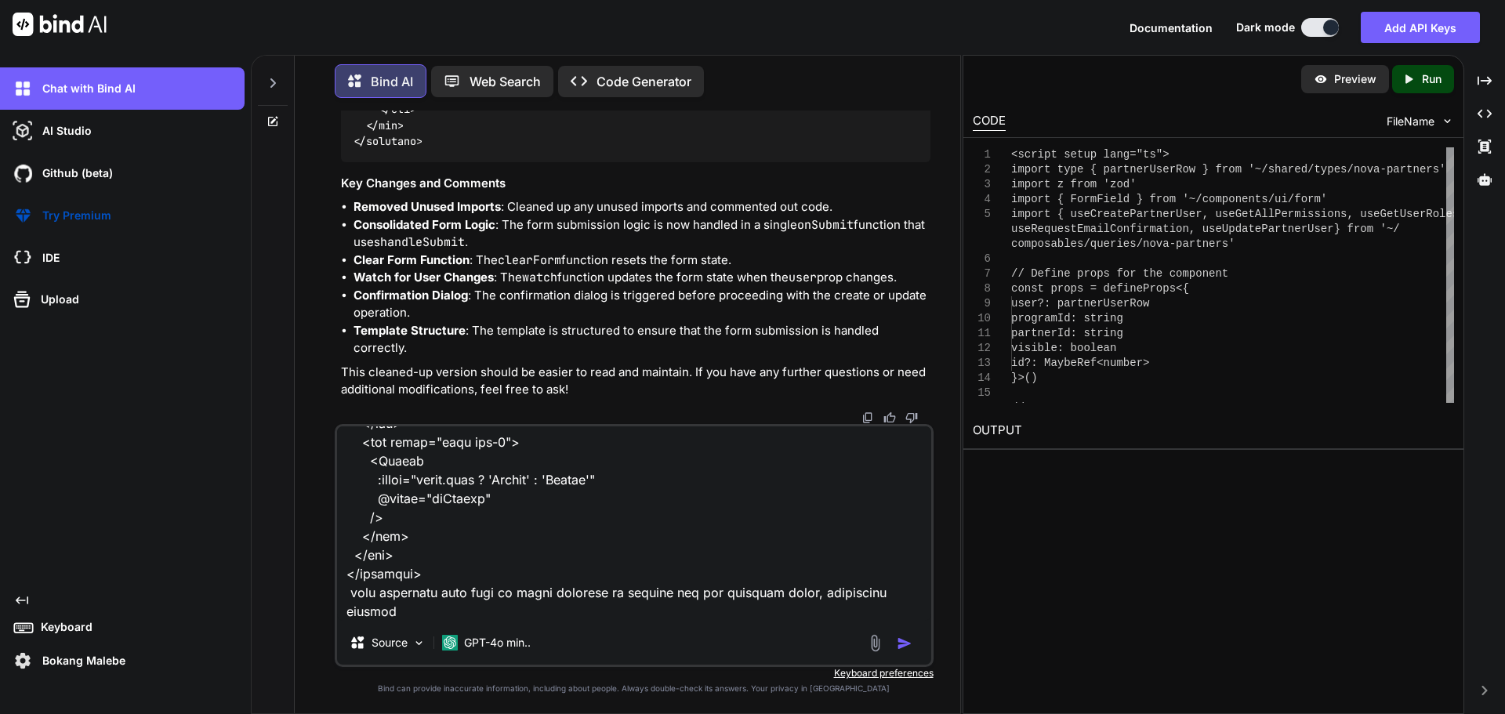
scroll to position [11104, 0]
click at [492, 612] on textarea at bounding box center [634, 524] width 594 height 194
paste textarea "setFieldValue"
click at [588, 608] on textarea at bounding box center [634, 524] width 594 height 194
paste textarea "F"
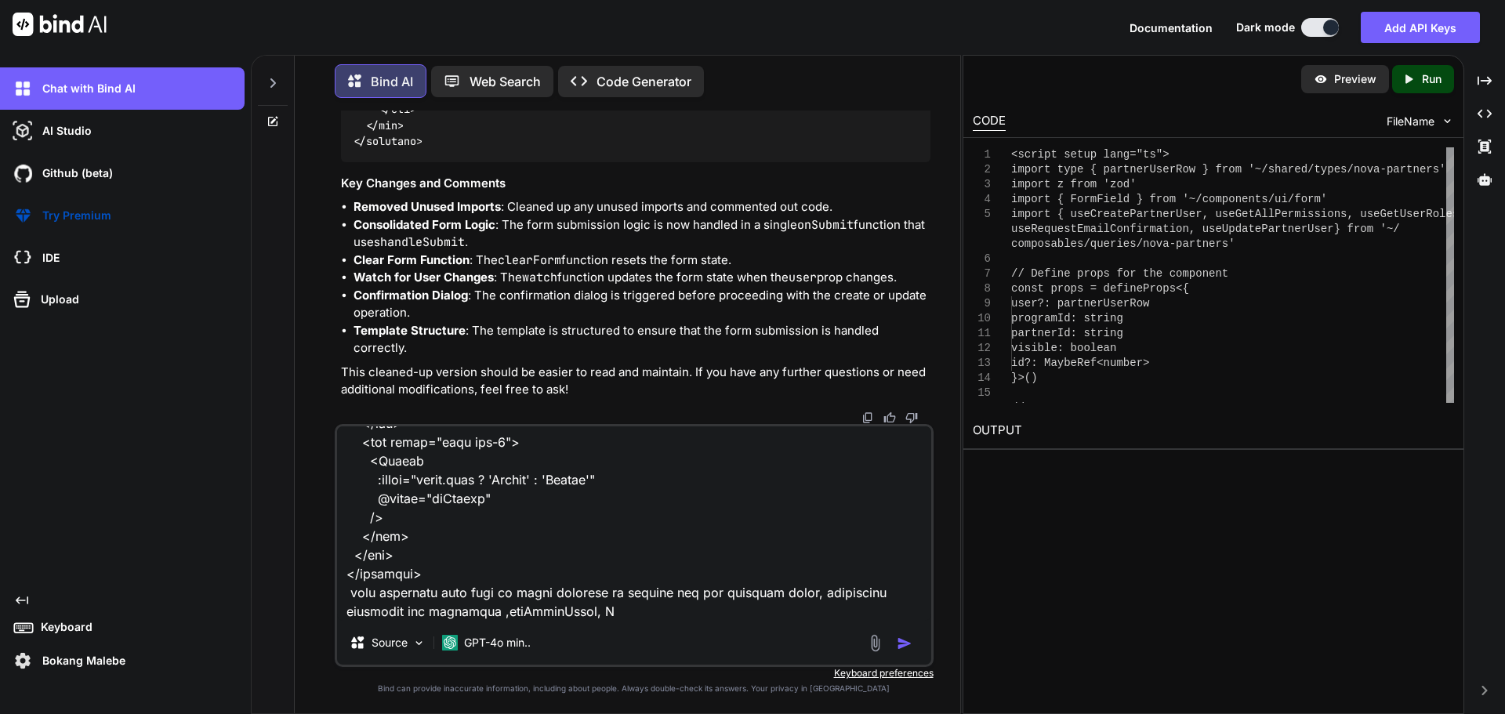
scroll to position [11106, 0]
drag, startPoint x: 588, startPoint y: 608, endPoint x: 572, endPoint y: 614, distance: 17.4
click at [572, 614] on textarea at bounding box center [634, 524] width 594 height 194
type textarea "this is the segment example of details <script setup lang="ts"> import type { N…"
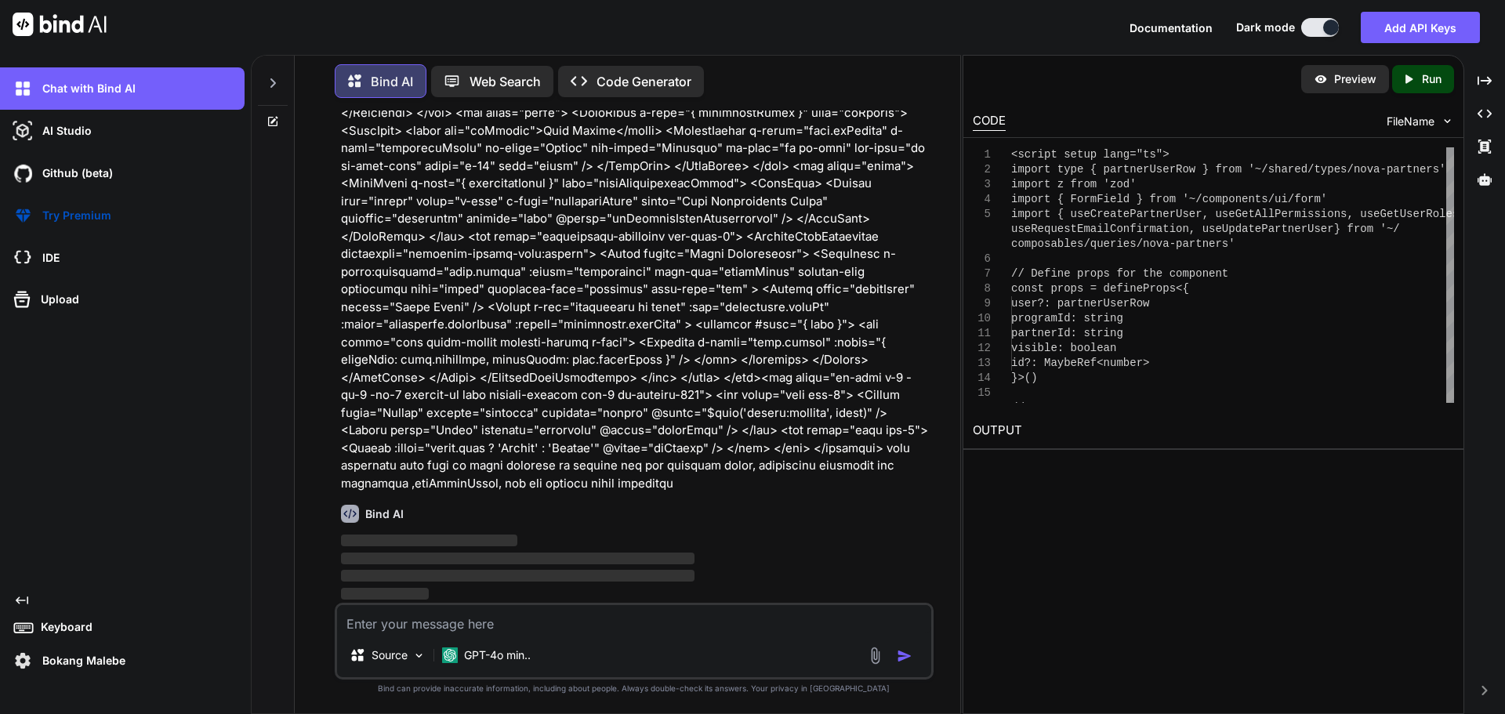
scroll to position [93163, 0]
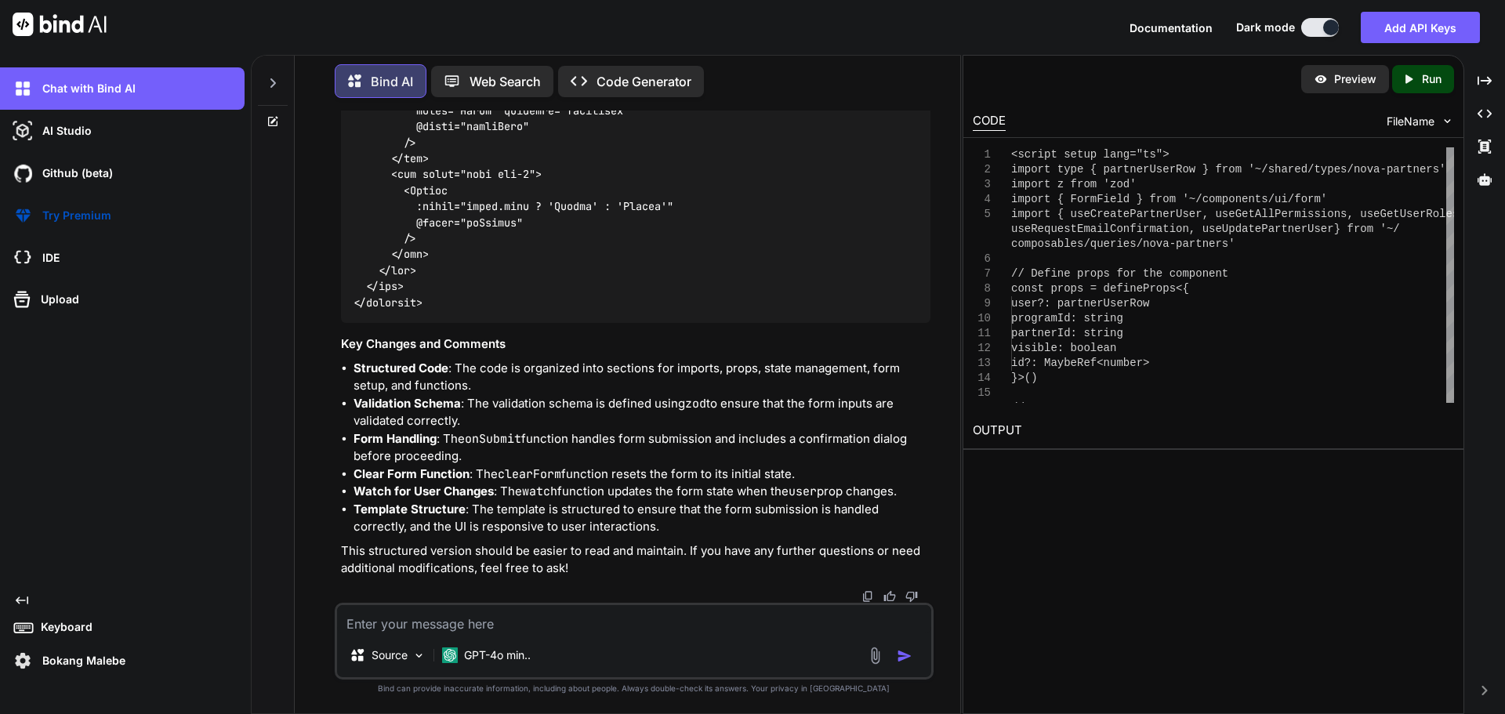
drag, startPoint x: 572, startPoint y: 619, endPoint x: 408, endPoint y: 485, distance: 212.3
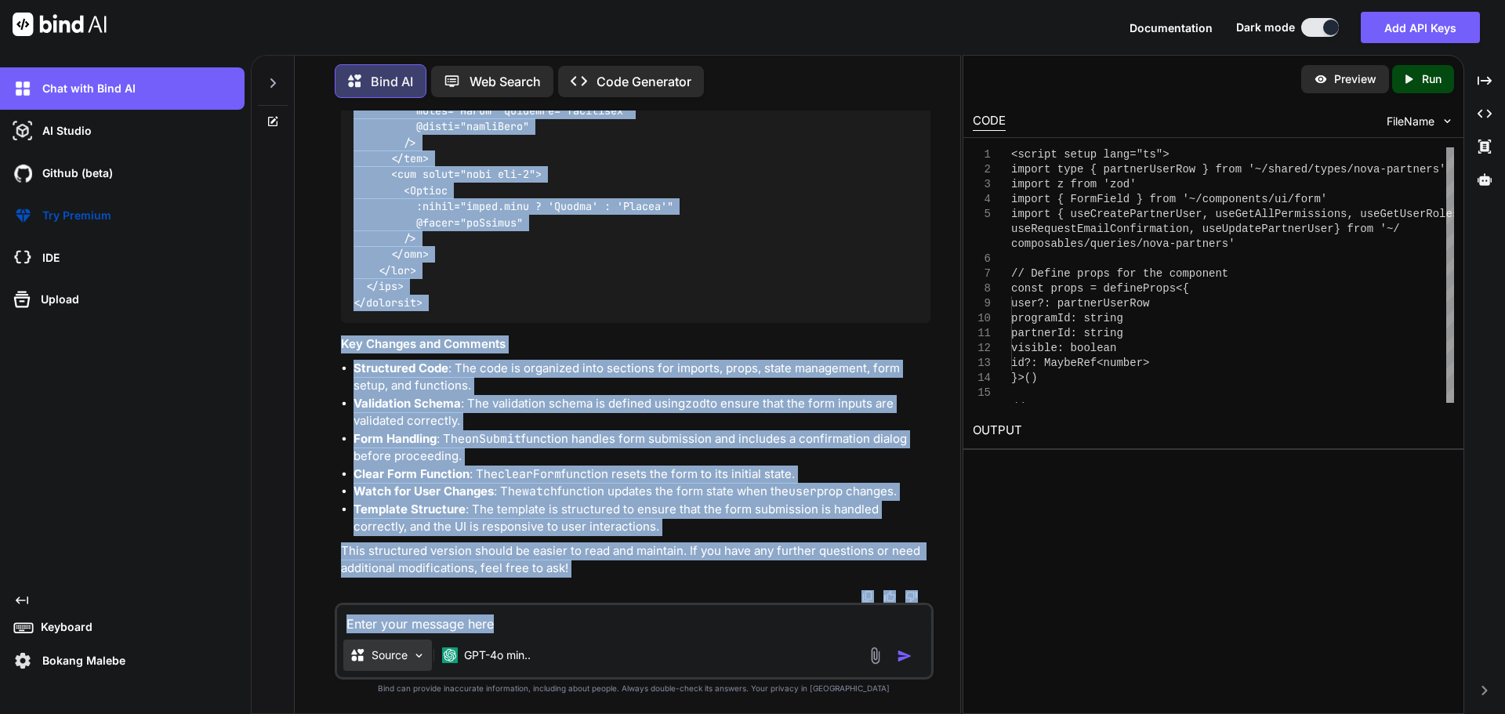
scroll to position [101151, 0]
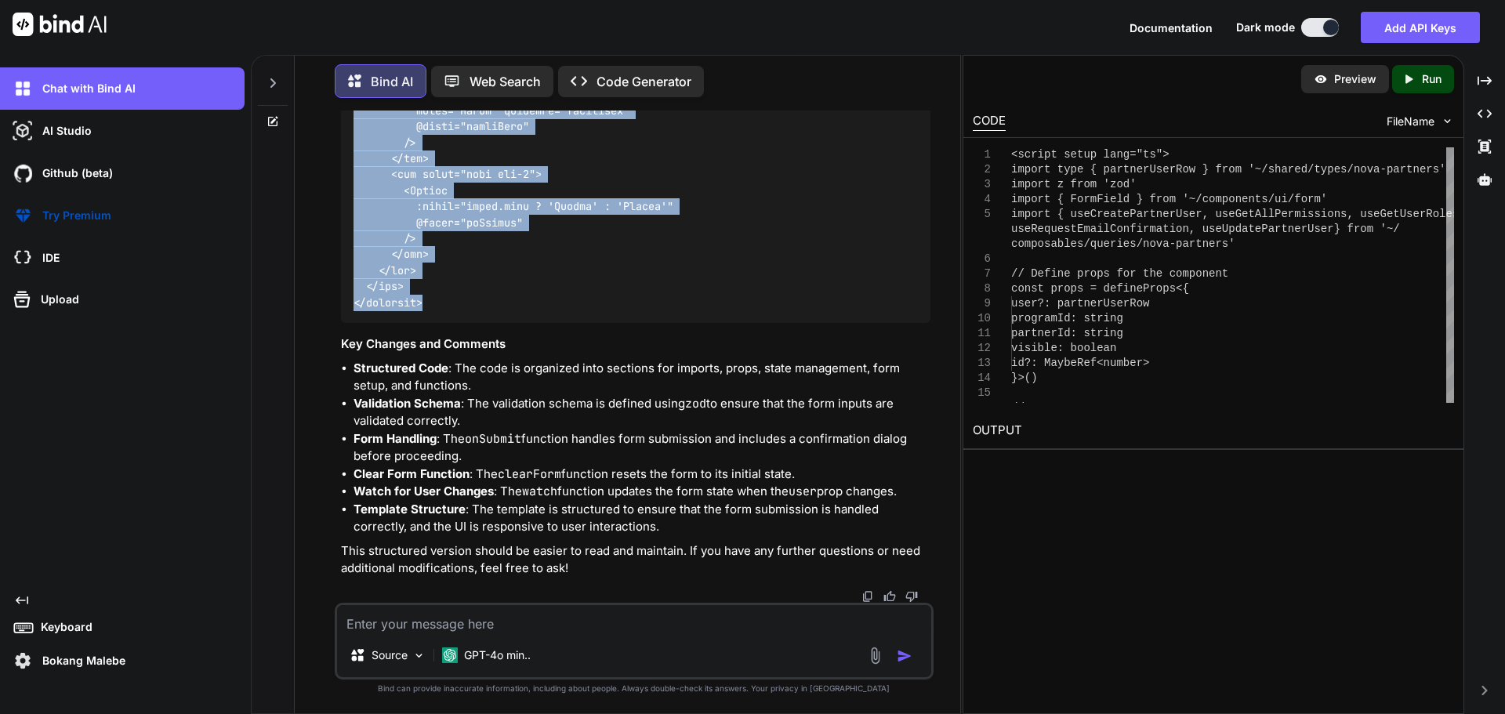
drag, startPoint x: 354, startPoint y: 524, endPoint x: 438, endPoint y: 287, distance: 251.0
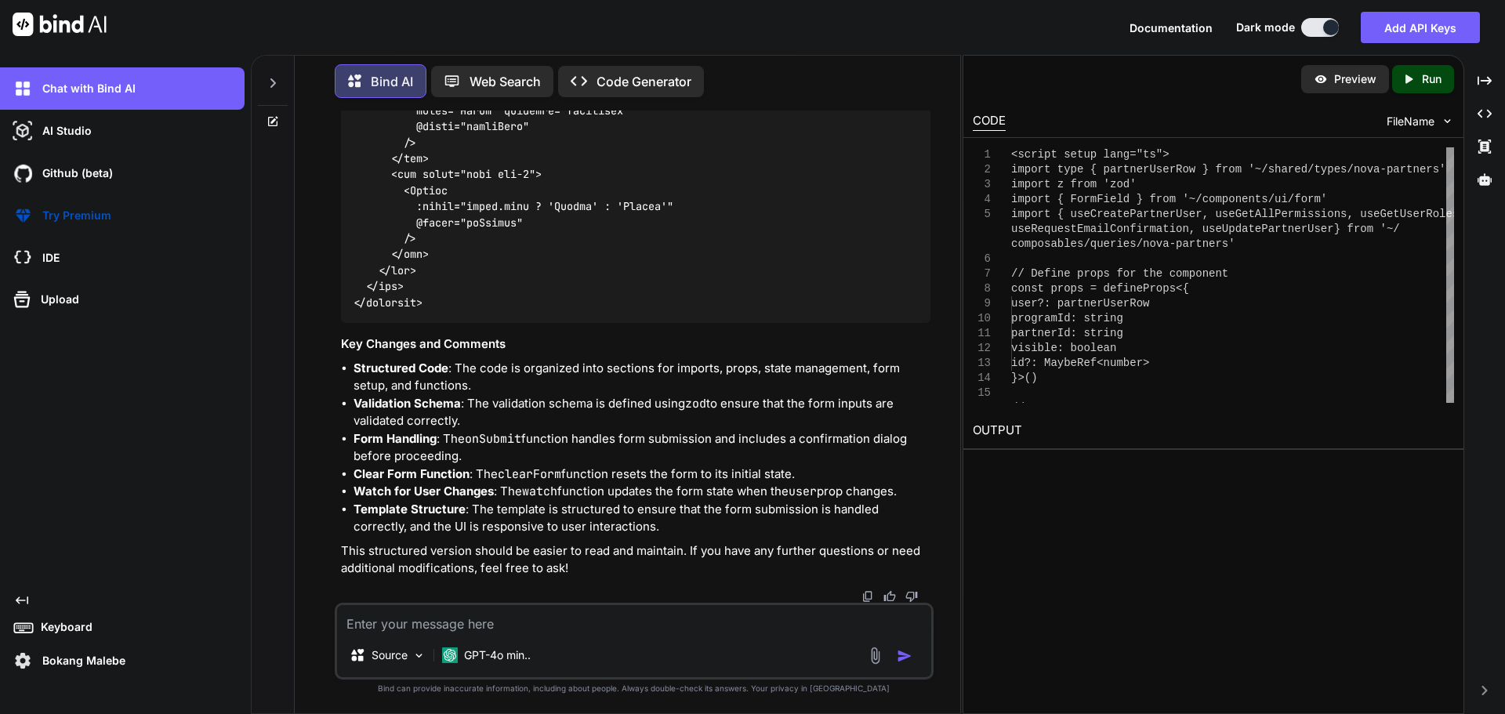
click at [421, 624] on textarea at bounding box center [634, 619] width 594 height 28
paste textarea "setFieldValue, setFieldError, setValues"
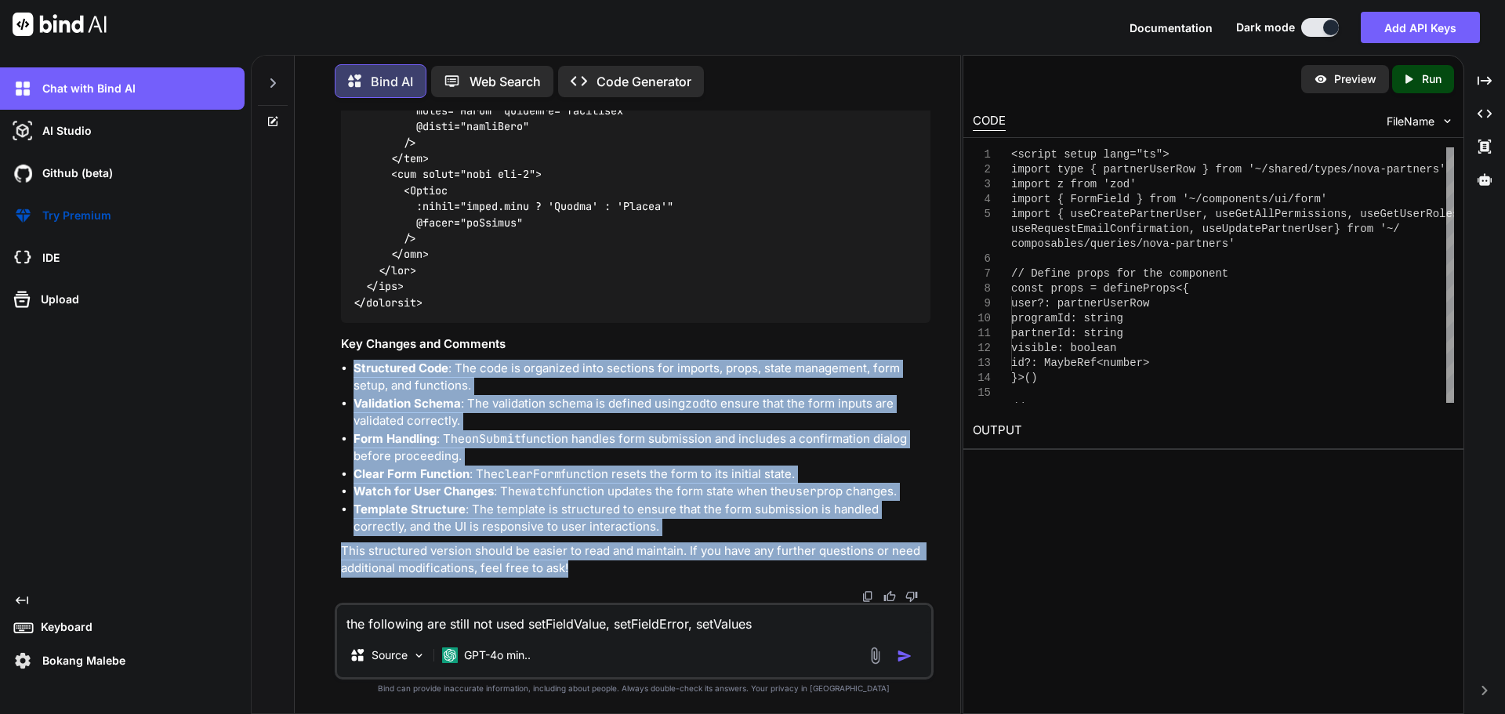
drag, startPoint x: 354, startPoint y: 366, endPoint x: 641, endPoint y: 574, distance: 354.9
click at [760, 626] on textarea "the following are still not used setFieldValue, setFieldError, setValues" at bounding box center [634, 619] width 594 height 28
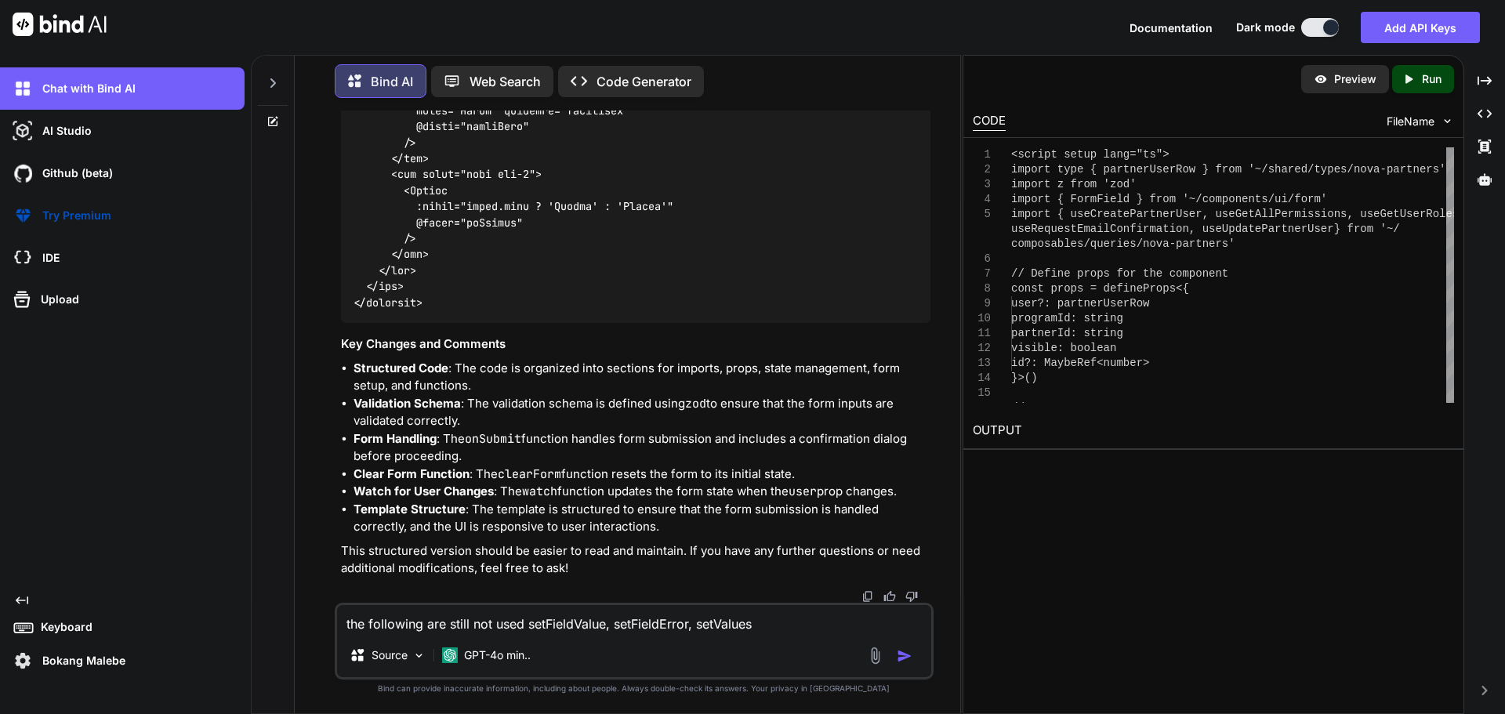
paste textarea "FetchError"
click at [754, 624] on textarea "the following are still not used setFieldValue, setFieldError, setValues FetchE…" at bounding box center [634, 619] width 594 height 28
click at [525, 629] on textarea "the following are still not used setFieldValue, setFieldError, setValues, Fetch…" at bounding box center [634, 619] width 594 height 28
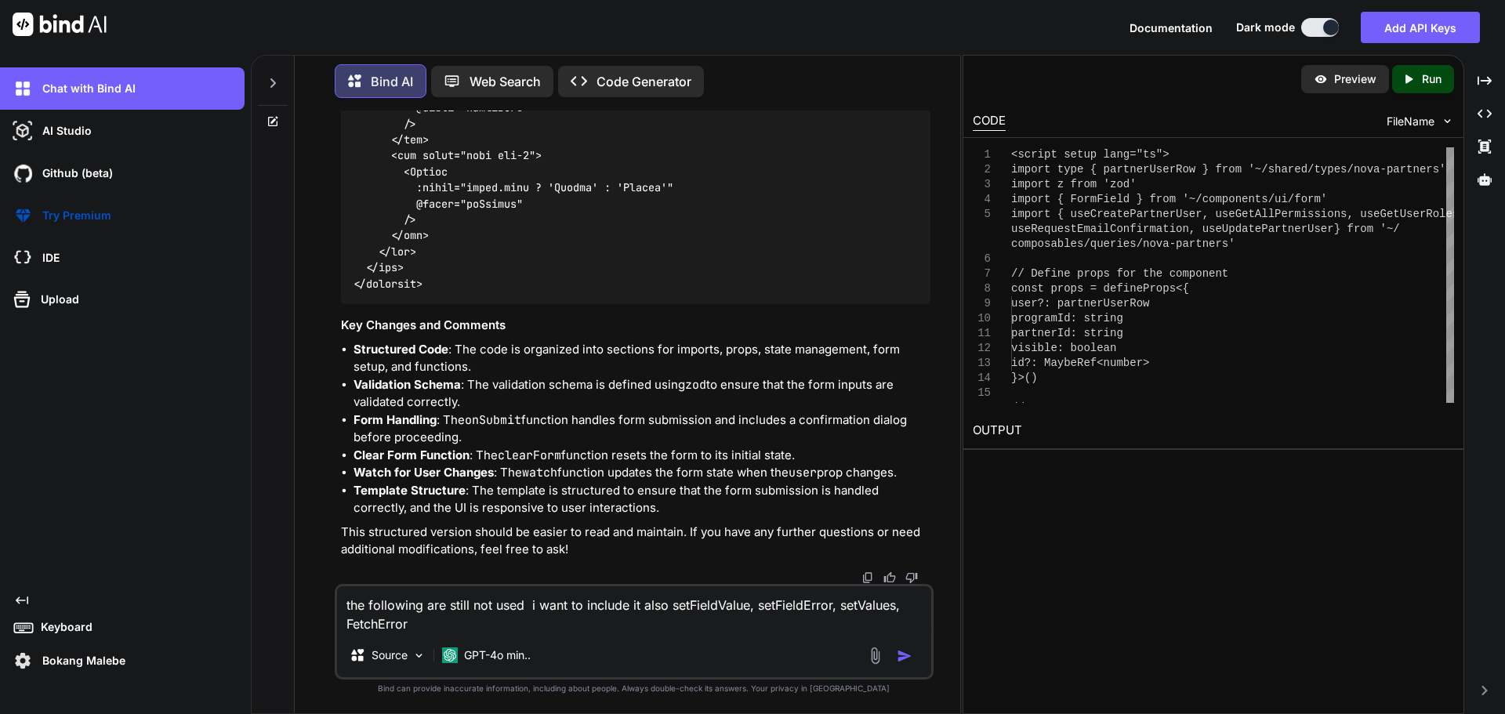
click at [913, 604] on textarea "the following are still not used i want to include it also setFieldValue, setFi…" at bounding box center [634, 610] width 594 height 47
click at [902, 607] on textarea "the following are still not used i want to include it also setFieldValue, setFi…" at bounding box center [634, 610] width 594 height 47
paste textarea "setApiFieldErrors"
click at [429, 623] on textarea "the following are still not used i want to include it also setFieldValue, setFi…" at bounding box center [634, 610] width 594 height 47
paste textarea "setApiFieldErrors"
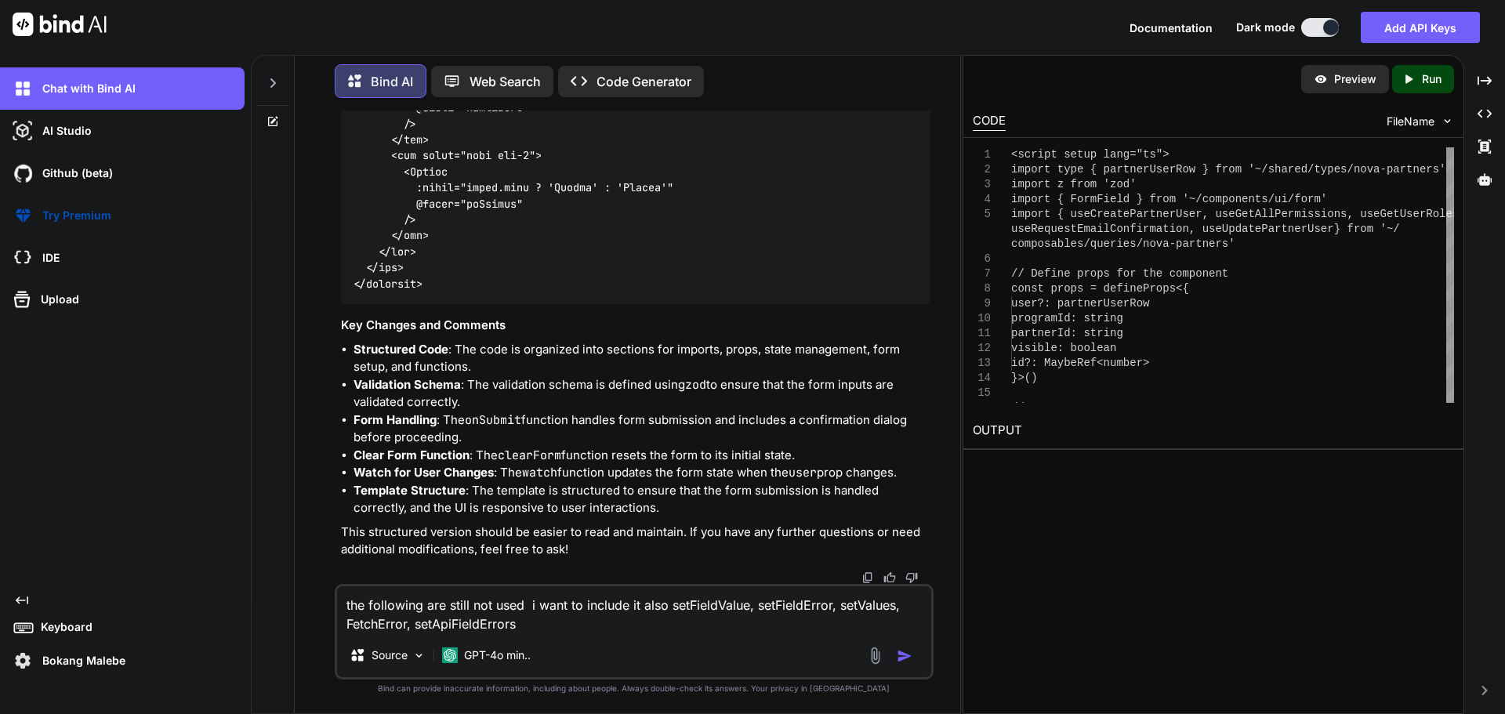
click at [528, 618] on textarea "the following are still not used i want to include it also setFieldValue, setFi…" at bounding box center [634, 610] width 594 height 47
paste textarea "<script setup lang="ts"> import type { NovaSegmentCreate, NovaSegmentUpdate } f…"
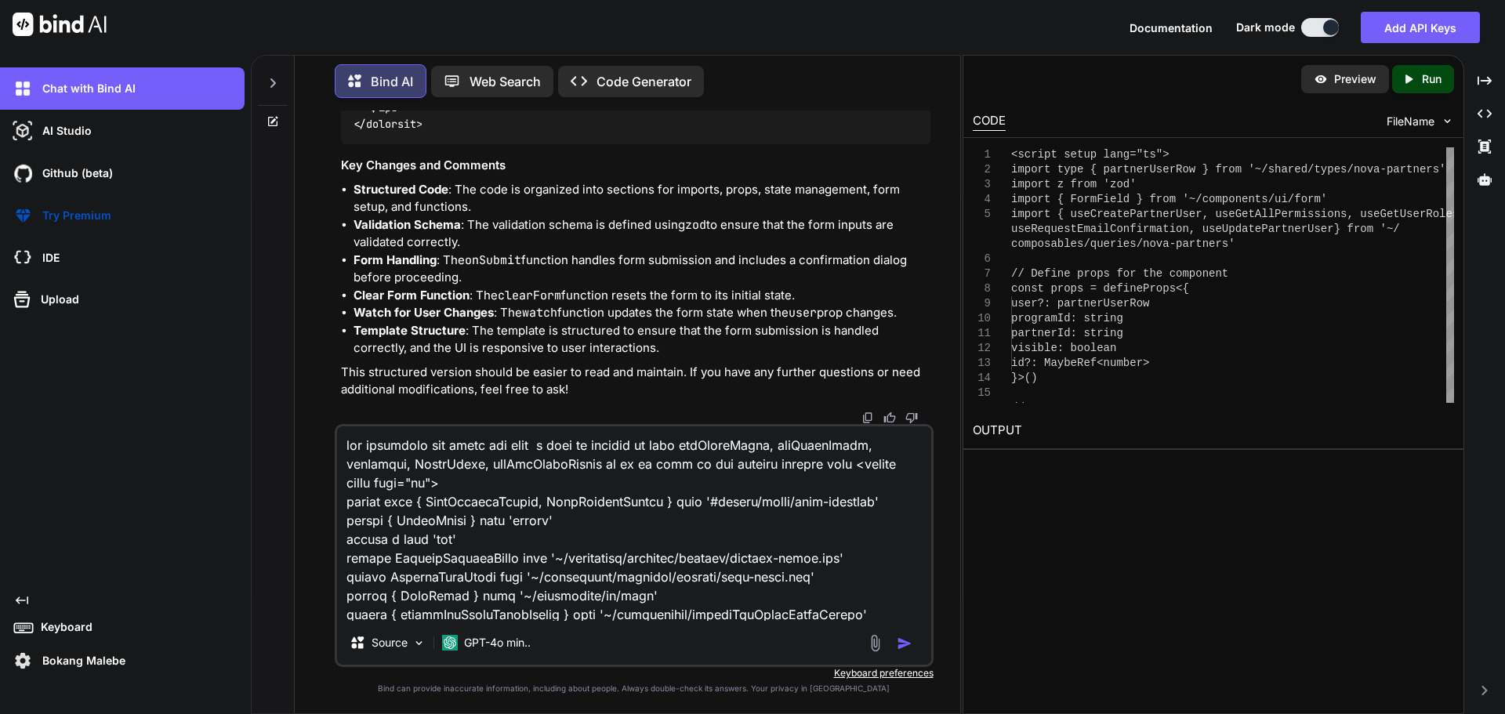
scroll to position [4970, 0]
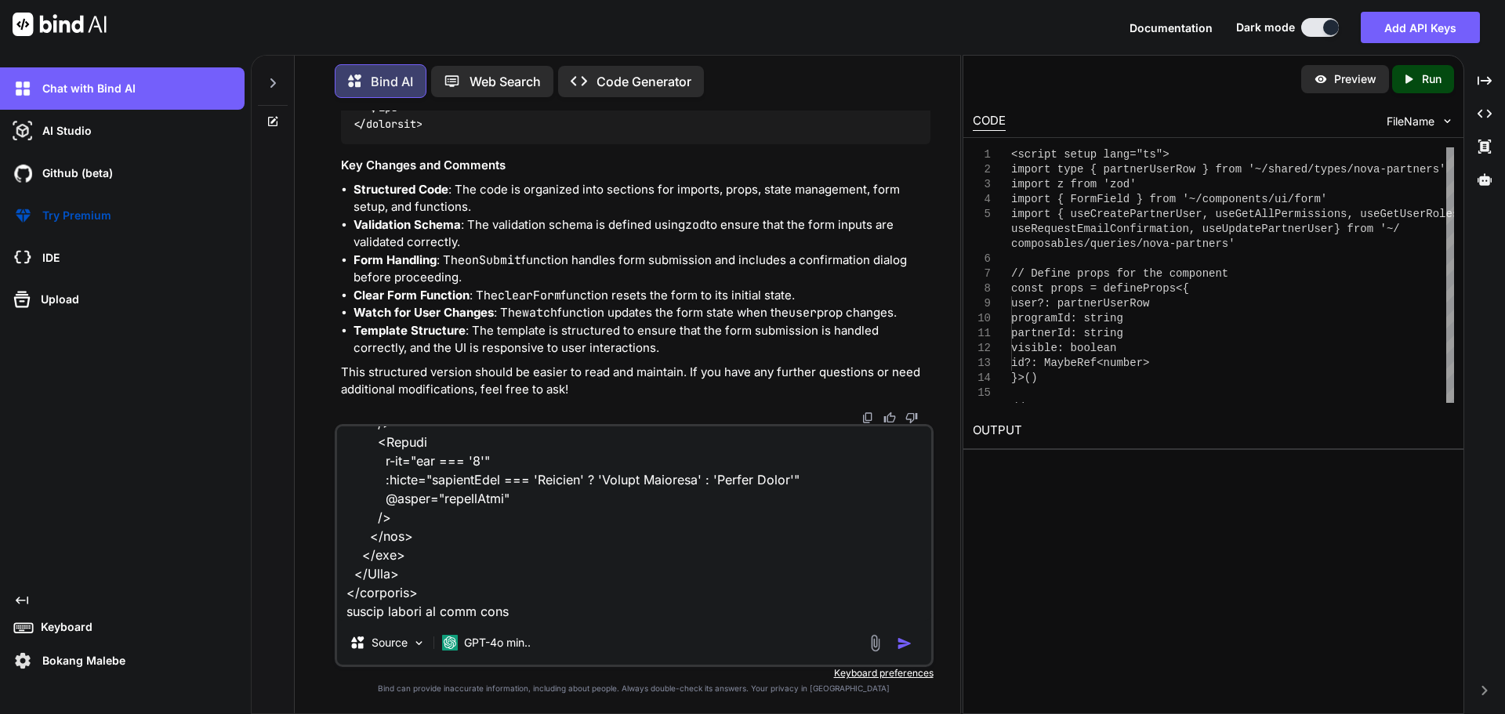
click at [547, 615] on textarea at bounding box center [634, 524] width 594 height 194
paste textarea "<script setup lang="ts"> import type { partnerUserRow } from '~/shared/types/no…"
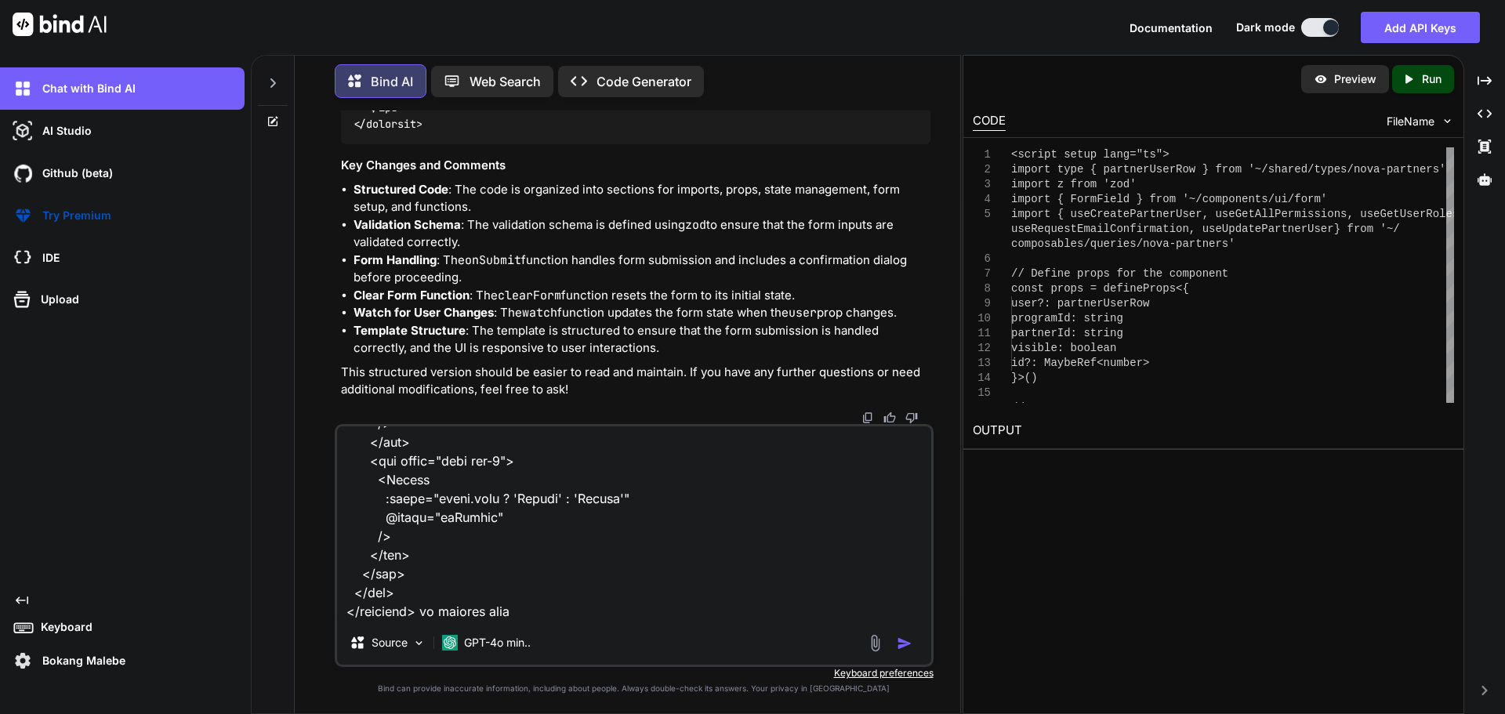
scroll to position [100680, 0]
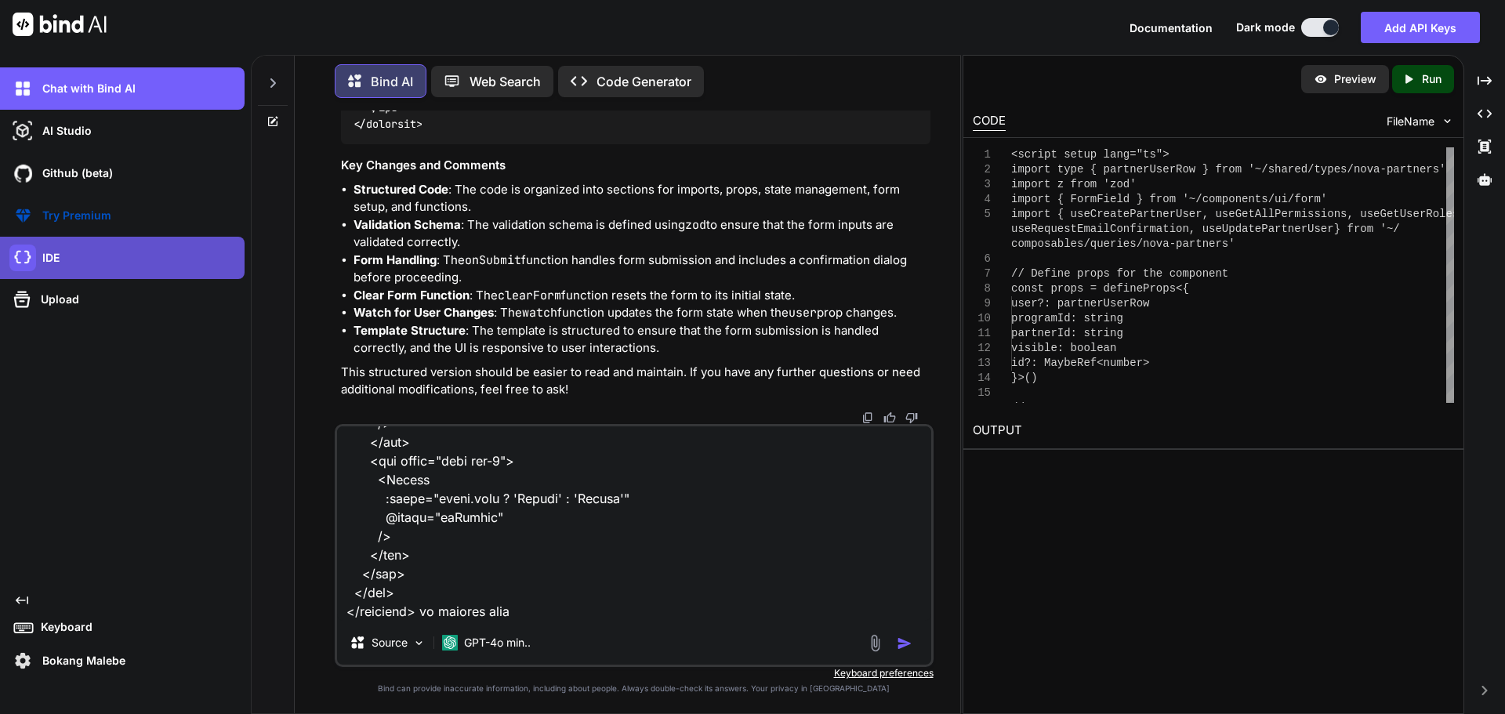
type textarea "the following are still not used i want to include it also setFieldValue, setFi…"
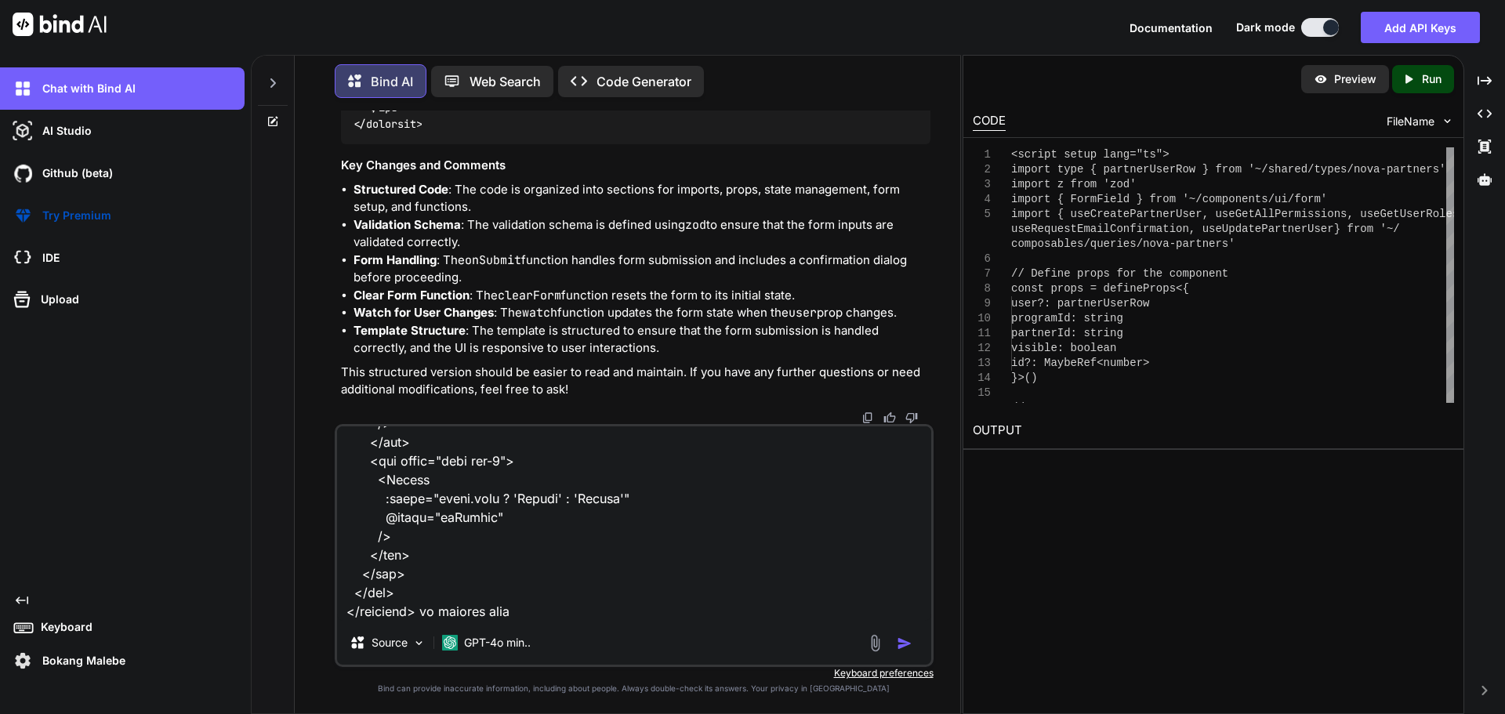
scroll to position [101173, 0]
click at [905, 641] on img "button" at bounding box center [905, 644] width 16 height 16
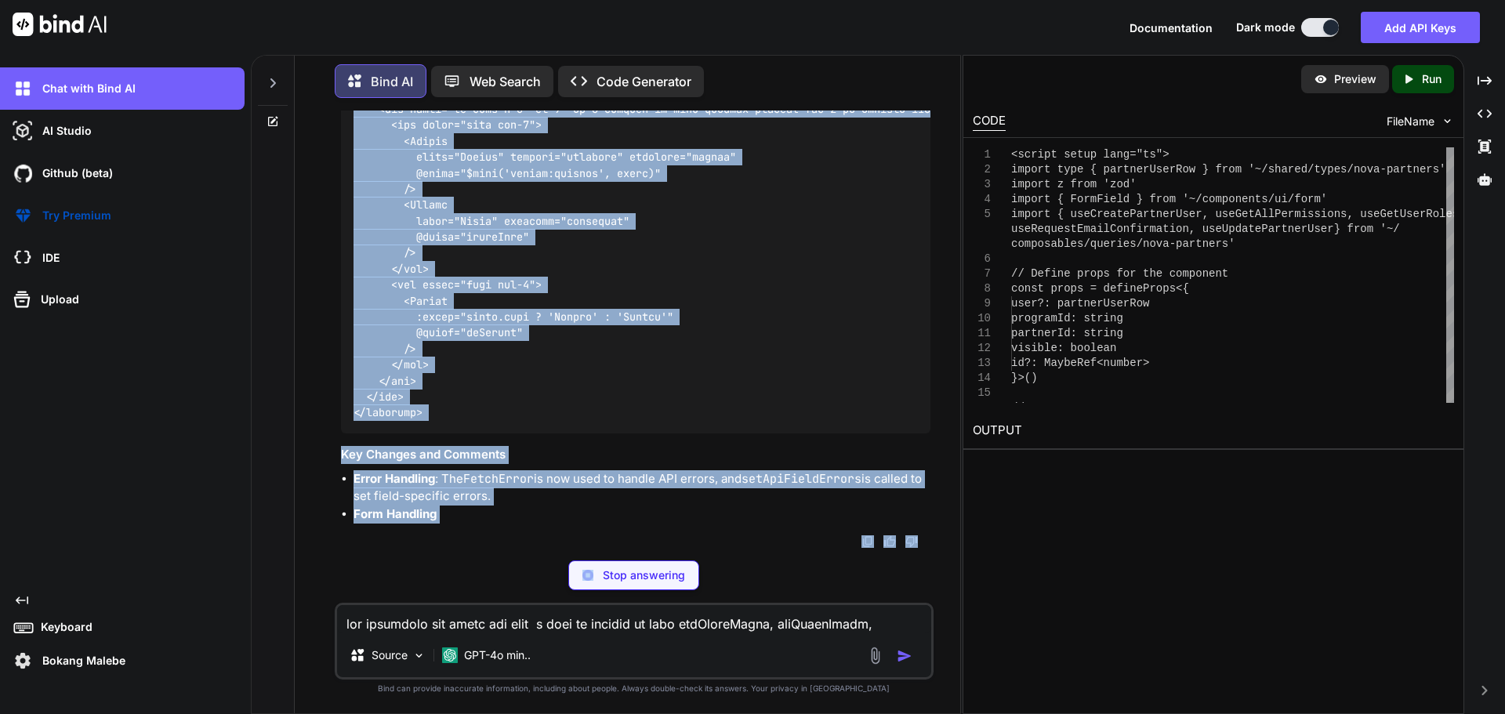
scroll to position [109734, 0]
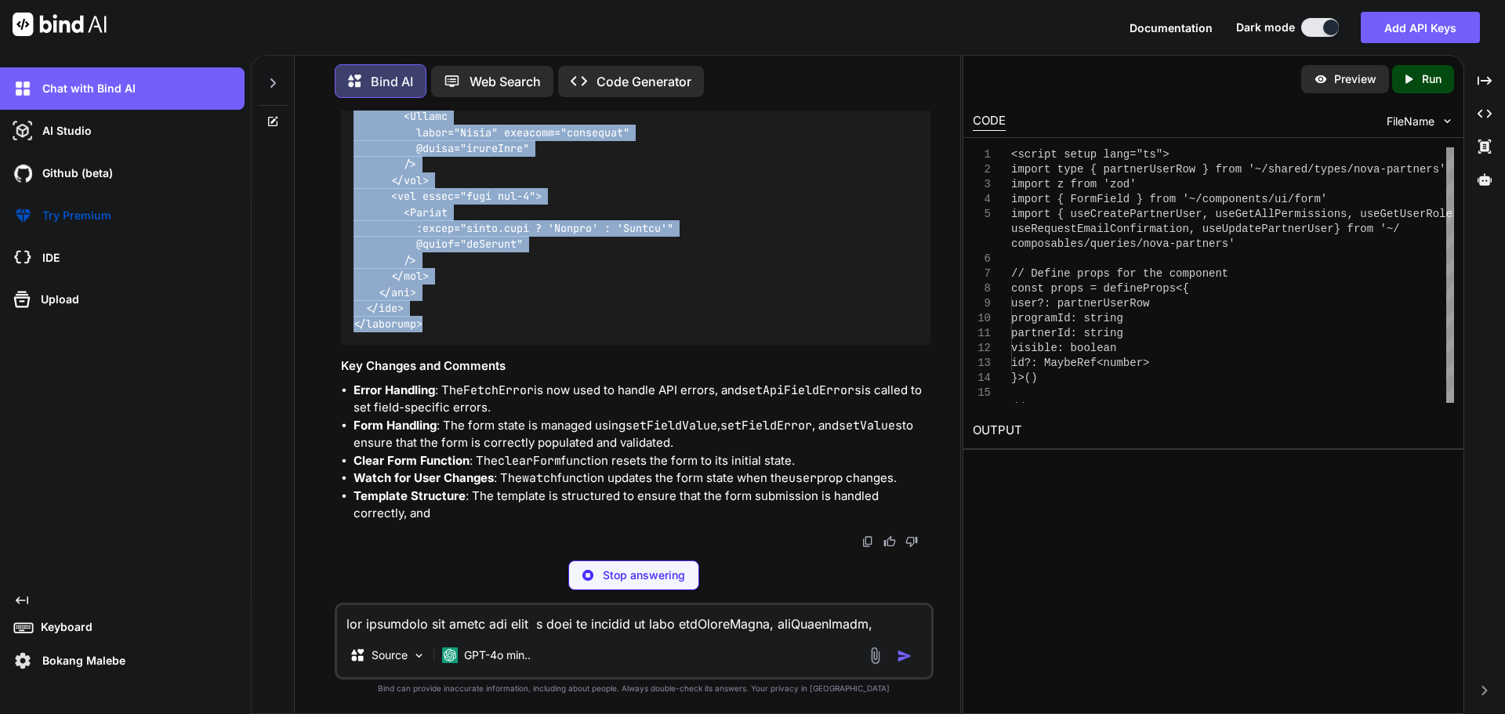
drag, startPoint x: 353, startPoint y: 342, endPoint x: 426, endPoint y: 402, distance: 94.7
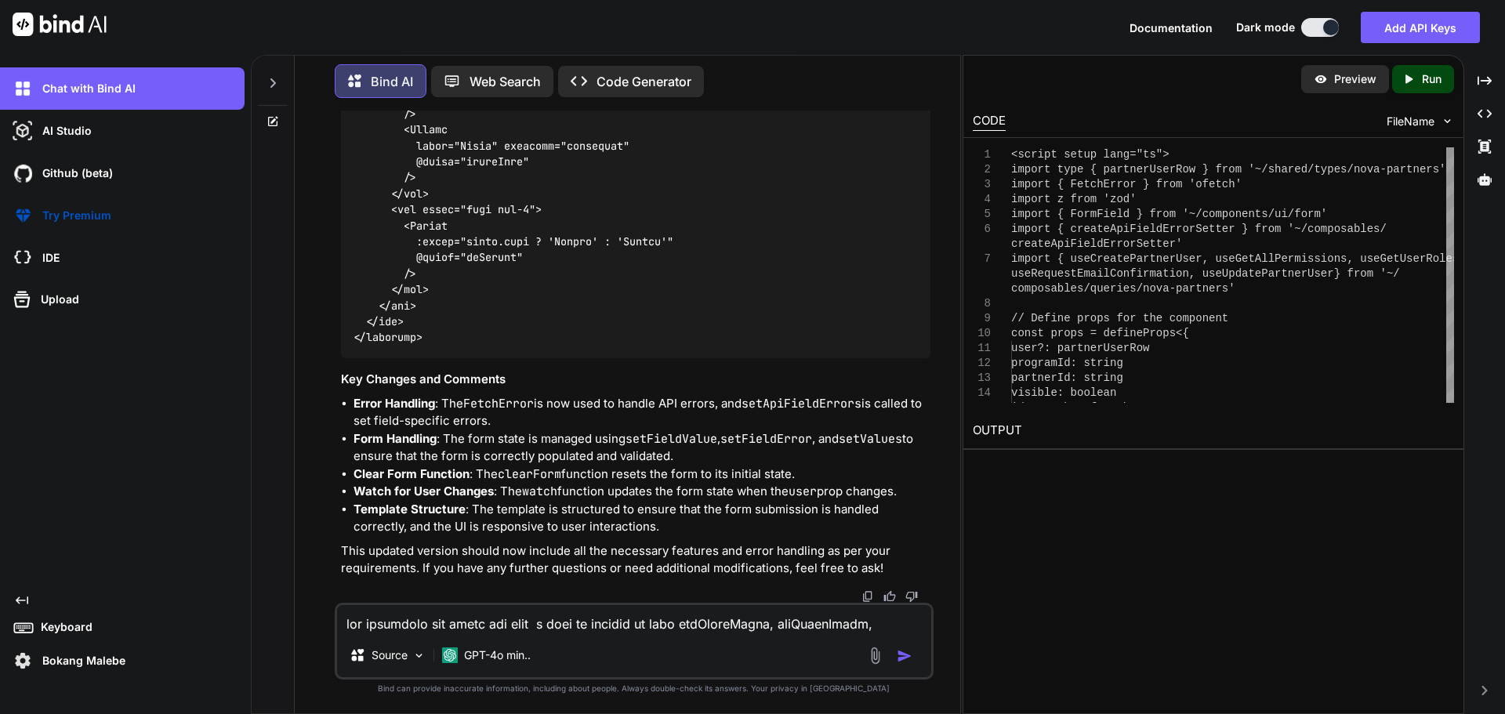
click at [466, 616] on textarea at bounding box center [634, 619] width 594 height 28
paste textarea "Is Primary User Is Internal User"
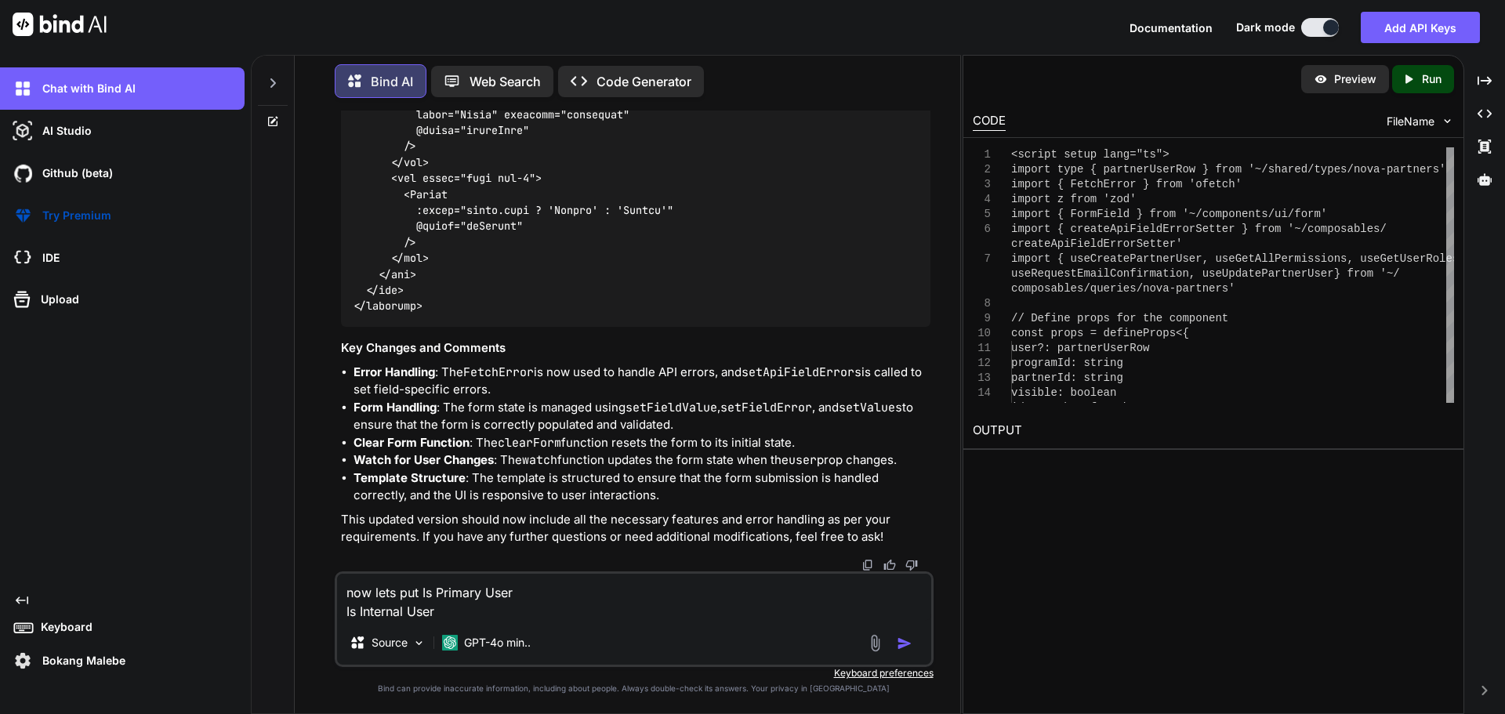
click at [344, 613] on textarea "now lets put Is Primary User Is Internal User" at bounding box center [634, 597] width 594 height 47
click at [461, 607] on textarea "now lets put Is Primary User and Is Internal User" at bounding box center [634, 597] width 594 height 47
type textarea "now lets put Is Primary User and Is Internal User next to its checkbox"
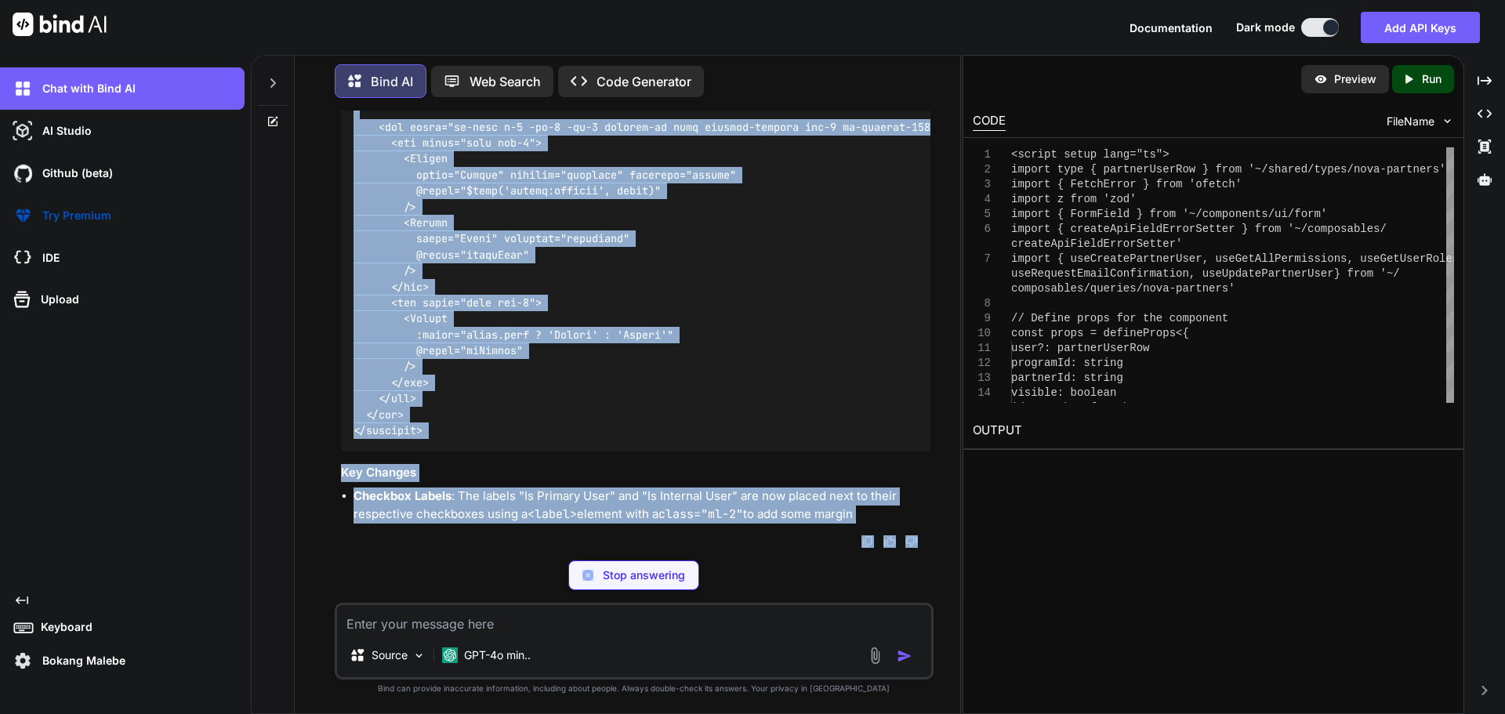
scroll to position [112305, 0]
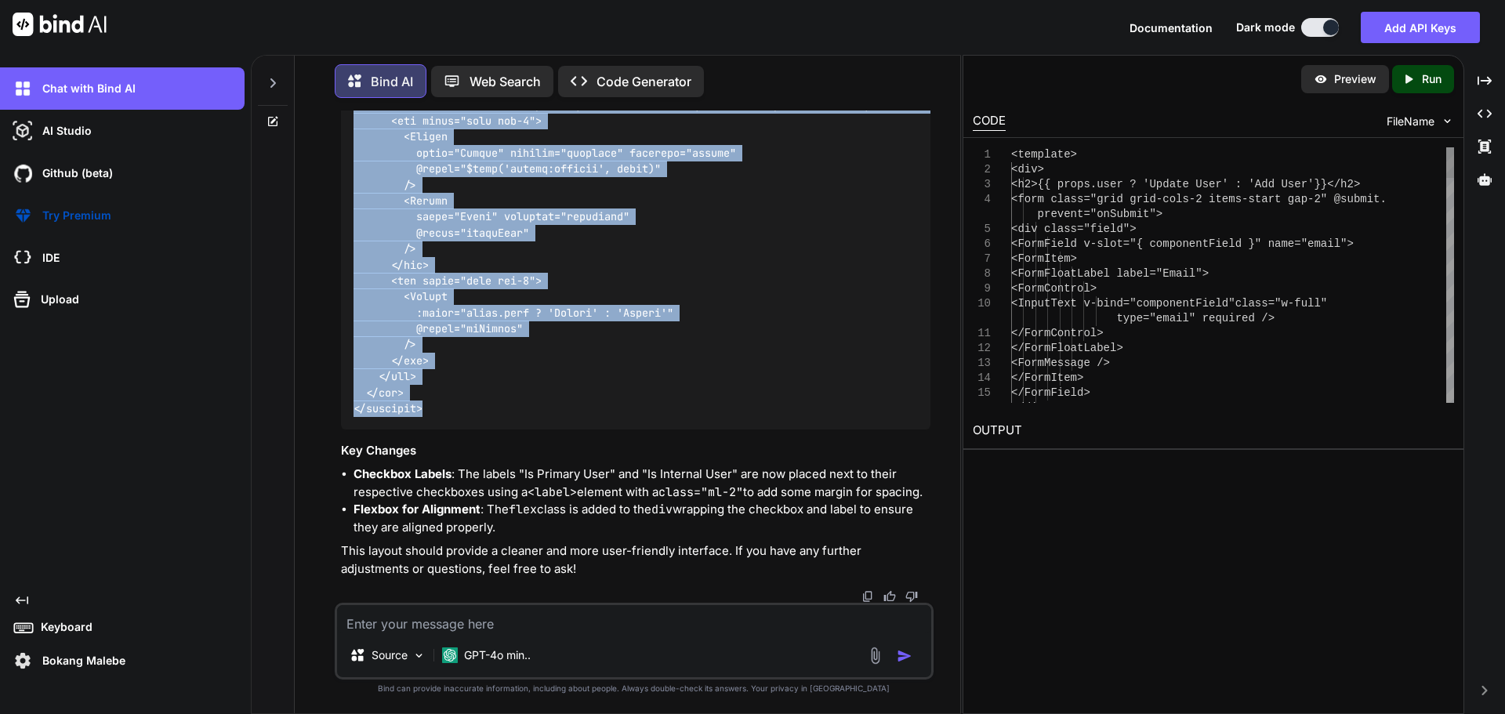
drag, startPoint x: 354, startPoint y: 238, endPoint x: 438, endPoint y: 393, distance: 176.5
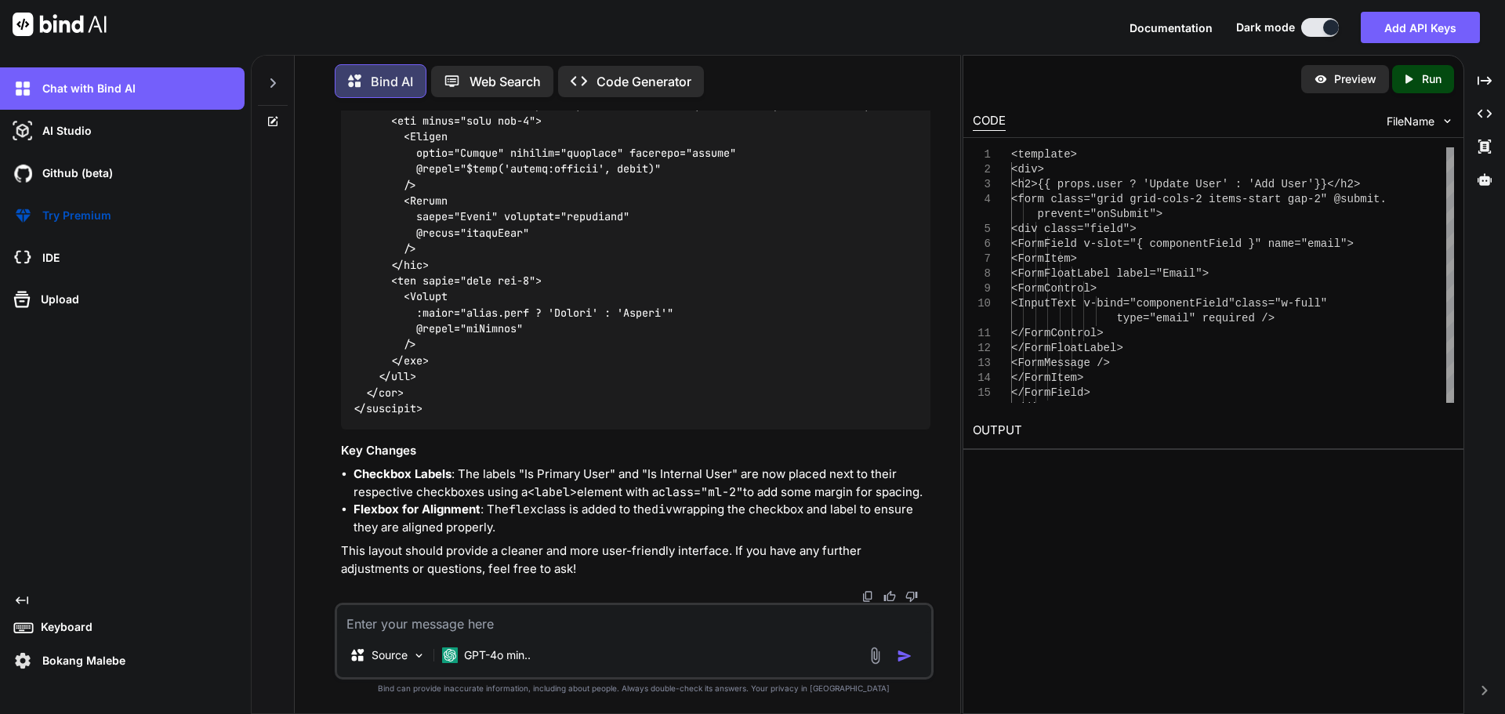
click at [400, 616] on textarea at bounding box center [634, 619] width 594 height 28
paste textarea "<FormItem> <Checkbox v-model="form.isPrimaryUser" v-bind="componentField" /> <l…"
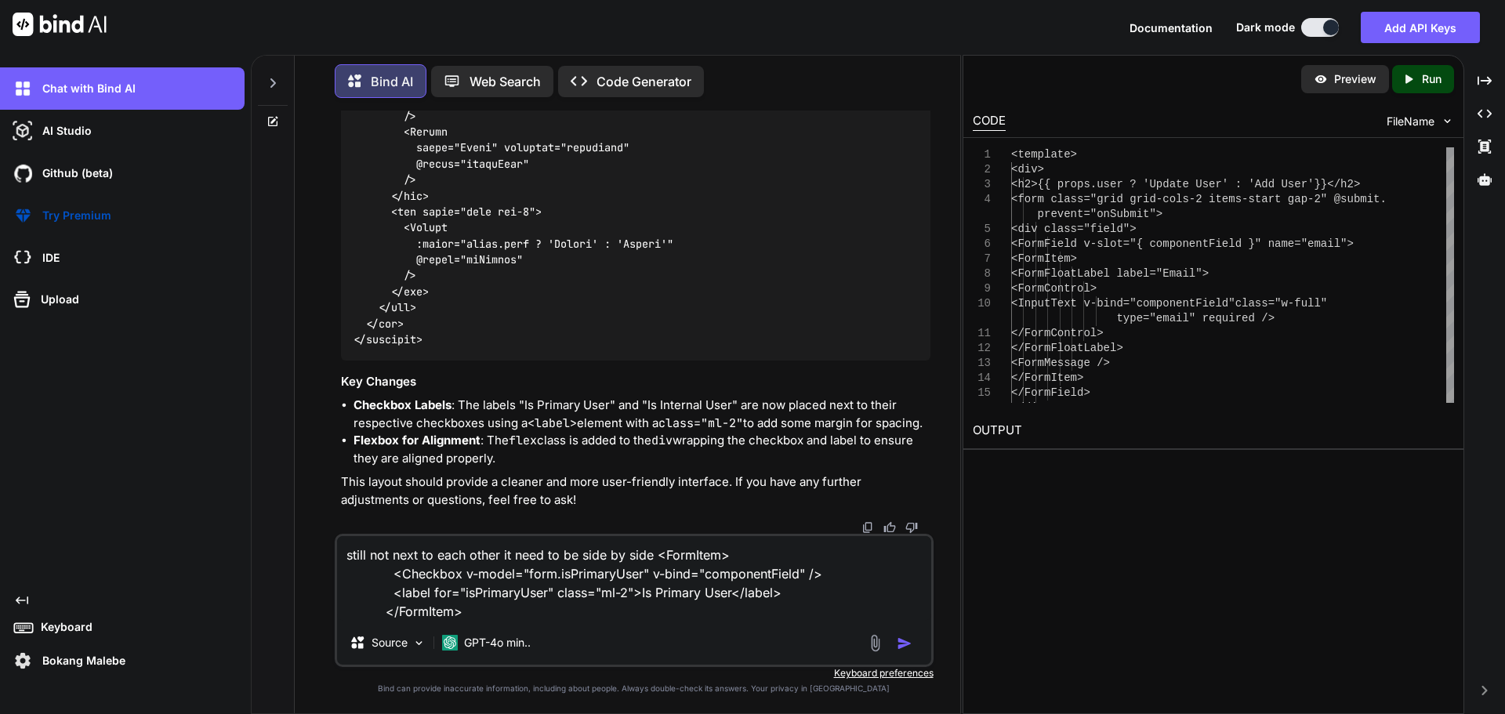
click at [486, 607] on textarea "still not next to each other it need to be side by side <FormItem> <Checkbox v-…" at bounding box center [634, 578] width 594 height 85
click at [552, 615] on textarea "still not next to each other it need to be side by side <FormItem> <Checkbox v-…" at bounding box center [634, 578] width 594 height 85
drag, startPoint x: 655, startPoint y: 560, endPoint x: 671, endPoint y: 608, distance: 50.6
click at [671, 608] on textarea "still not next to each other it need to be side by side <FormItem> <Checkbox v-…" at bounding box center [634, 578] width 594 height 85
paste textarea "div class="field flex items-center"> <FormField v-slot="{ componentField }" nam…"
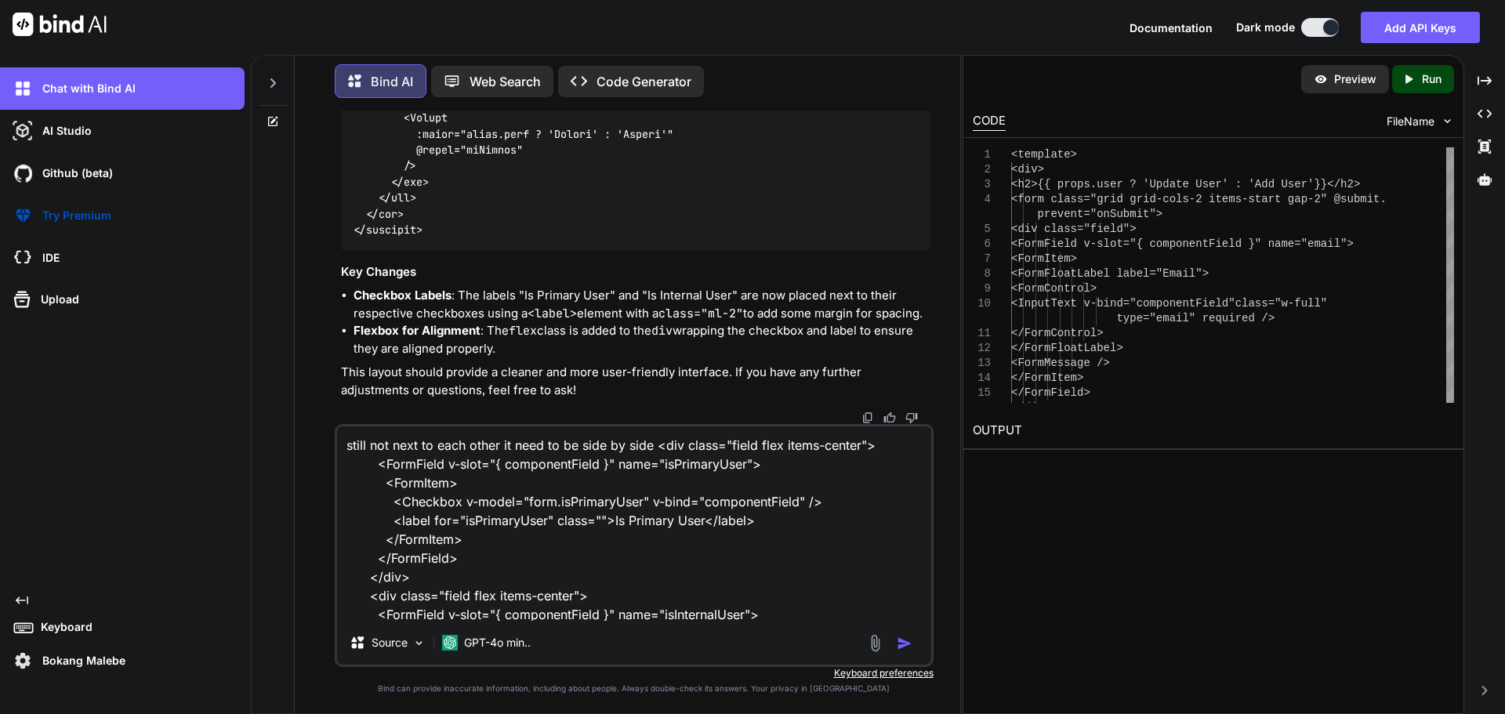
scroll to position [114, 0]
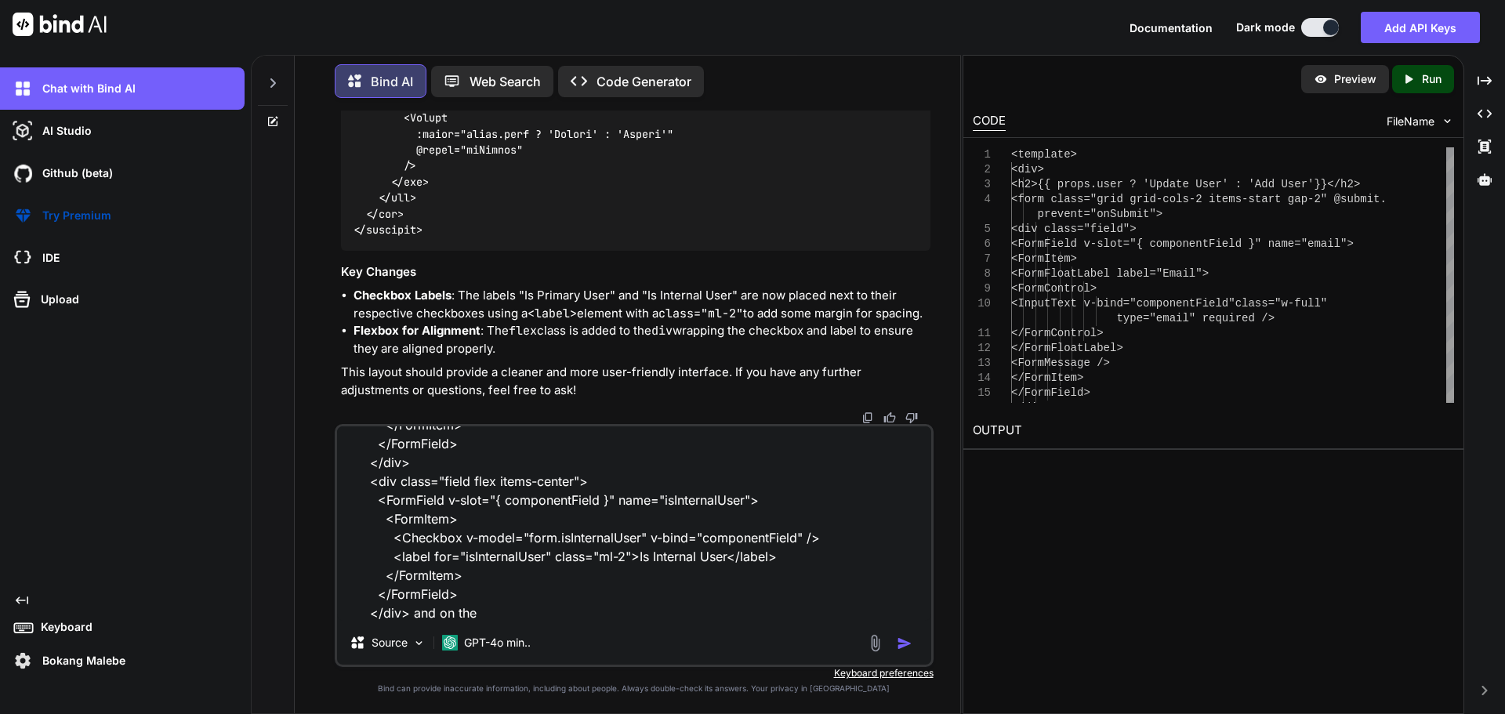
click at [519, 618] on textarea "still not next to each other it need to be side by side <div class="field flex …" at bounding box center [634, 524] width 594 height 194
paste textarea "<template #body="{ data }"> <div class="flex items-center justify-center w-full…"
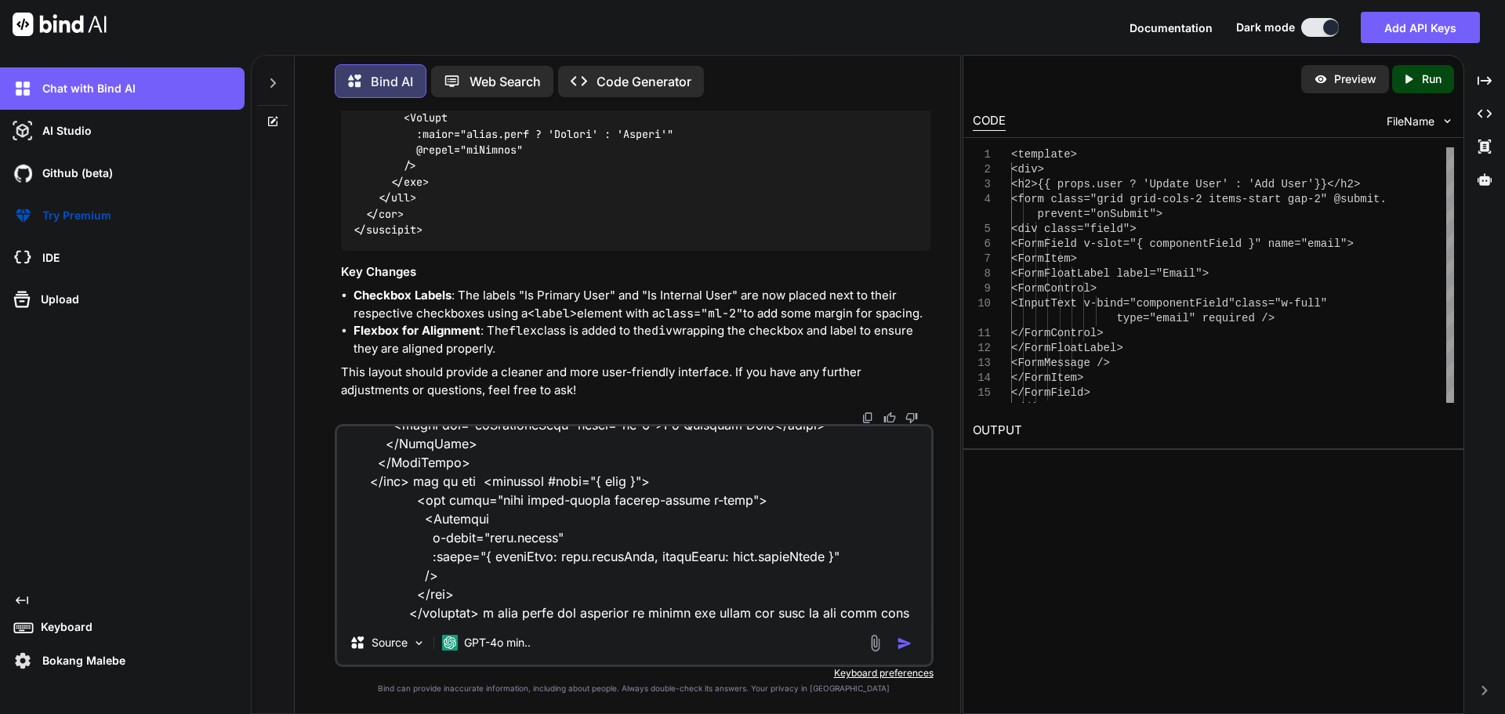
type textarea "still not next to each other it need to be side by side <div class="field flex …"
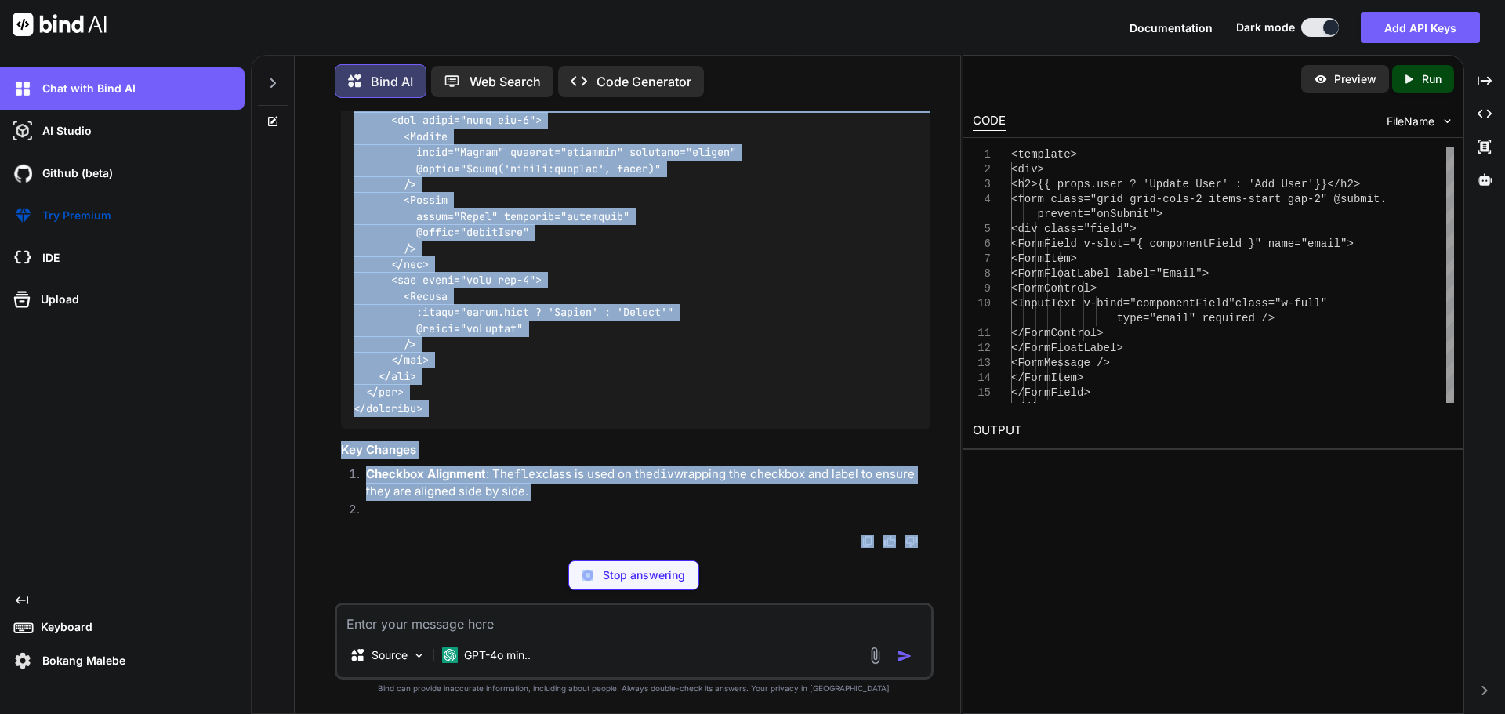
scroll to position [115169, 0]
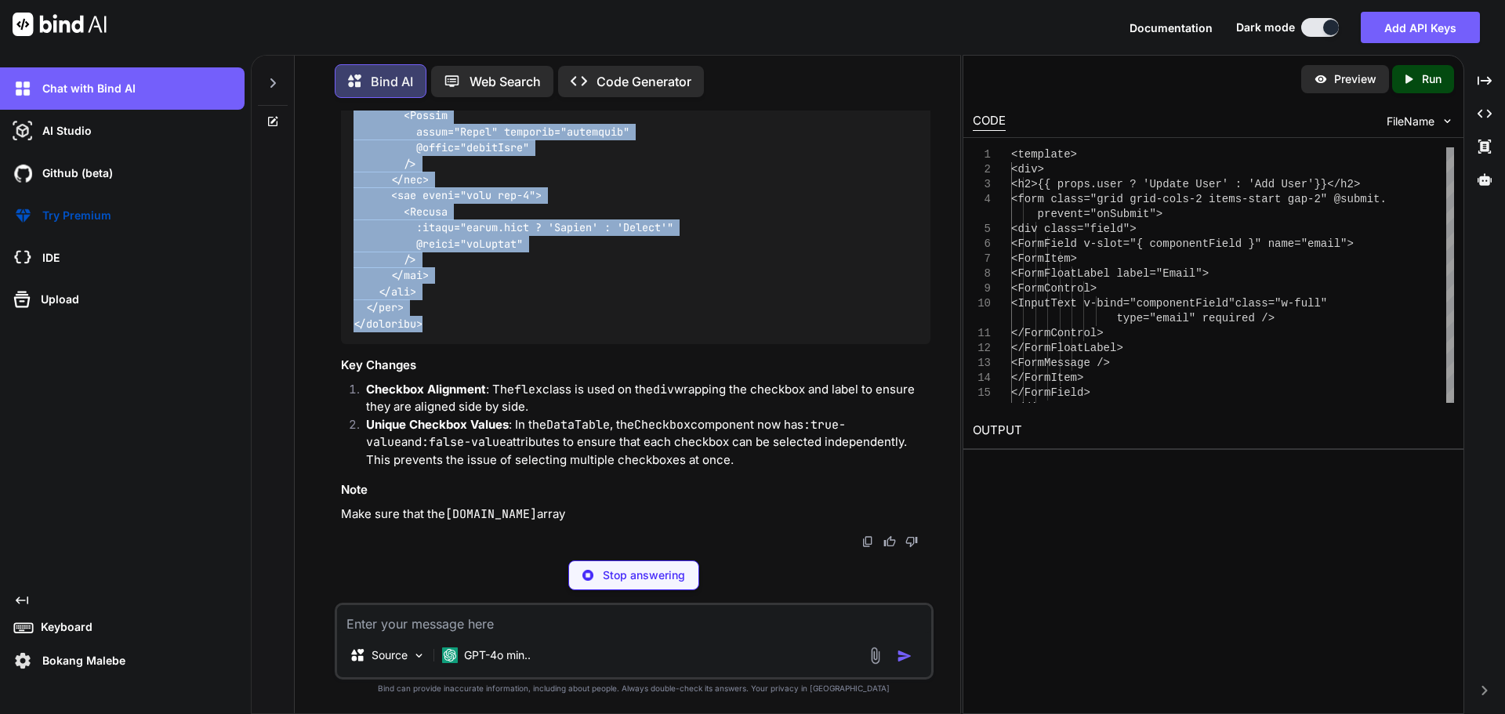
drag, startPoint x: 354, startPoint y: 180, endPoint x: 427, endPoint y: 395, distance: 226.6
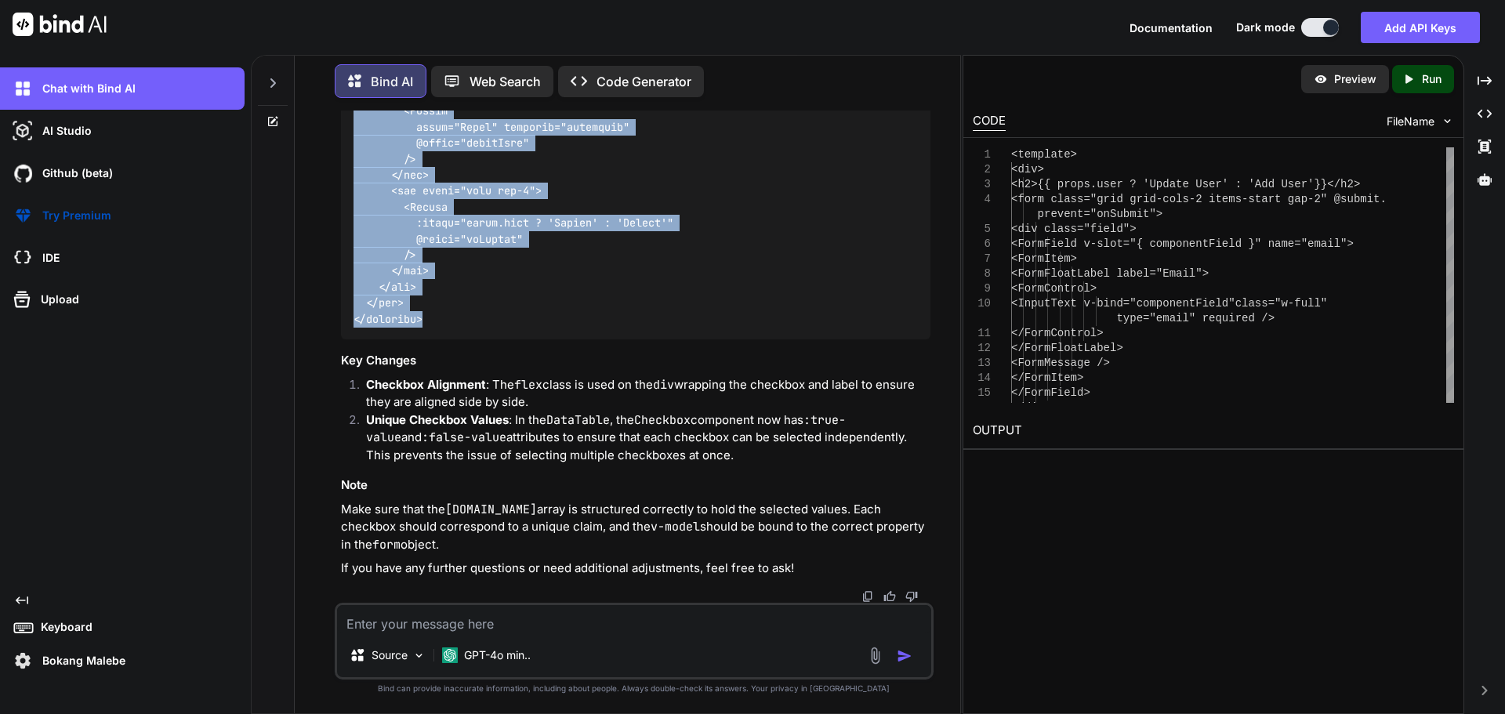
drag, startPoint x: 408, startPoint y: 197, endPoint x: 418, endPoint y: 204, distance: 12.4
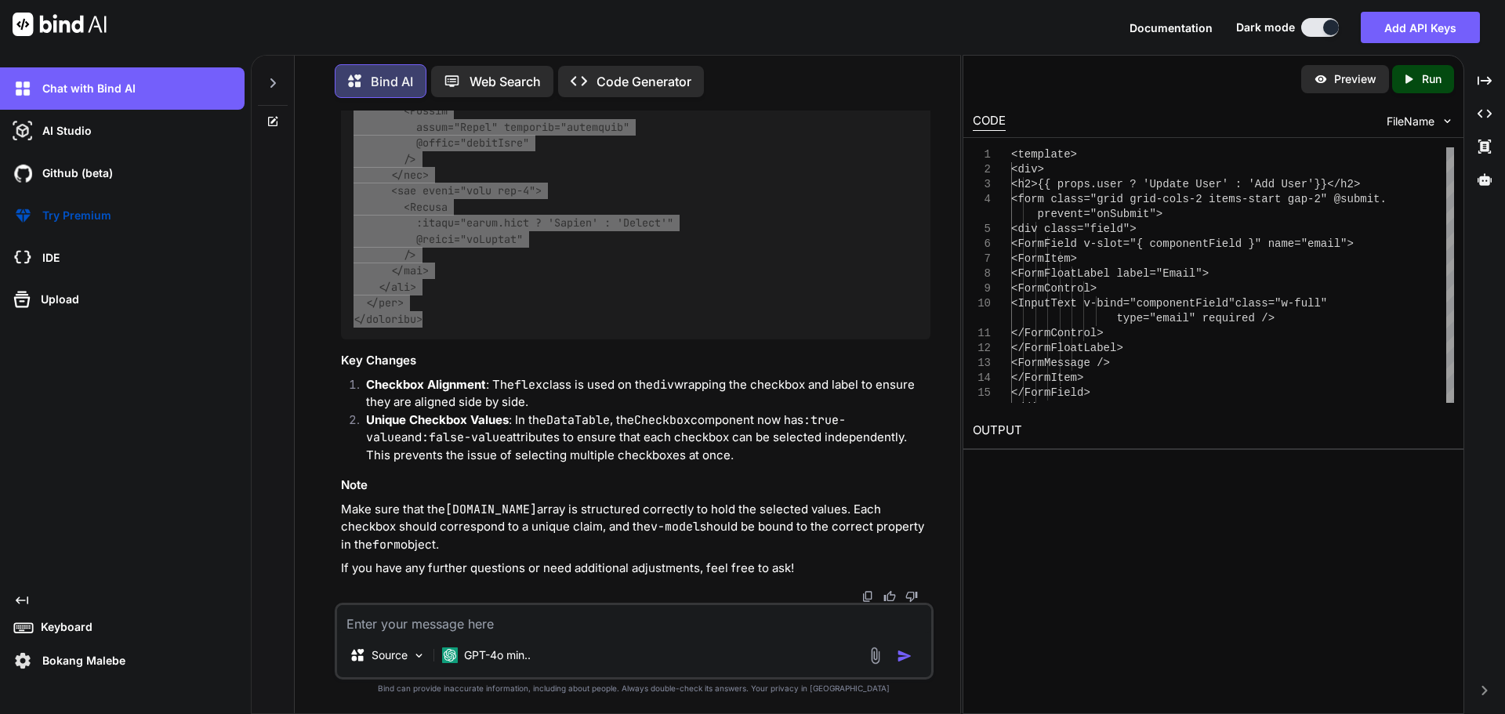
scroll to position [113052, 0]
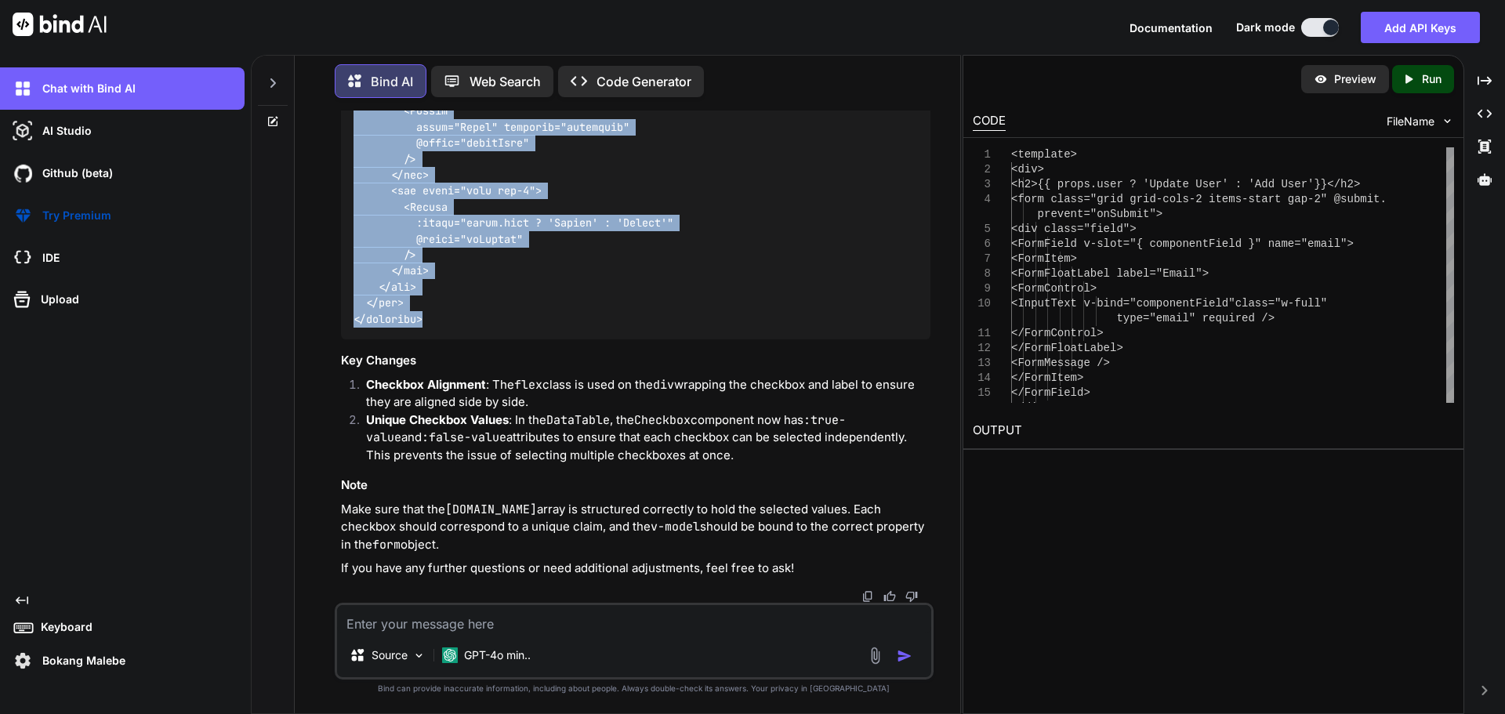
drag, startPoint x: 865, startPoint y: 426, endPoint x: 888, endPoint y: 384, distance: 47.4
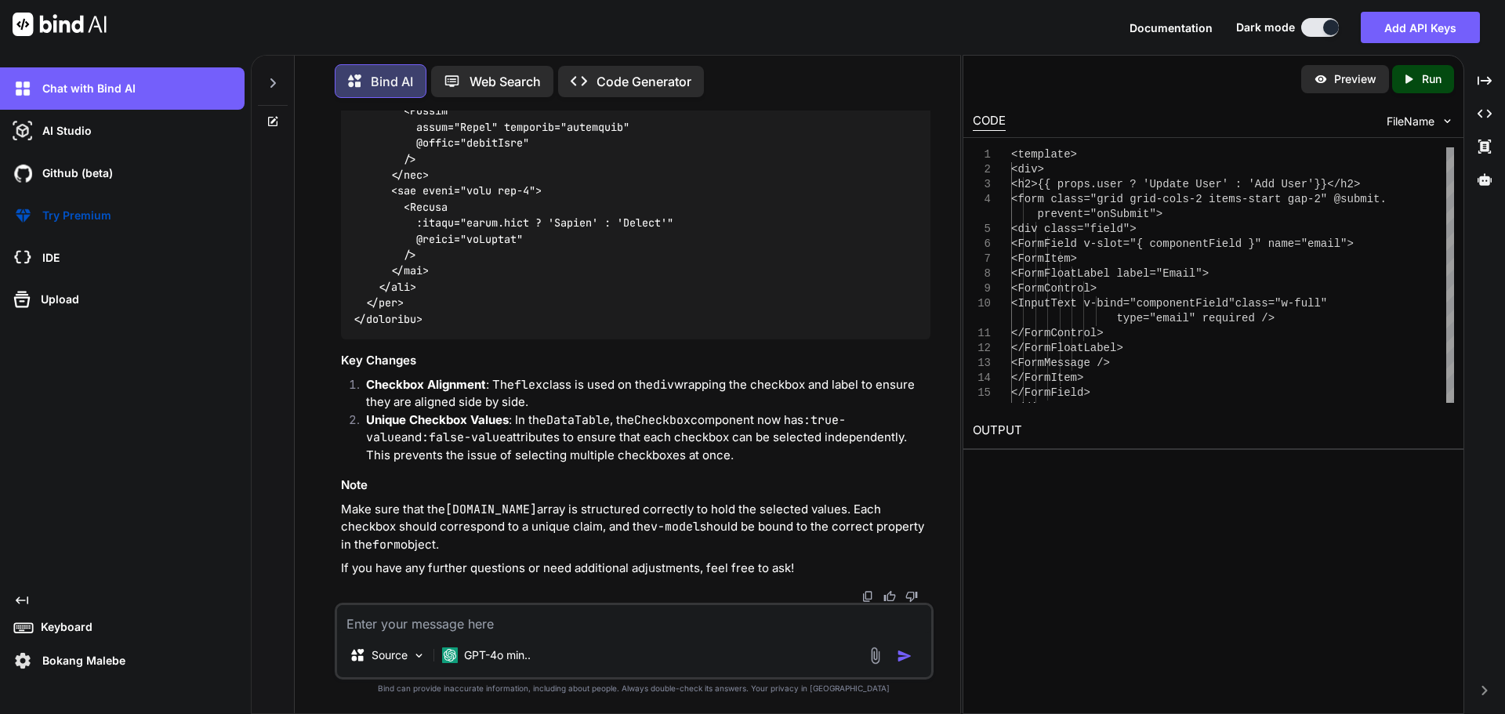
click at [447, 626] on textarea at bounding box center [634, 619] width 594 height 28
paste textarea "<script setup lang="ts"> import type { partnerUserRow } from '~/shared/types/no…"
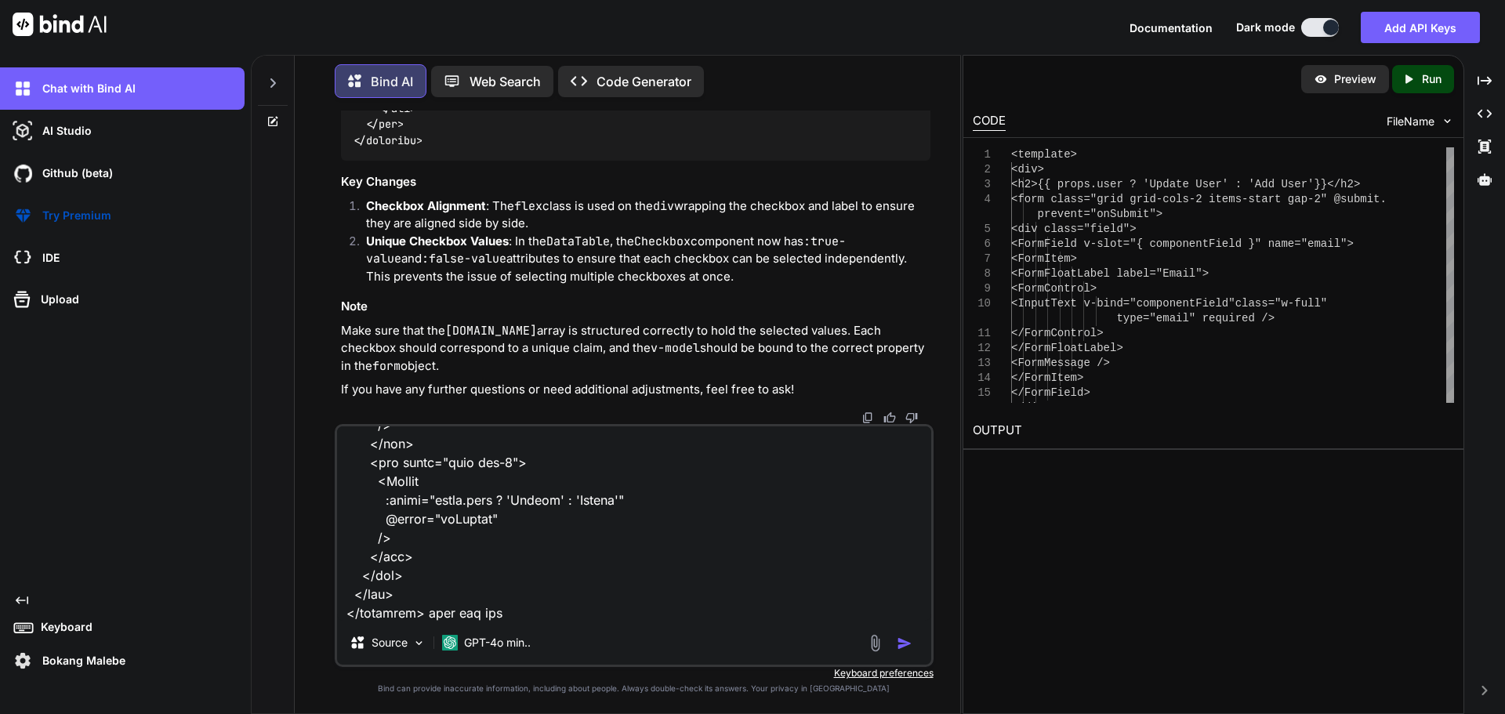
type textarea "<script setup lang="ts"> import type { partnerUserRow } from '~/shared/types/no…"
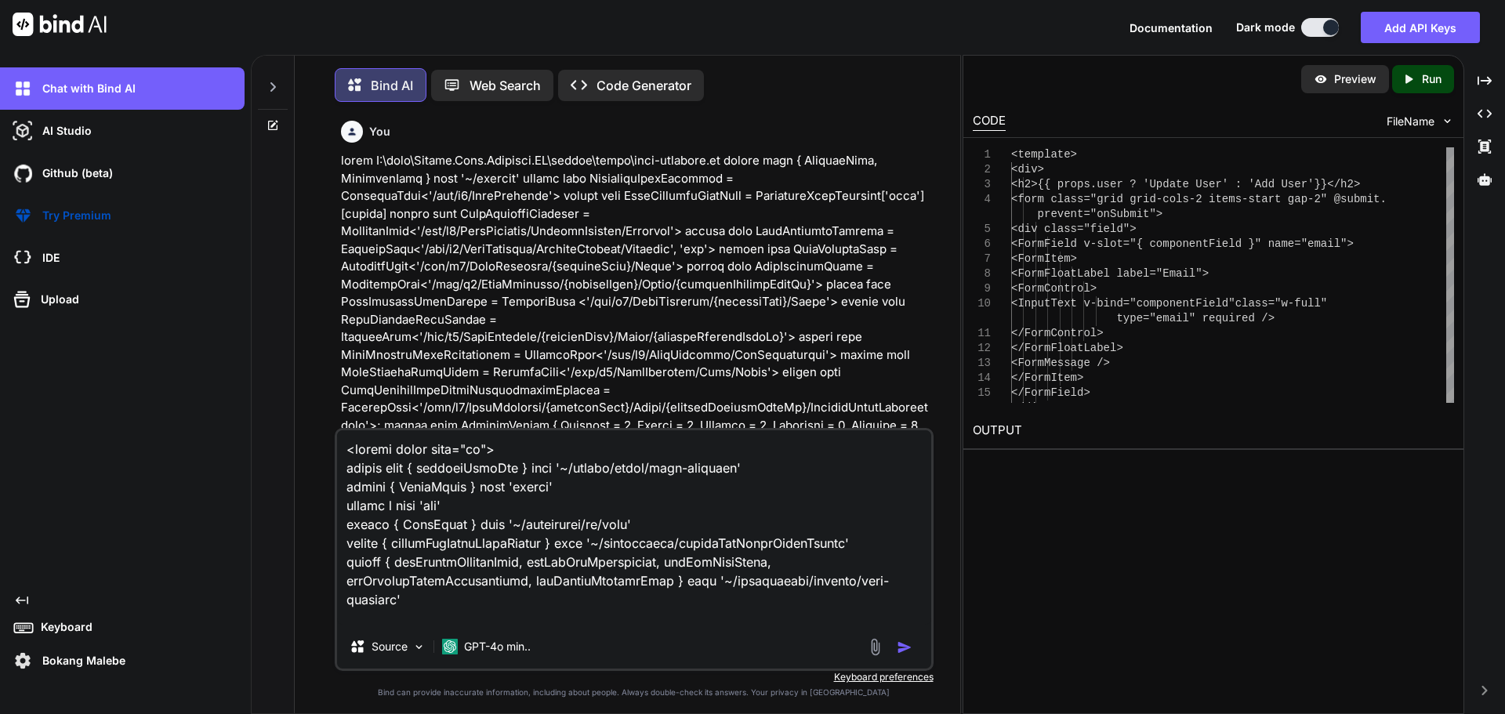
scroll to position [6381, 0]
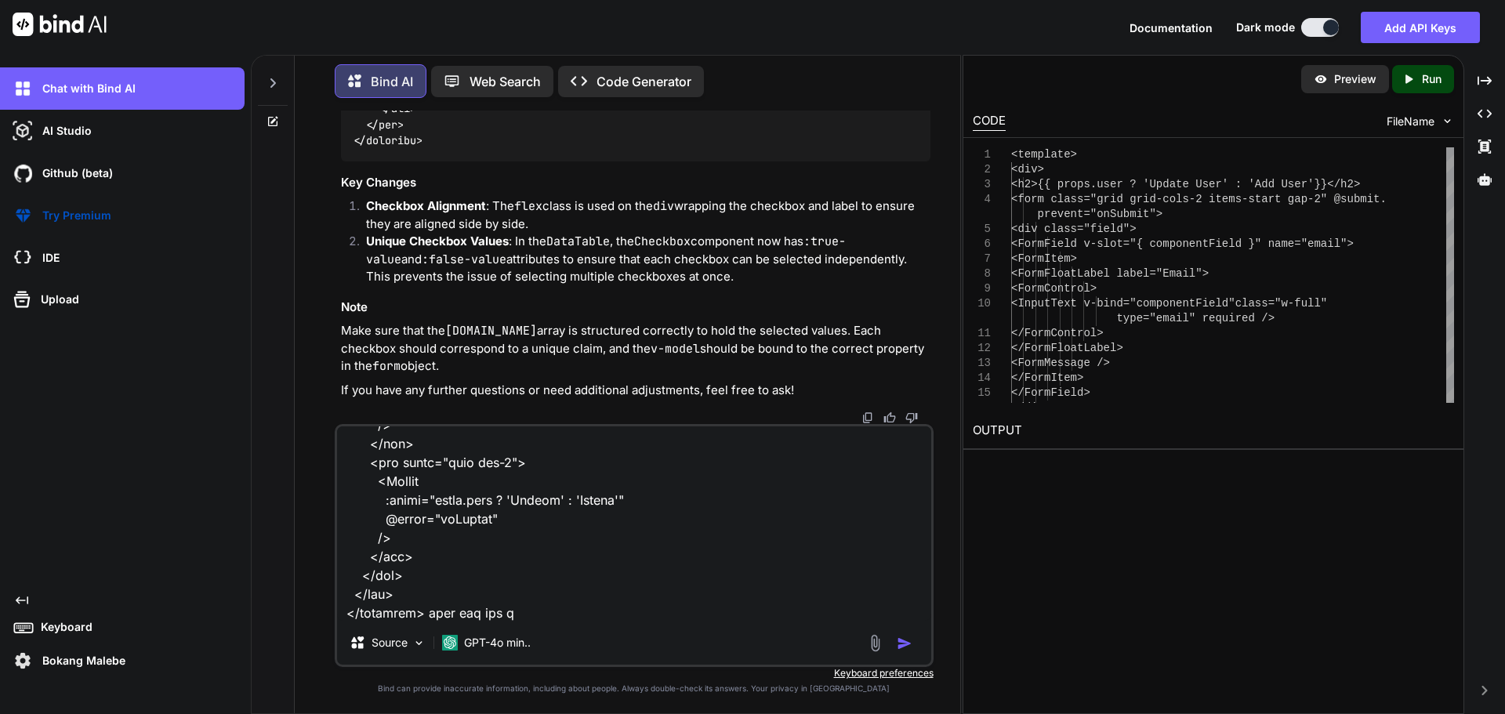
click at [504, 608] on textarea at bounding box center [634, 524] width 594 height 194
type textarea "<script setup lang="ts"> import type { partnerUserRow } from '~/shared/types/no…"
click at [902, 648] on img "button" at bounding box center [905, 644] width 16 height 16
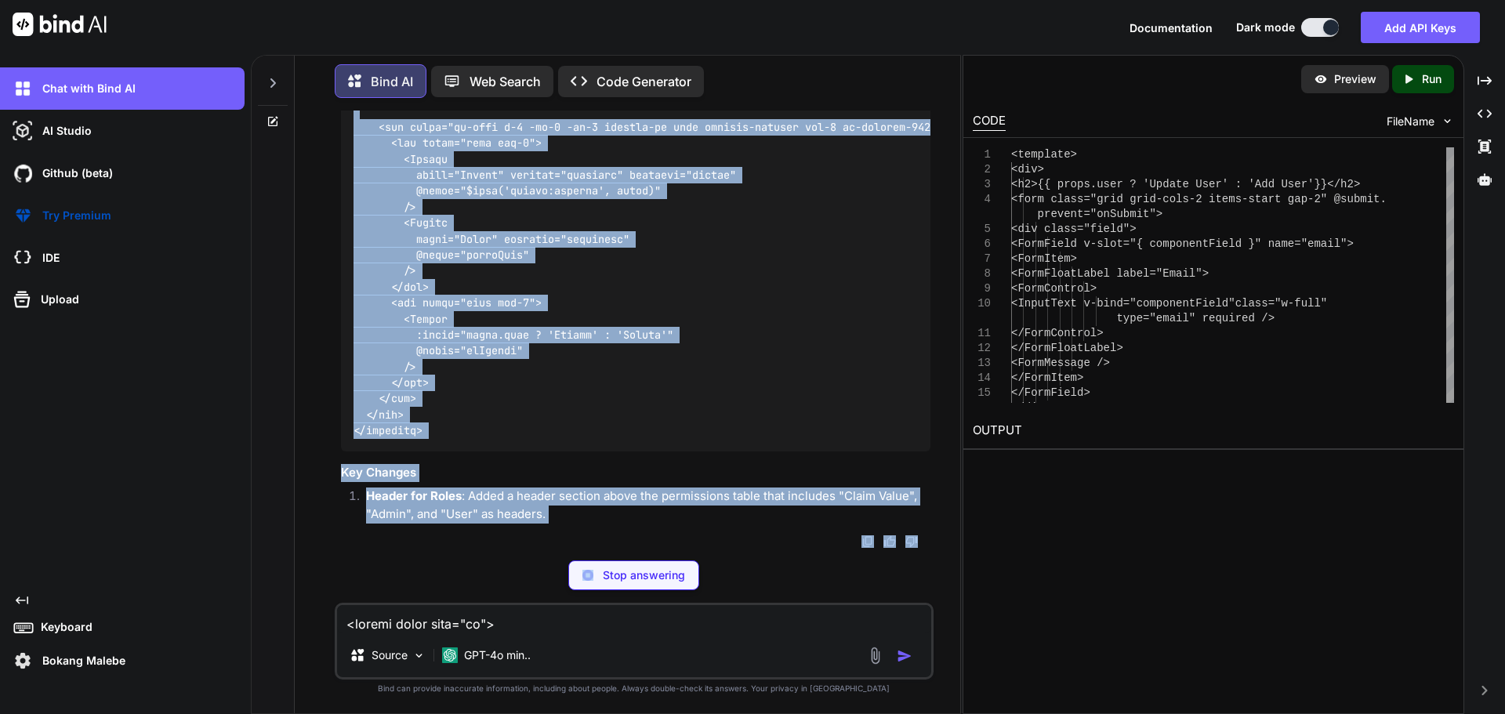
scroll to position [122869, 0]
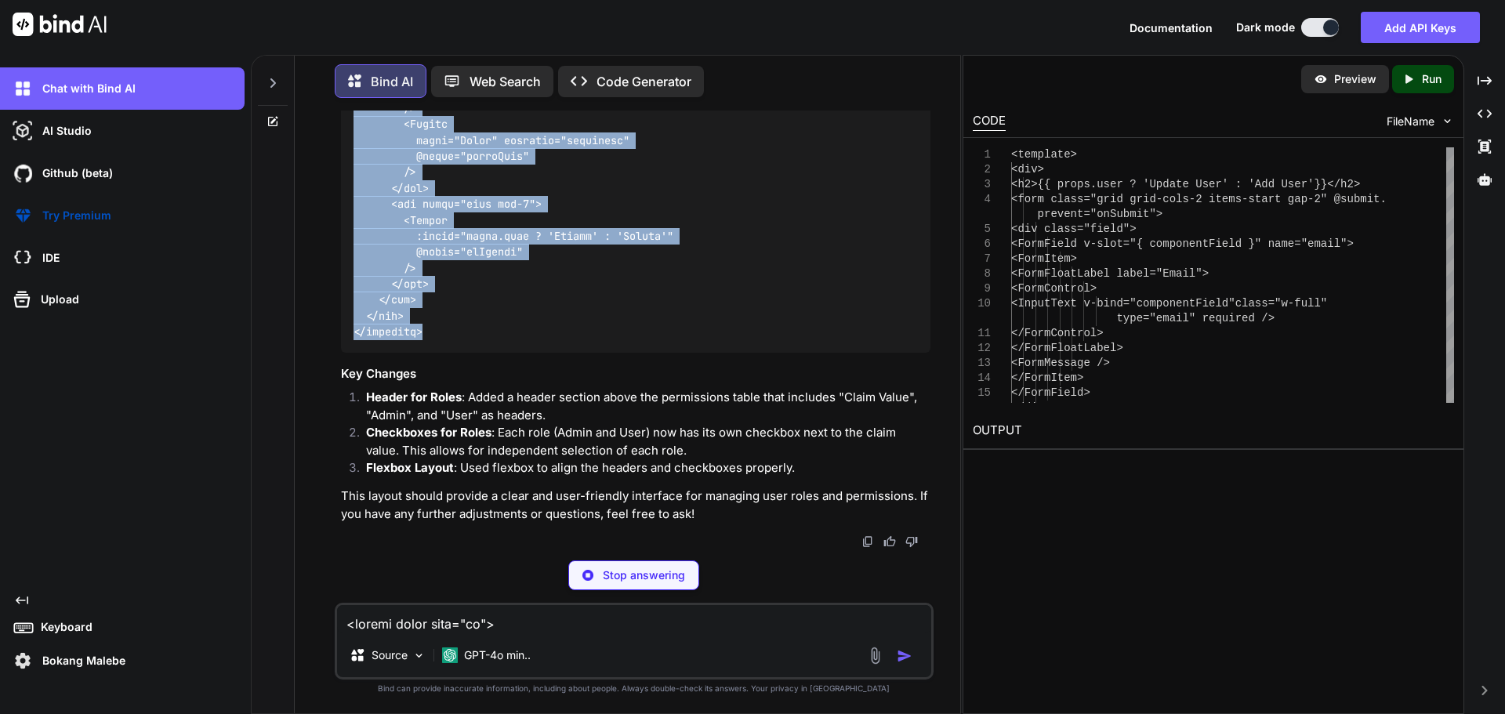
drag, startPoint x: 354, startPoint y: 430, endPoint x: 456, endPoint y: 399, distance: 105.9
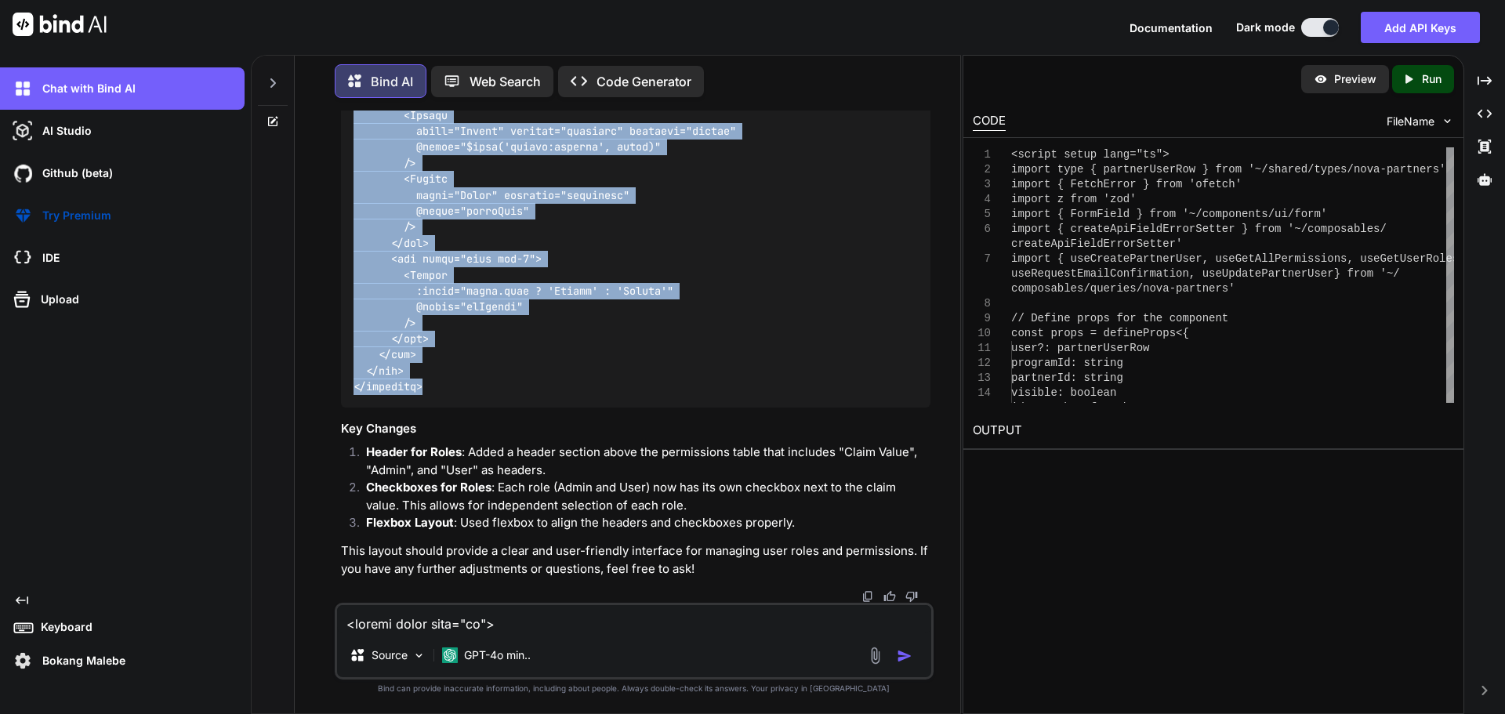
copy code "<script setup lang="ts"> import type { partnerUserRow } from '~/shared/types/no…"
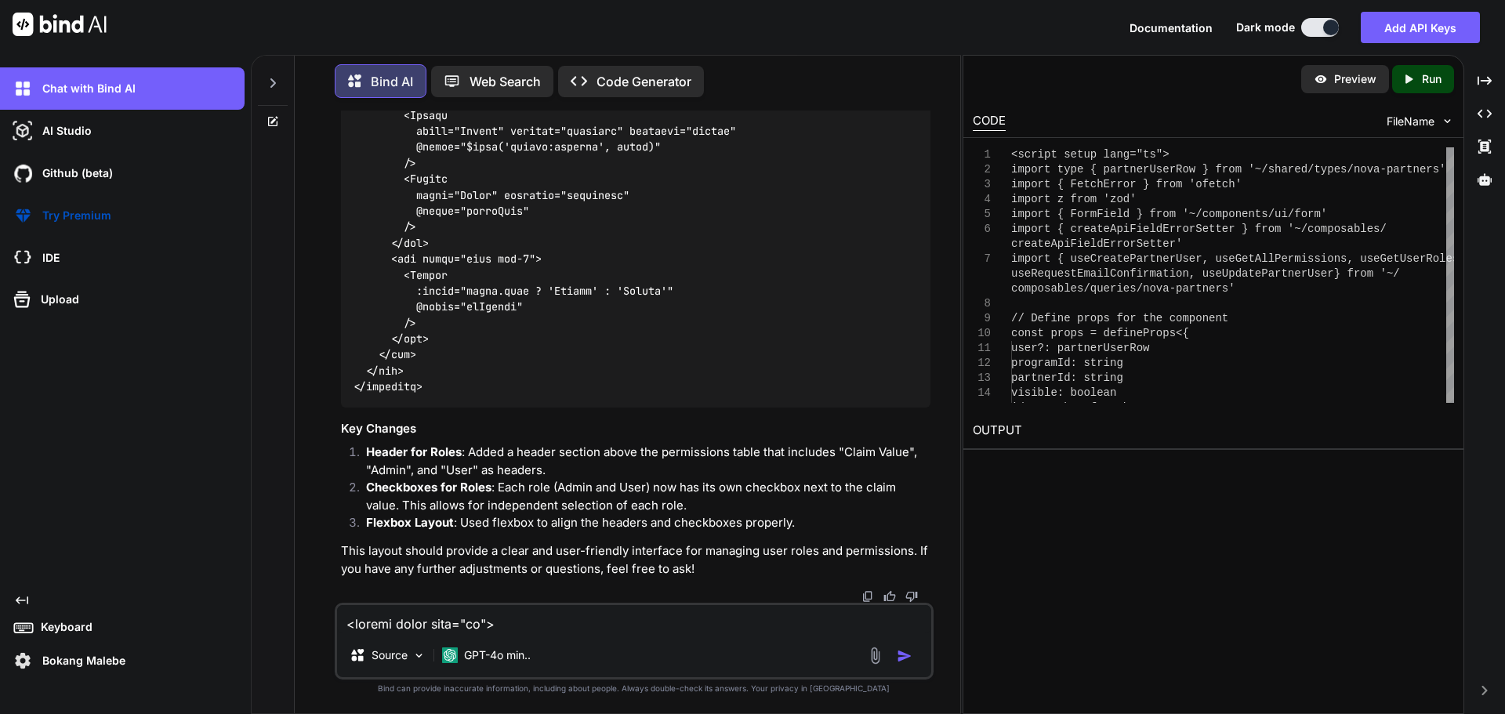
click at [567, 626] on textarea at bounding box center [634, 619] width 594 height 28
type textarea "no i want the claim value to be the on the header . then rhe user and admin to …"
click at [908, 659] on img "button" at bounding box center [905, 656] width 16 height 16
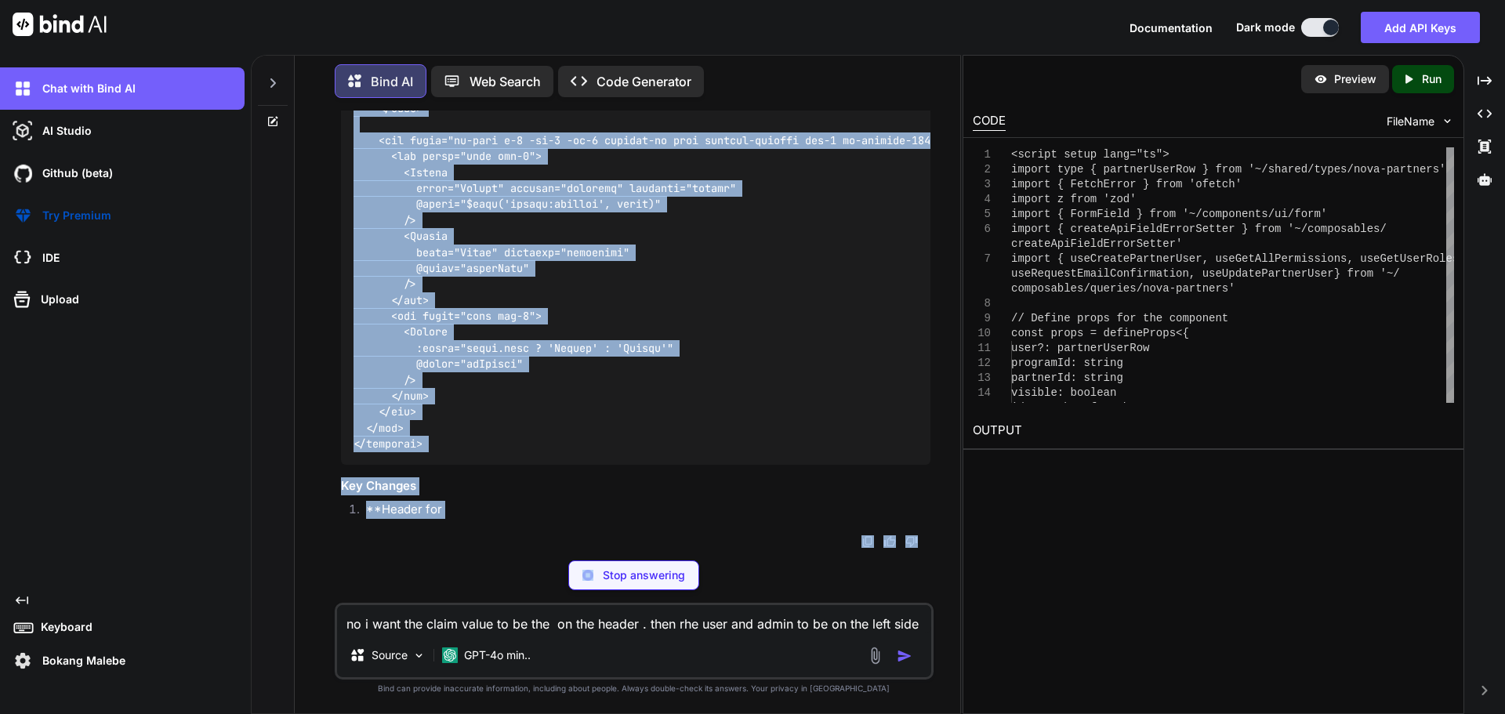
scroll to position [128952, 0]
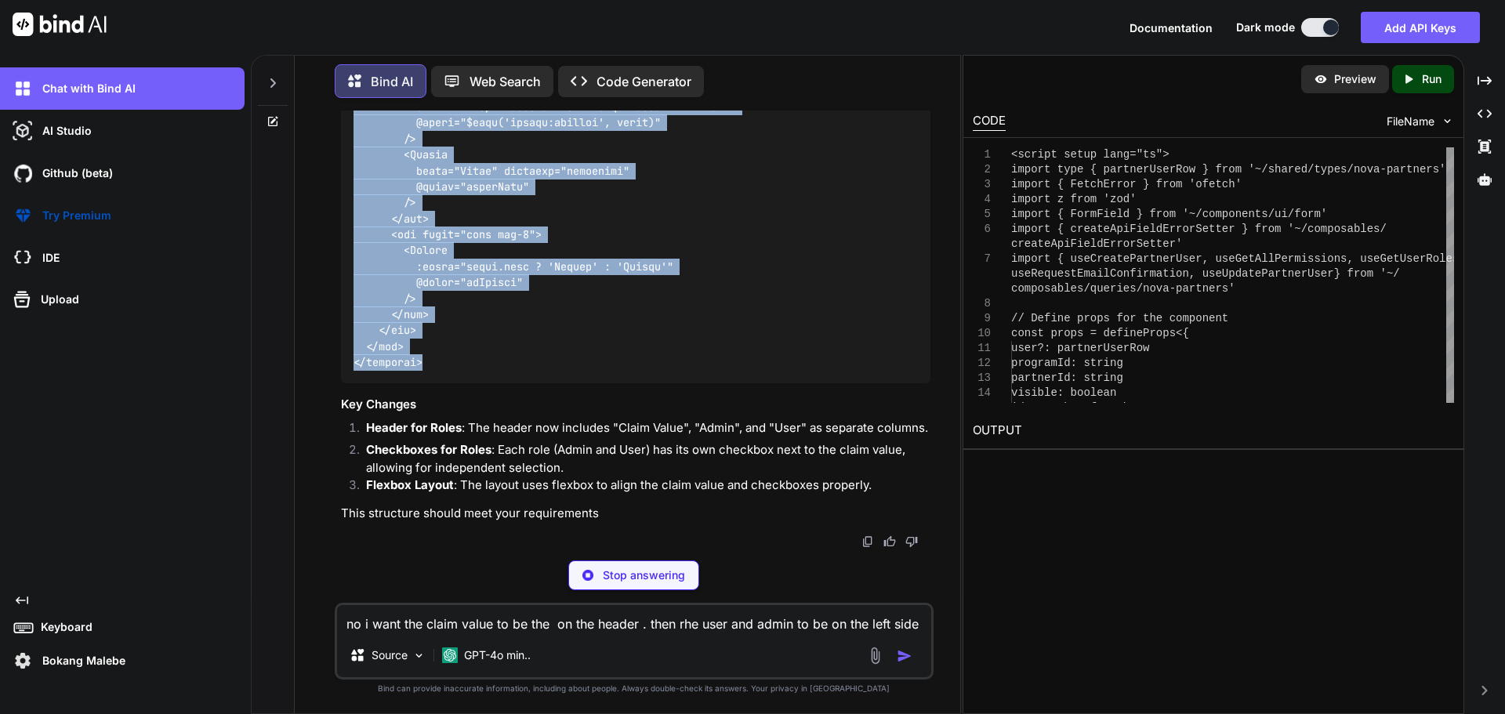
drag, startPoint x: 356, startPoint y: 242, endPoint x: 452, endPoint y: 427, distance: 209.4
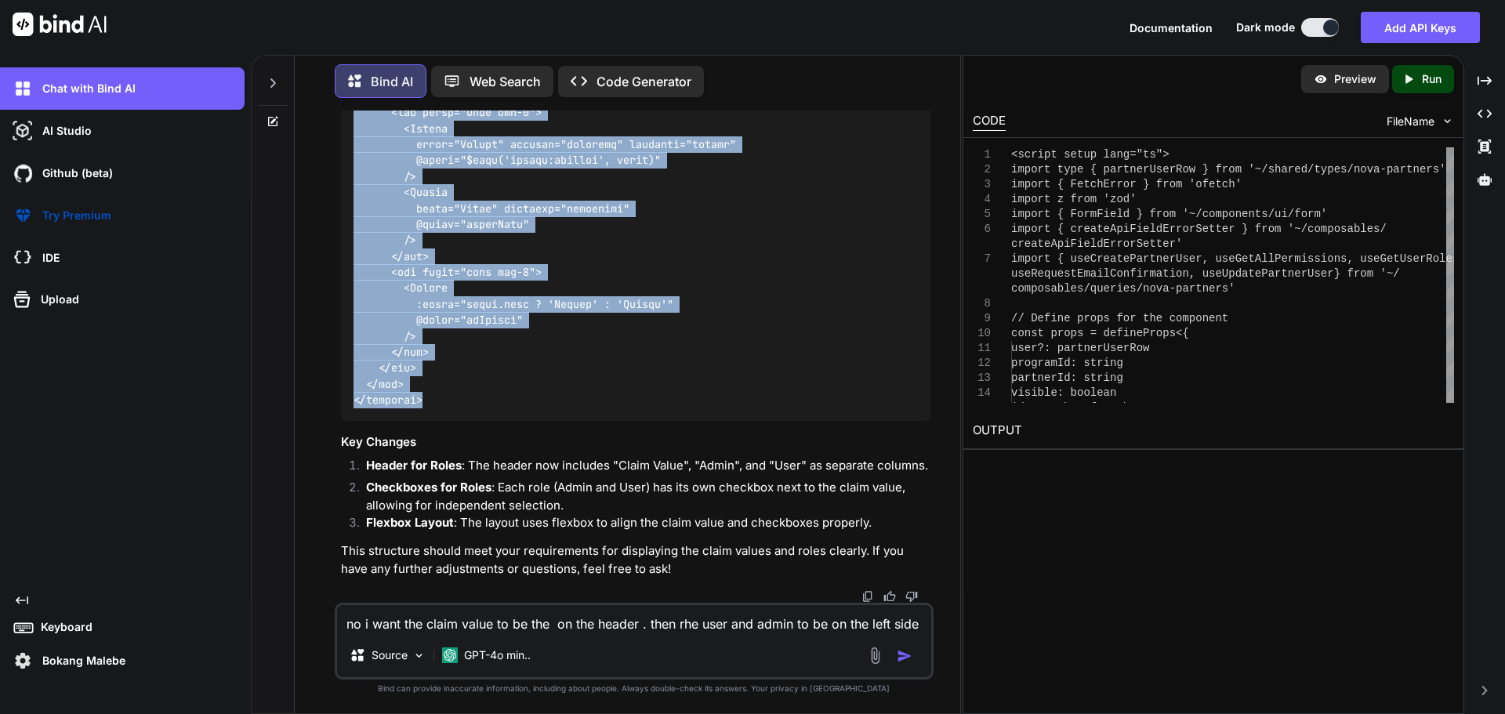
copy code "<script setup lang="ts"> import type { partnerUserRow } from '~/shared/types/no…"
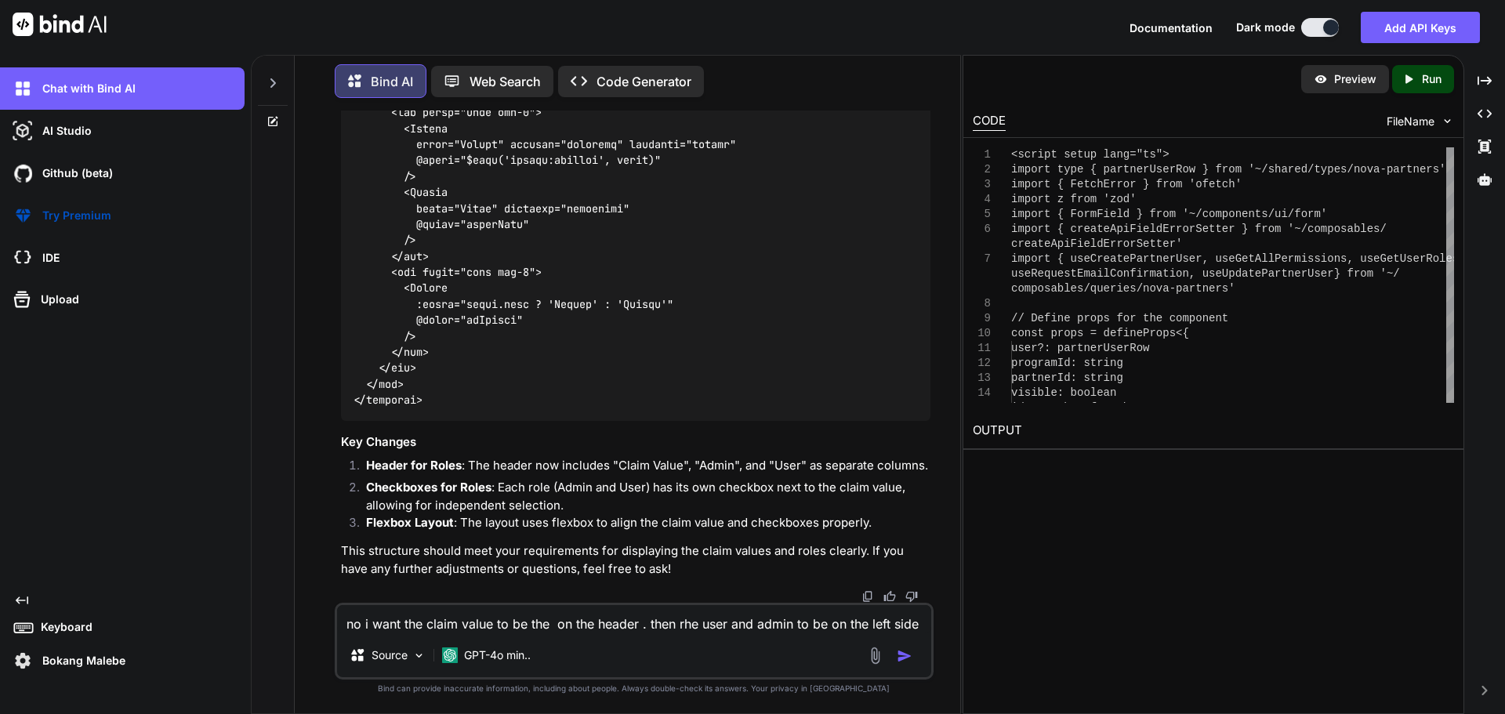
click at [459, 630] on textarea "no i want the claim value to be the on the header . then rhe user and admin to …" at bounding box center [634, 619] width 594 height 28
click at [459, 630] on textarea "s" at bounding box center [634, 619] width 594 height 28
click at [366, 624] on textarea "sory for confusion the claim value to be x xaxis then tole to be y axis" at bounding box center [634, 619] width 594 height 28
type textarea "sorry for confusion the claim value to be x xaxis then tole to be y axis"
click at [772, 628] on textarea "sorry for confusion the claim value to be x xaxis then tole to be y axis" at bounding box center [634, 619] width 594 height 28
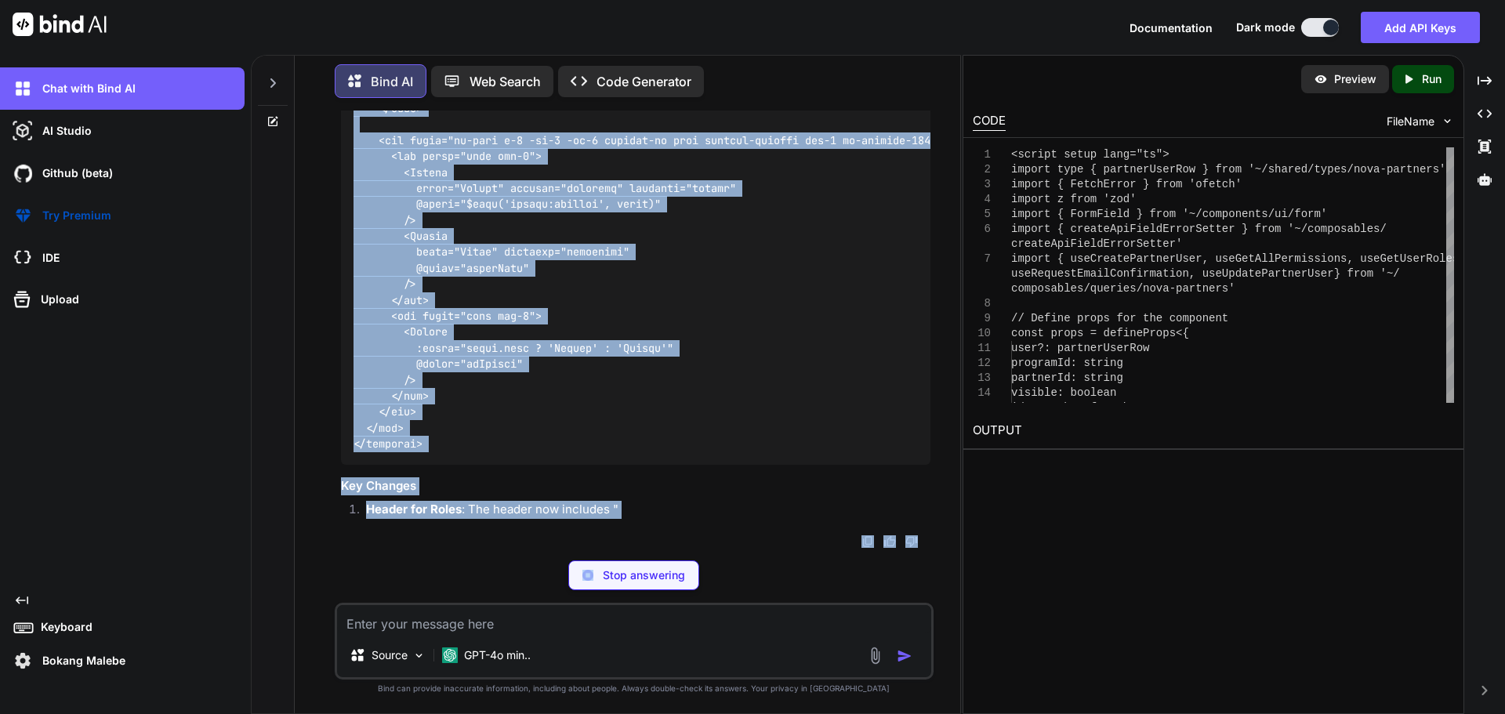
scroll to position [135078, 0]
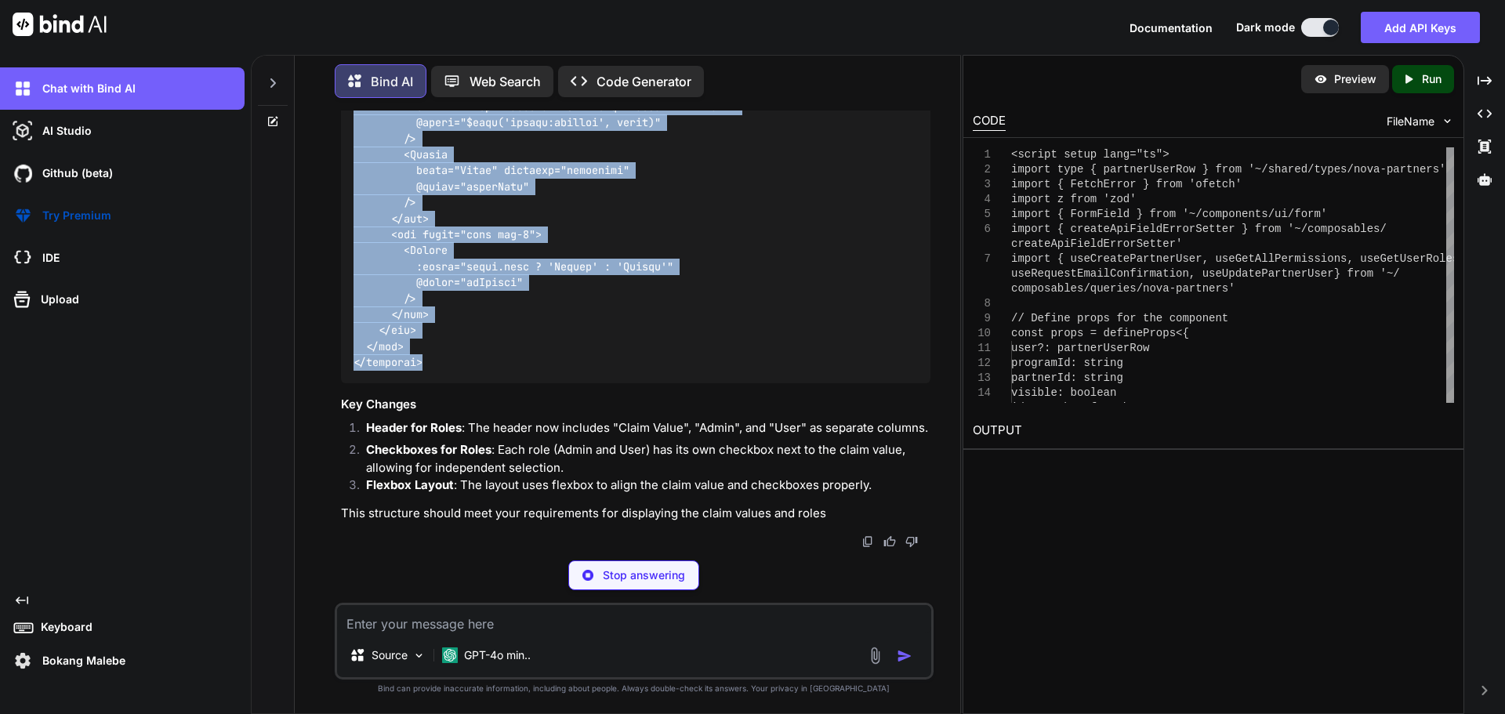
drag, startPoint x: 355, startPoint y: 161, endPoint x: 424, endPoint y: 404, distance: 252.7
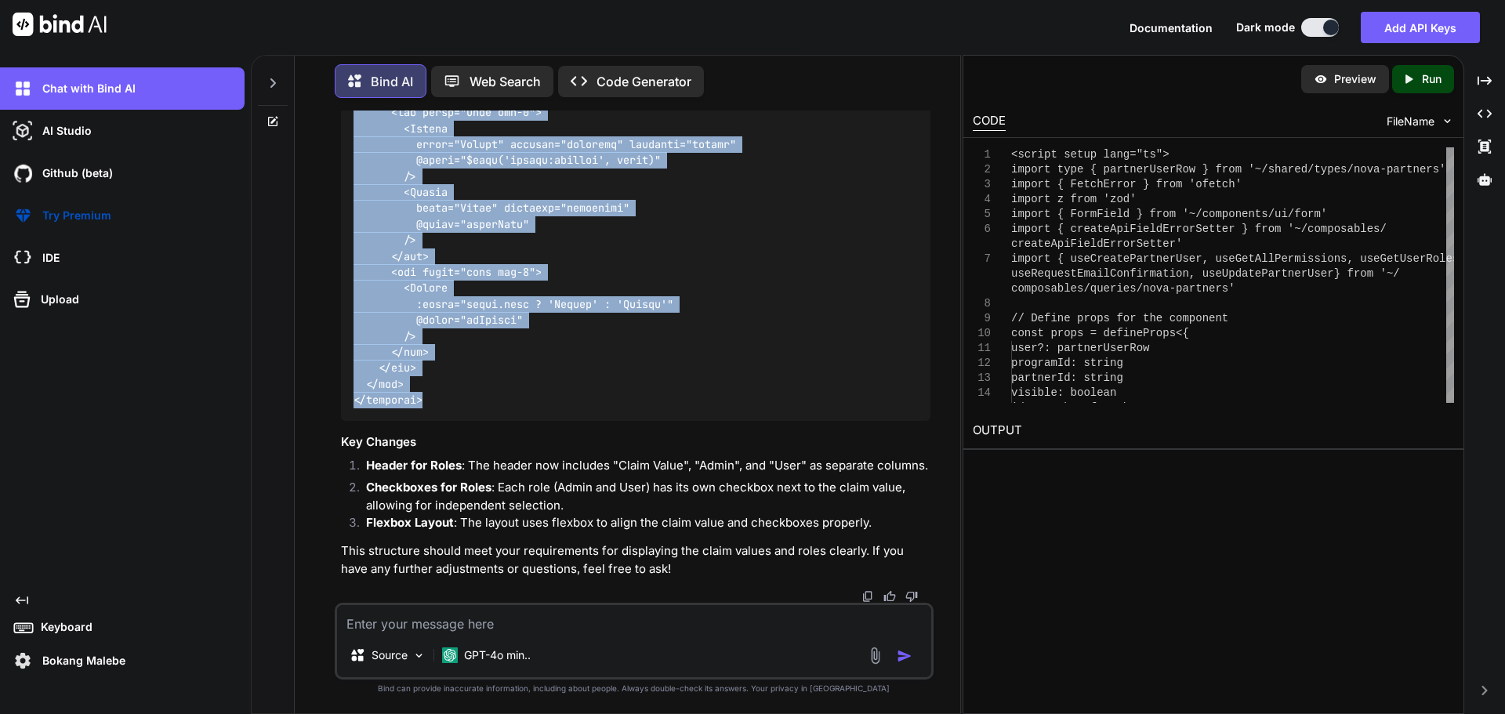
copy code "<script setup lang="ts"> import type { partnerUserRow } from '~/shared/types/no…"
